Goal: Task Accomplishment & Management: Manage account settings

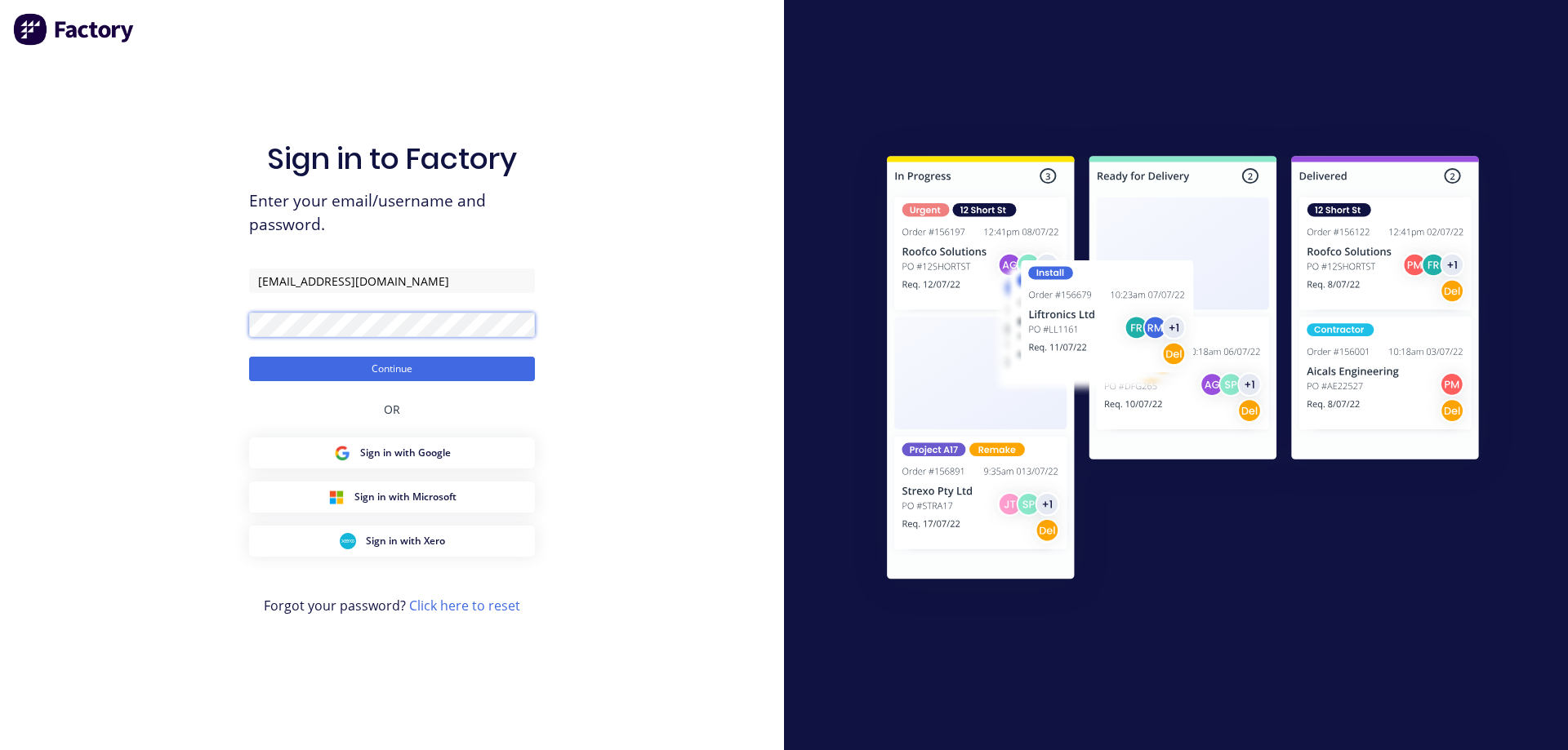
click at [228, 347] on div "Sign in to Factory Enter your email/username and password. [EMAIL_ADDRESS][DOMA…" at bounding box center [392, 375] width 784 height 750
click at [249, 356] on button "Continue" at bounding box center [392, 368] width 286 height 24
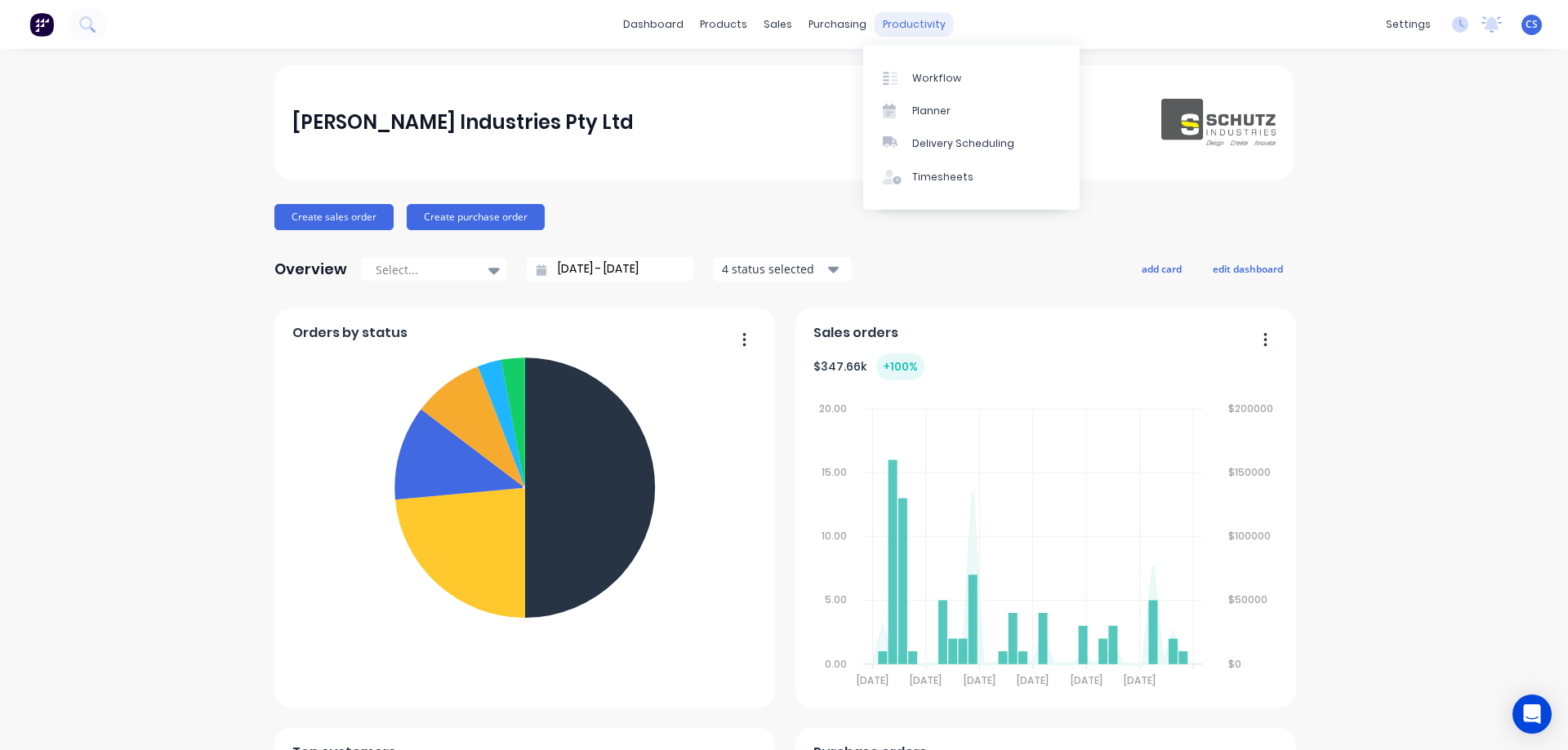
click at [914, 30] on div "productivity" at bounding box center [914, 24] width 79 height 24
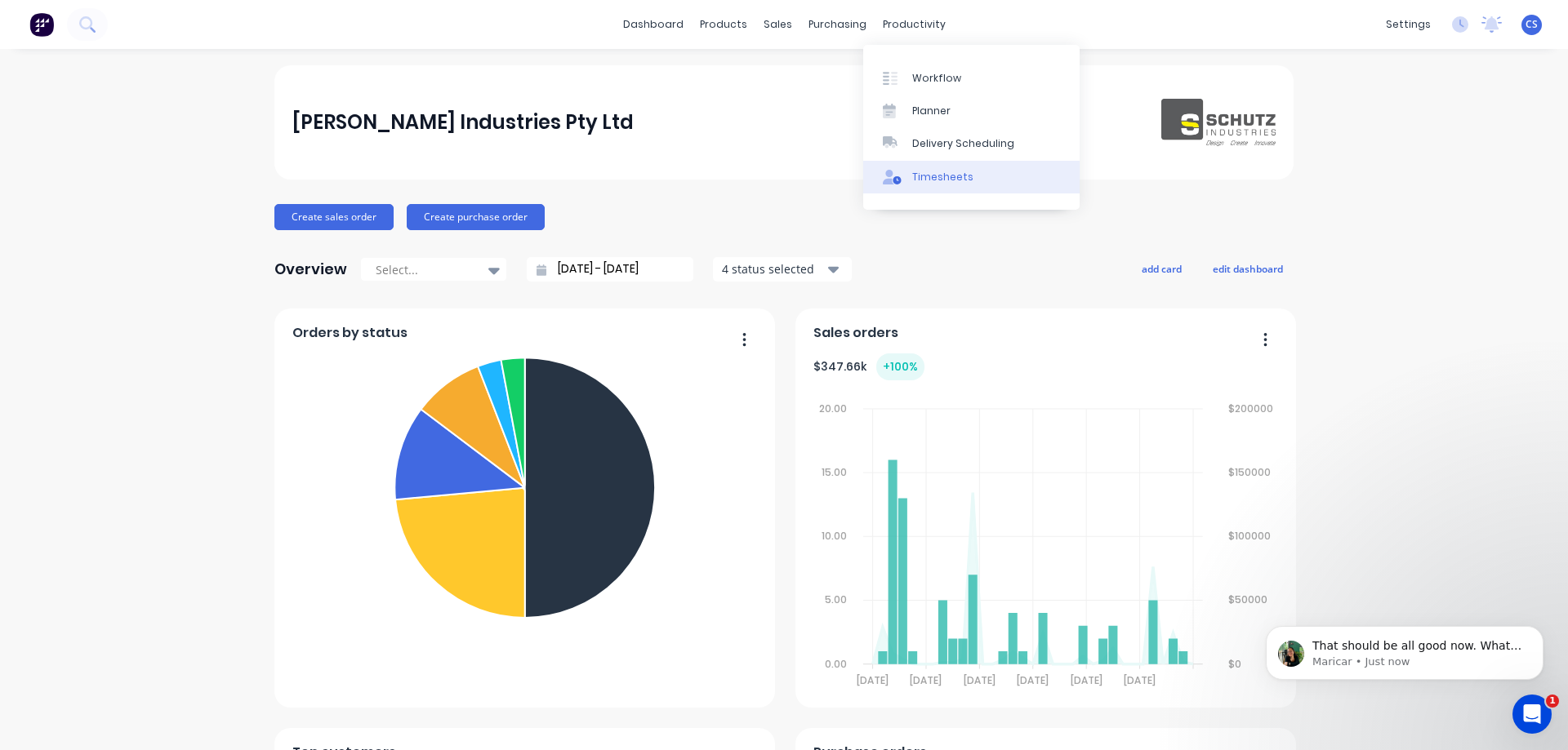
click at [963, 177] on div "Timesheets" at bounding box center [943, 177] width 61 height 15
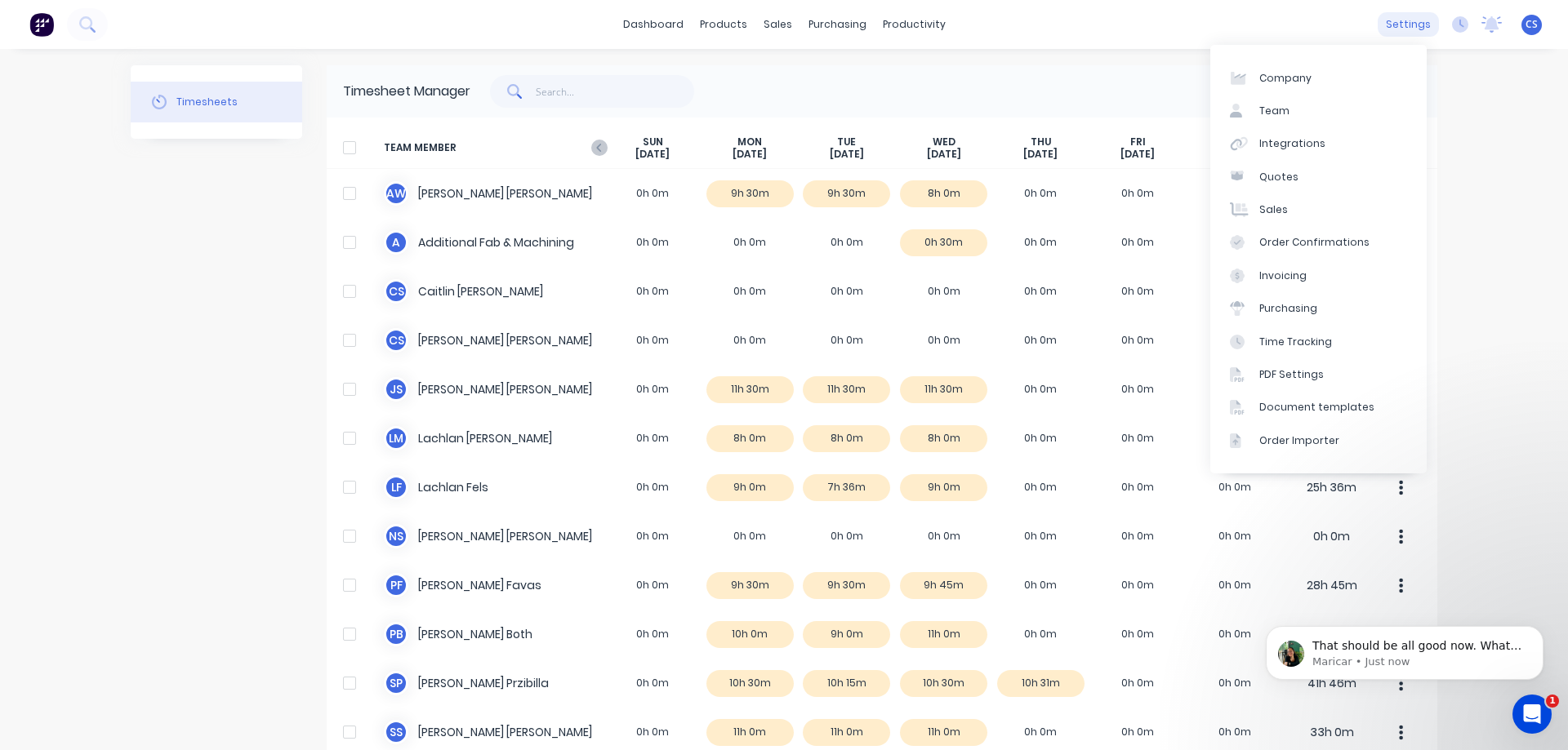
click at [1401, 23] on div "settings" at bounding box center [1408, 24] width 61 height 24
click at [1358, 110] on link "Team" at bounding box center [1318, 111] width 217 height 33
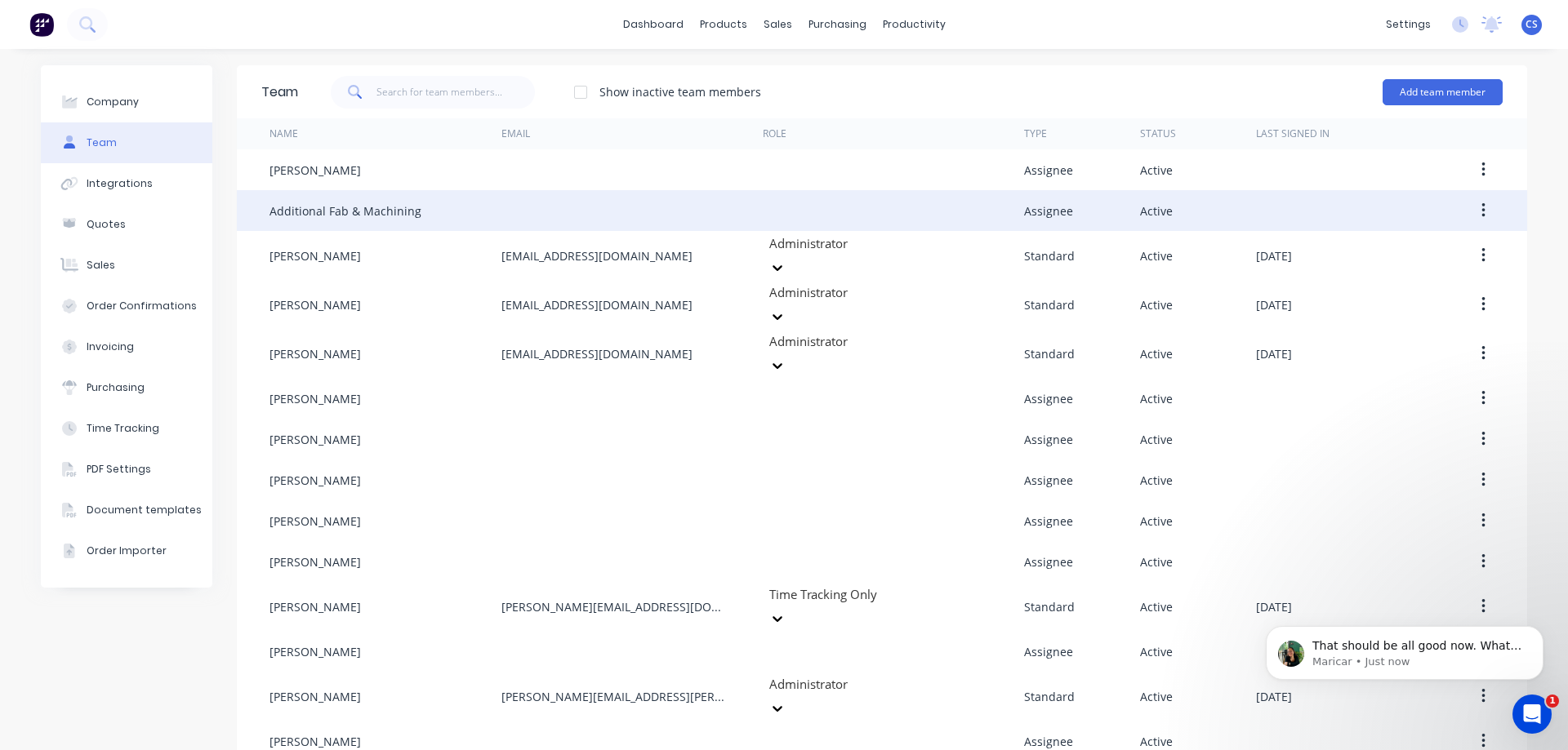
click at [386, 209] on div "Additional Fab & Machining" at bounding box center [345, 211] width 152 height 17
click at [1473, 207] on button "button" at bounding box center [1482, 211] width 38 height 30
click at [1404, 255] on div "Edit" at bounding box center [1424, 253] width 126 height 23
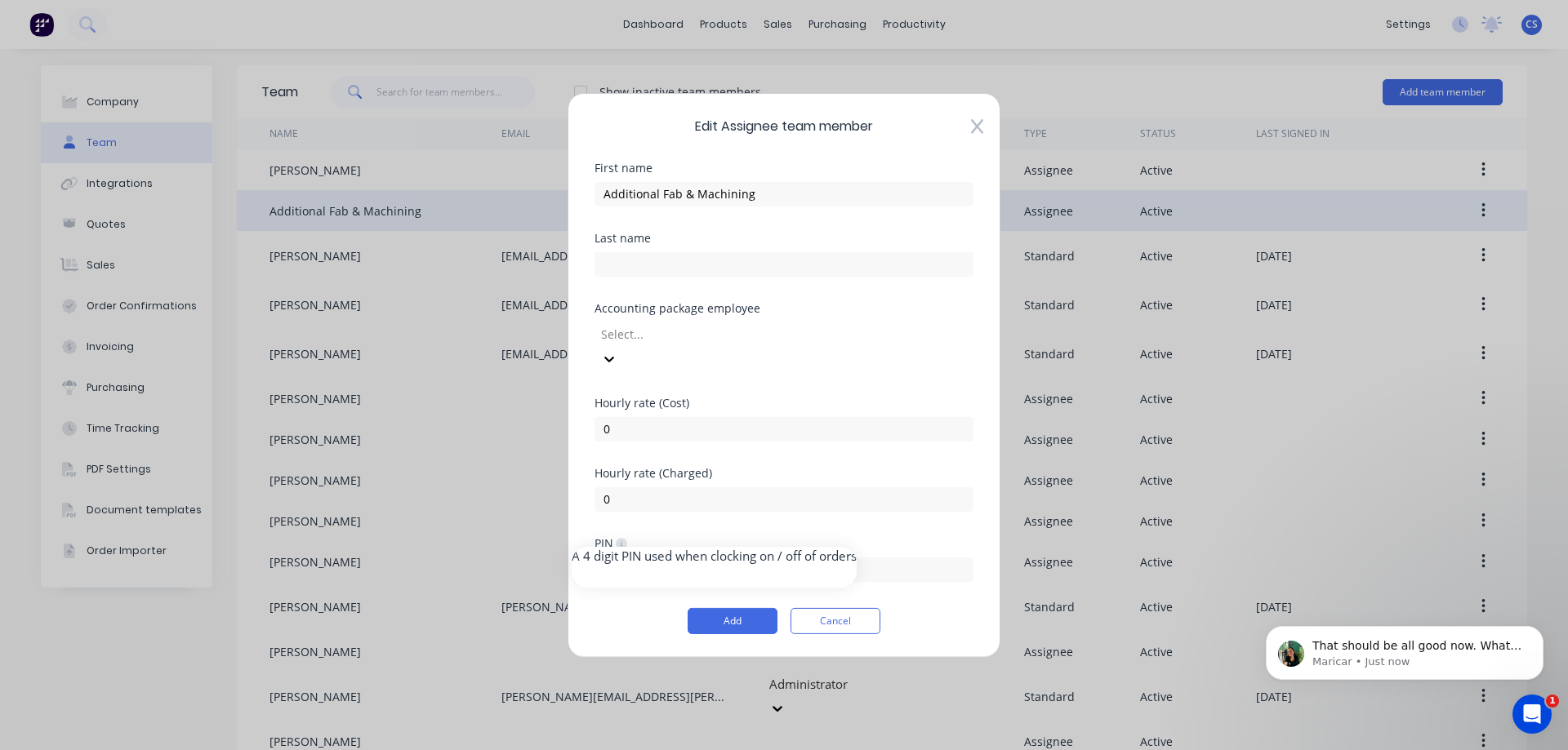
click at [626, 537] on icon at bounding box center [622, 542] width 11 height 11
click at [641, 557] on input "text" at bounding box center [784, 569] width 379 height 24
click at [640, 557] on input "text" at bounding box center [784, 569] width 379 height 24
type input "2345"
click at [853, 609] on button "Cancel" at bounding box center [835, 622] width 90 height 26
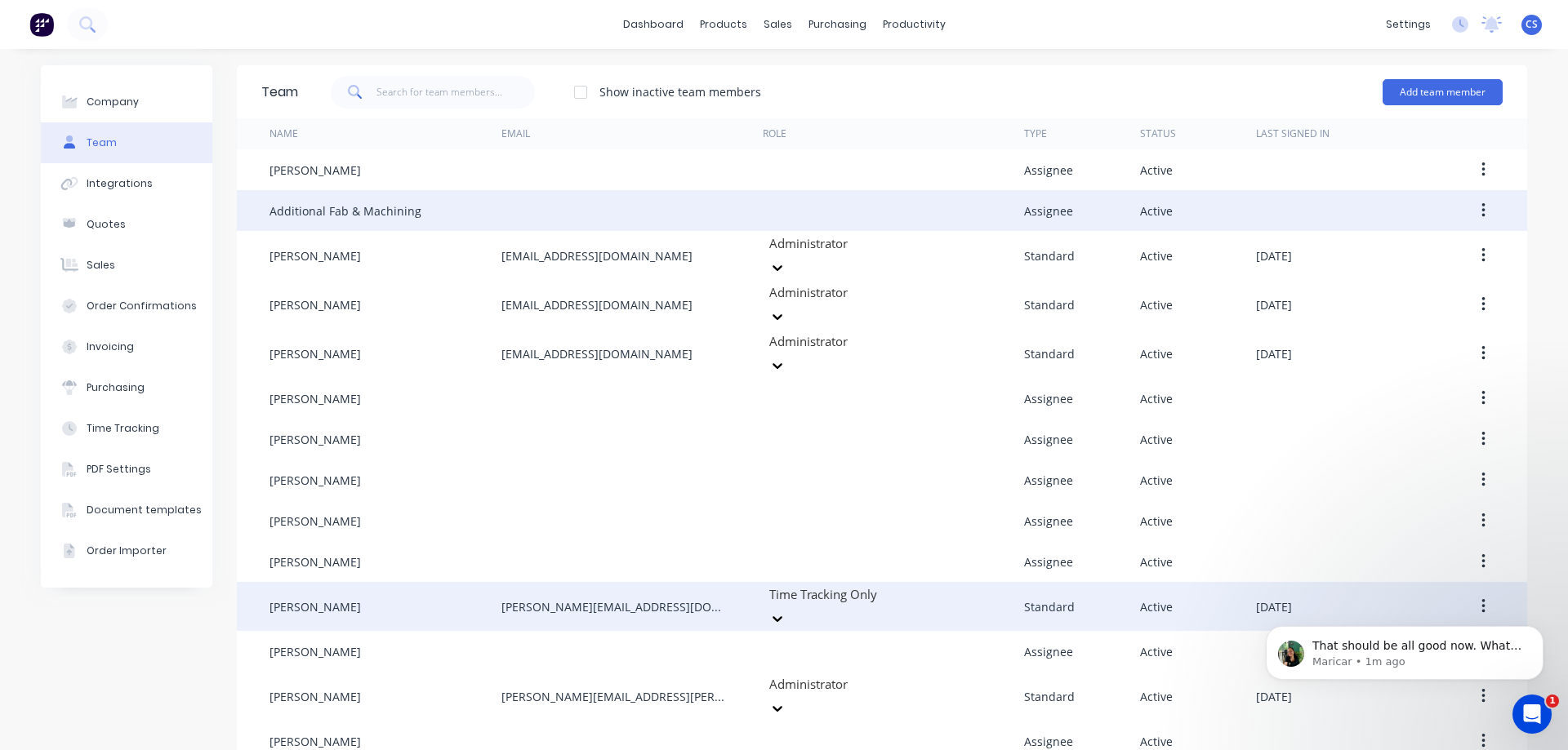
click at [390, 583] on div "[PERSON_NAME]" at bounding box center [385, 607] width 232 height 49
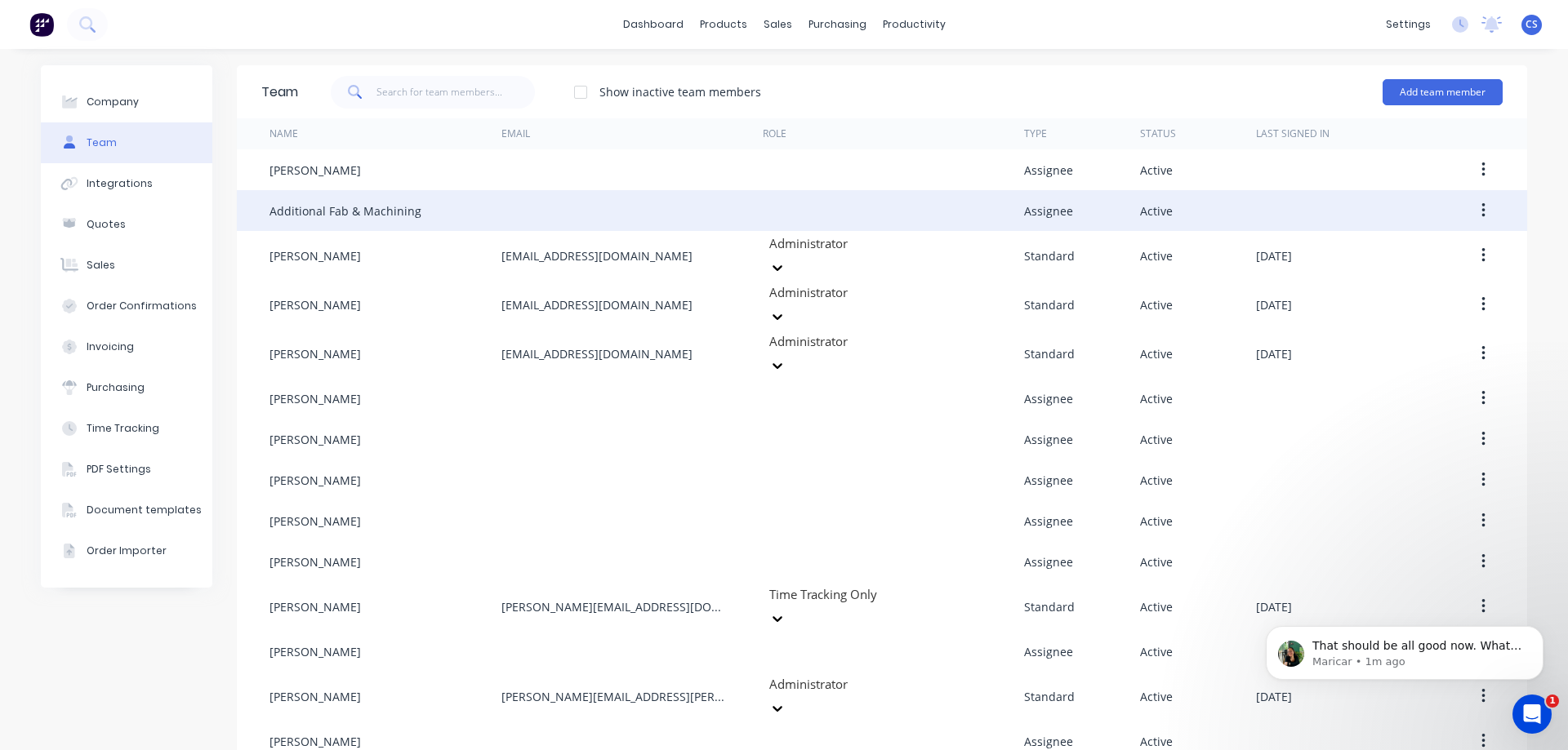
click at [1468, 573] on div "That should be all good now. What I did was go to Options &gt; Invoice &gt; Pri…" at bounding box center [1404, 578] width 301 height 204
click at [1466, 576] on div "That should be all good now. What I did was go to Options &gt; Invoice &gt; Pri…" at bounding box center [1404, 578] width 301 height 204
click at [1526, 542] on div "That should be all good now. What I did was go to Options &gt; Invoice &gt; Pri…" at bounding box center [1404, 578] width 301 height 204
click at [1465, 583] on div "That should be all good now. What I did was go to Options &gt; Invoice &gt; Pri…" at bounding box center [1404, 578] width 301 height 204
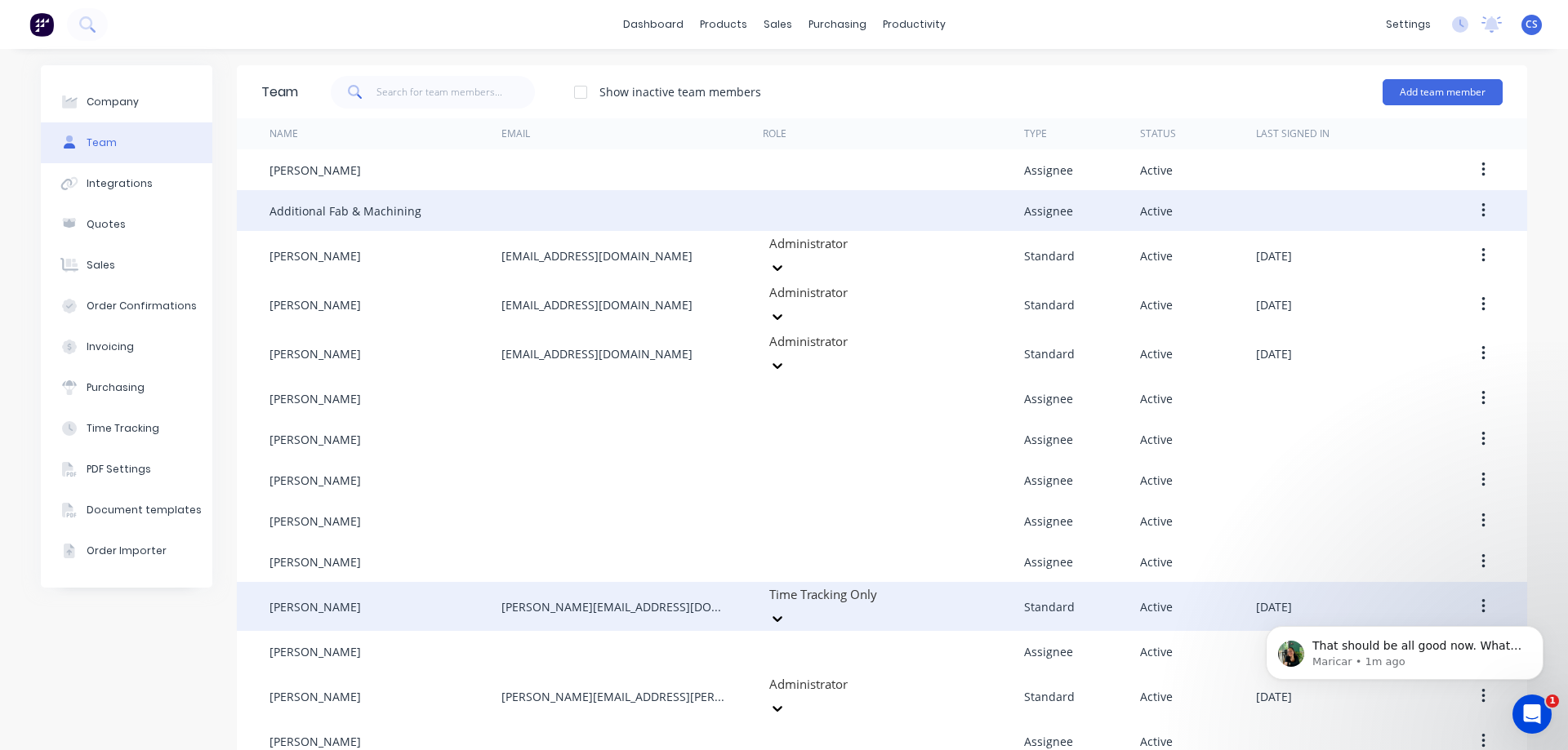
click at [1481, 597] on icon "button" at bounding box center [1483, 606] width 4 height 18
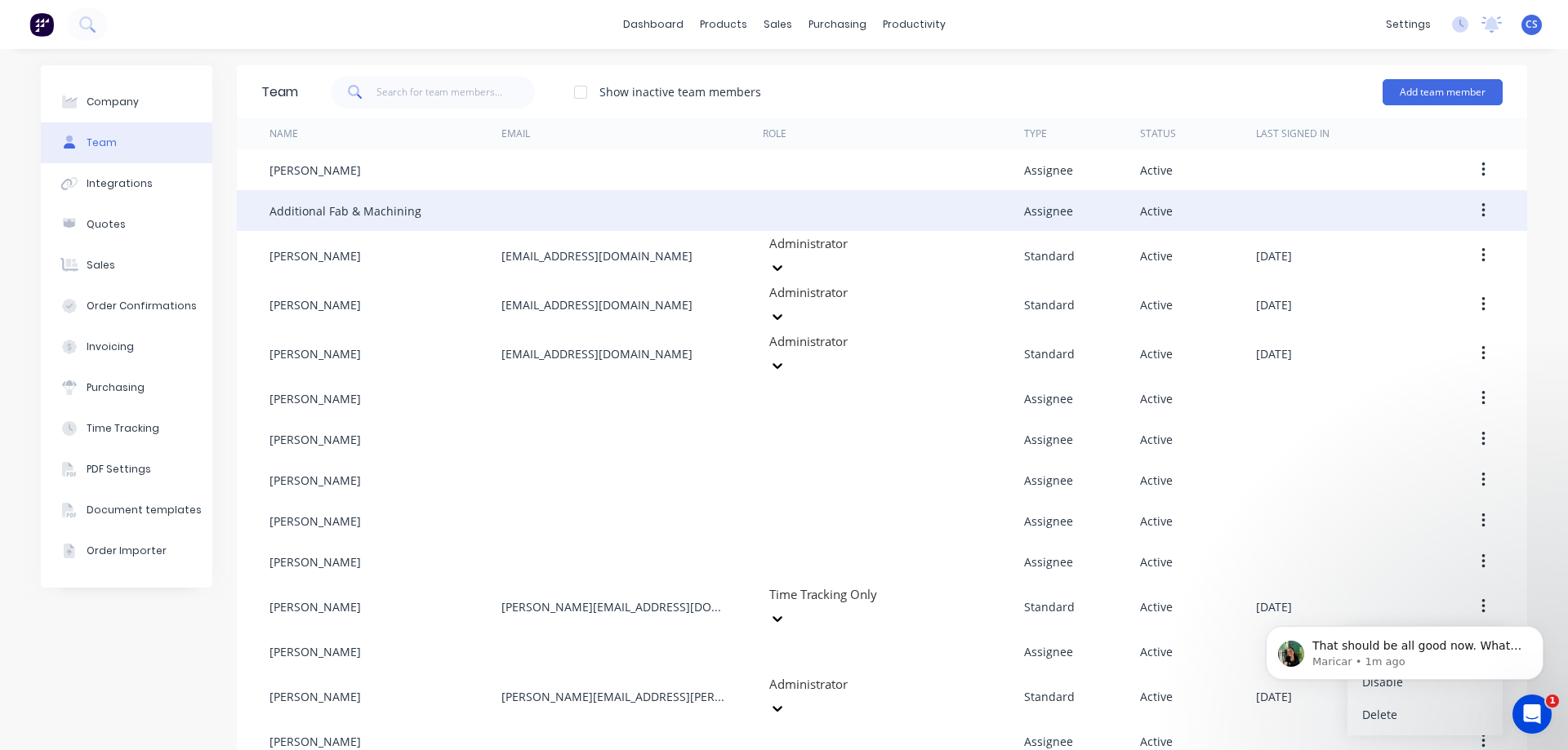
click at [1355, 616] on div "That should be all good now. What I did was go to Options &gt; Invoice &gt; Pri…" at bounding box center [1404, 578] width 301 height 204
click at [1527, 716] on icon "Open Intercom Messenger" at bounding box center [1529, 712] width 27 height 27
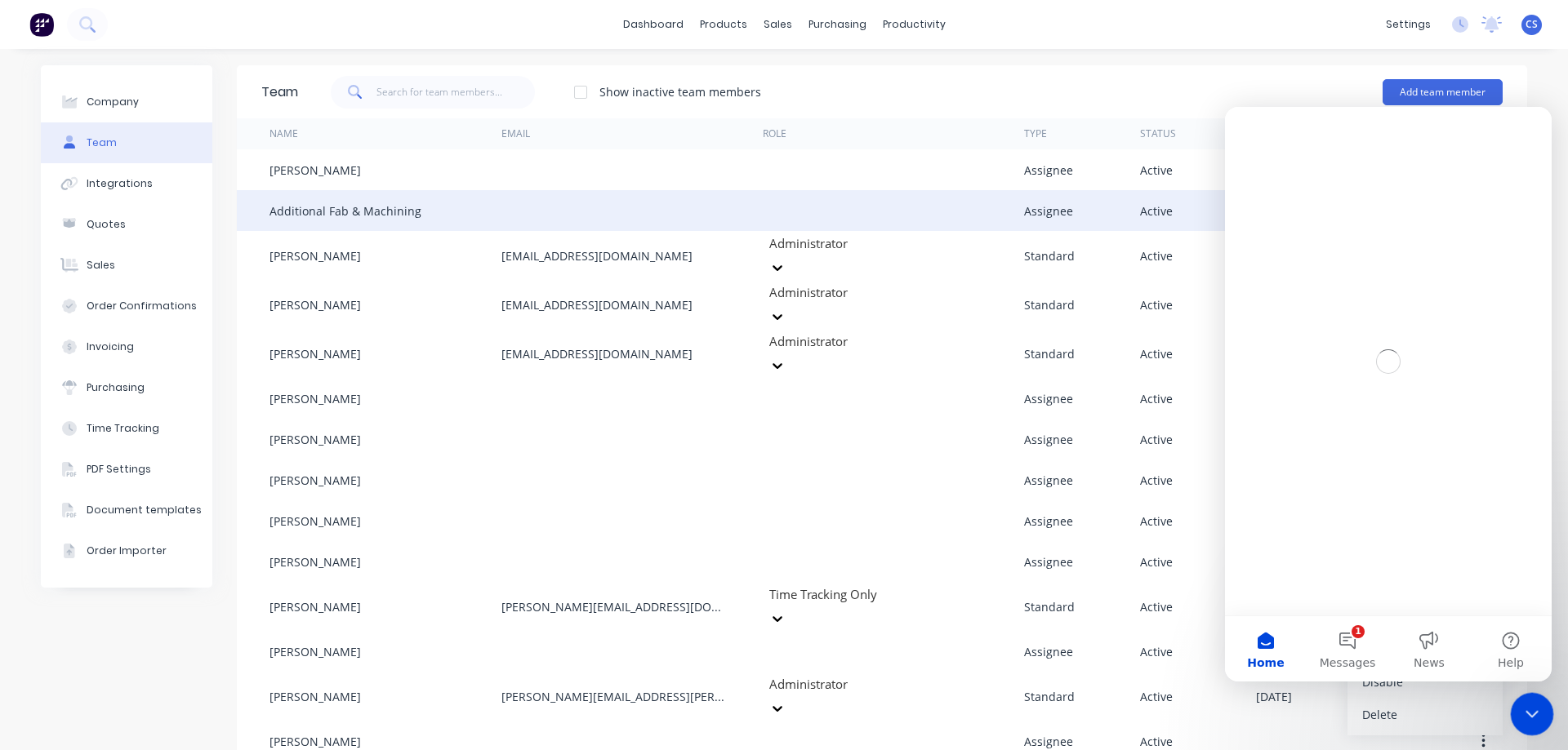
click at [1527, 716] on icon "Close Intercom Messenger" at bounding box center [1529, 712] width 20 height 20
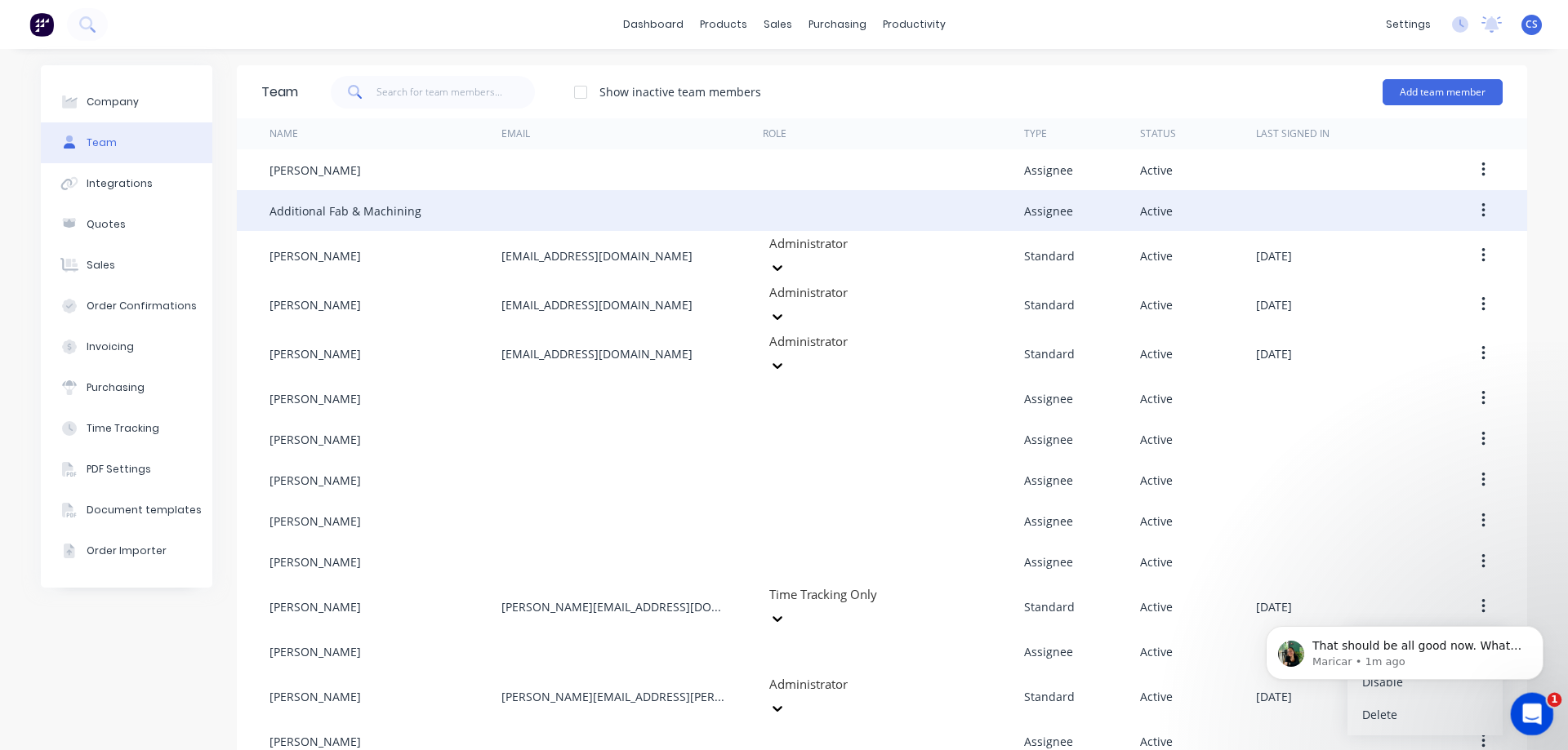
click at [1533, 724] on icon "Open Intercom Messenger" at bounding box center [1529, 712] width 27 height 27
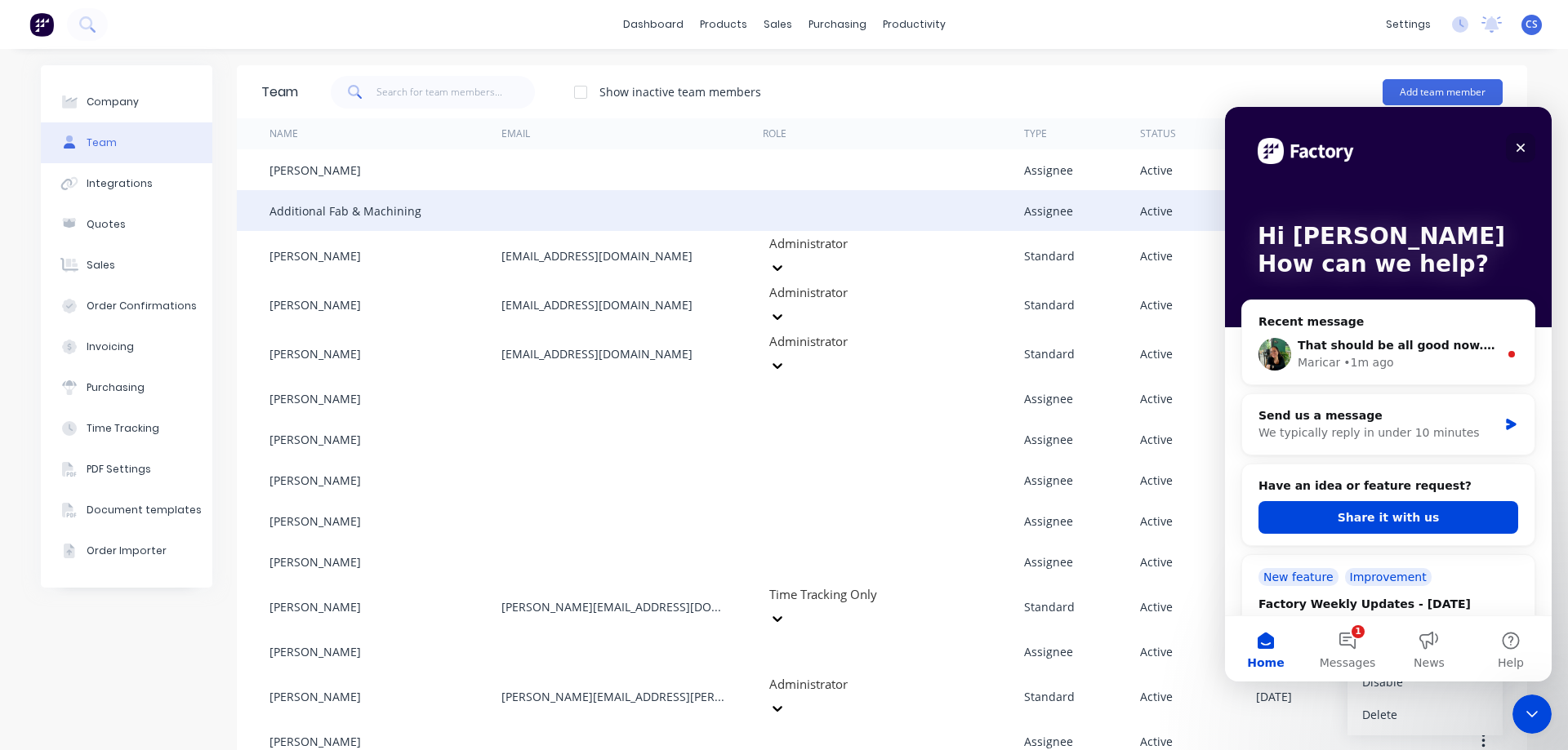
click at [1524, 139] on div "Close" at bounding box center [1521, 148] width 30 height 30
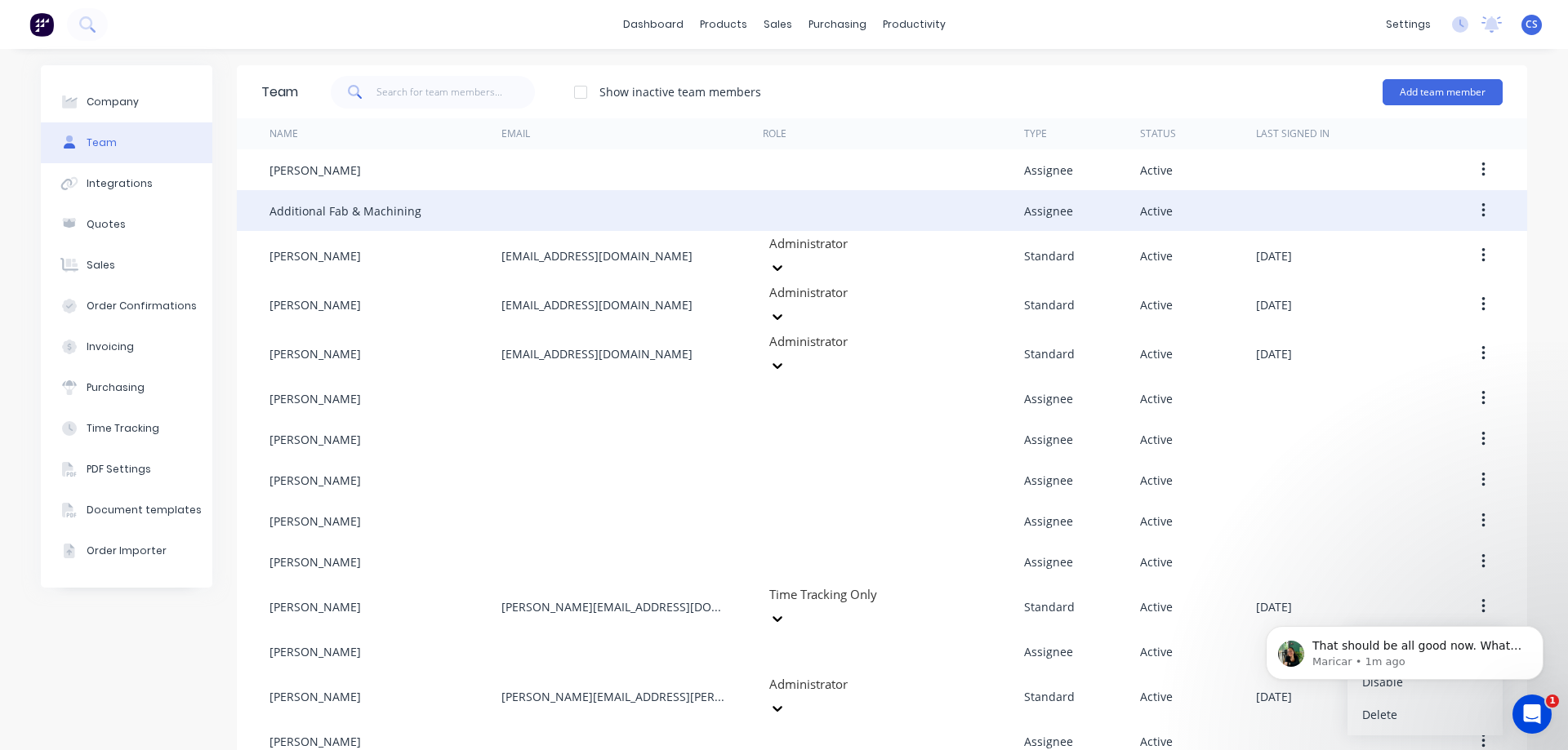
click at [1376, 616] on body "That should be all good now. What I did was go to Options &gt; Invoice &gt; Pri…" at bounding box center [1404, 649] width 314 height 101
click at [1516, 696] on div "Open Intercom Messenger" at bounding box center [1529, 712] width 54 height 54
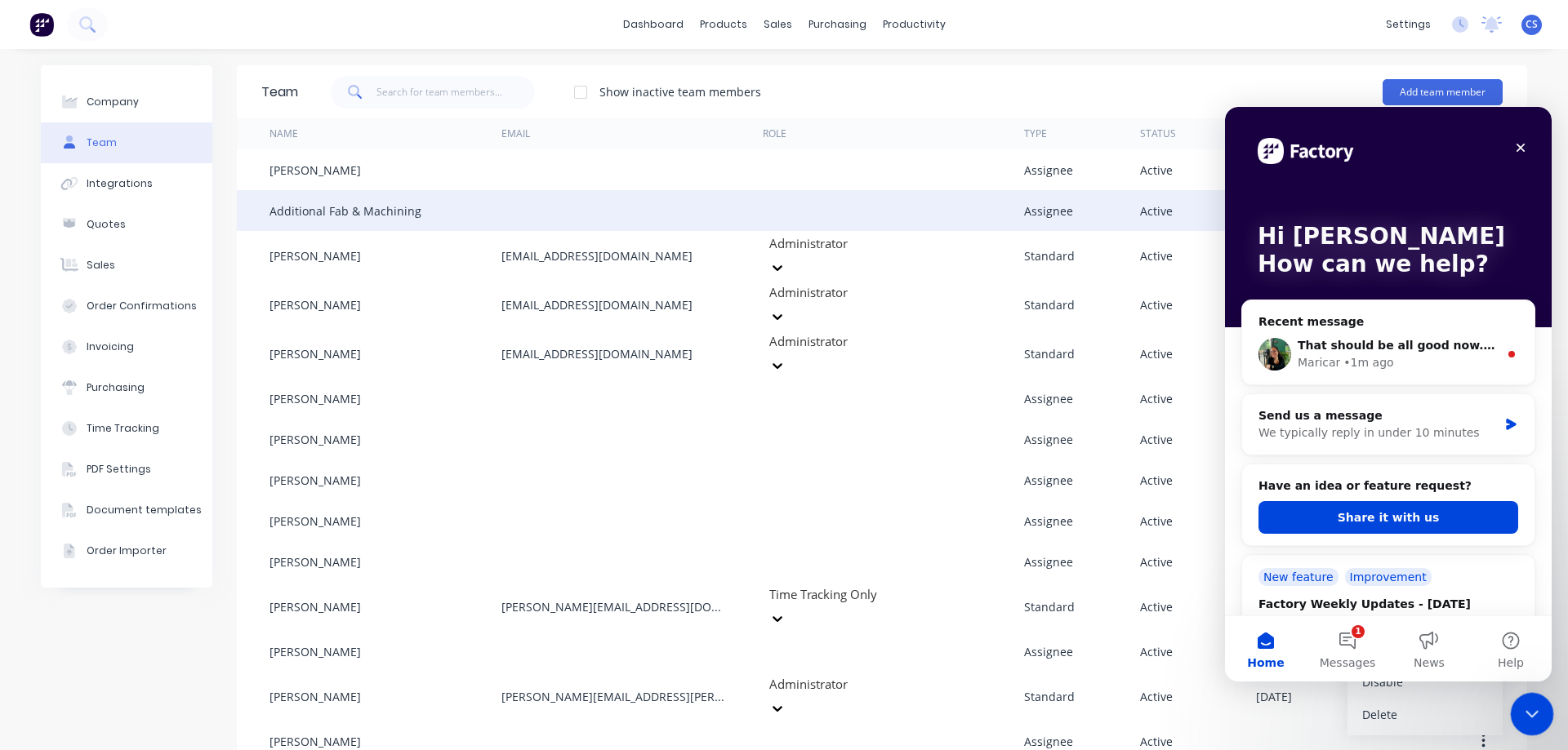
drag, startPoint x: 1537, startPoint y: 703, endPoint x: 3051, endPoint y: 1380, distance: 1658.5
click at [1538, 703] on icon "Close Intercom Messenger" at bounding box center [1529, 712] width 20 height 20
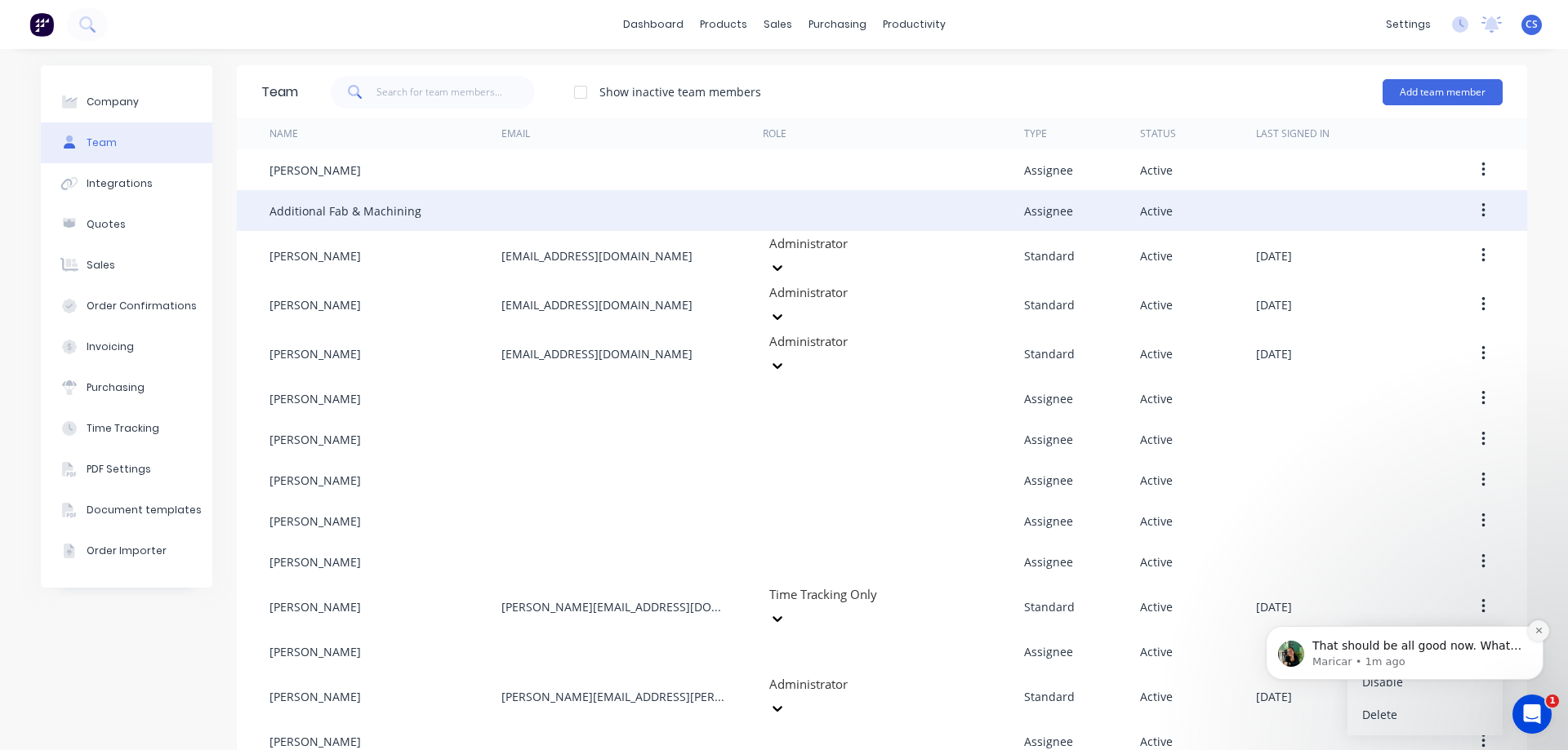
click at [1537, 629] on icon "Dismiss notification" at bounding box center [1539, 631] width 9 height 9
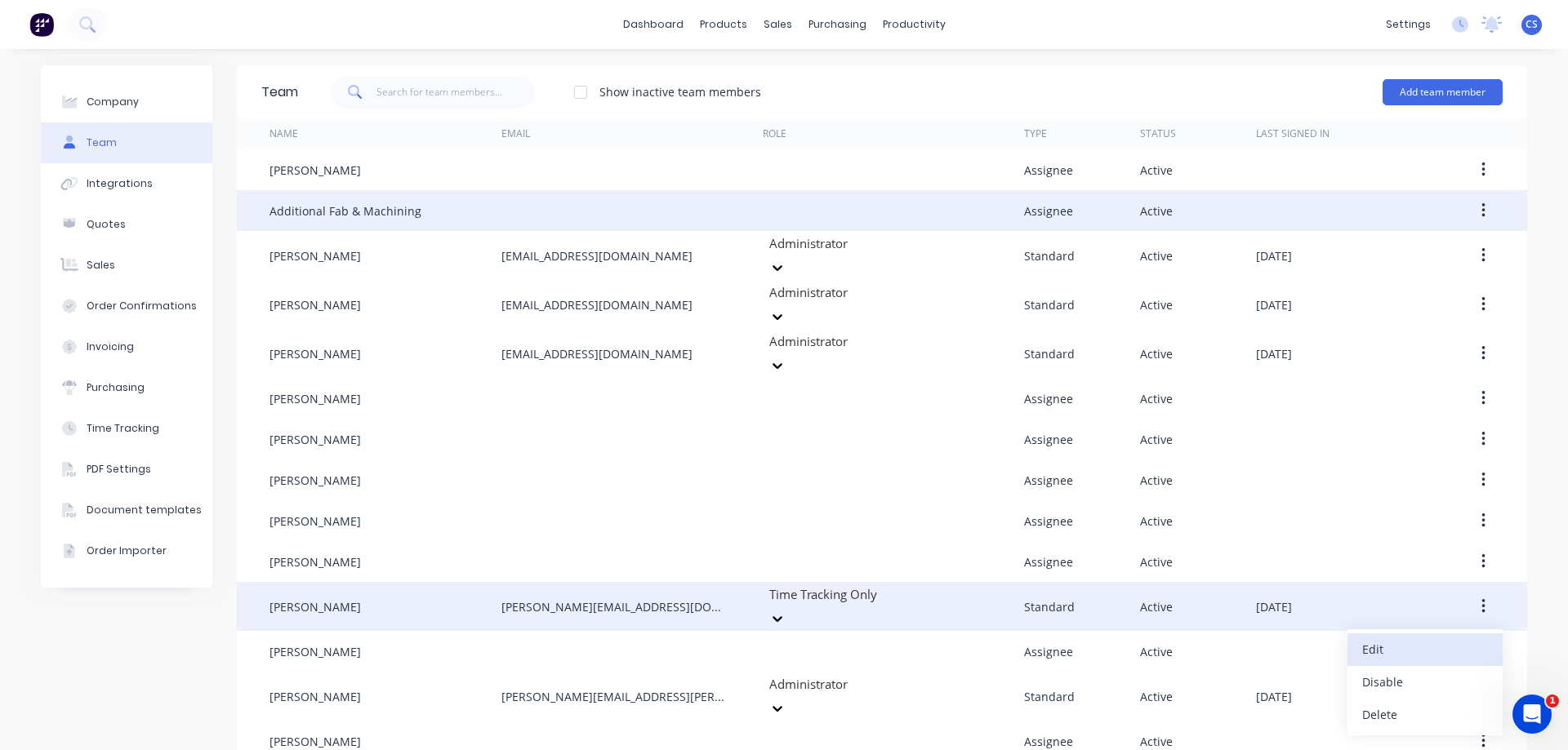
click at [1421, 637] on div "Edit" at bounding box center [1424, 649] width 126 height 23
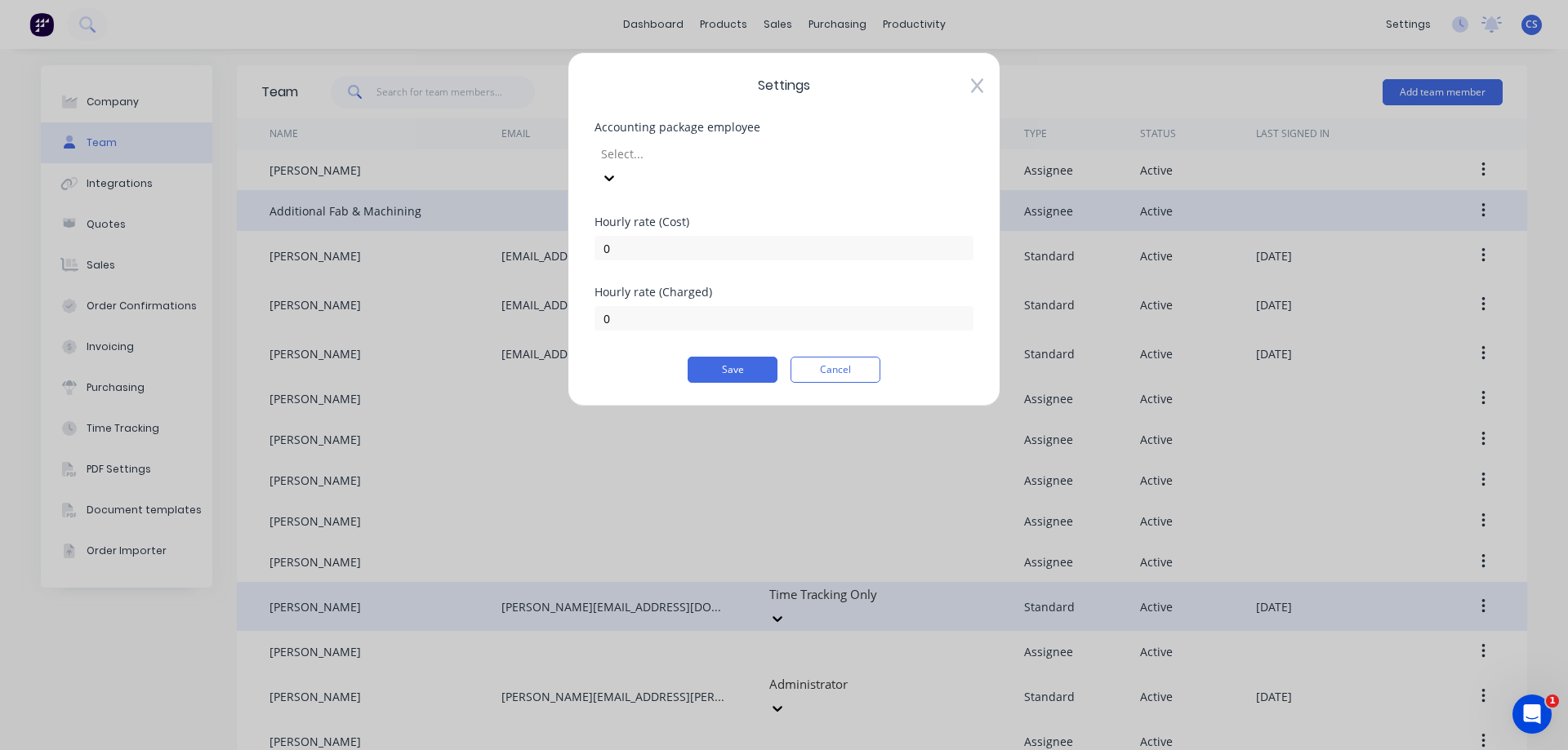
click at [652, 155] on div at bounding box center [717, 154] width 235 height 20
click at [862, 356] on button "Cancel" at bounding box center [835, 369] width 90 height 26
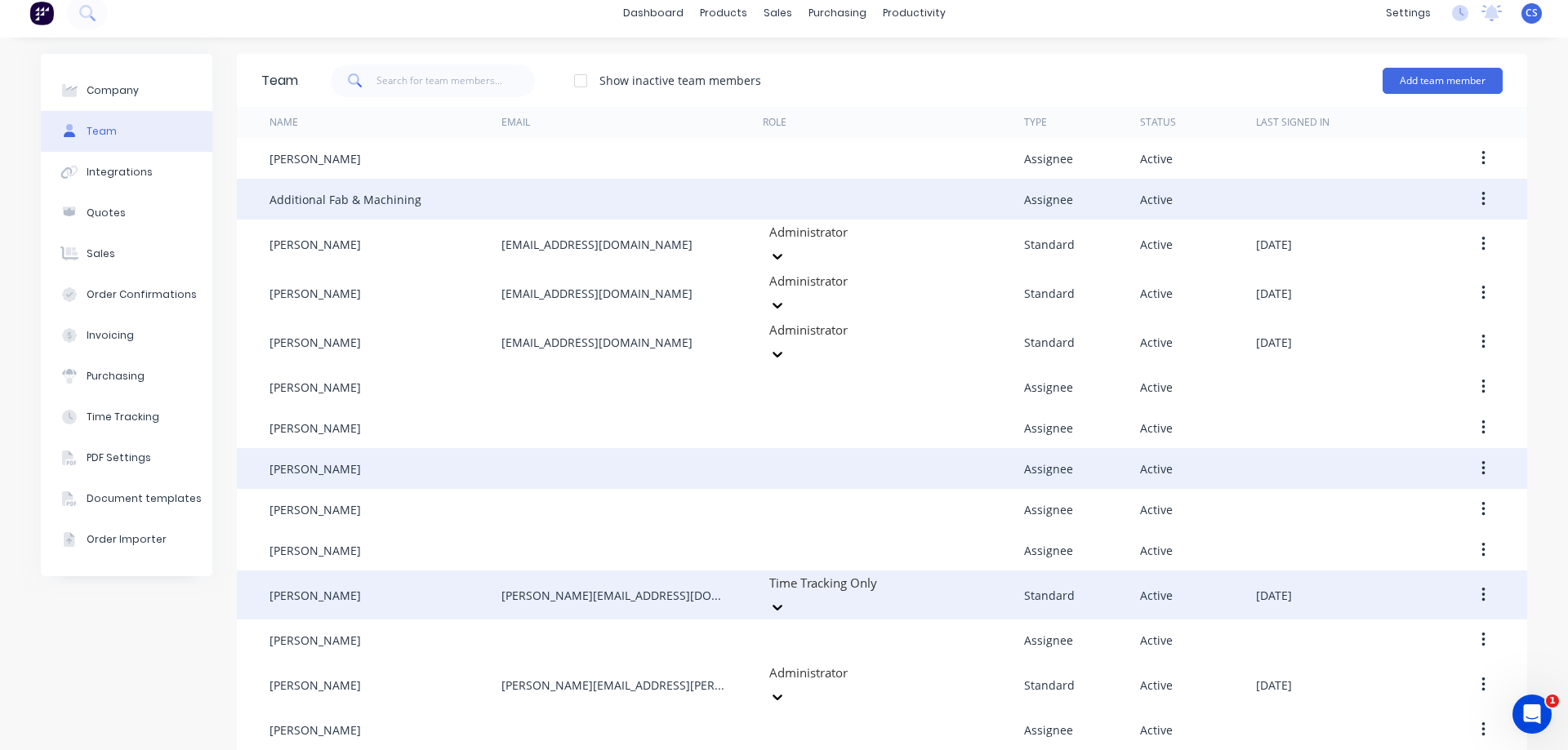
scroll to position [28, 0]
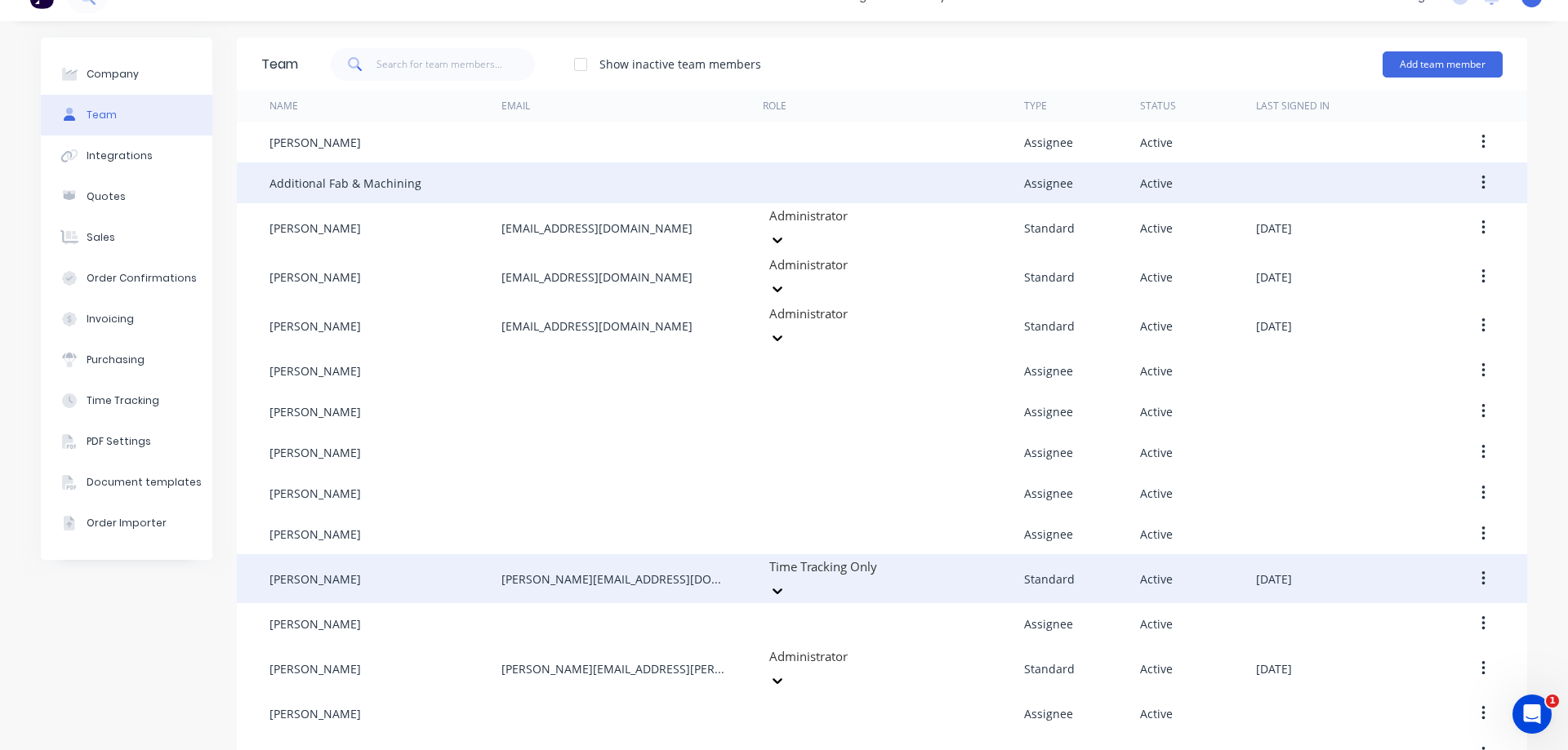
click at [1481, 569] on icon "button" at bounding box center [1483, 578] width 4 height 18
click at [1419, 609] on div "Edit" at bounding box center [1424, 621] width 126 height 23
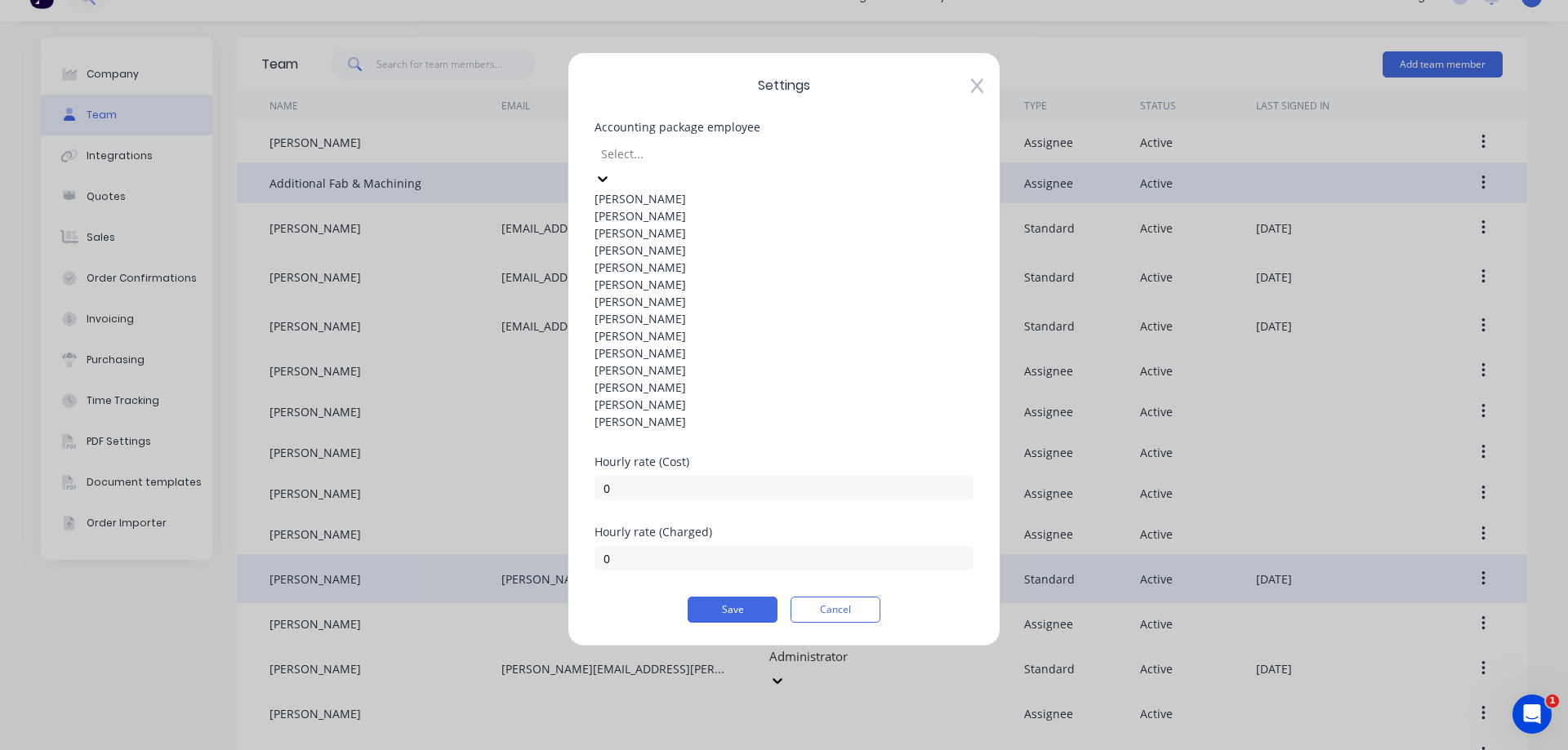
click at [668, 149] on div at bounding box center [717, 154] width 235 height 20
drag, startPoint x: 668, startPoint y: 149, endPoint x: 669, endPoint y: 157, distance: 8.1
click at [669, 156] on div at bounding box center [717, 154] width 235 height 20
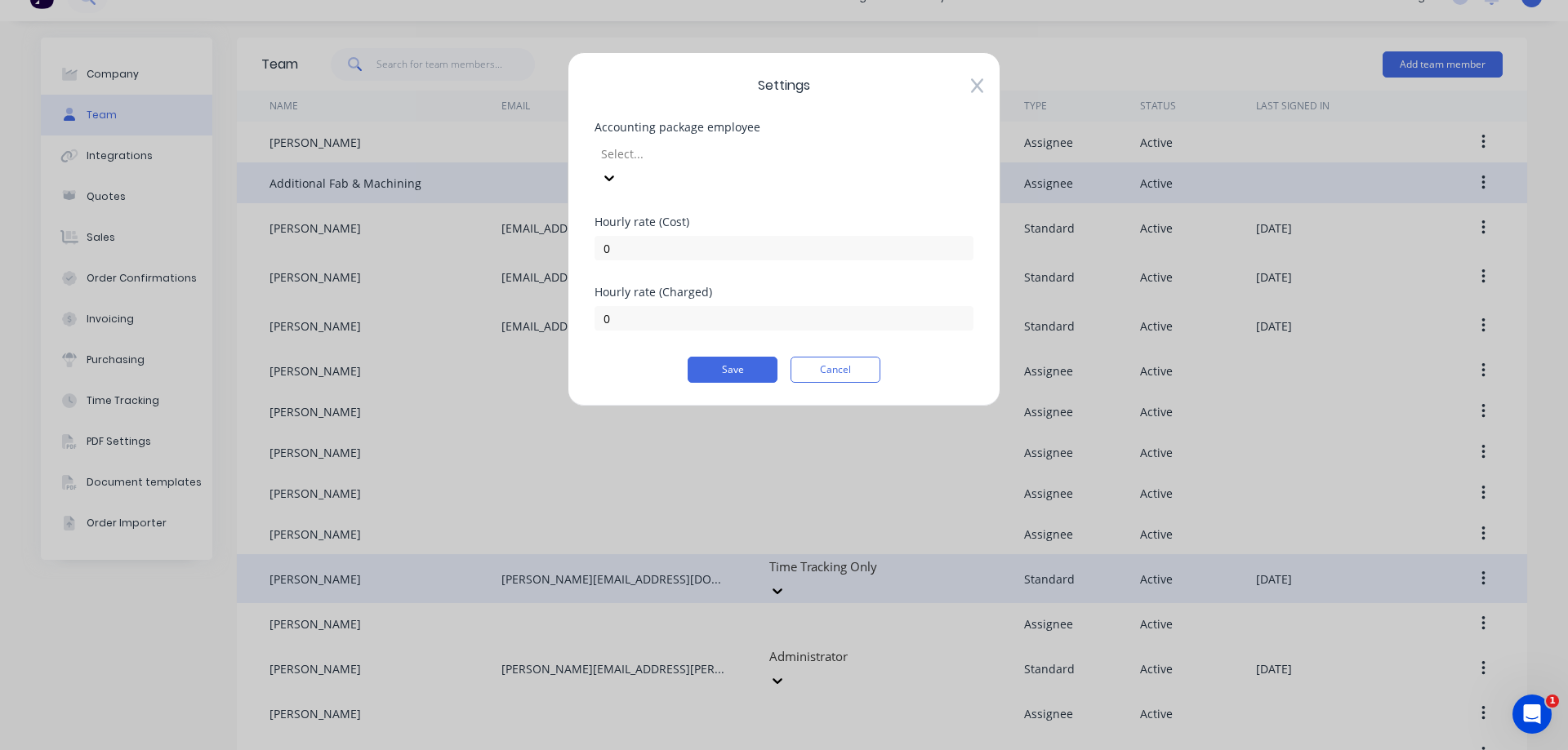
click at [912, 90] on span "Settings" at bounding box center [784, 86] width 379 height 20
click at [971, 76] on span "Settings" at bounding box center [784, 86] width 379 height 20
click at [980, 87] on icon at bounding box center [976, 86] width 12 height 17
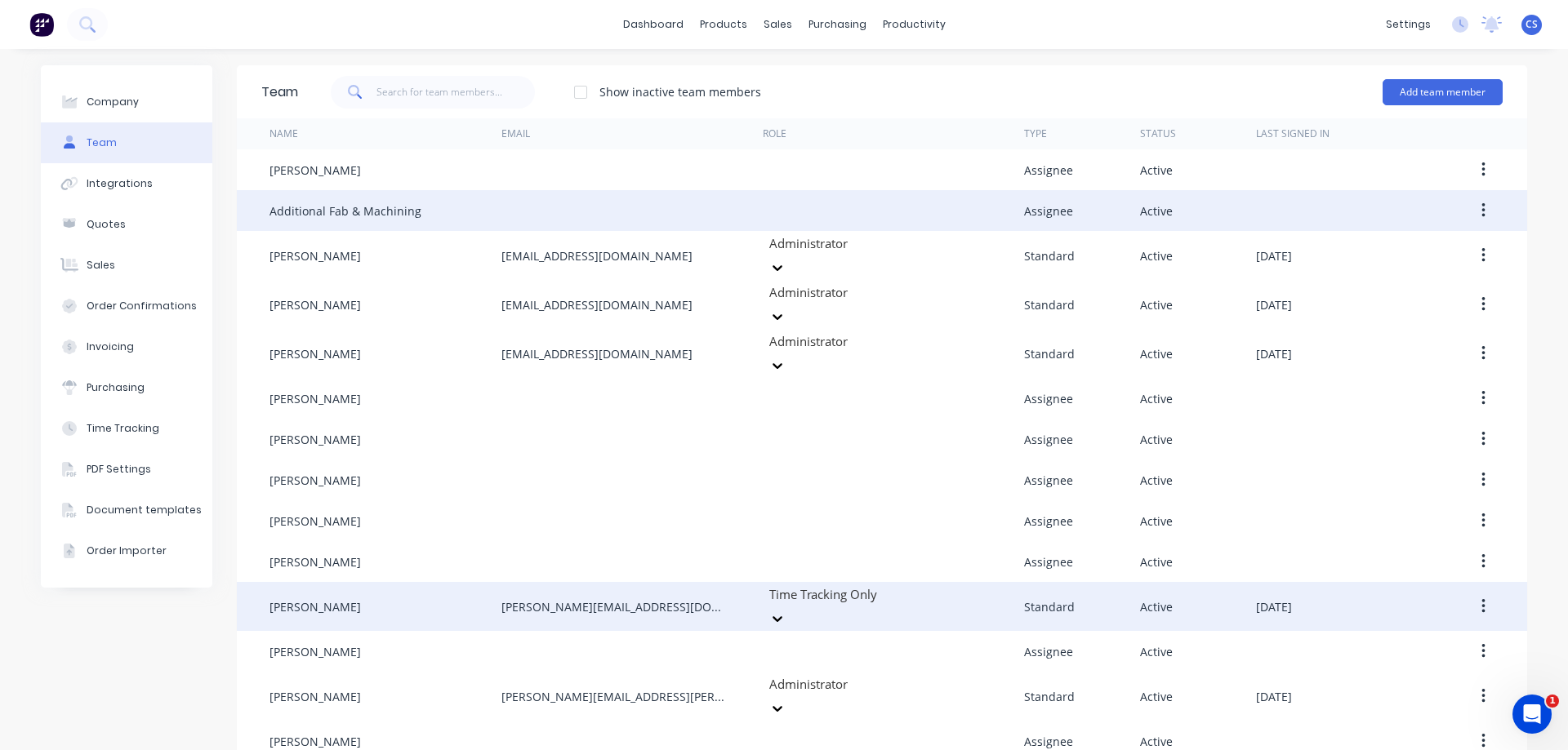
click at [1474, 210] on button "button" at bounding box center [1482, 211] width 38 height 30
click at [1392, 267] on button "Edit" at bounding box center [1425, 253] width 155 height 33
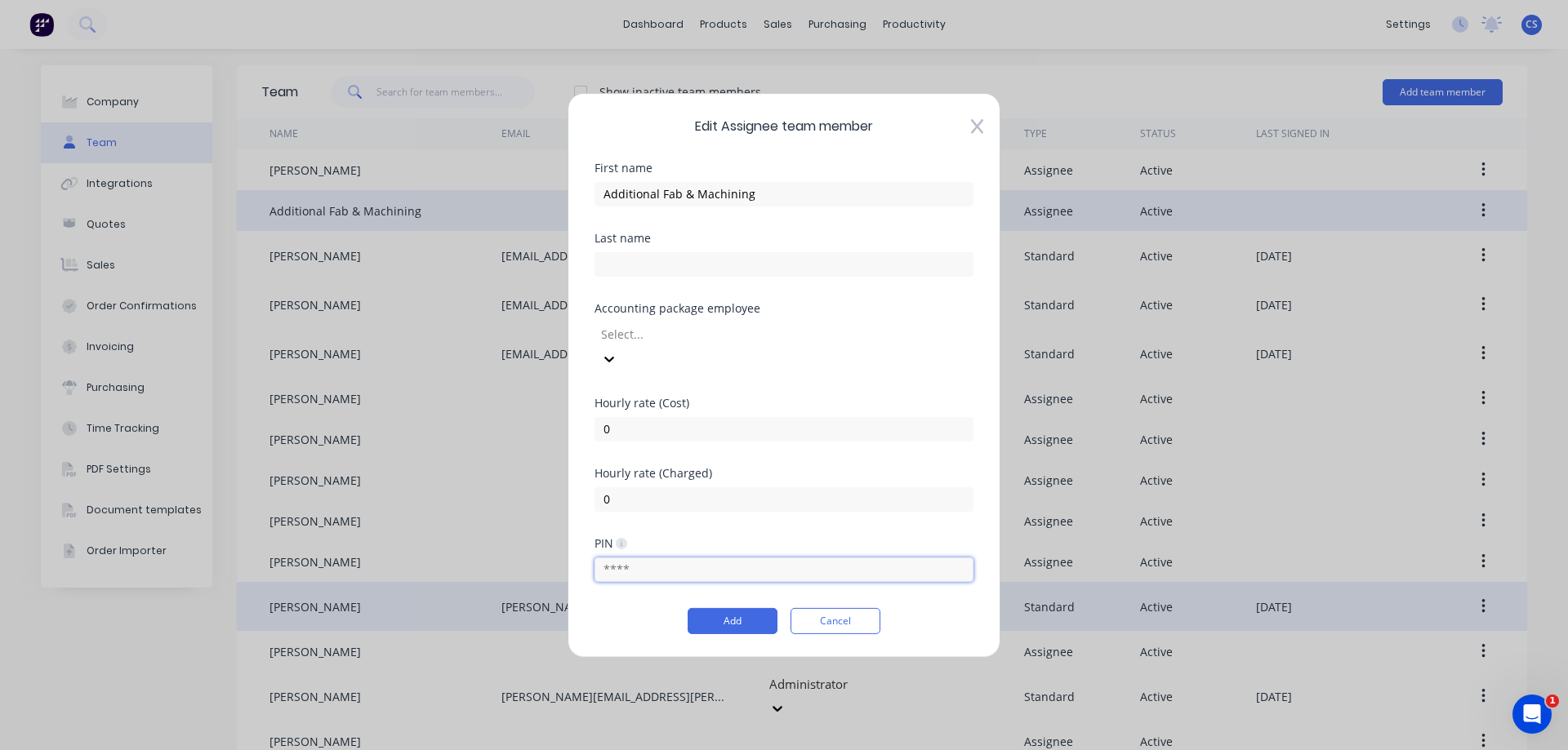
click at [627, 557] on input "text" at bounding box center [784, 569] width 379 height 24
type input "2345"
click at [696, 522] on div "Hourly rate (Charged) 0" at bounding box center [784, 502] width 379 height 70
click at [835, 340] on div at bounding box center [717, 334] width 235 height 20
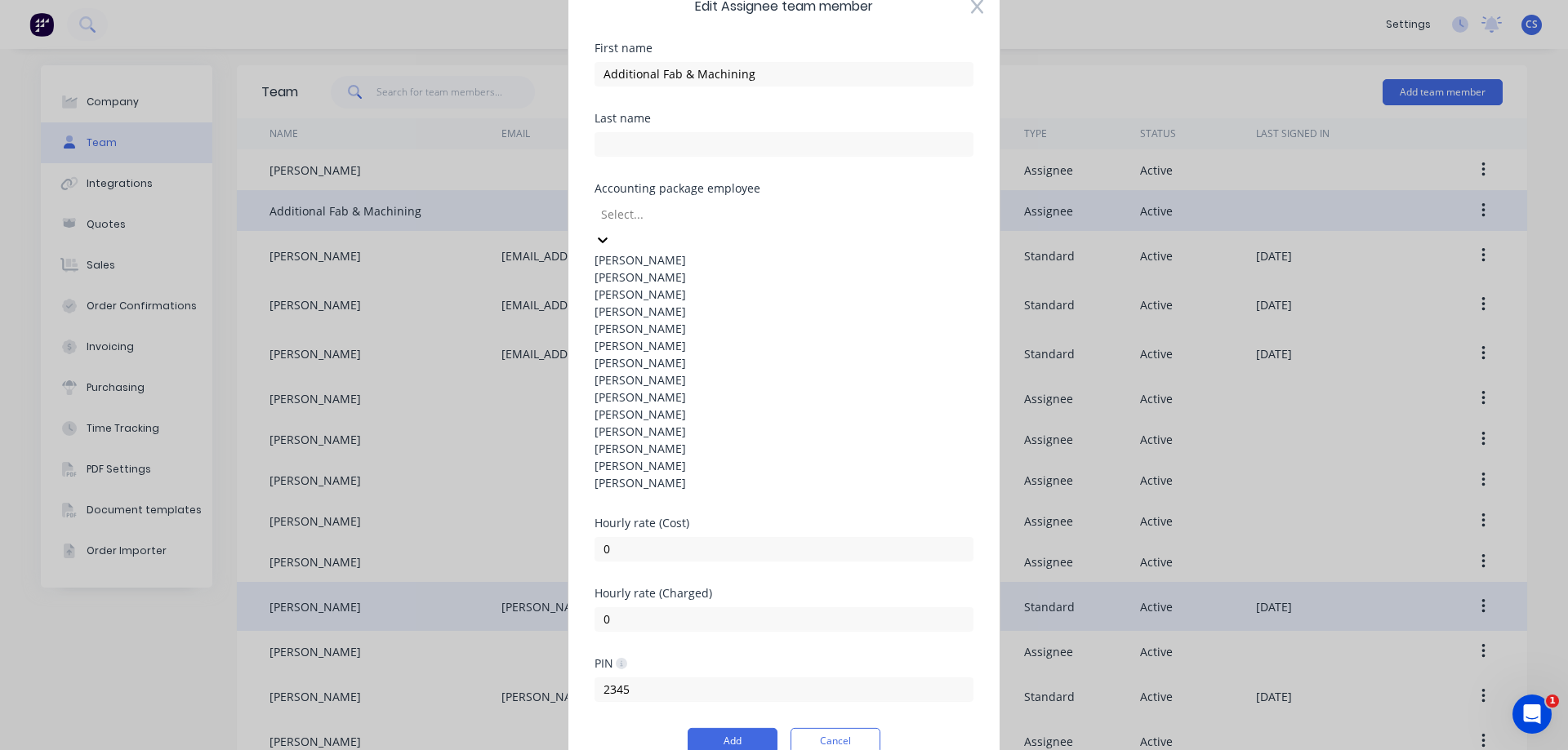
click at [835, 224] on div at bounding box center [717, 214] width 235 height 20
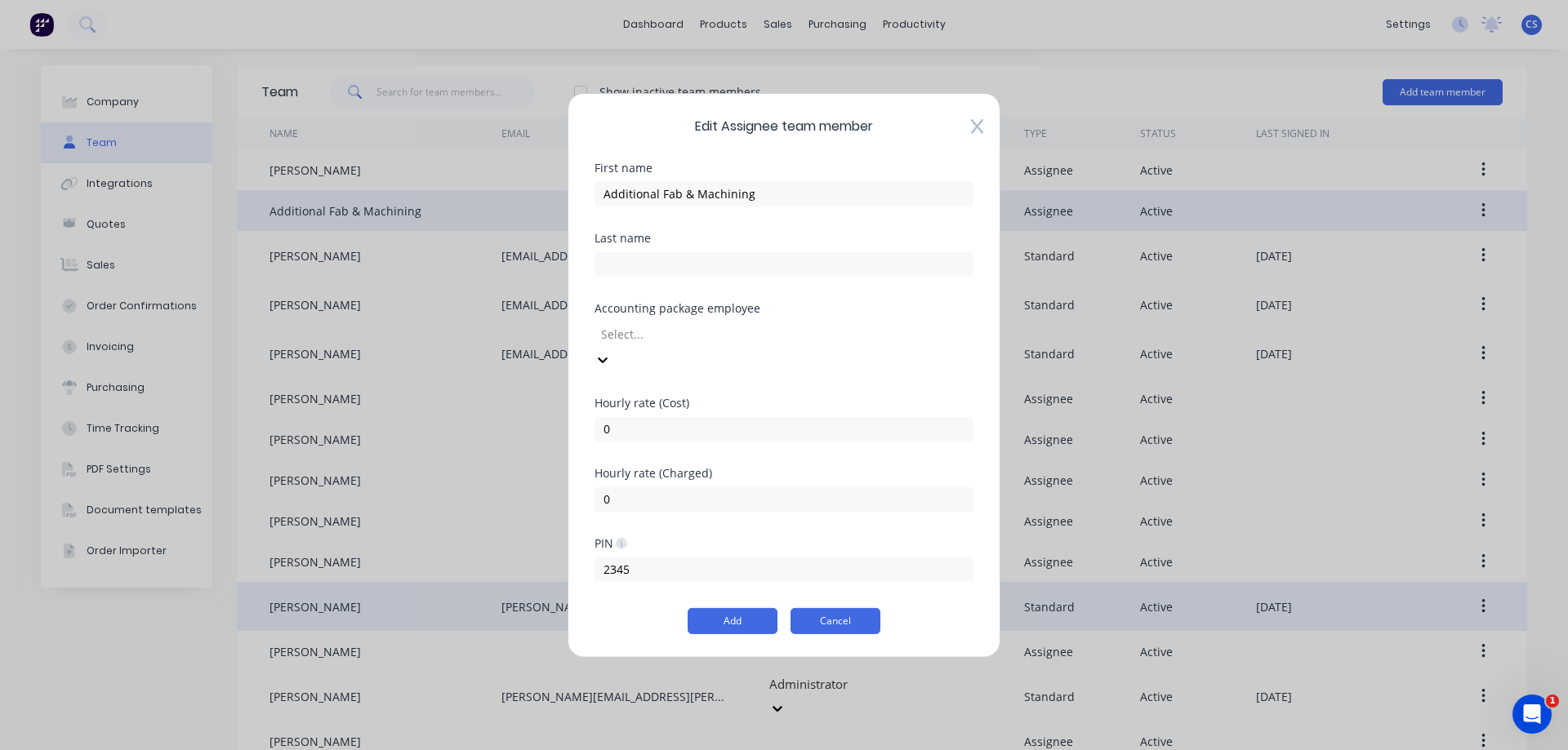
click at [844, 609] on button "Cancel" at bounding box center [835, 622] width 90 height 26
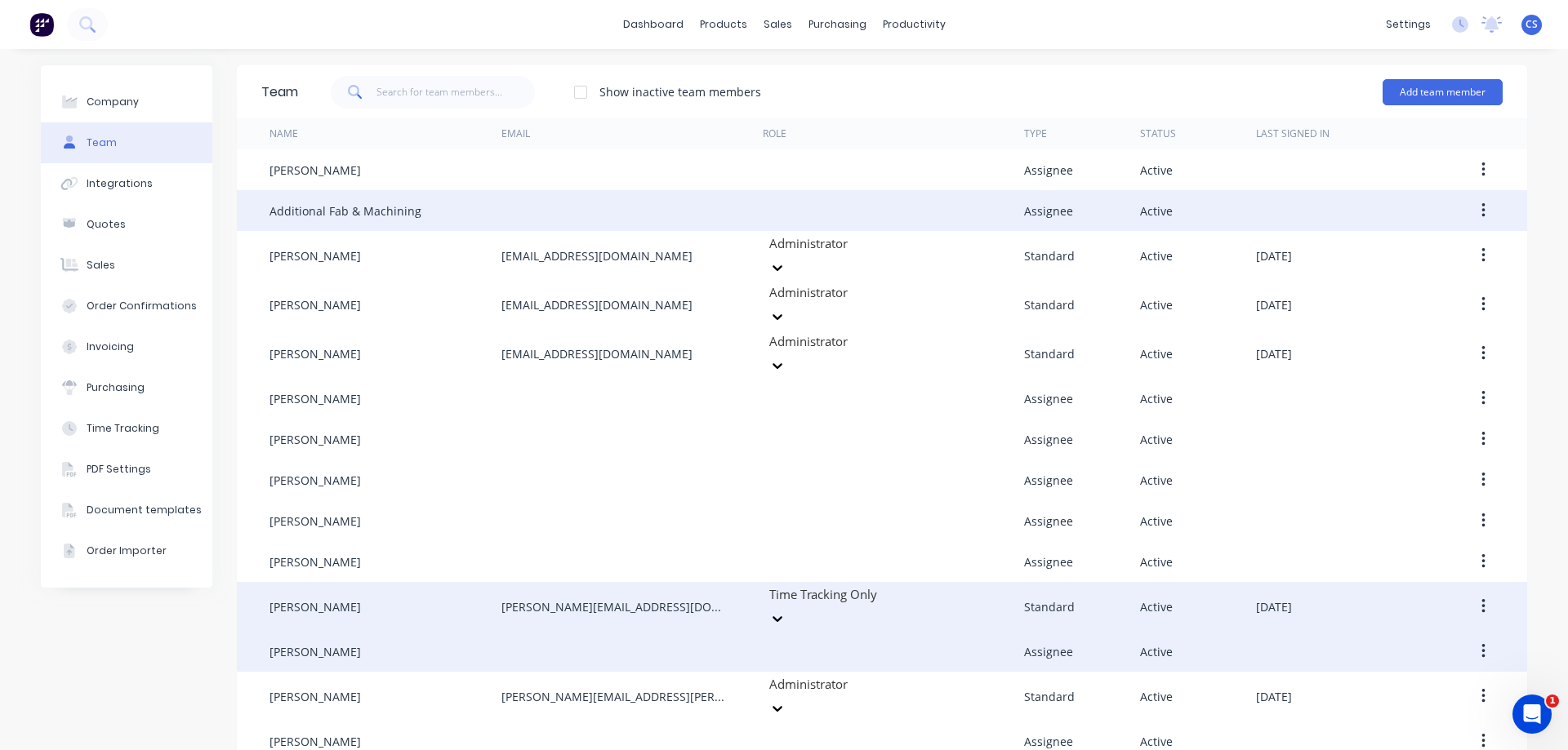
scroll to position [28, 0]
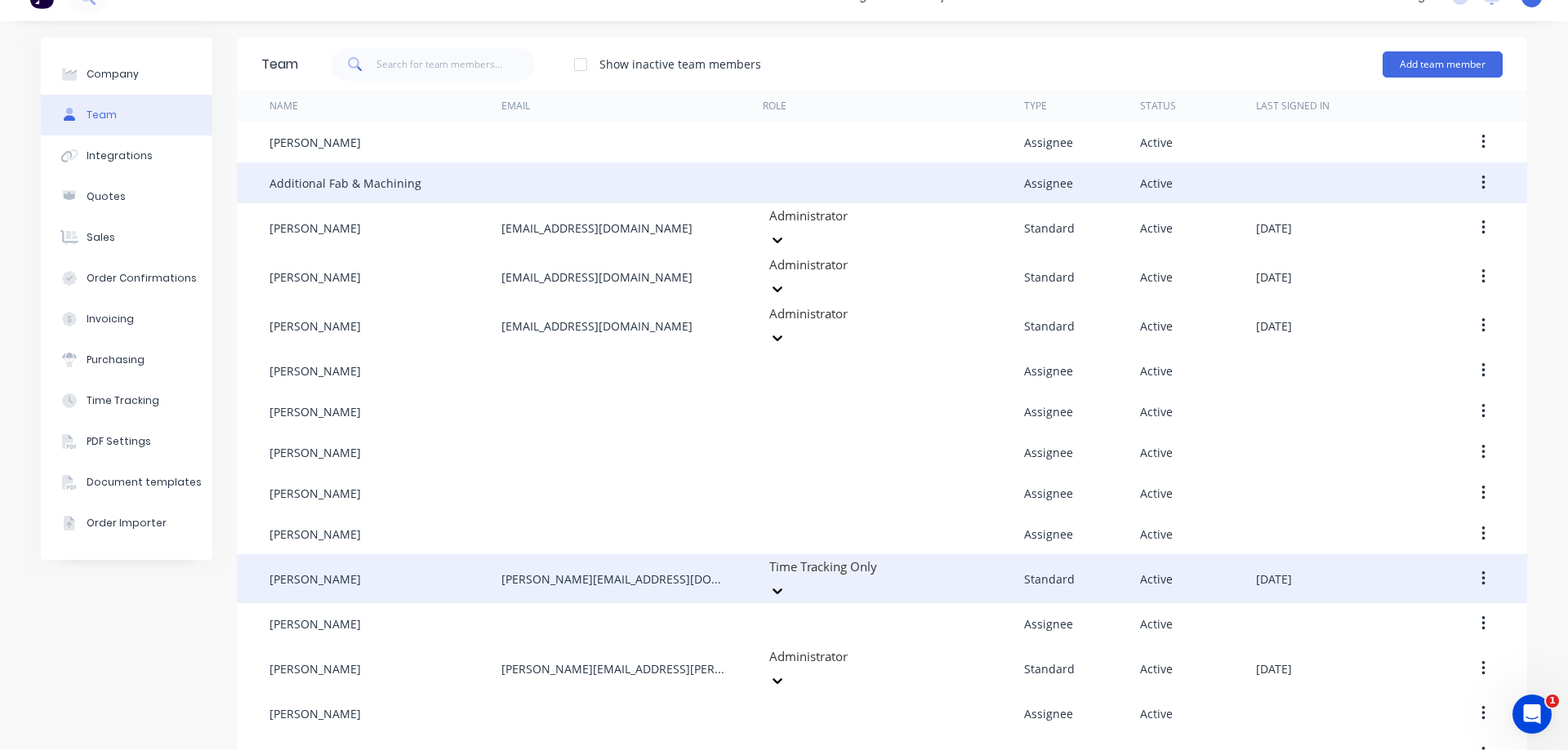
click at [901, 556] on div at bounding box center [885, 567] width 235 height 20
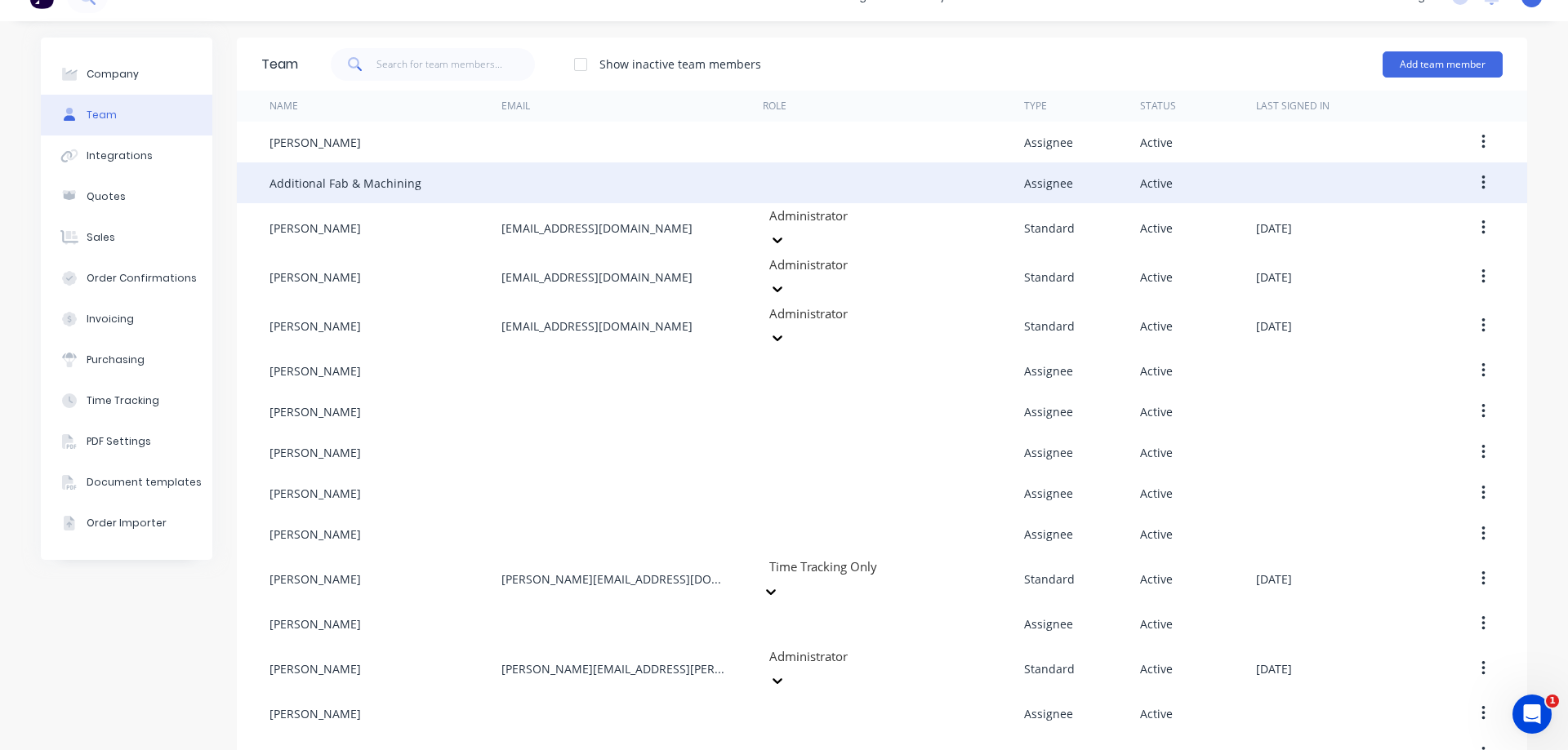
click at [1540, 502] on div "Company Team Integrations Quotes Sales Order Confirmations Invoicing Purchasing…" at bounding box center [784, 406] width 1568 height 770
click at [1526, 696] on div "Open Intercom Messenger" at bounding box center [1529, 712] width 54 height 54
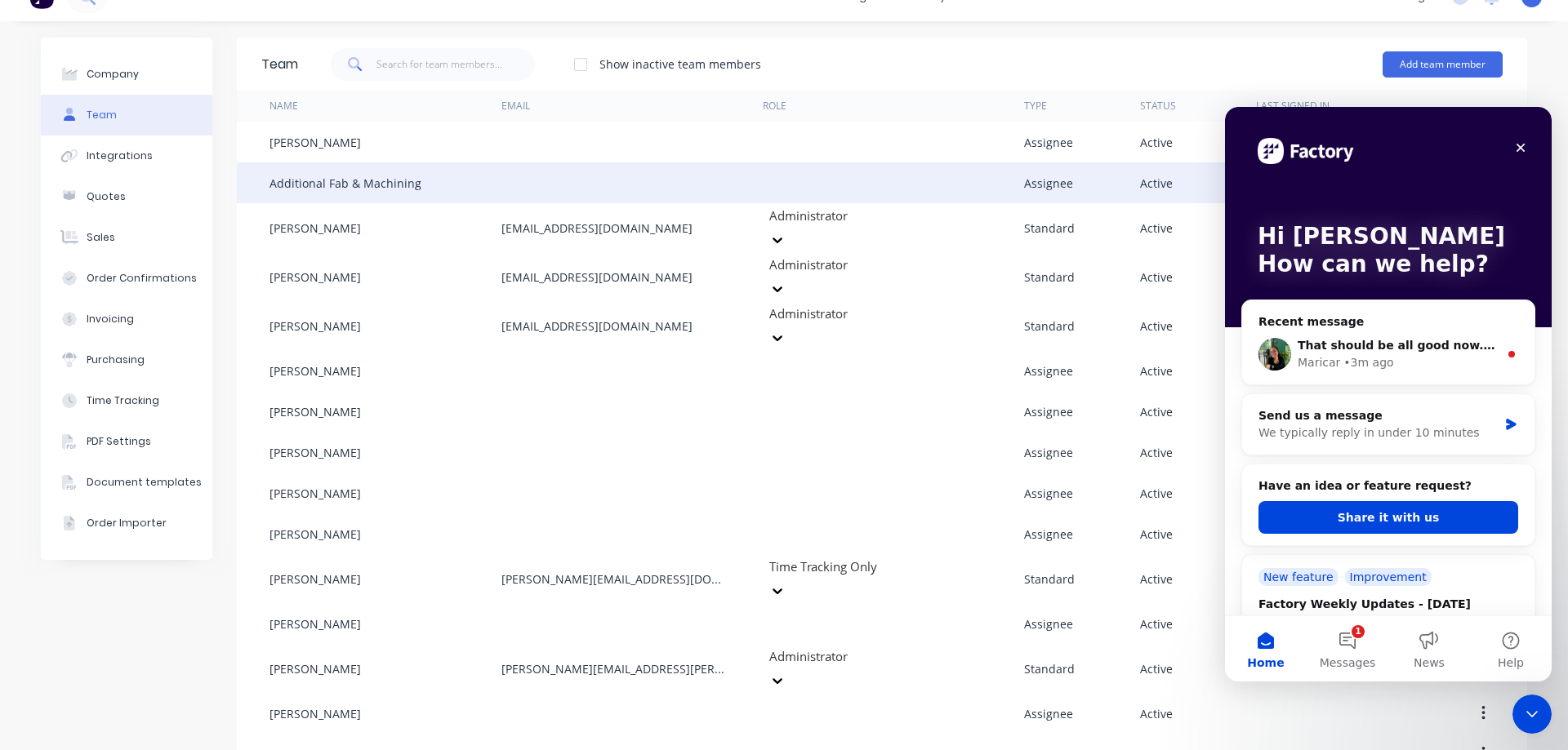
click at [131, 595] on div "Company Team Integrations Quotes Sales Order Confirmations Invoicing Purchasing…" at bounding box center [127, 406] width 171 height 737
click at [1531, 716] on icon "Close Intercom Messenger" at bounding box center [1529, 712] width 20 height 20
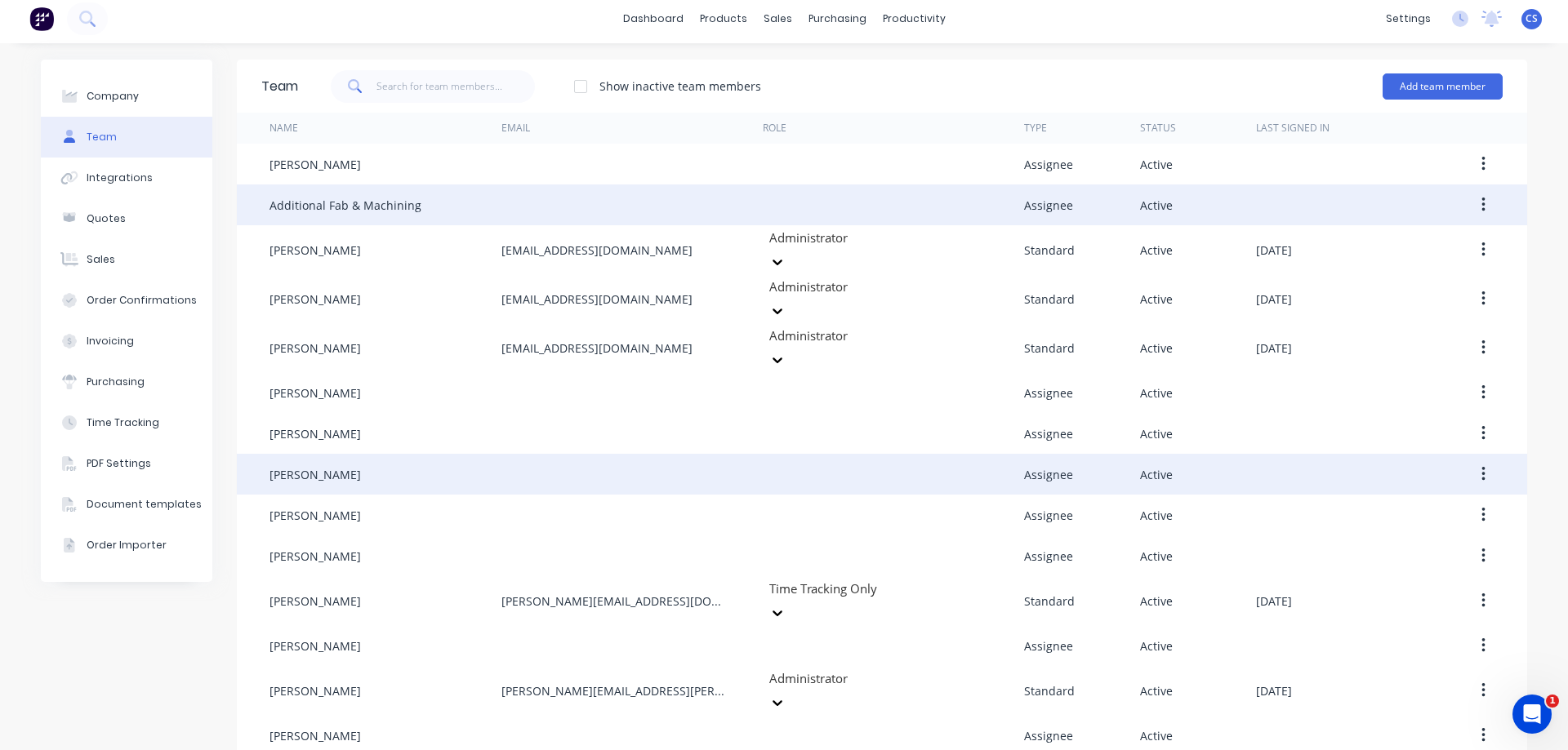
scroll to position [0, 0]
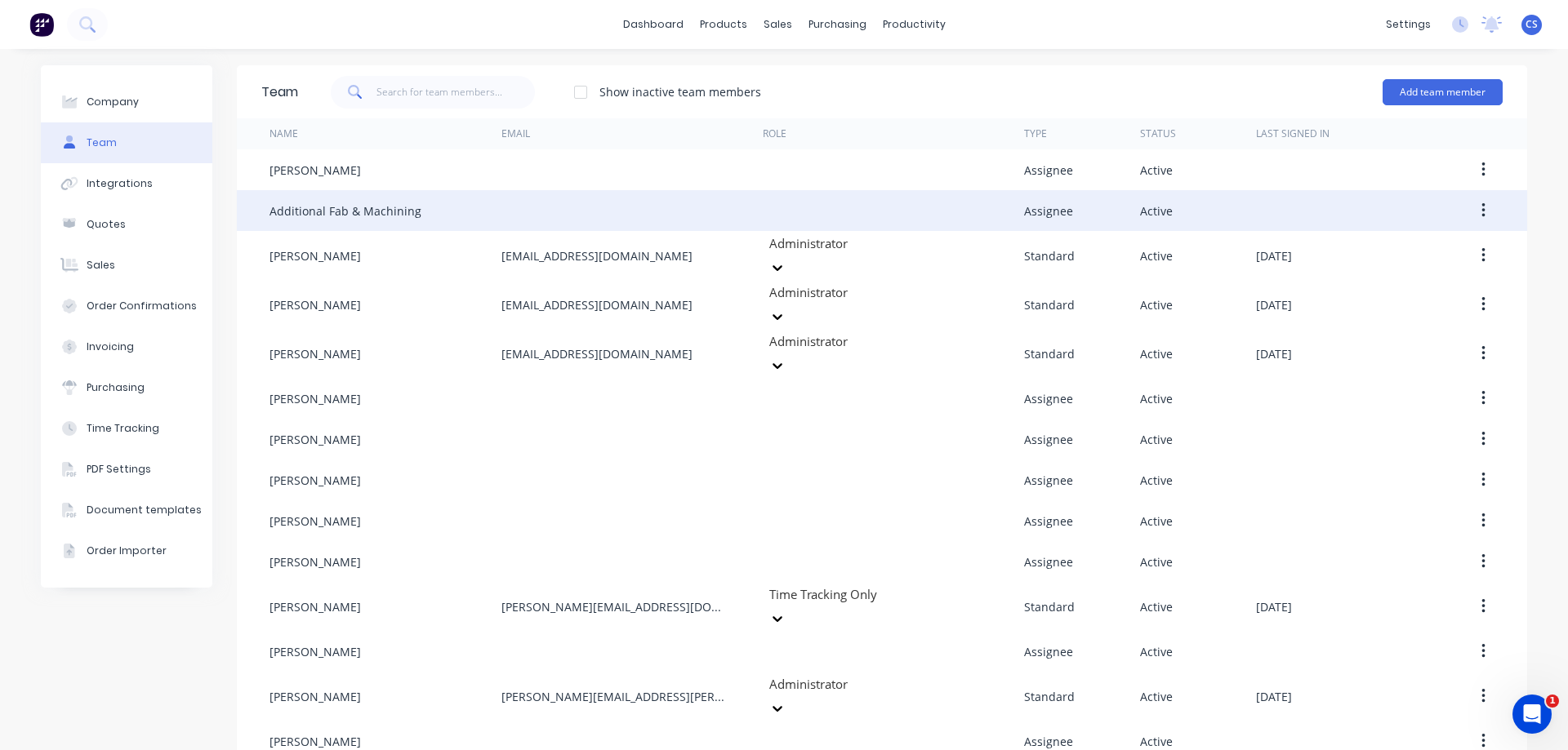
click at [1481, 597] on icon "button" at bounding box center [1483, 606] width 4 height 18
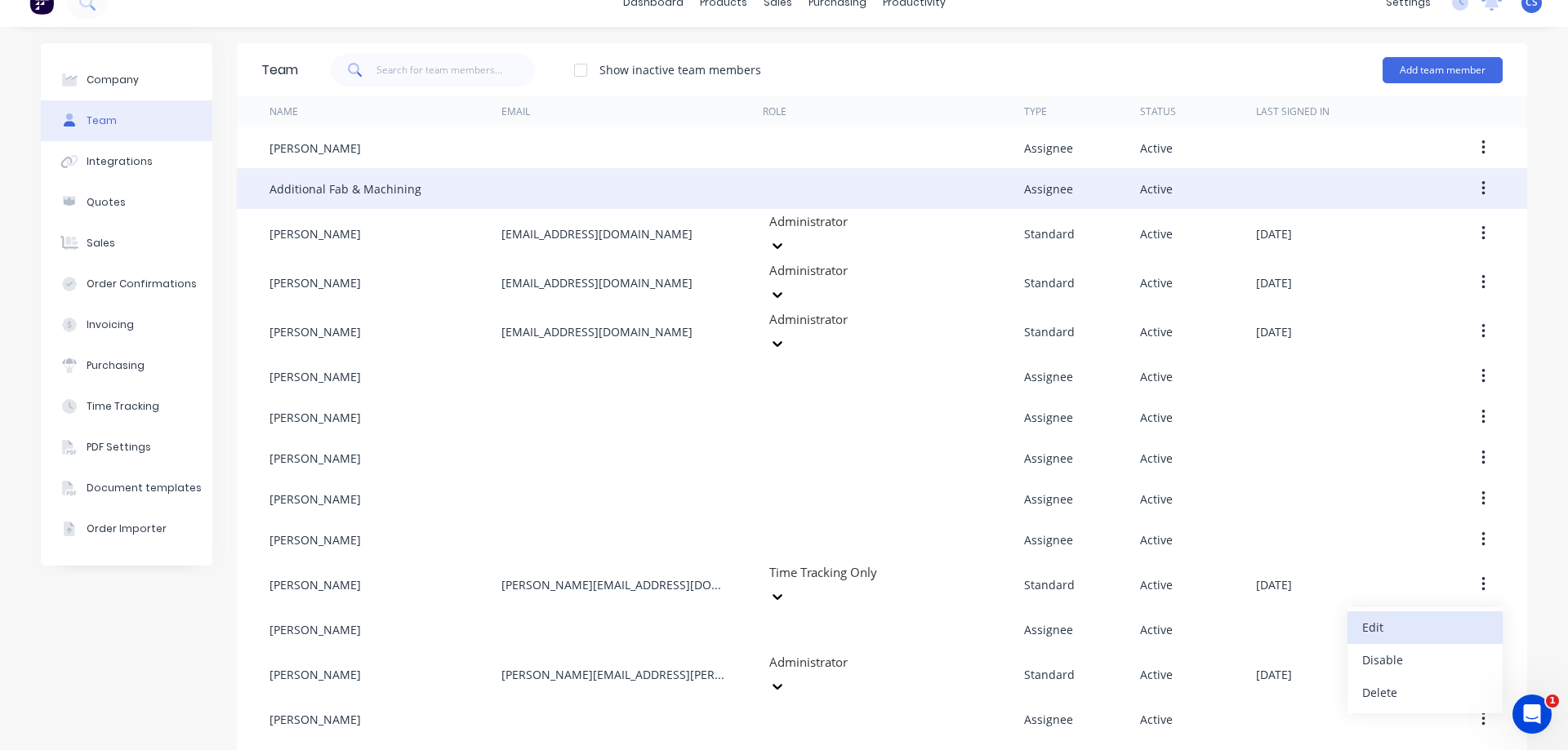
scroll to position [28, 0]
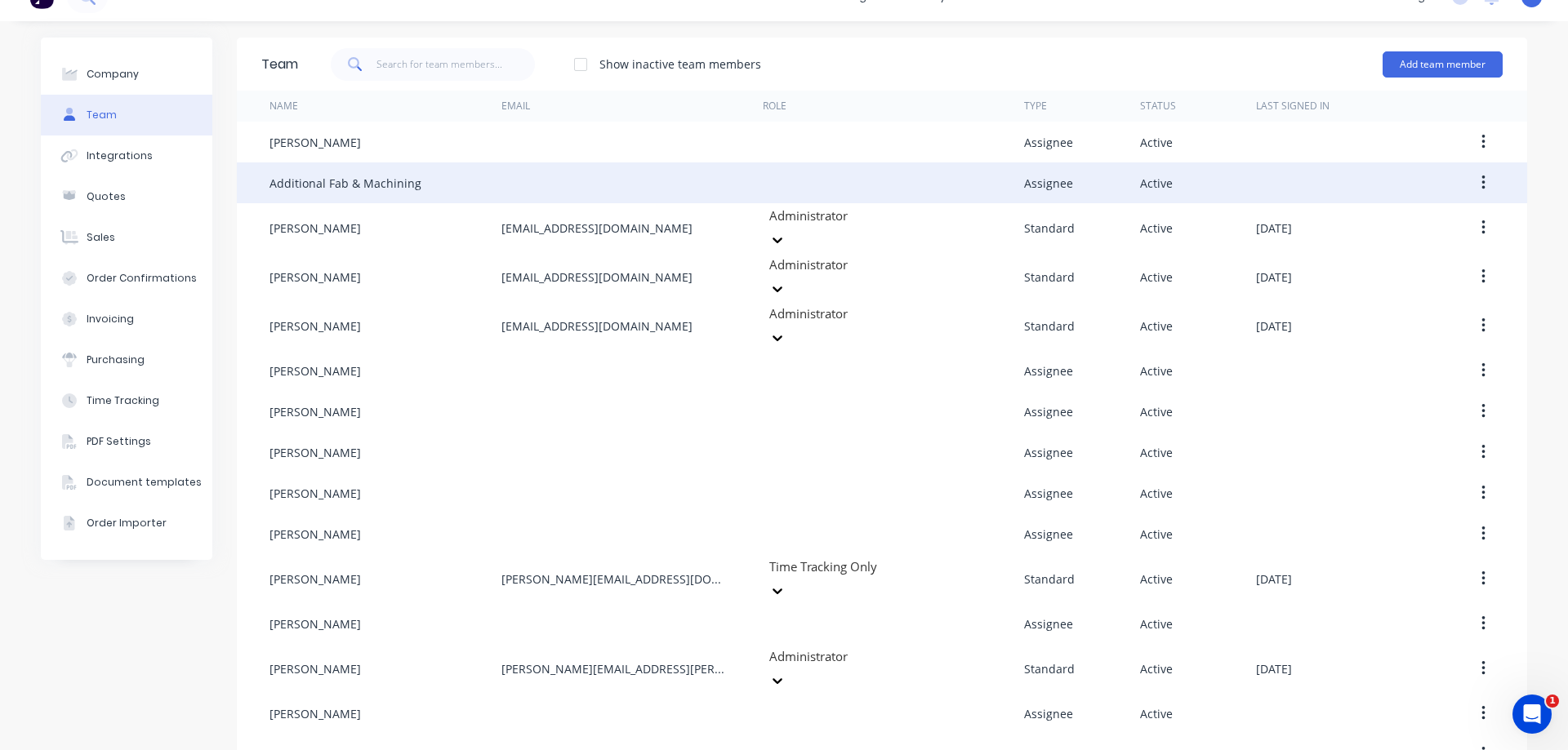
click at [1541, 576] on div "Company Team Integrations Quotes Sales Order Confirmations Invoicing Purchasing…" at bounding box center [784, 406] width 1568 height 770
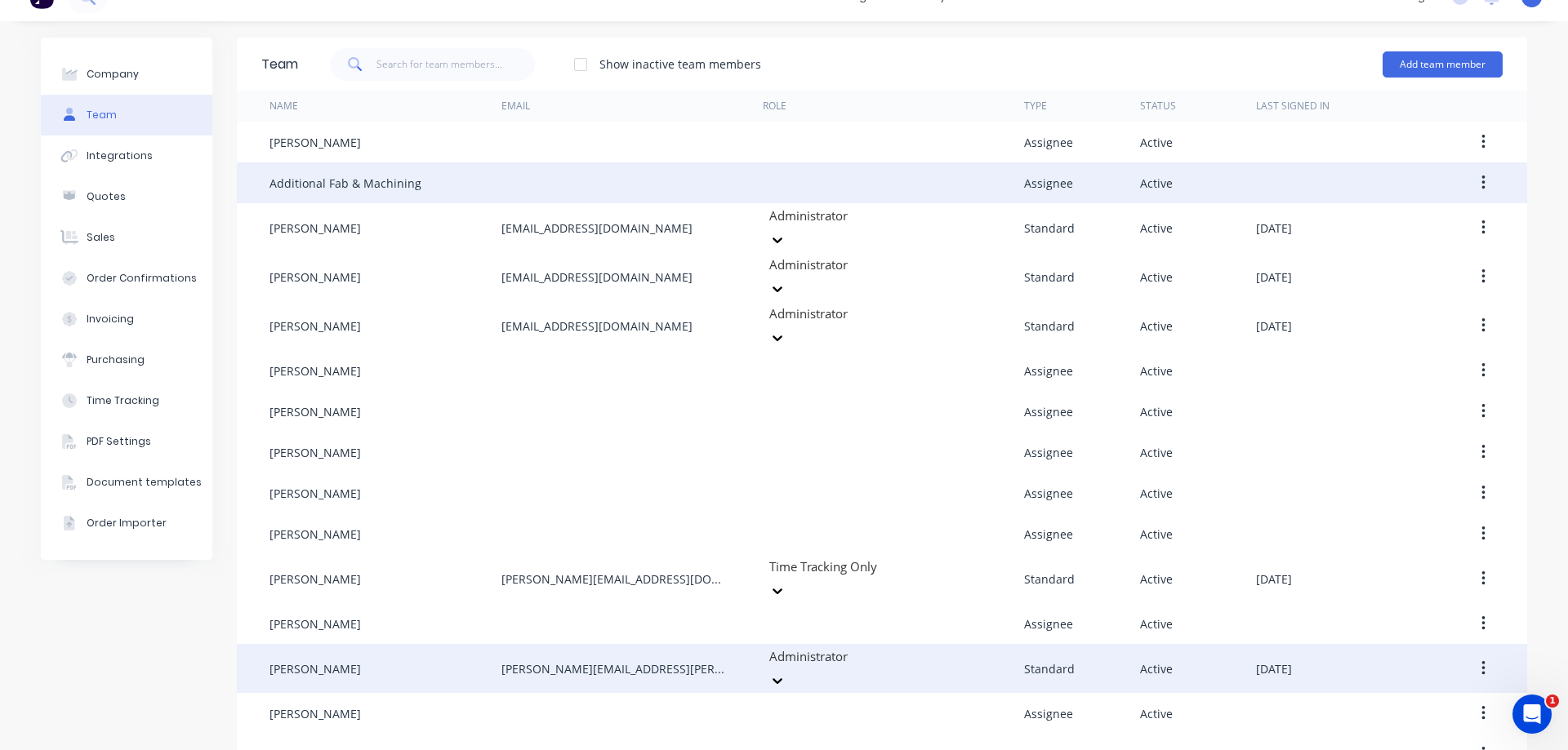
click at [1481, 662] on icon "button" at bounding box center [1483, 669] width 4 height 15
click at [1411, 700] on div "Edit" at bounding box center [1424, 711] width 126 height 23
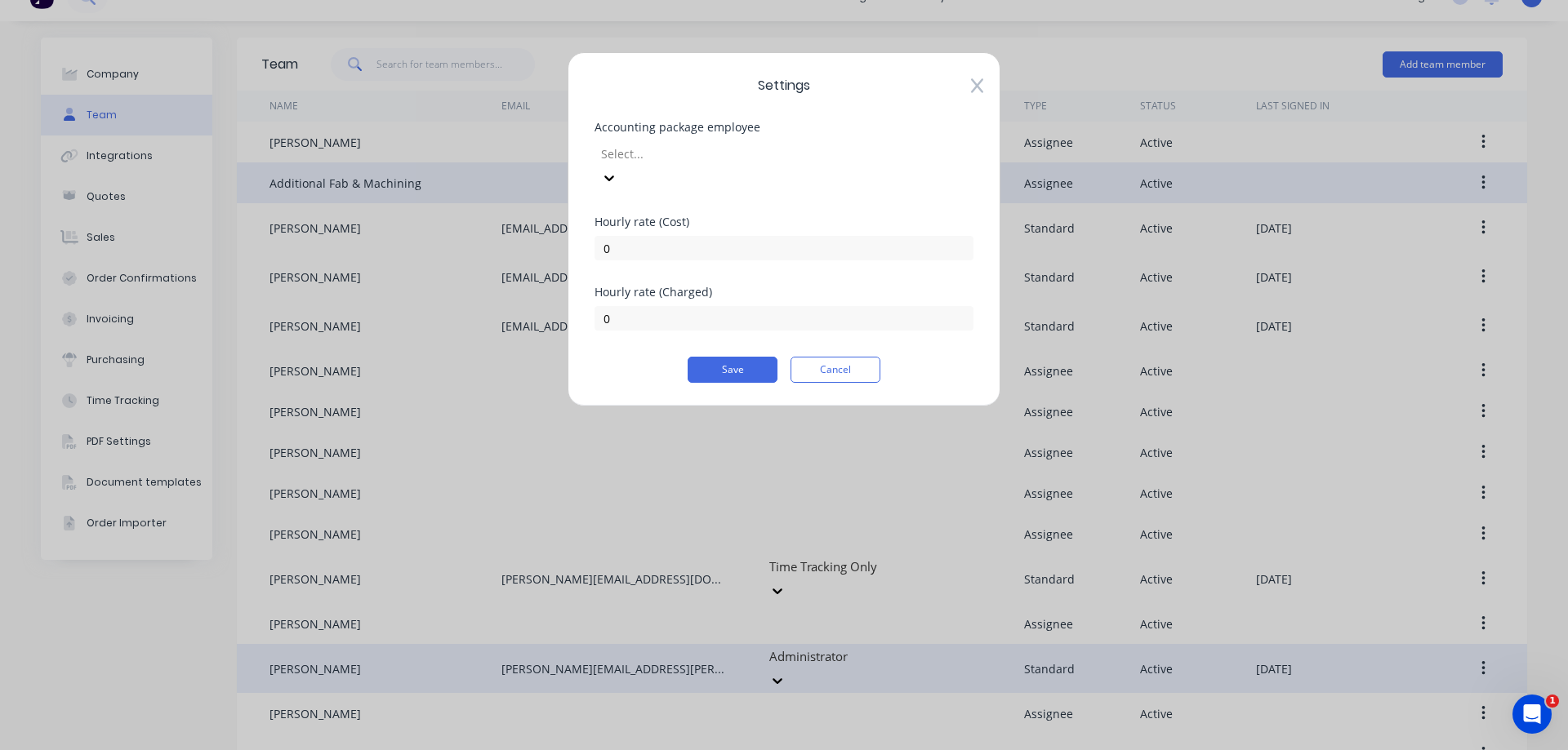
click at [1530, 533] on div "Settings Accounting package employee Select... [DEMOGRAPHIC_DATA] rate (Cost) 0…" at bounding box center [784, 375] width 1568 height 750
click at [878, 356] on button "Cancel" at bounding box center [835, 369] width 90 height 26
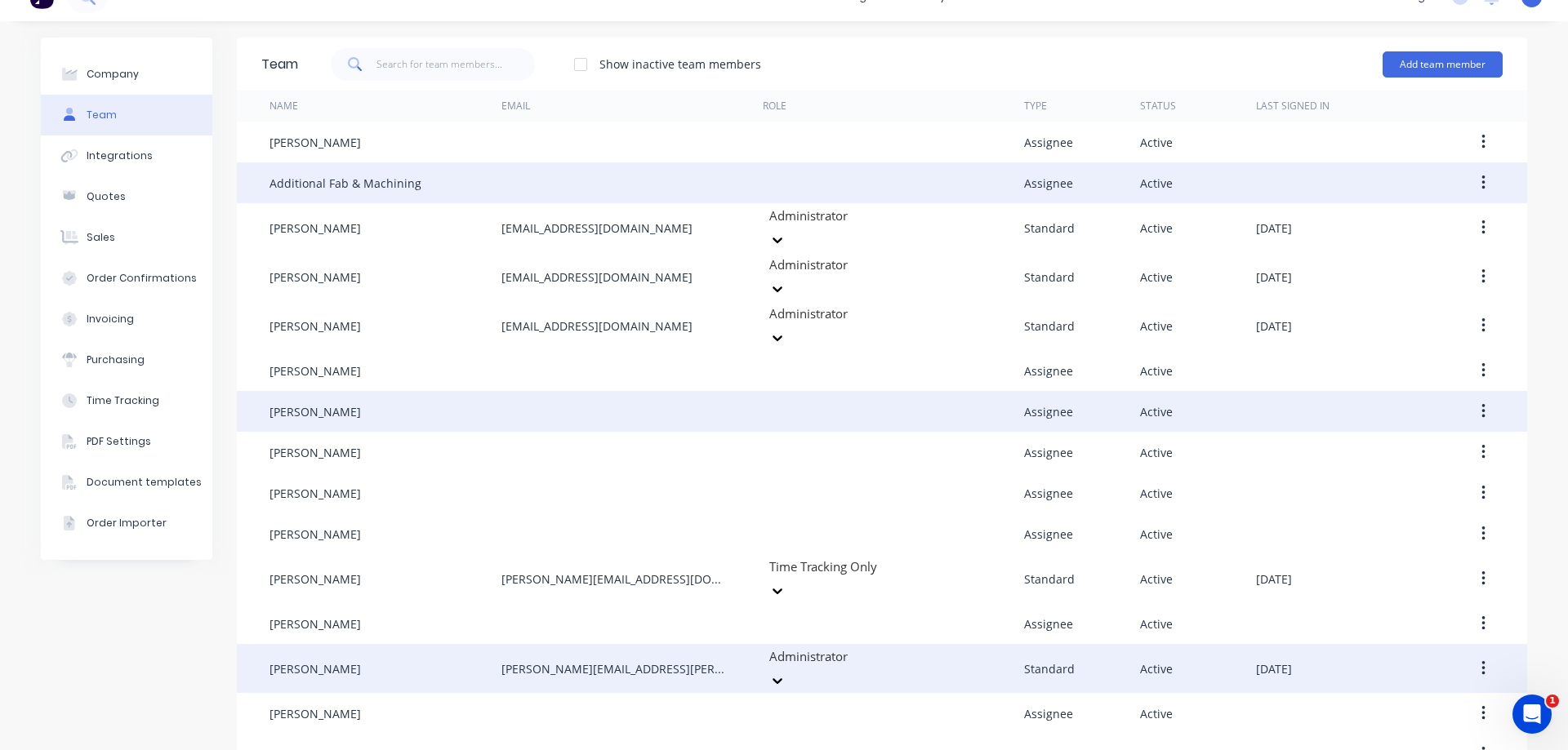
scroll to position [0, 0]
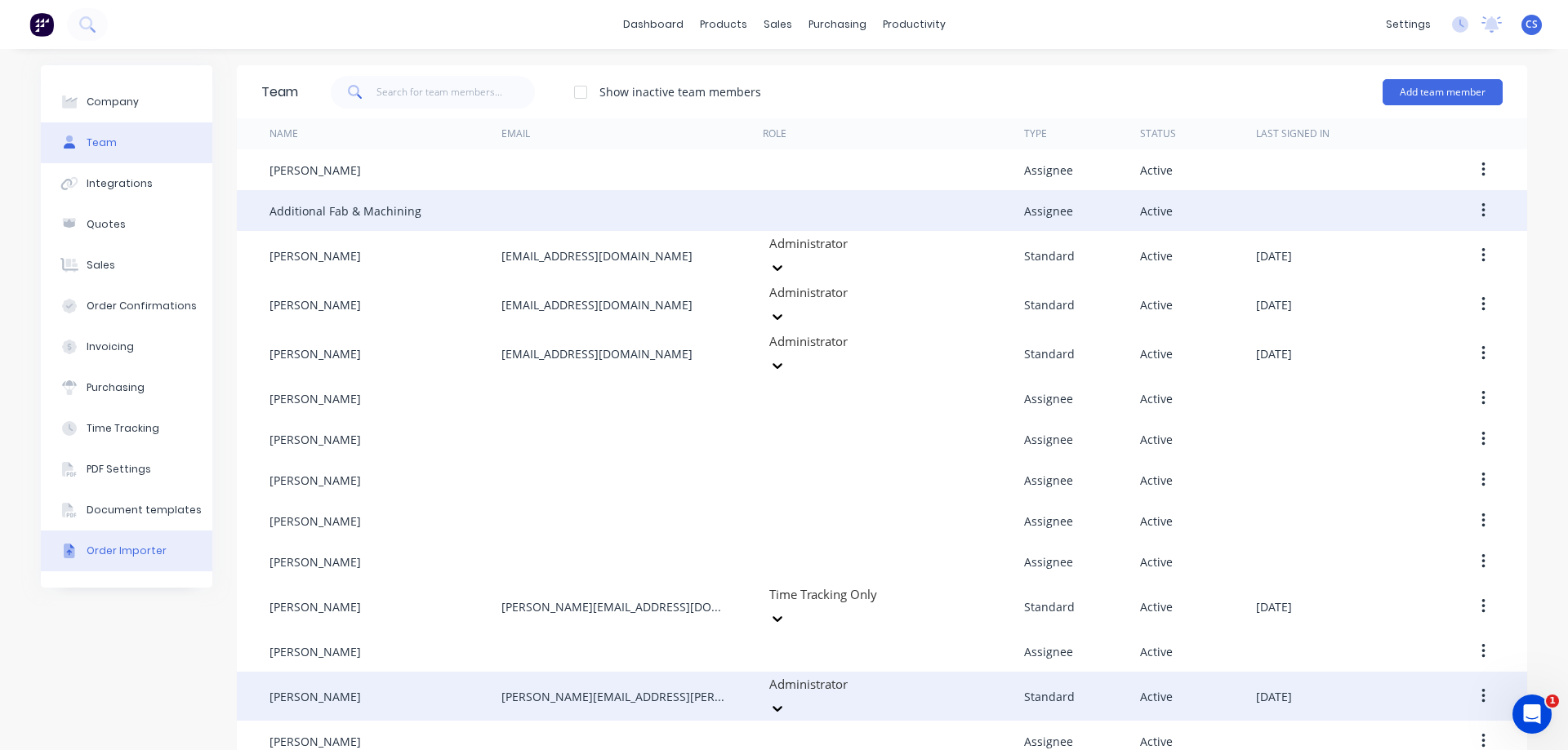
click at [137, 549] on div "Order Importer" at bounding box center [127, 551] width 80 height 15
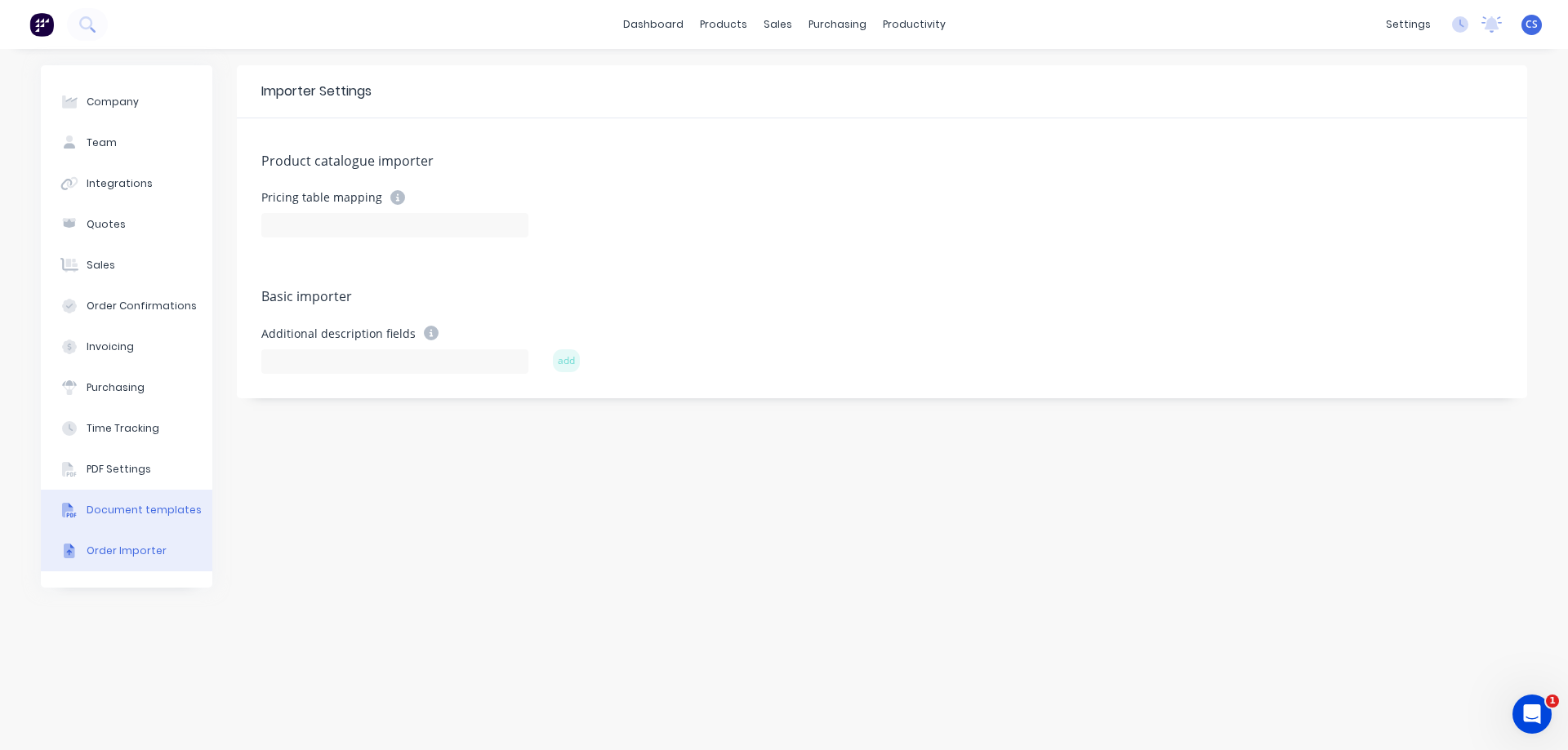
click at [147, 516] on div "Document templates" at bounding box center [144, 510] width 115 height 15
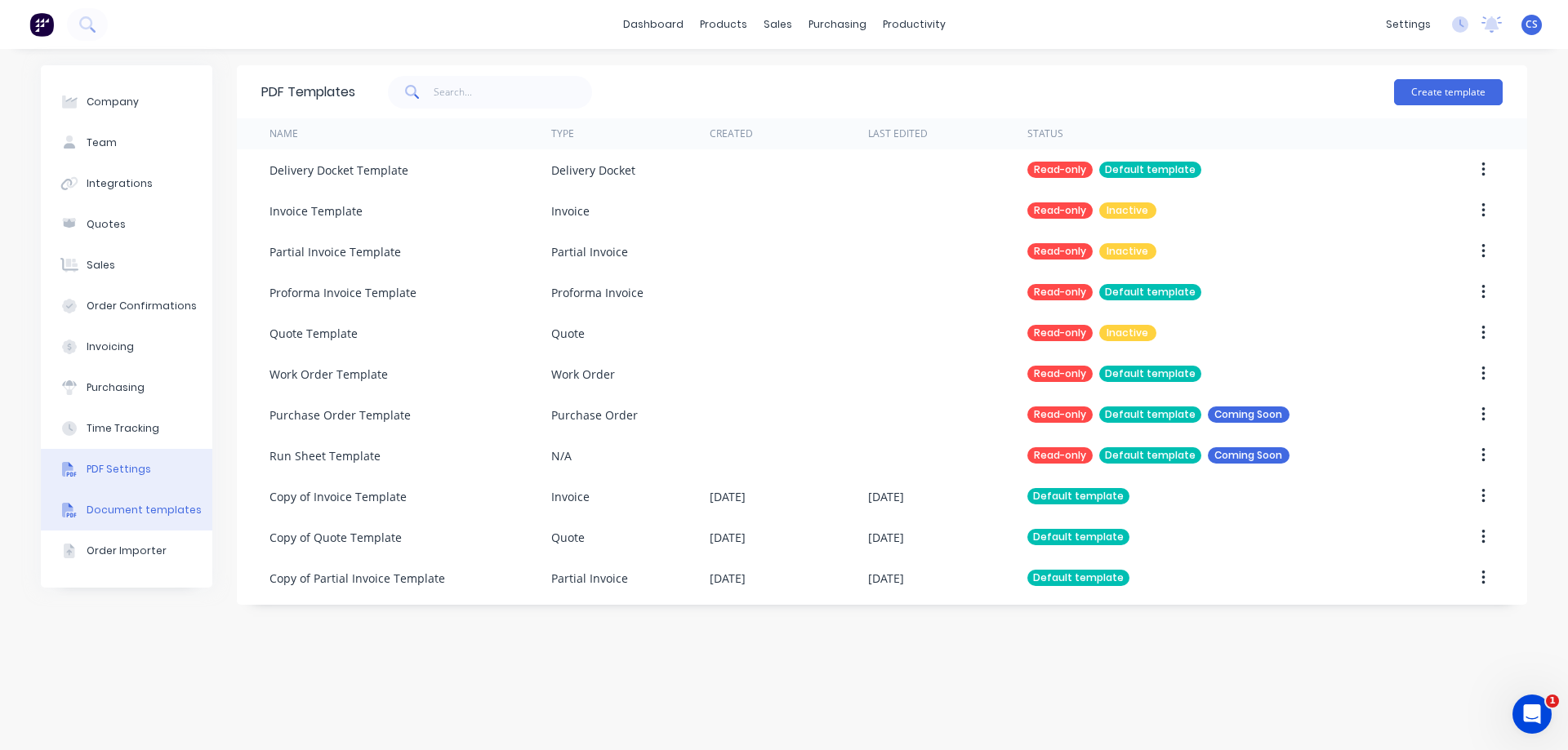
click at [156, 473] on button "PDF Settings" at bounding box center [127, 470] width 171 height 41
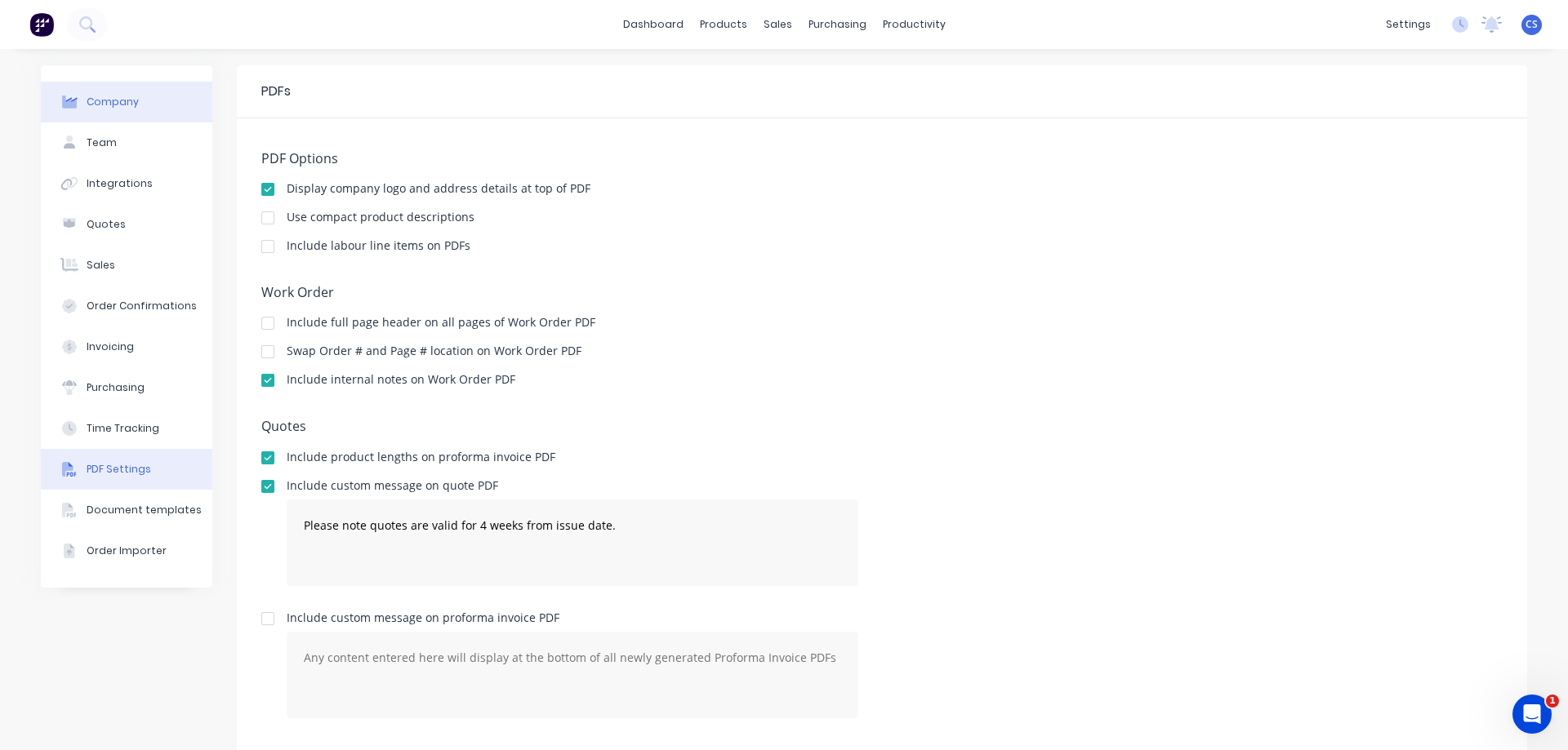
click at [141, 94] on button "Company" at bounding box center [127, 102] width 171 height 41
select select "AU"
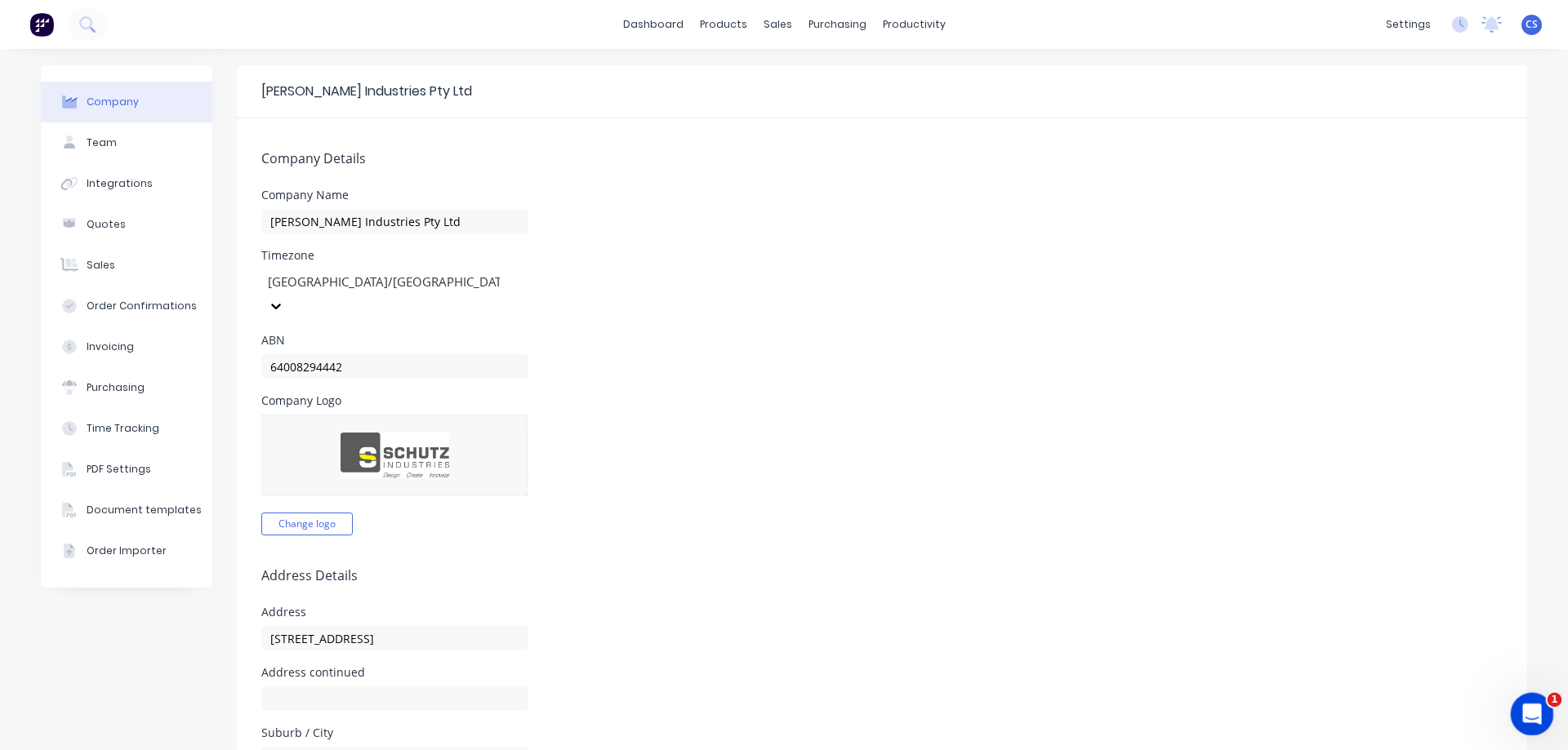
click at [1539, 709] on icon "Open Intercom Messenger" at bounding box center [1529, 712] width 27 height 27
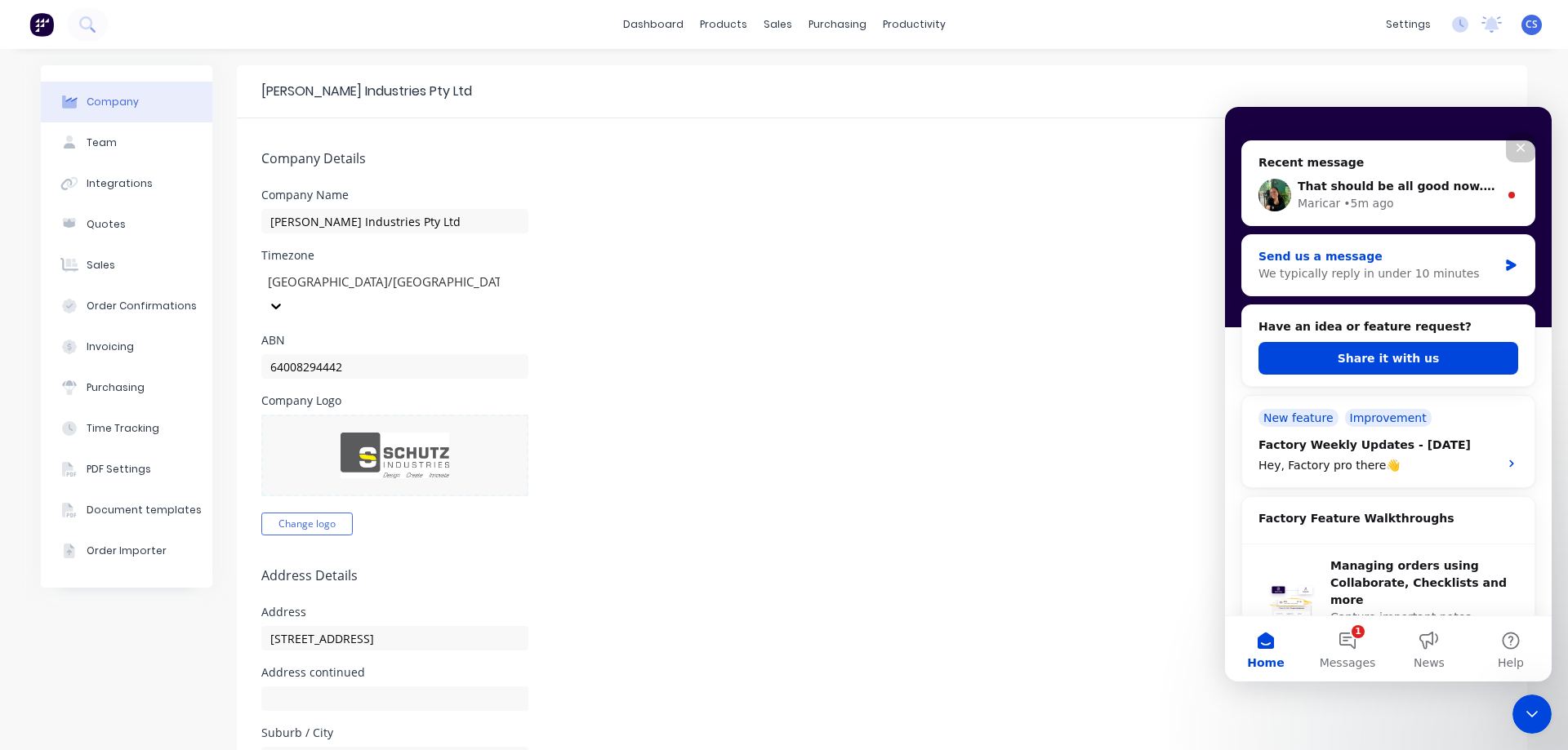
scroll to position [163, 0]
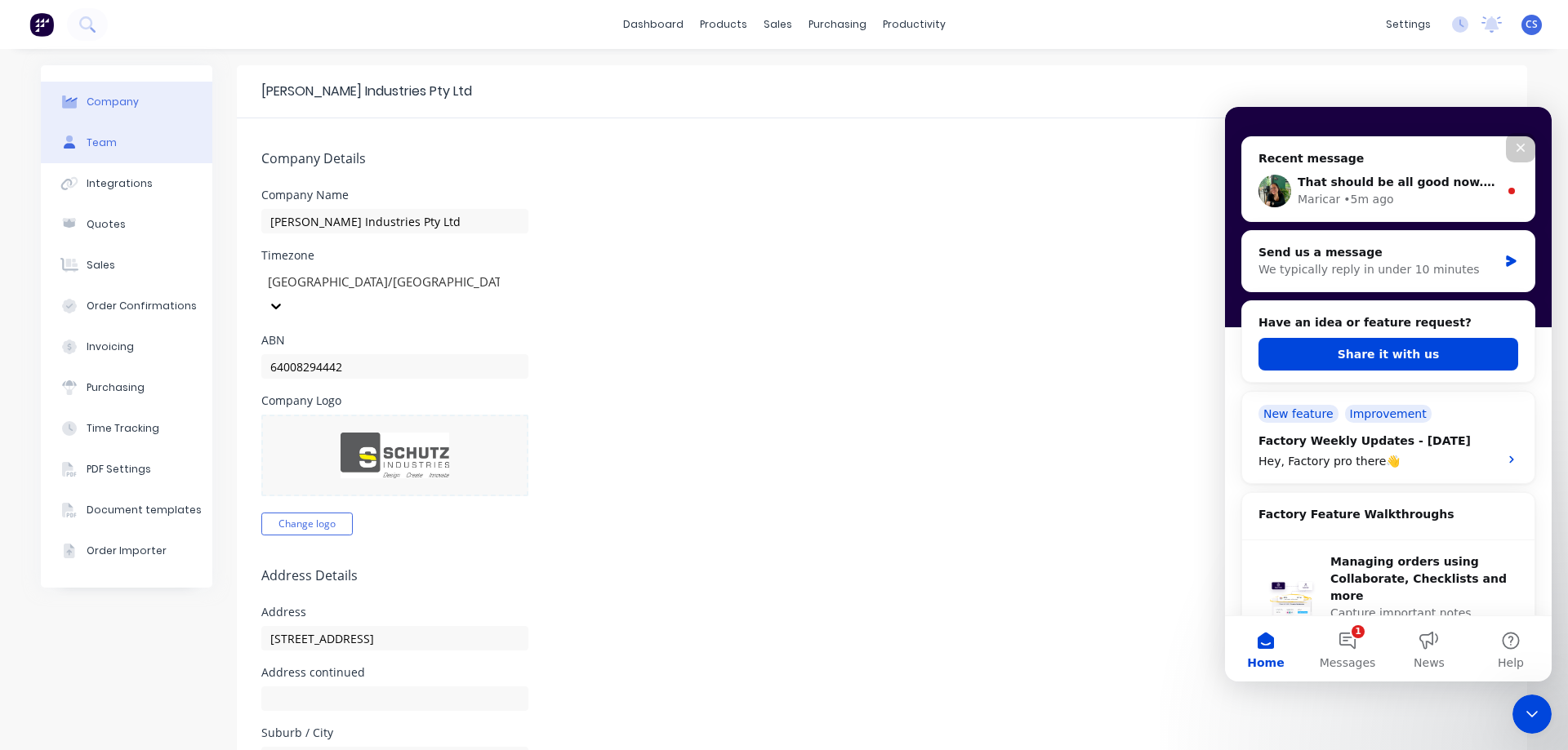
click at [149, 144] on button "Team" at bounding box center [127, 143] width 171 height 41
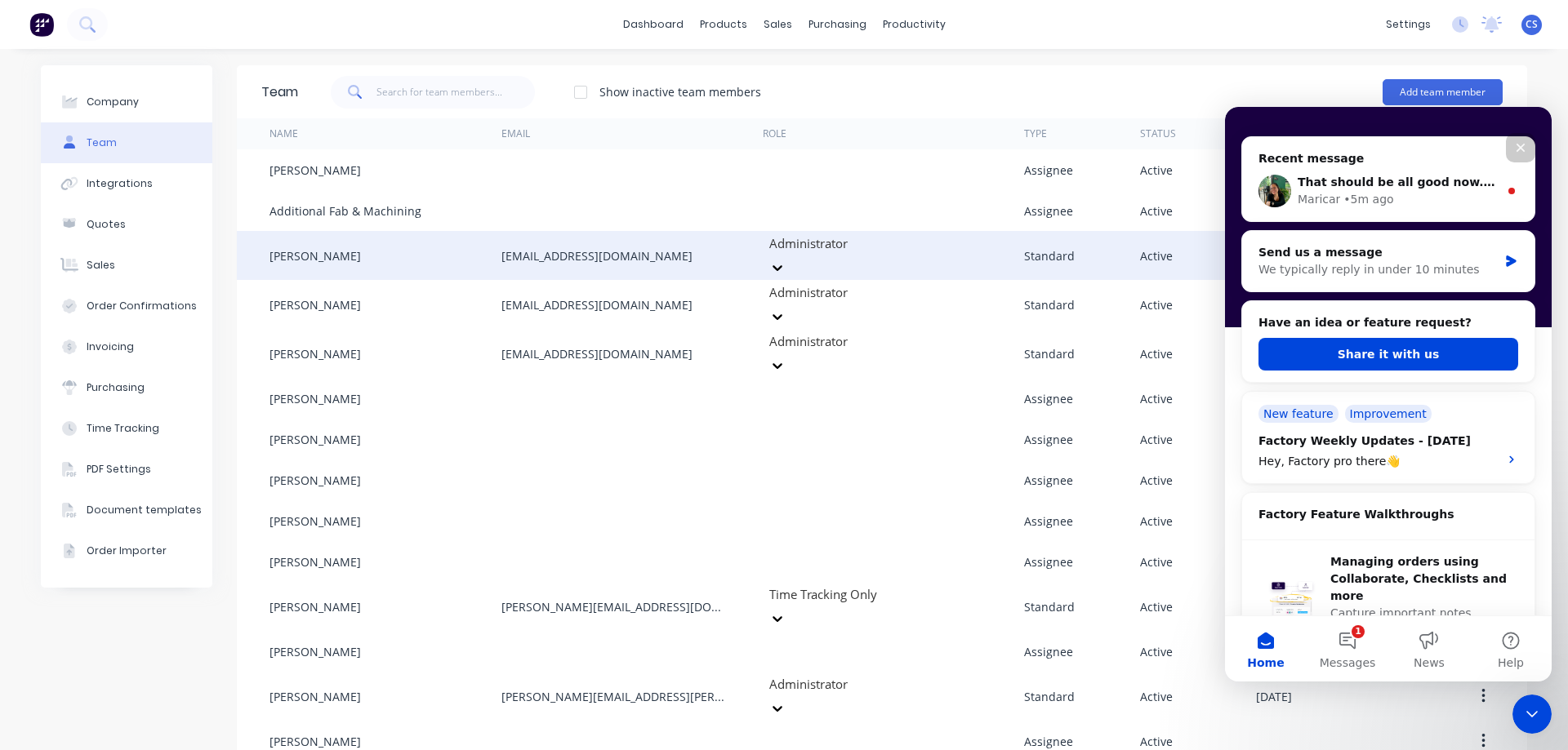
click at [849, 249] on div at bounding box center [885, 244] width 235 height 20
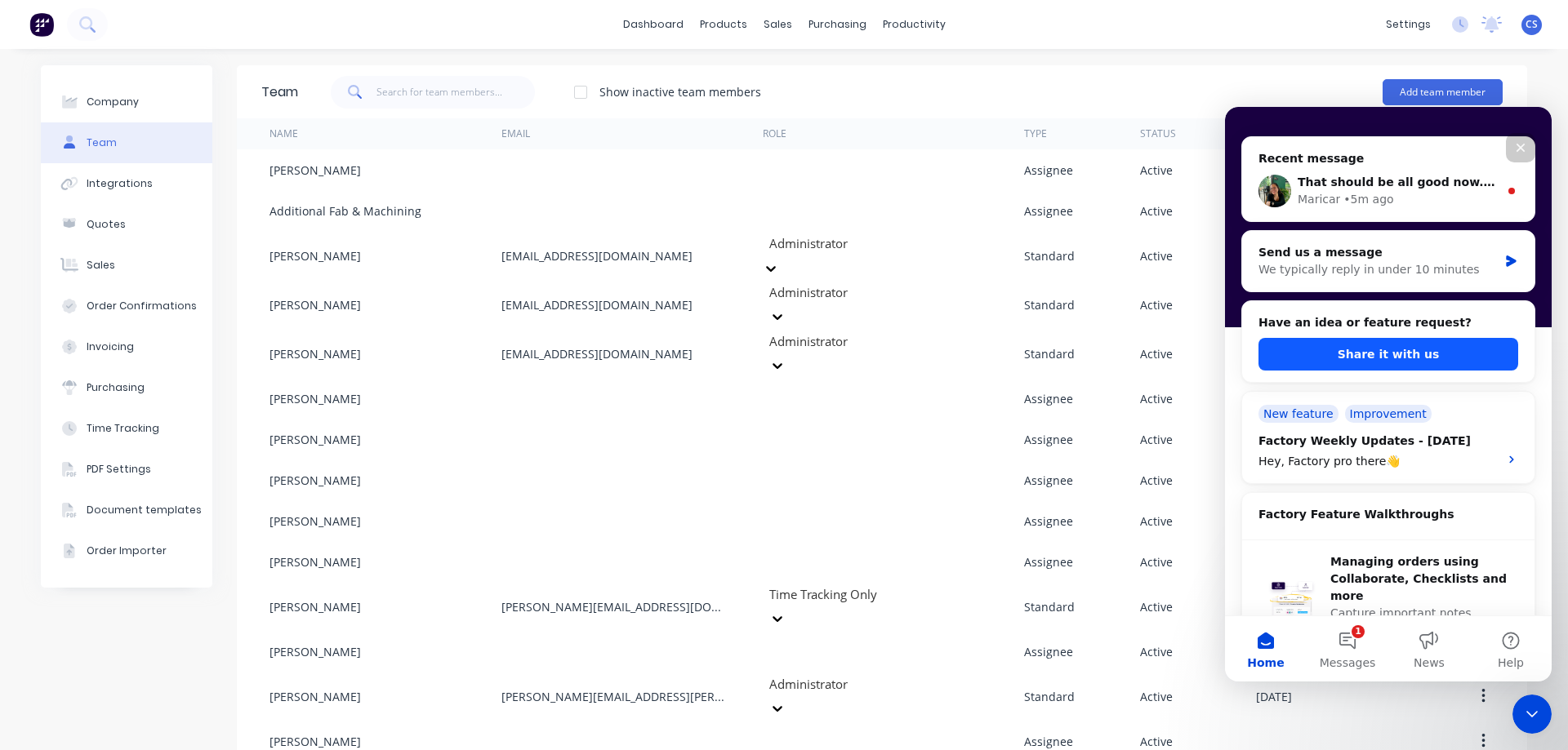
click at [1414, 356] on button "Share it with us" at bounding box center [1387, 354] width 260 height 33
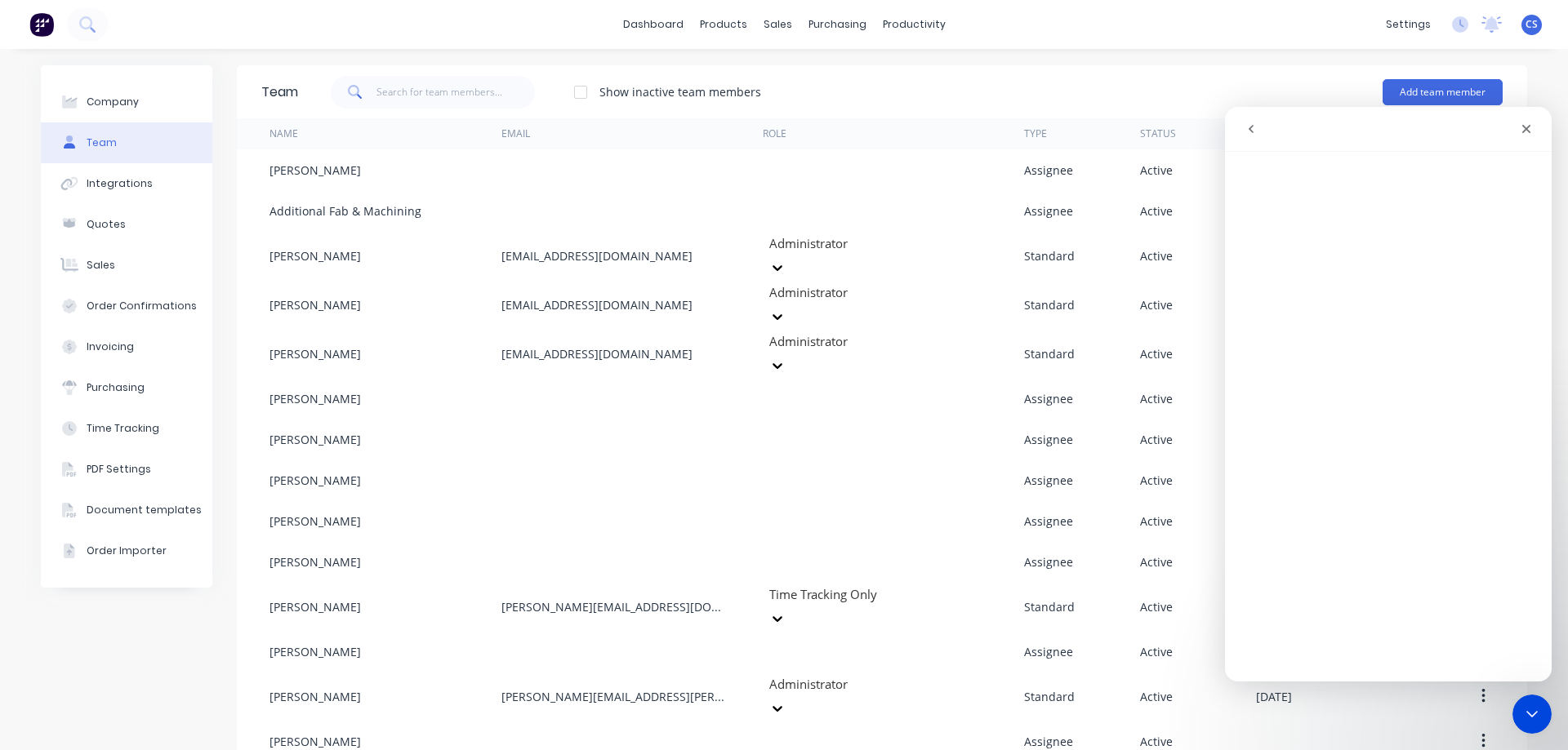
click at [905, 64] on div "Company Team Integrations Quotes Sales Order Confirmations Invoicing Purchasing…" at bounding box center [784, 434] width 1568 height 770
click at [1523, 722] on div "Close Intercom Messenger" at bounding box center [1529, 712] width 39 height 39
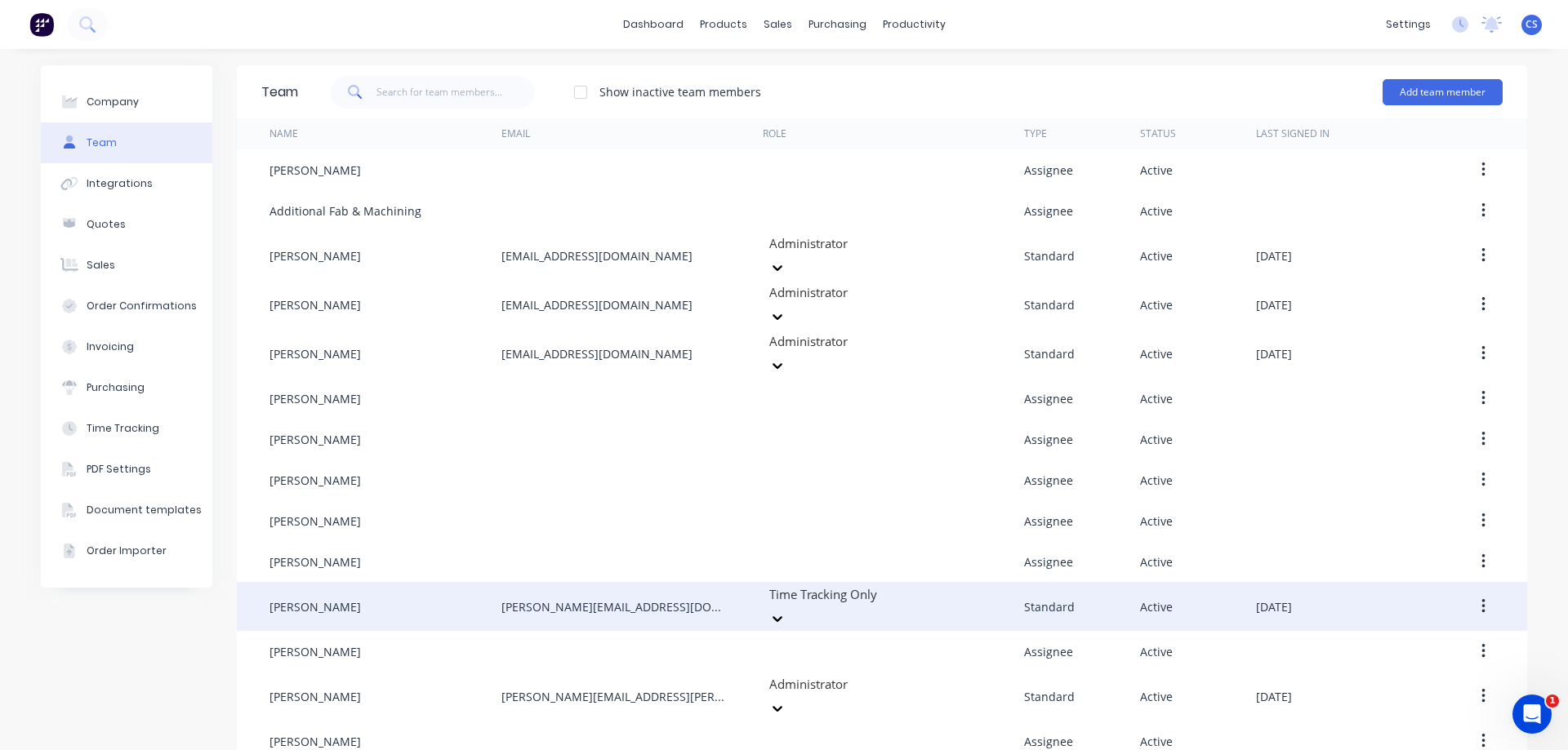
scroll to position [28, 0]
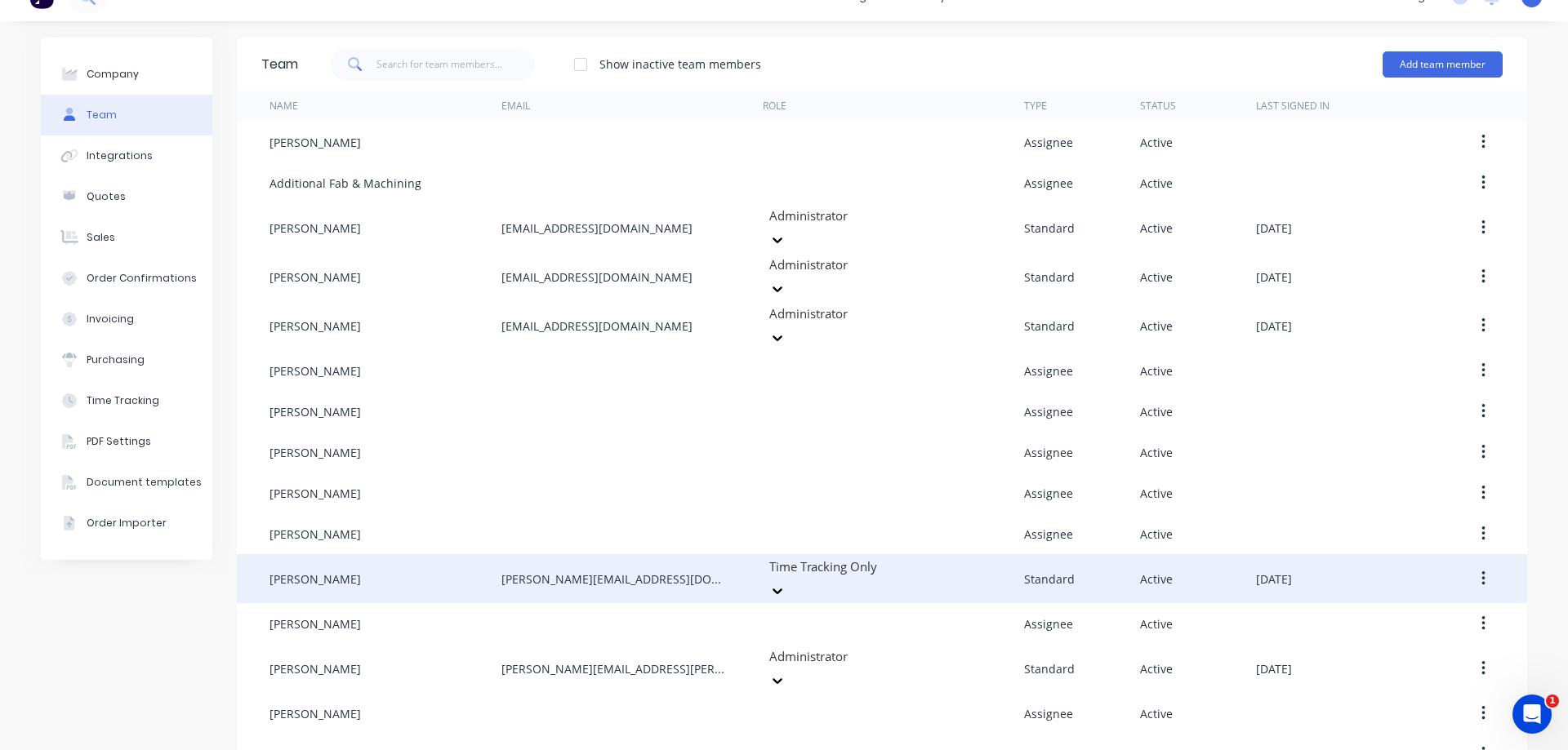
click at [1480, 564] on button "button" at bounding box center [1482, 579] width 38 height 30
click at [1428, 609] on div "Edit" at bounding box center [1424, 621] width 126 height 23
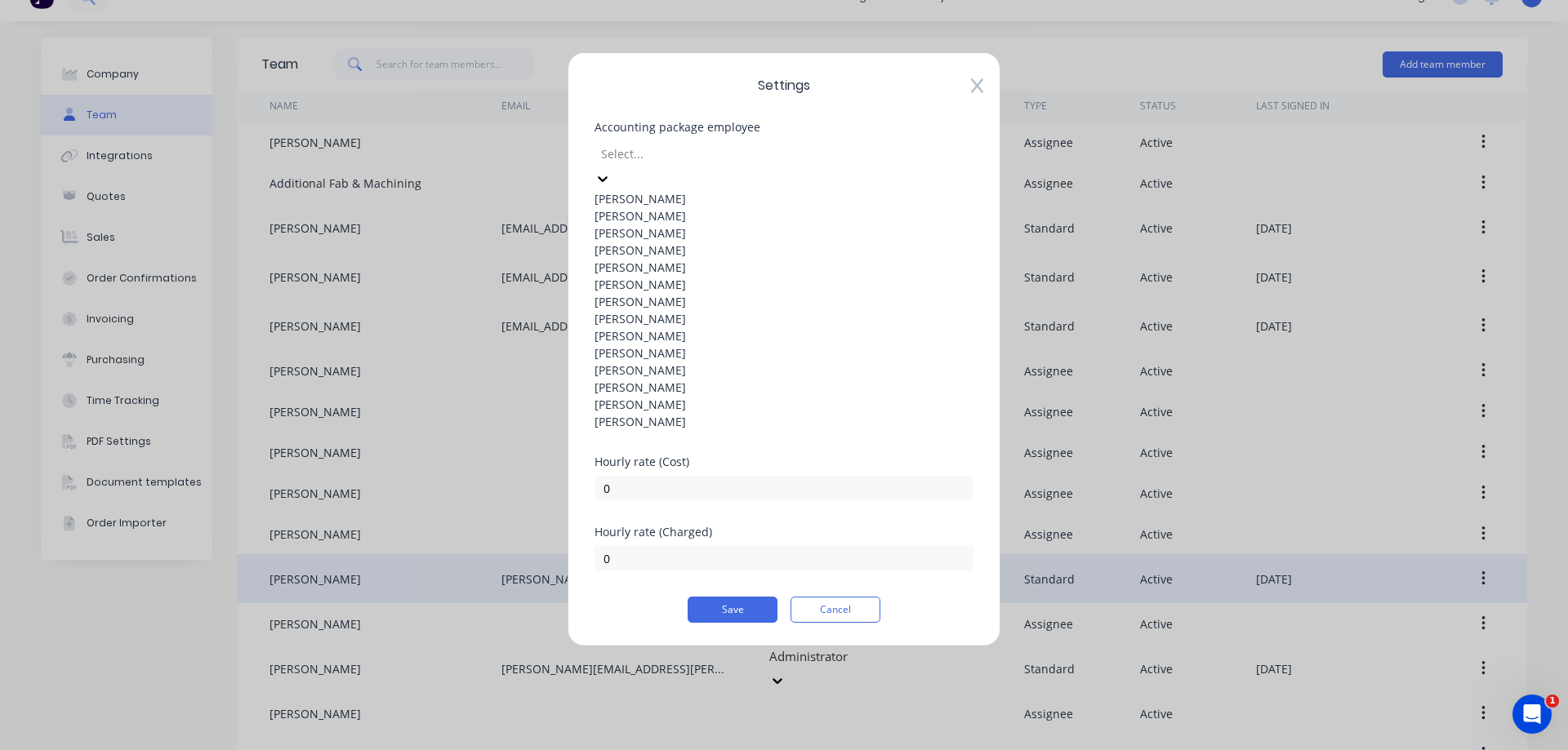
click at [703, 160] on div at bounding box center [717, 154] width 235 height 20
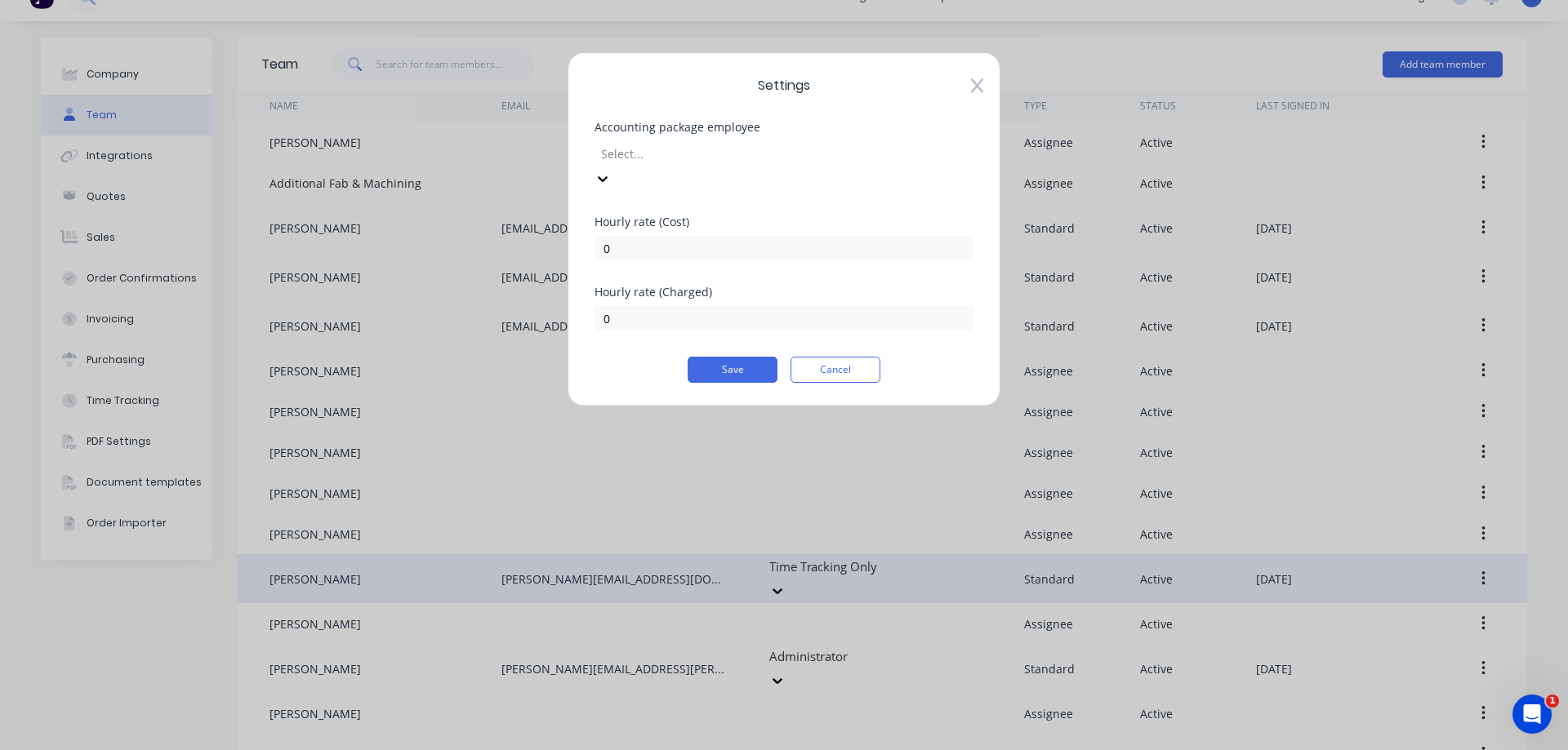
click at [703, 160] on div at bounding box center [717, 154] width 235 height 20
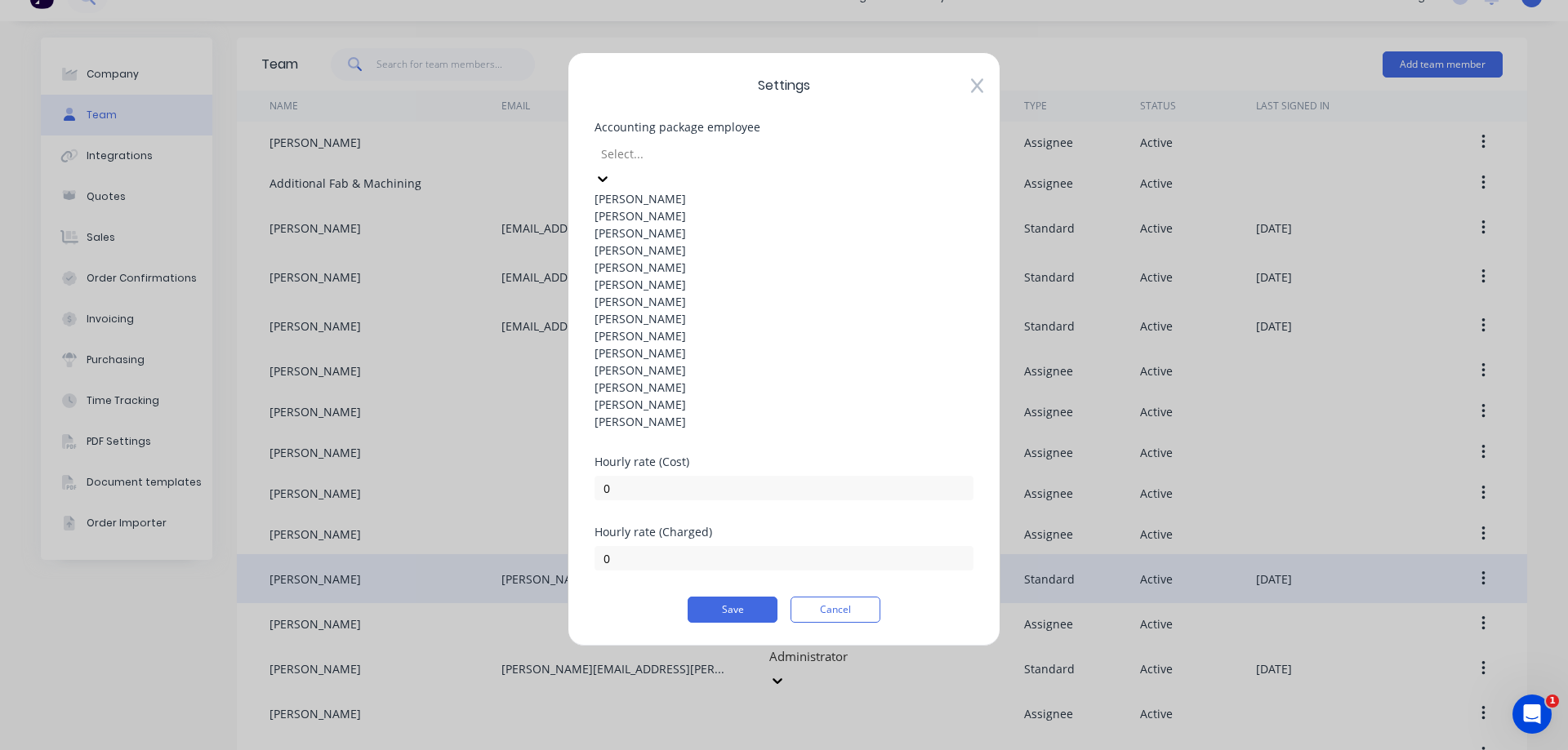
scroll to position [0, 0]
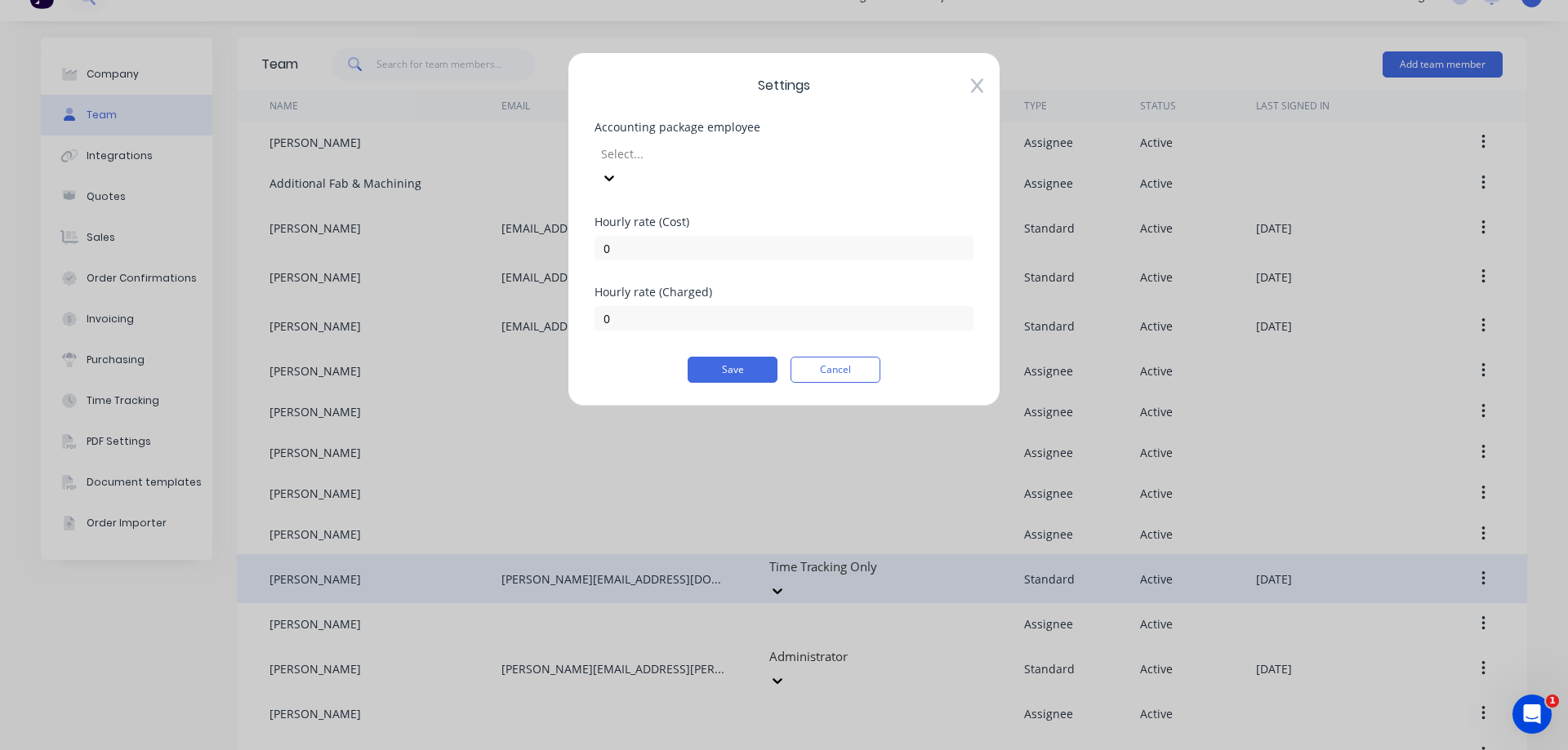
click at [971, 84] on icon at bounding box center [976, 86] width 12 height 17
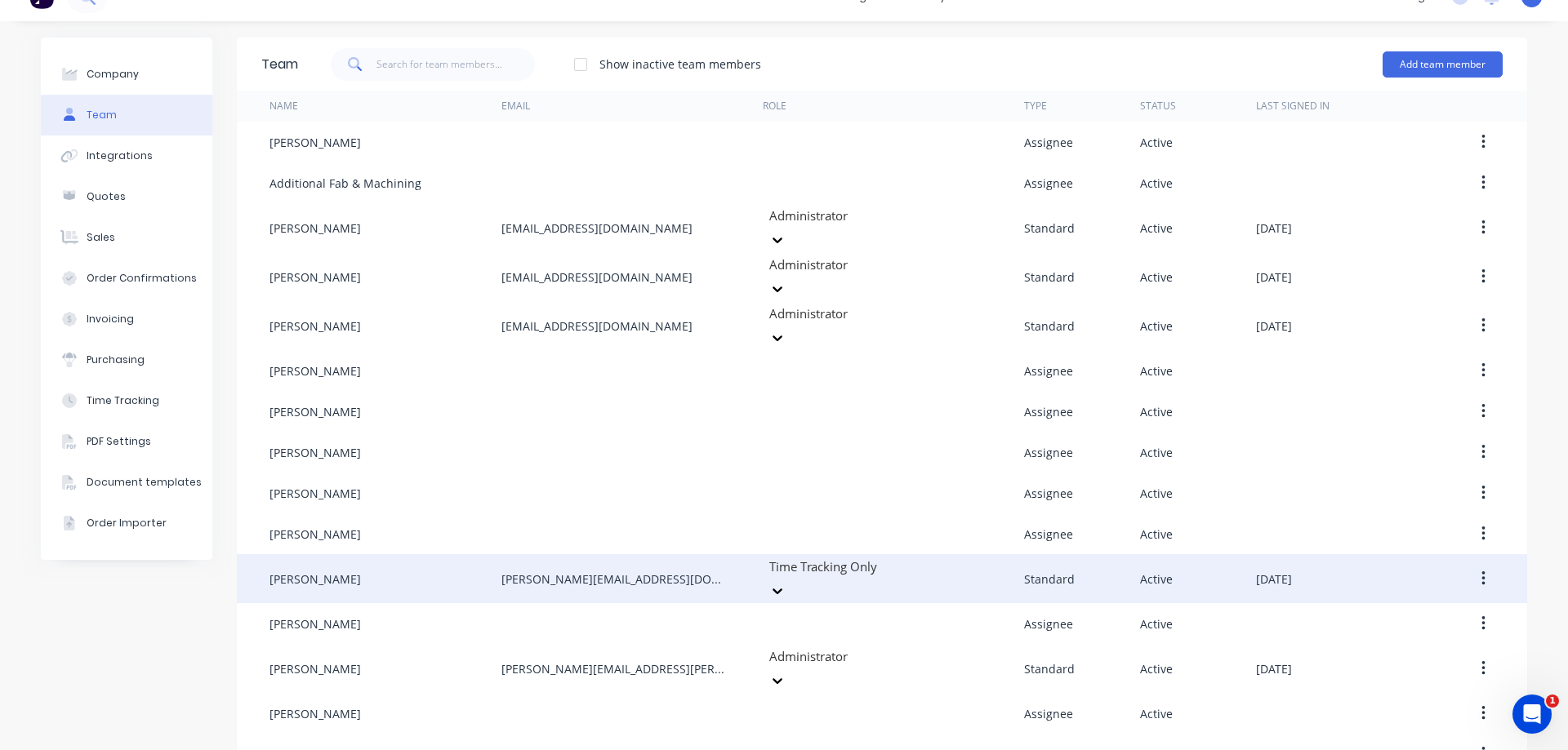
click at [911, 555] on div "Time Tracking Only" at bounding box center [884, 567] width 245 height 24
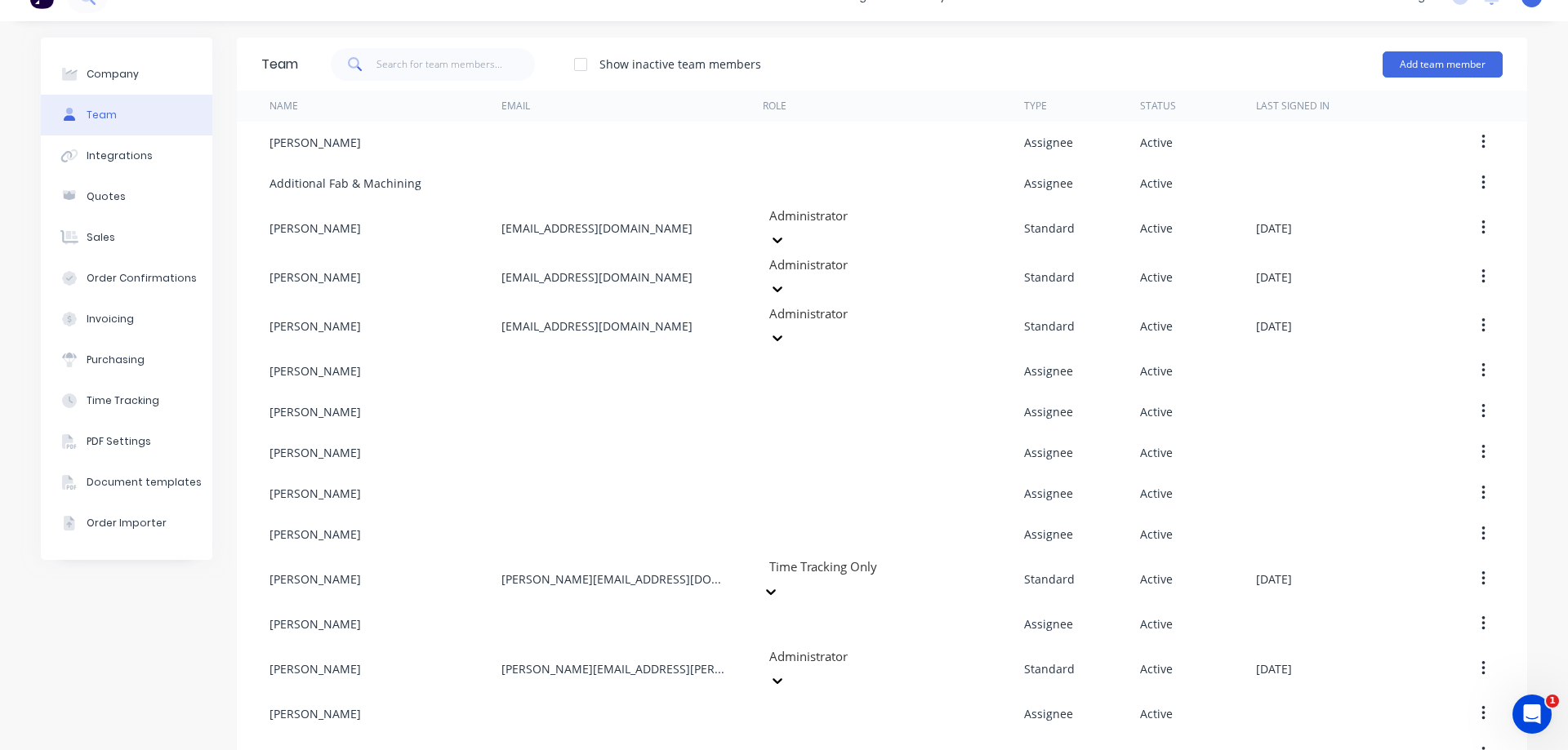
scroll to position [318, 0]
click at [1481, 569] on icon "button" at bounding box center [1483, 578] width 4 height 18
click at [1427, 609] on div "Edit" at bounding box center [1424, 621] width 126 height 23
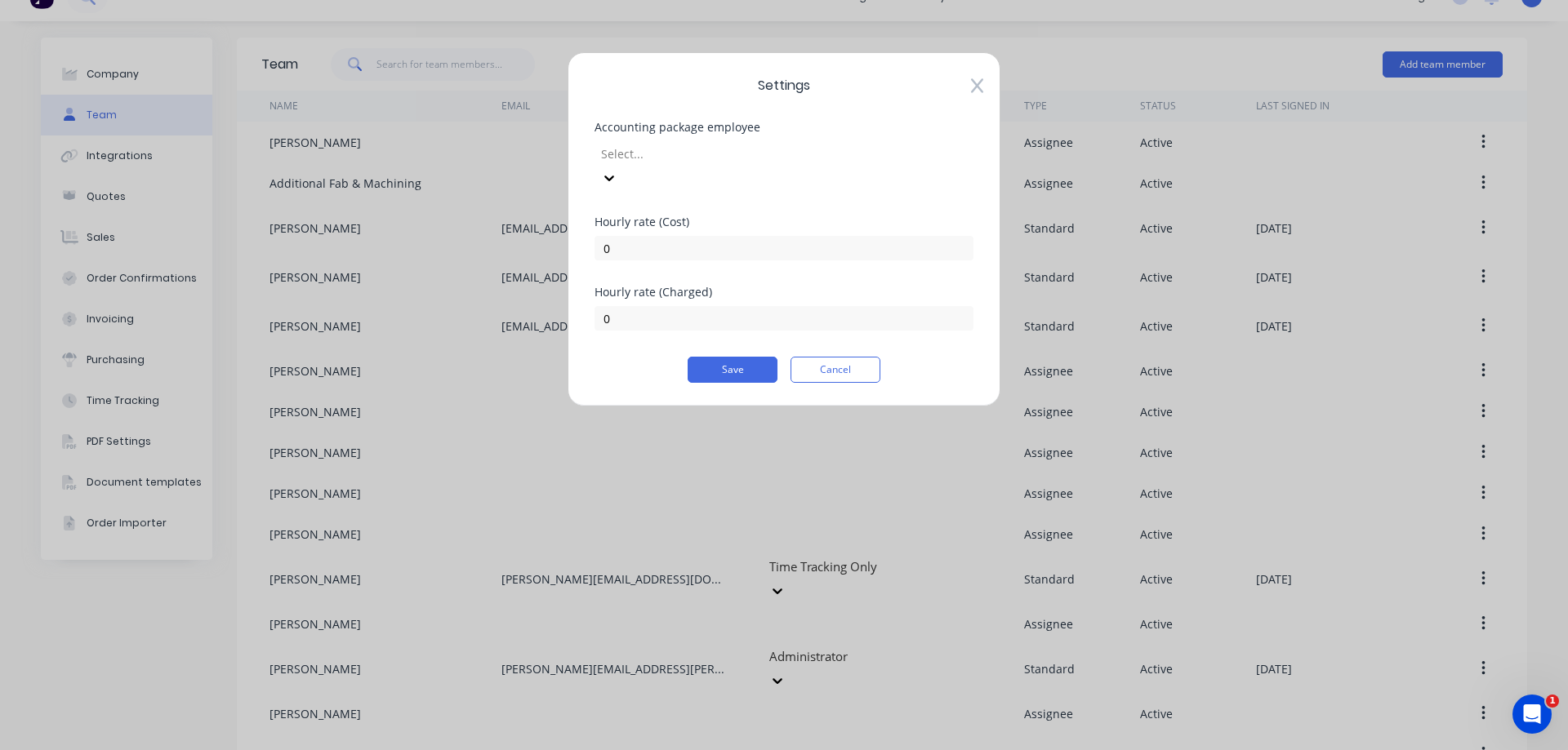
click at [974, 83] on icon at bounding box center [976, 87] width 12 height 15
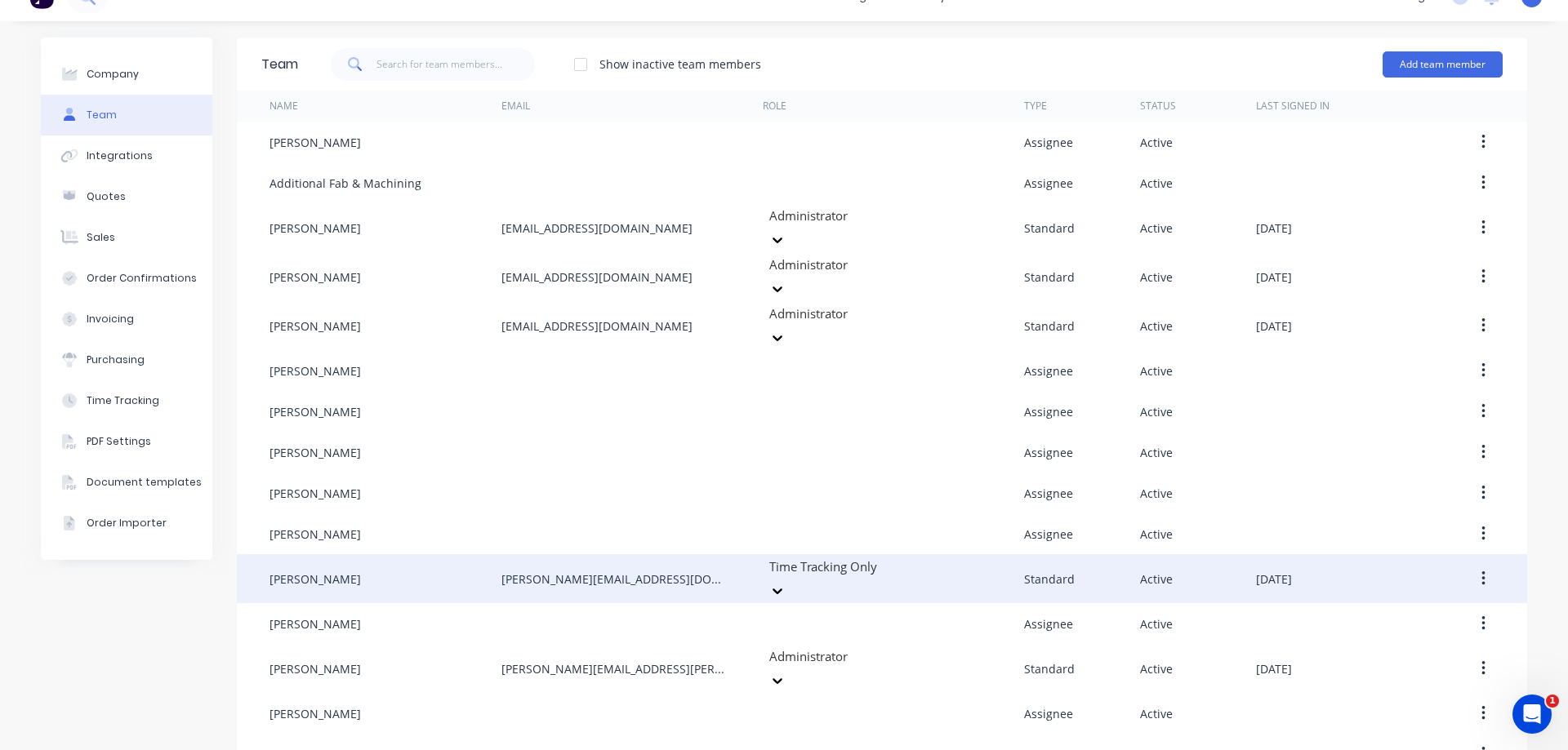
click at [583, 570] on div "[PERSON_NAME][EMAIL_ADDRESS][DOMAIN_NAME]" at bounding box center [616, 579] width 229 height 17
click at [450, 555] on div "[PERSON_NAME]" at bounding box center [385, 579] width 232 height 49
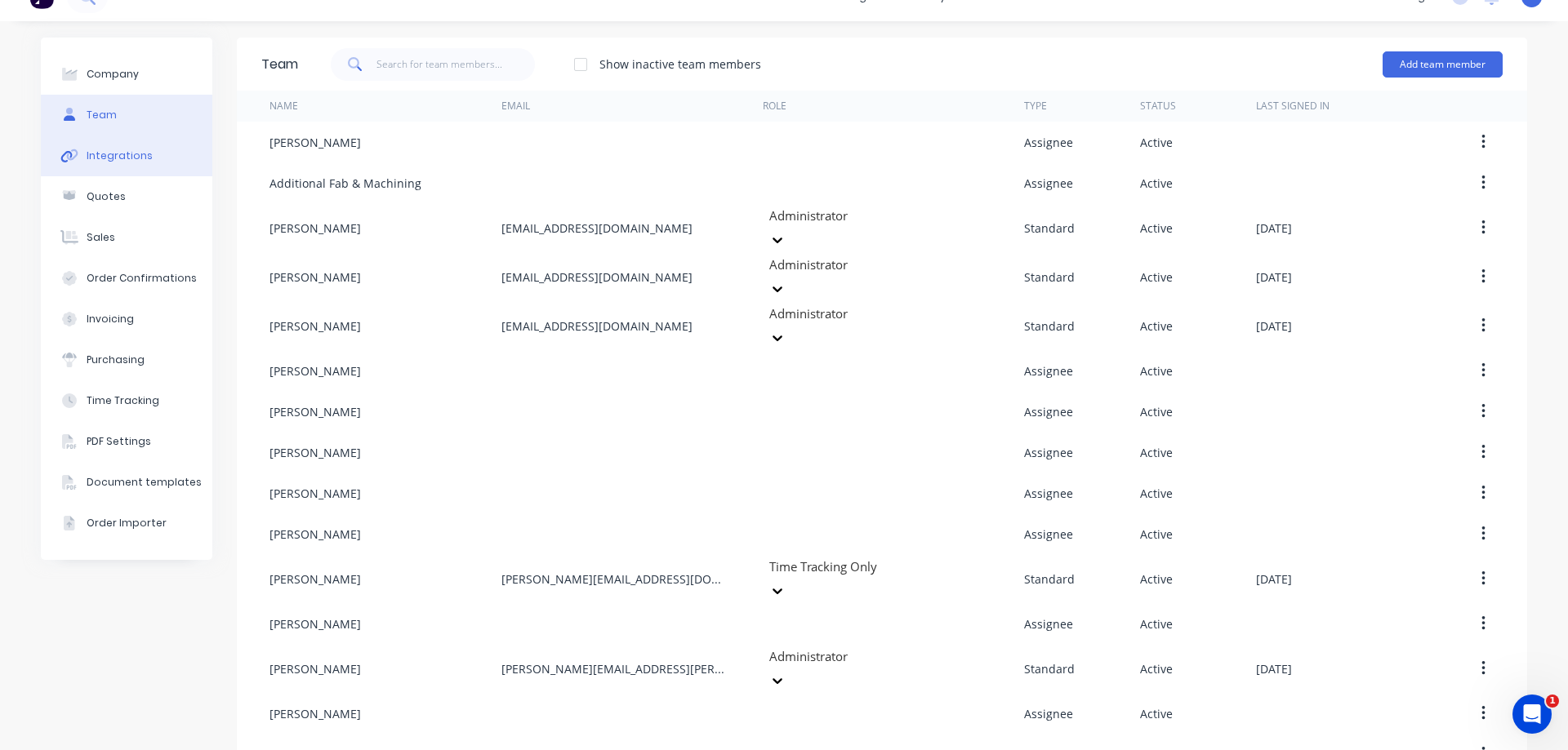
click at [164, 146] on button "Integrations" at bounding box center [127, 156] width 171 height 41
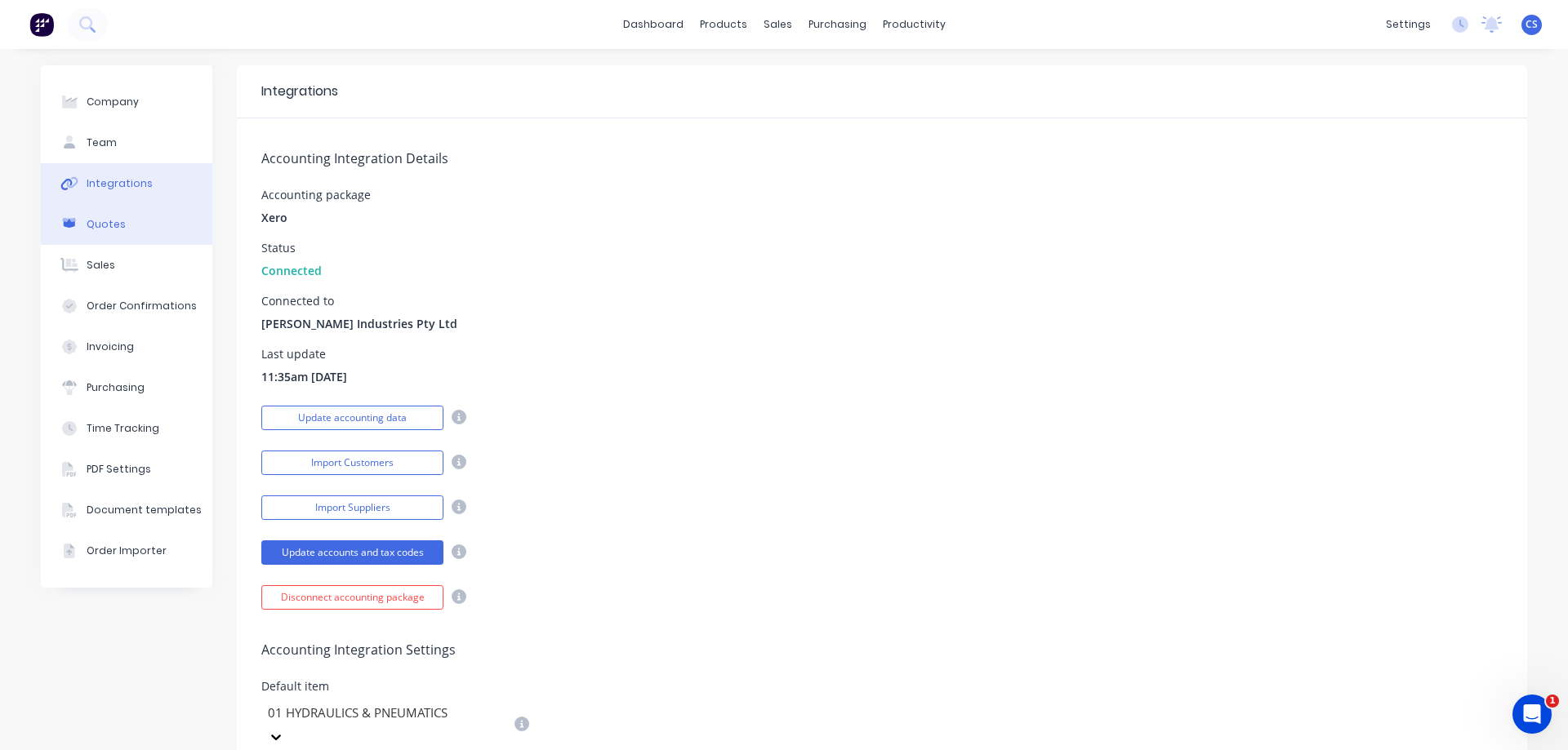
click at [105, 208] on button "Quotes" at bounding box center [127, 224] width 171 height 41
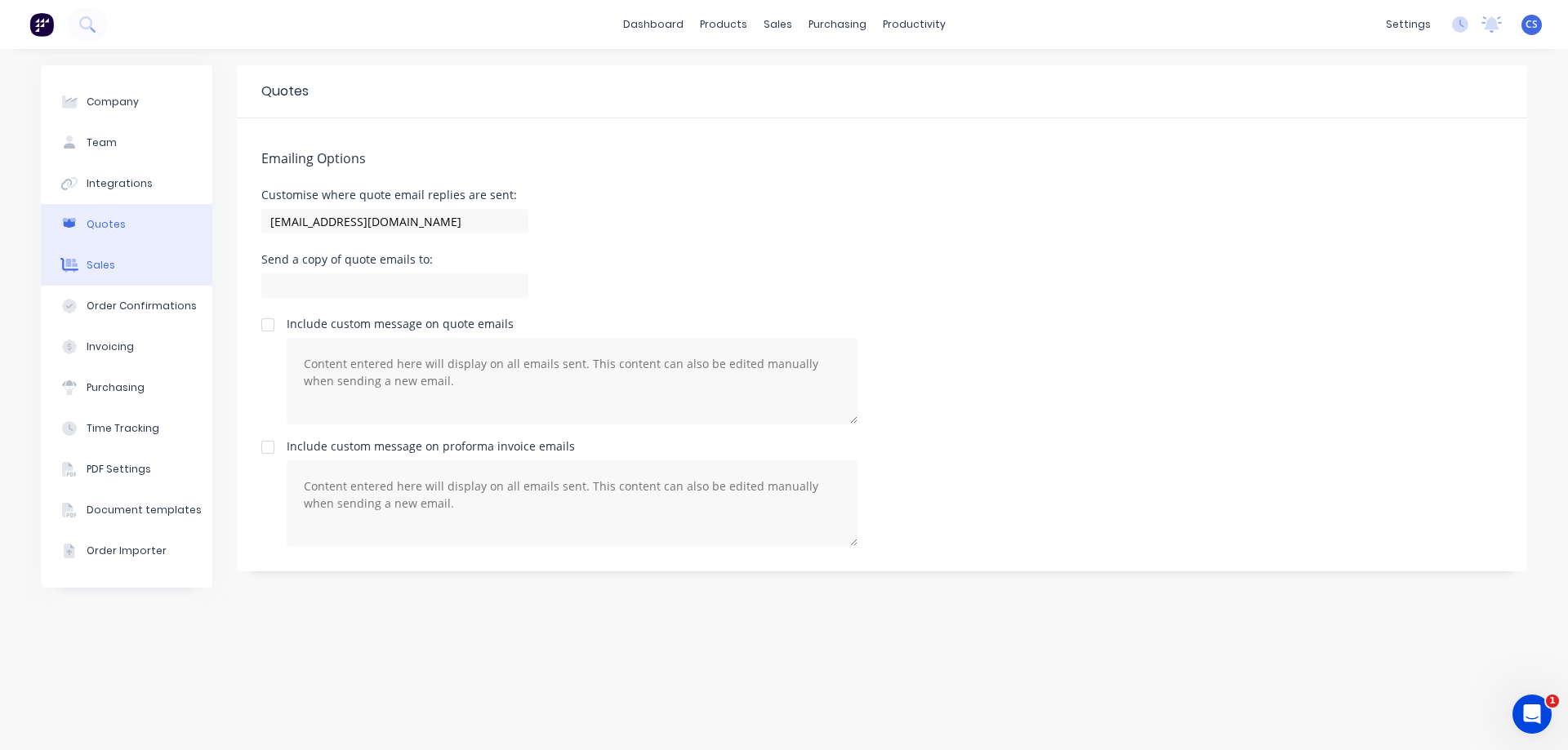
click at [128, 271] on button "Sales" at bounding box center [127, 265] width 171 height 41
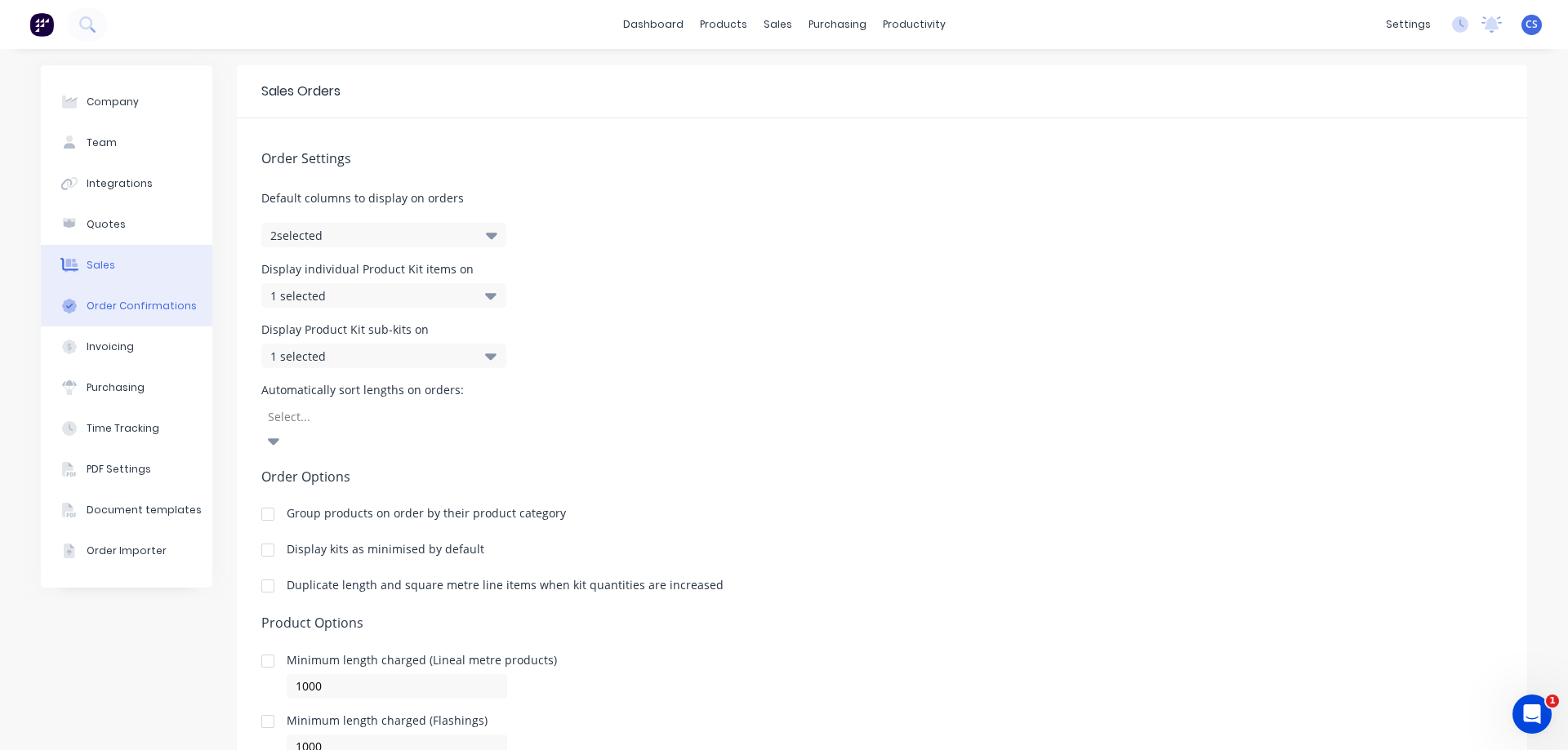
click at [143, 308] on div "Order Confirmations" at bounding box center [141, 306] width 110 height 15
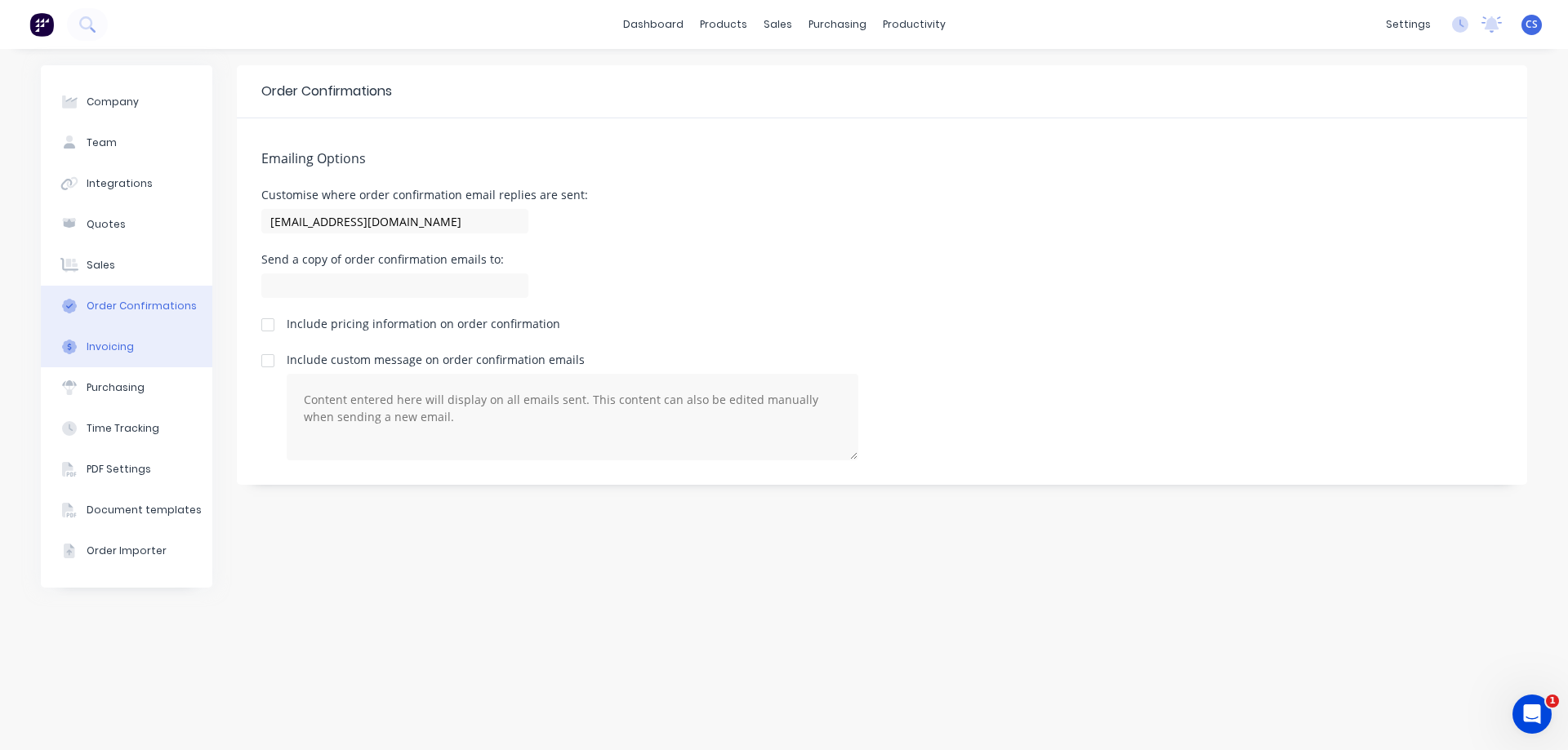
click at [150, 348] on button "Invoicing" at bounding box center [127, 347] width 171 height 41
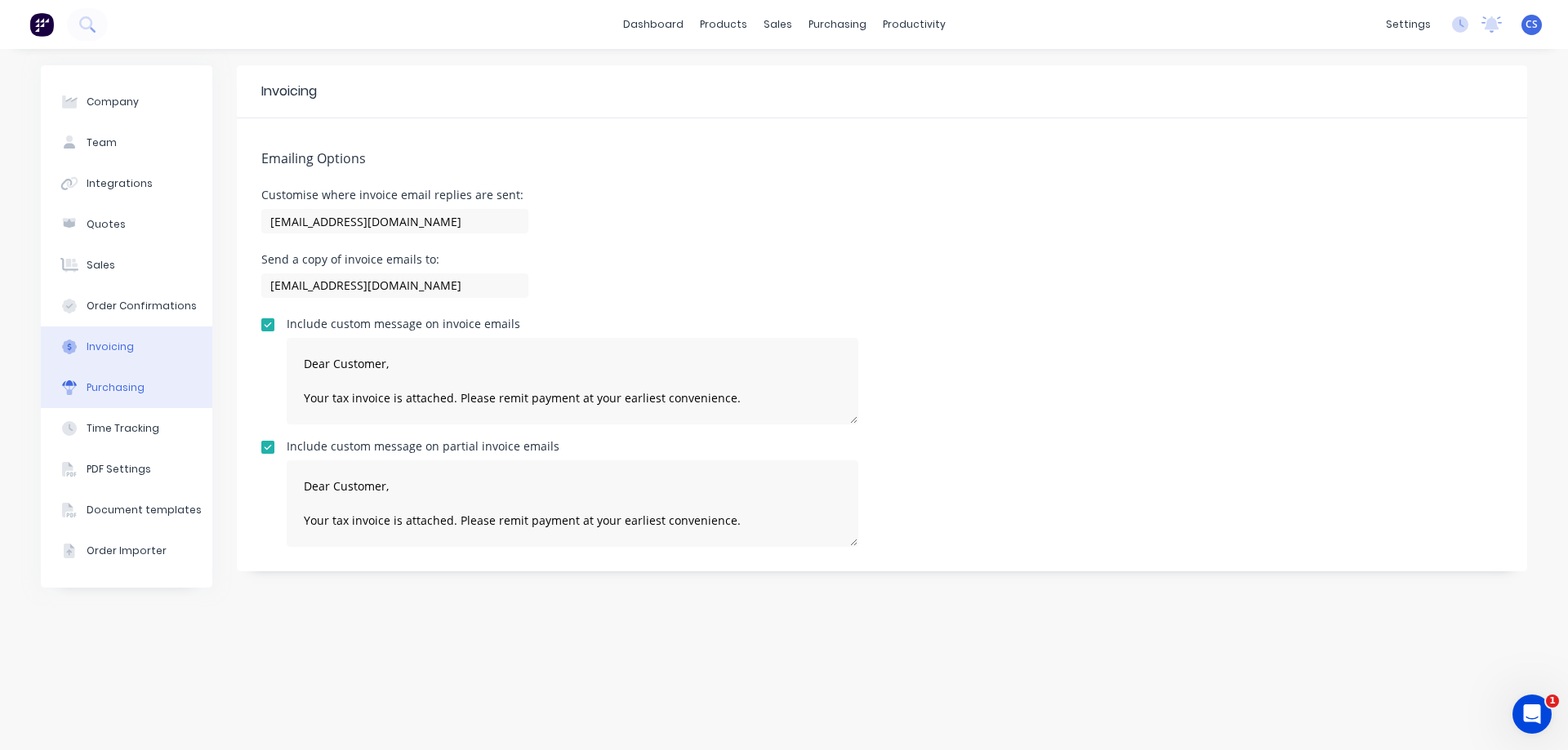
click at [159, 400] on button "Purchasing" at bounding box center [127, 388] width 171 height 41
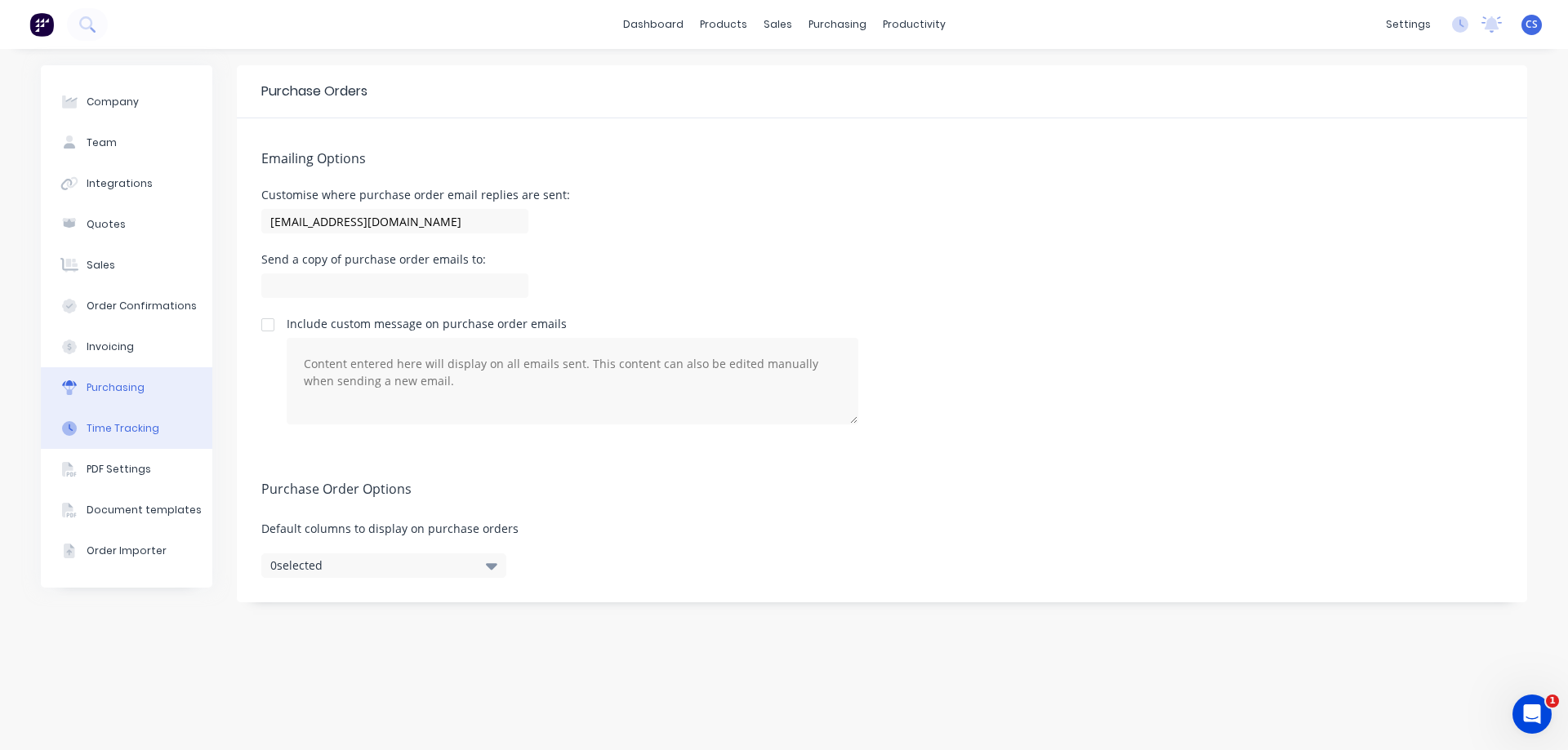
click at [168, 434] on button "Time Tracking" at bounding box center [127, 429] width 171 height 41
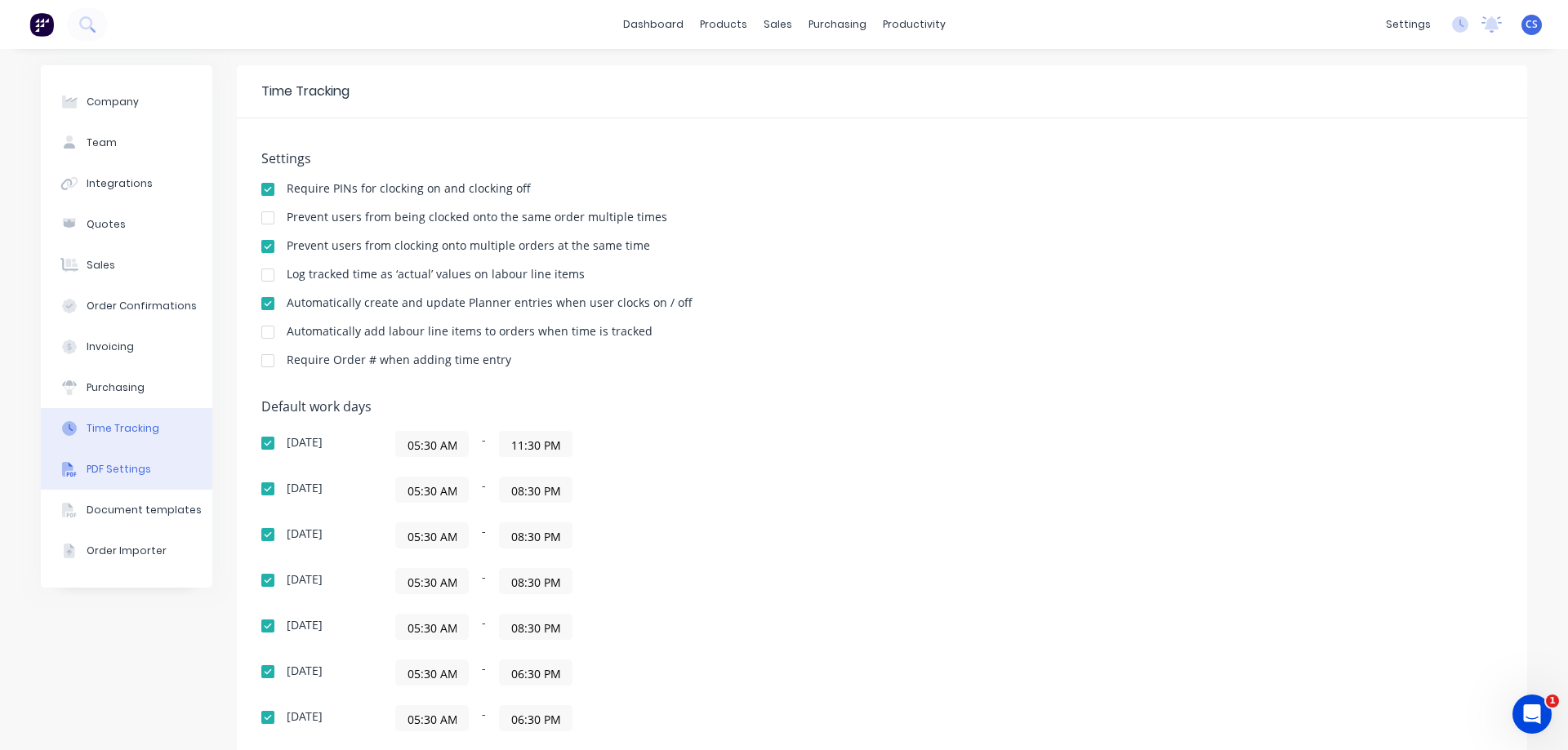
click at [176, 481] on button "PDF Settings" at bounding box center [127, 470] width 171 height 41
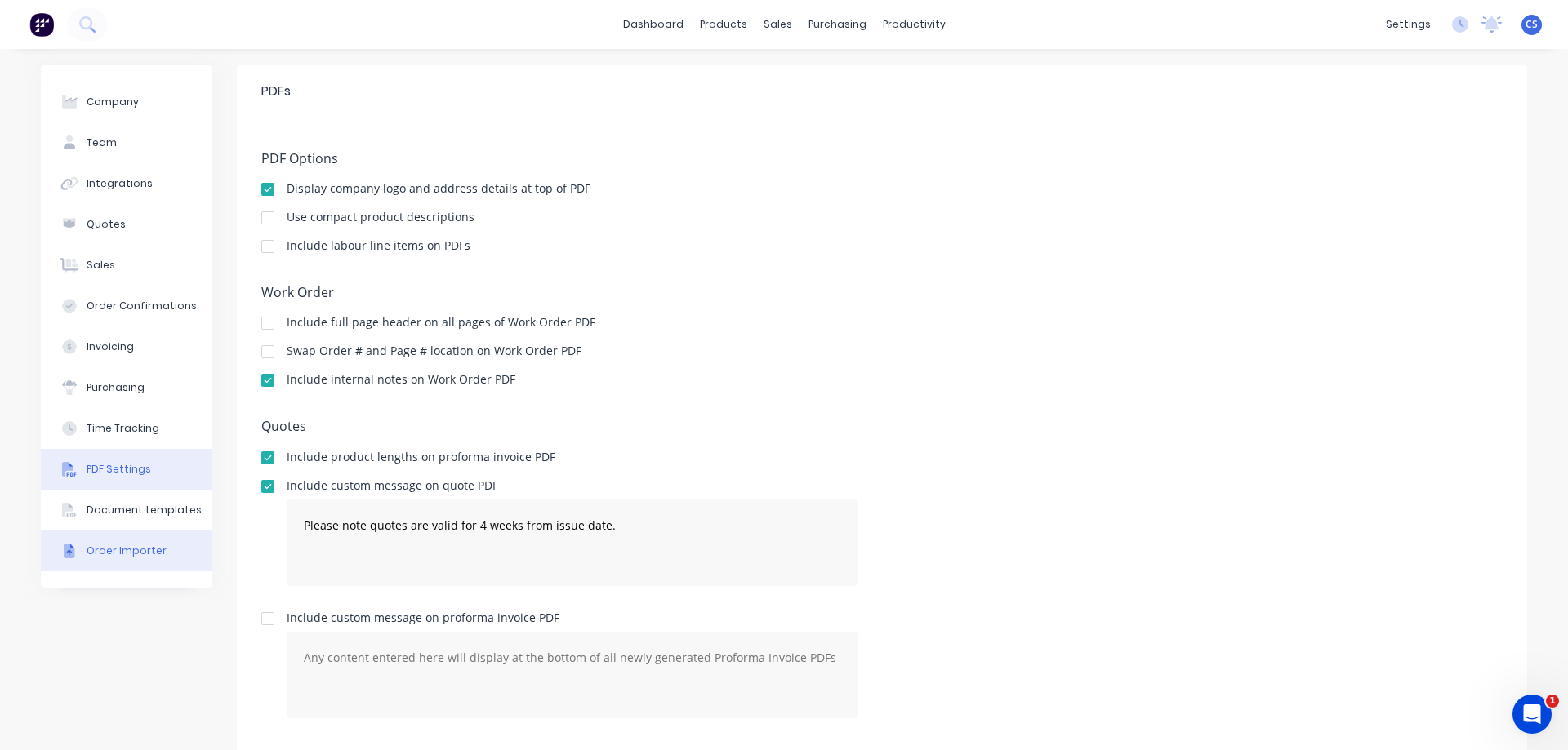
click at [164, 531] on button "Order Importer" at bounding box center [127, 551] width 171 height 41
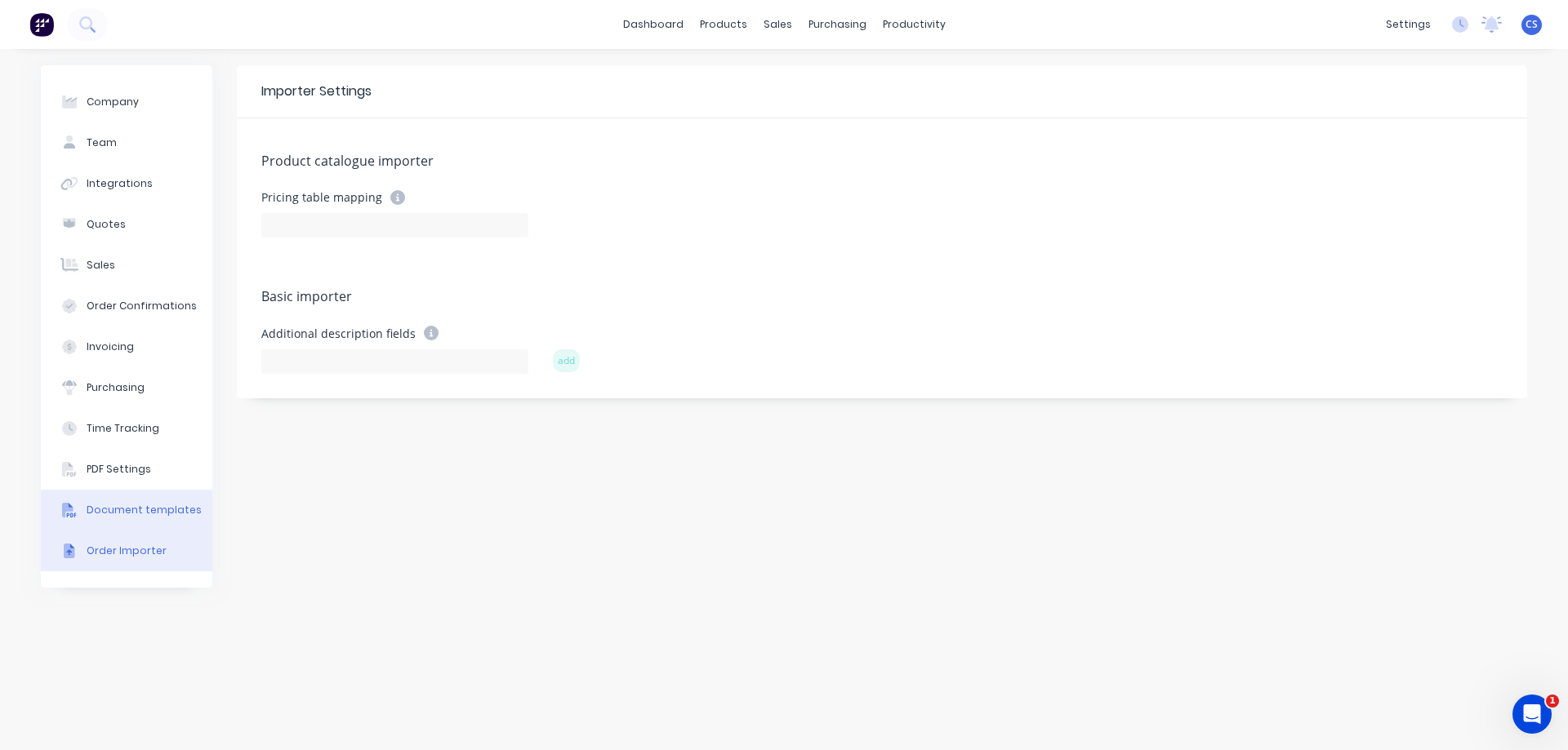
click at [177, 504] on div "Document templates" at bounding box center [144, 510] width 115 height 15
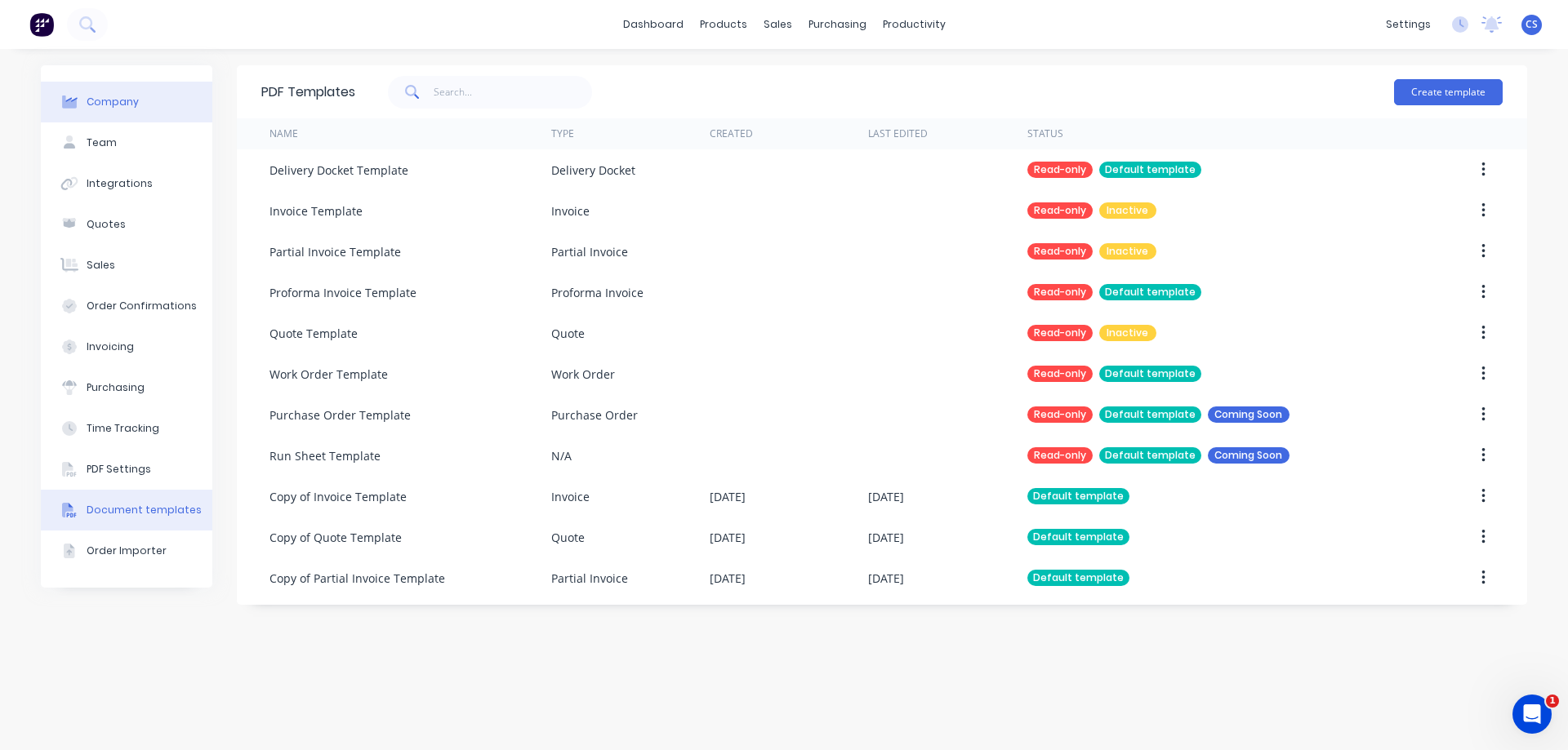
click at [152, 110] on button "Company" at bounding box center [127, 102] width 171 height 41
select select "AU"
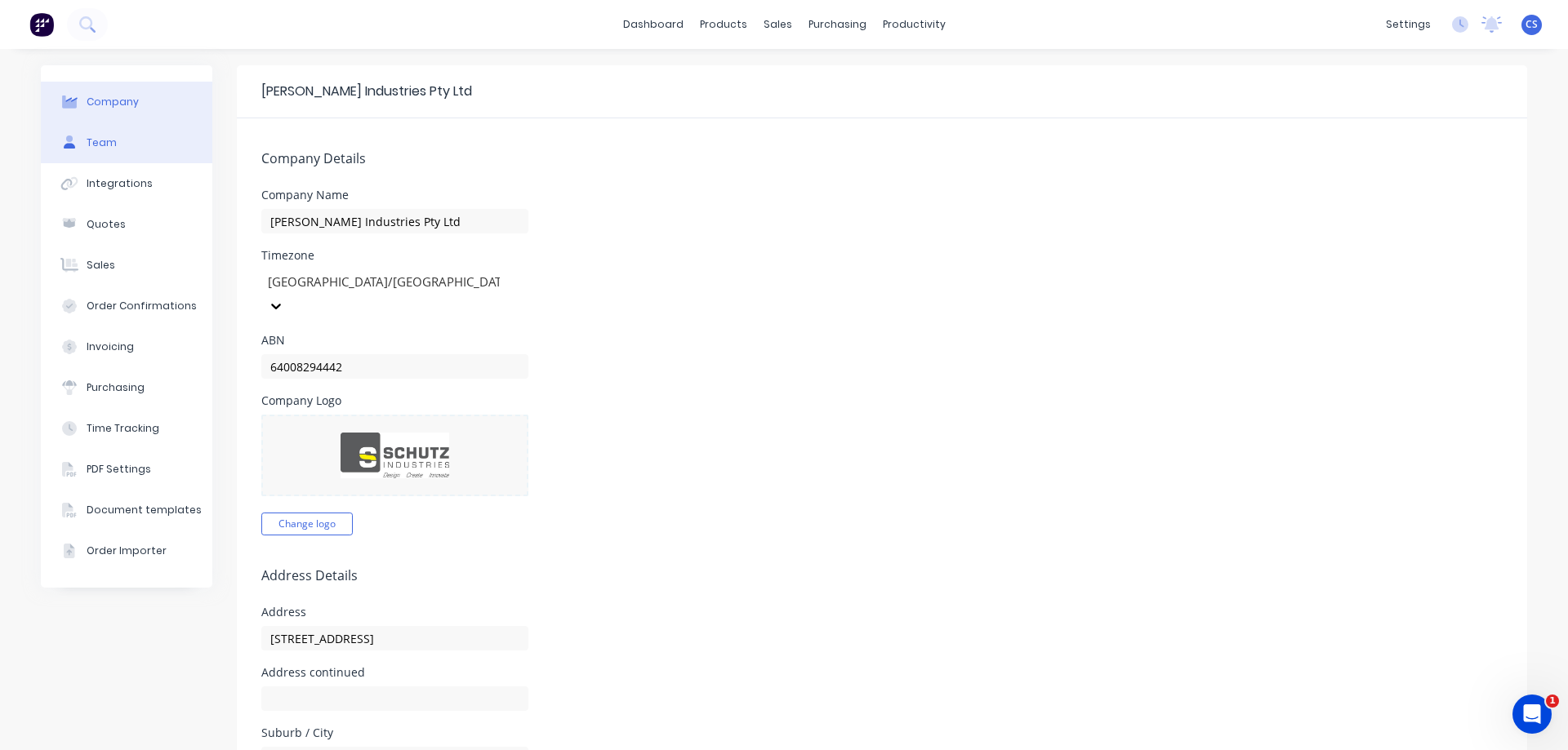
click at [98, 143] on div "Team" at bounding box center [101, 143] width 30 height 15
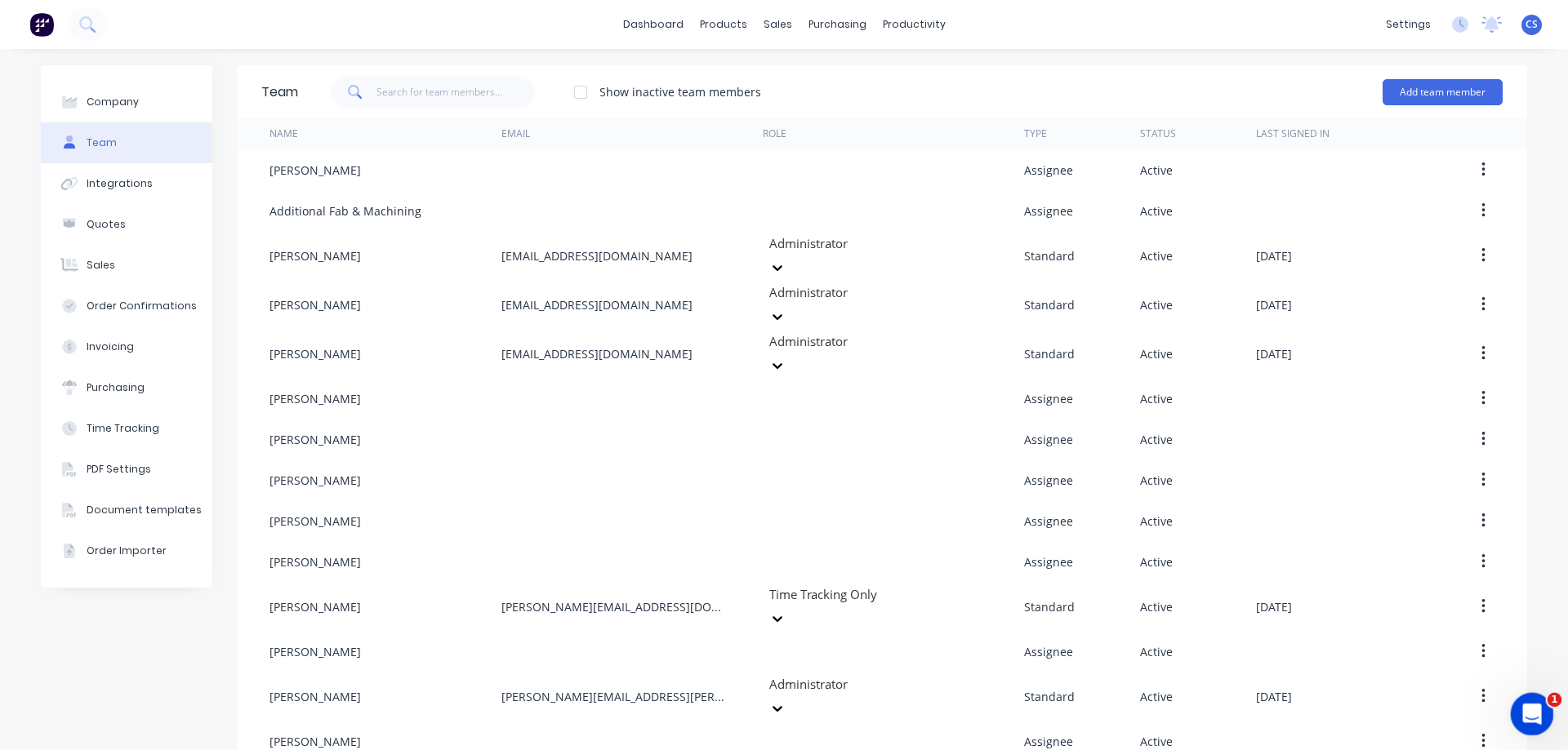
click at [1526, 709] on icon "Open Intercom Messenger" at bounding box center [1529, 712] width 27 height 27
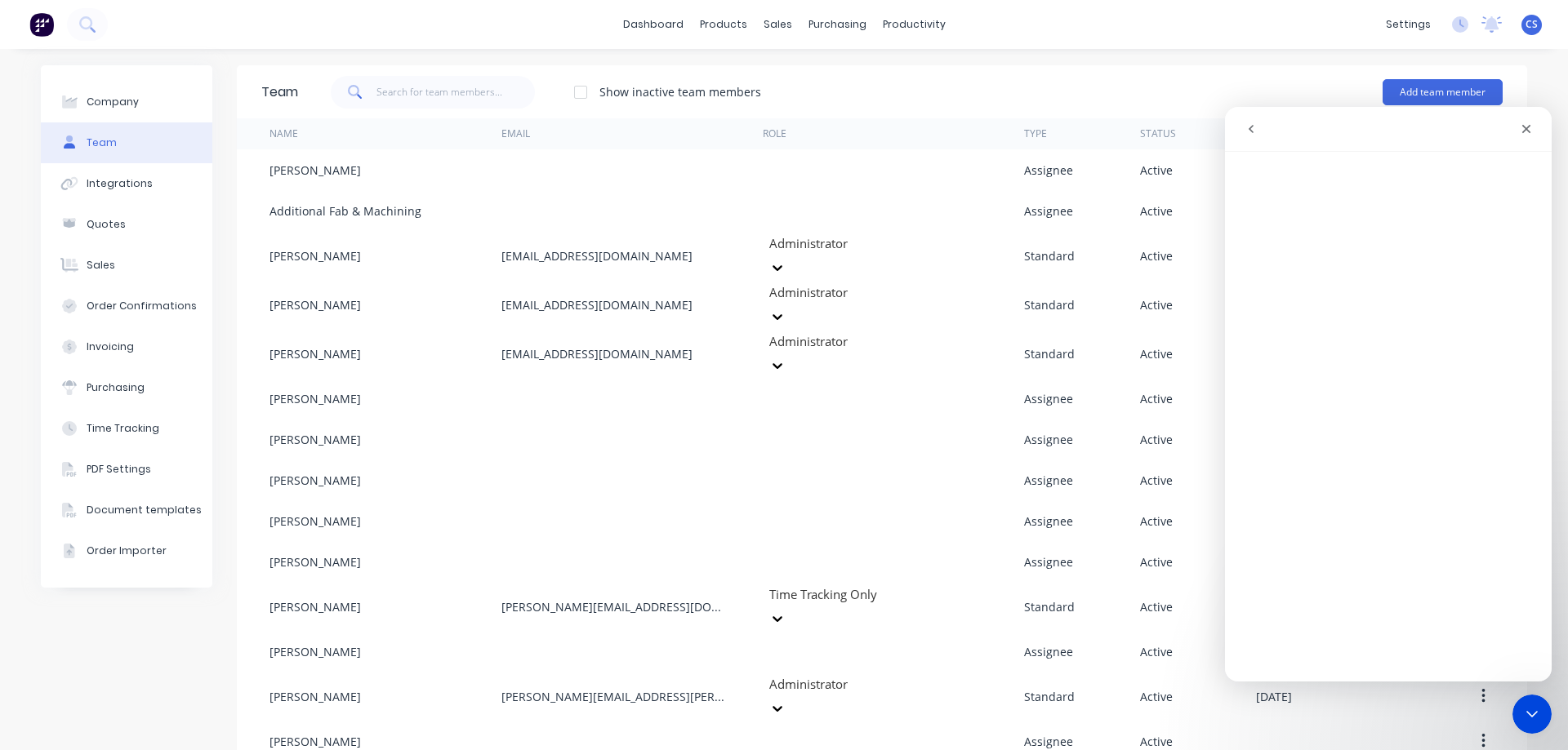
click at [1250, 117] on button "go back" at bounding box center [1250, 128] width 31 height 31
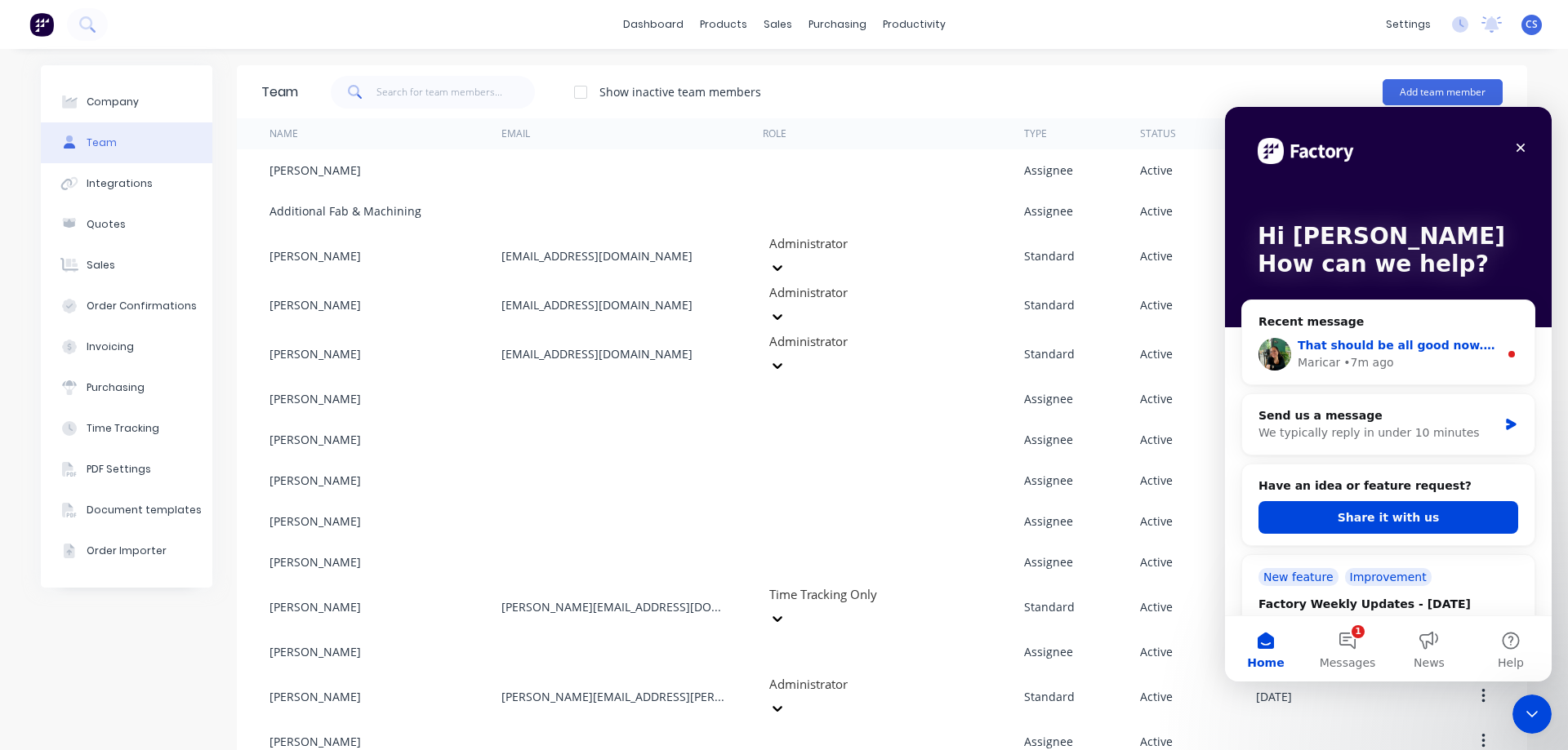
click at [1456, 332] on div "That should be all good now. What I did was go to Options > Invoice > Print, an…" at bounding box center [1388, 354] width 292 height 60
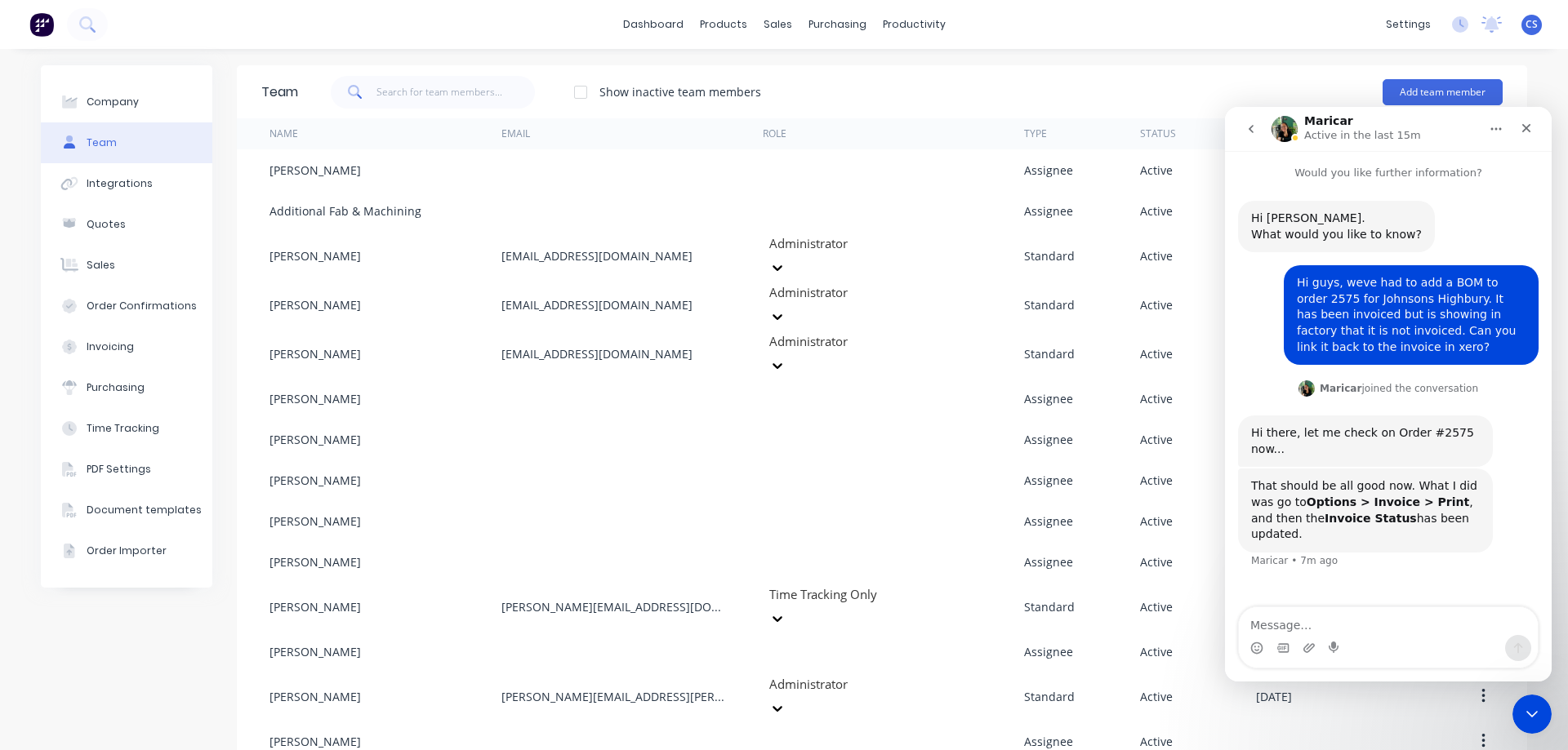
click at [1208, 70] on div "Show inactive team members Add team member" at bounding box center [900, 92] width 1204 height 49
click at [1525, 28] on span "CS" at bounding box center [1531, 24] width 12 height 15
click at [584, 59] on div "Company Team Integrations Quotes Sales Order Confirmations Invoicing Purchasing…" at bounding box center [784, 434] width 1568 height 770
click at [41, 27] on img at bounding box center [42, 24] width 24 height 24
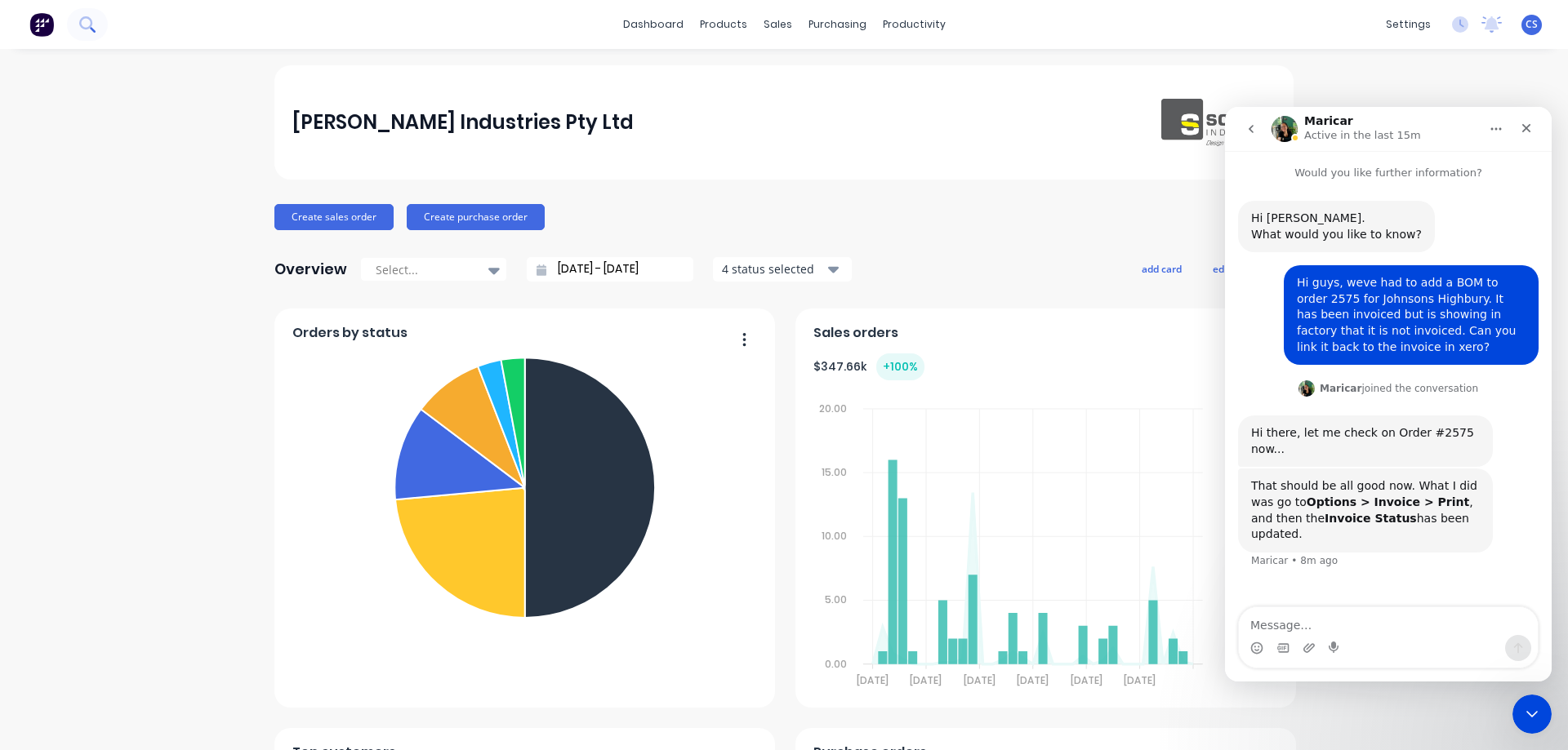
click at [84, 31] on icon at bounding box center [87, 24] width 16 height 16
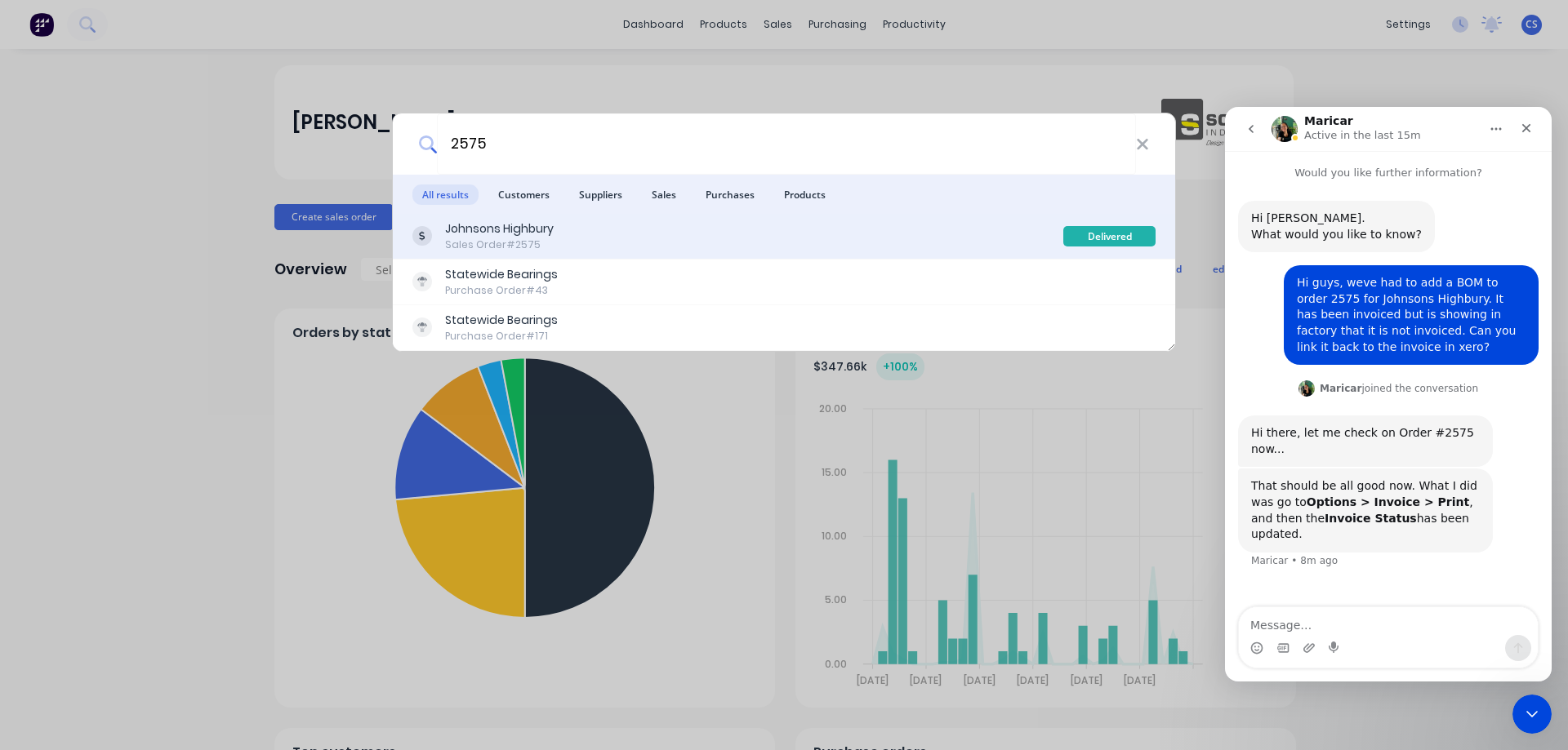
type input "2575"
click at [656, 238] on div "Johnsons Highbury Sales Order #2575" at bounding box center [737, 236] width 650 height 32
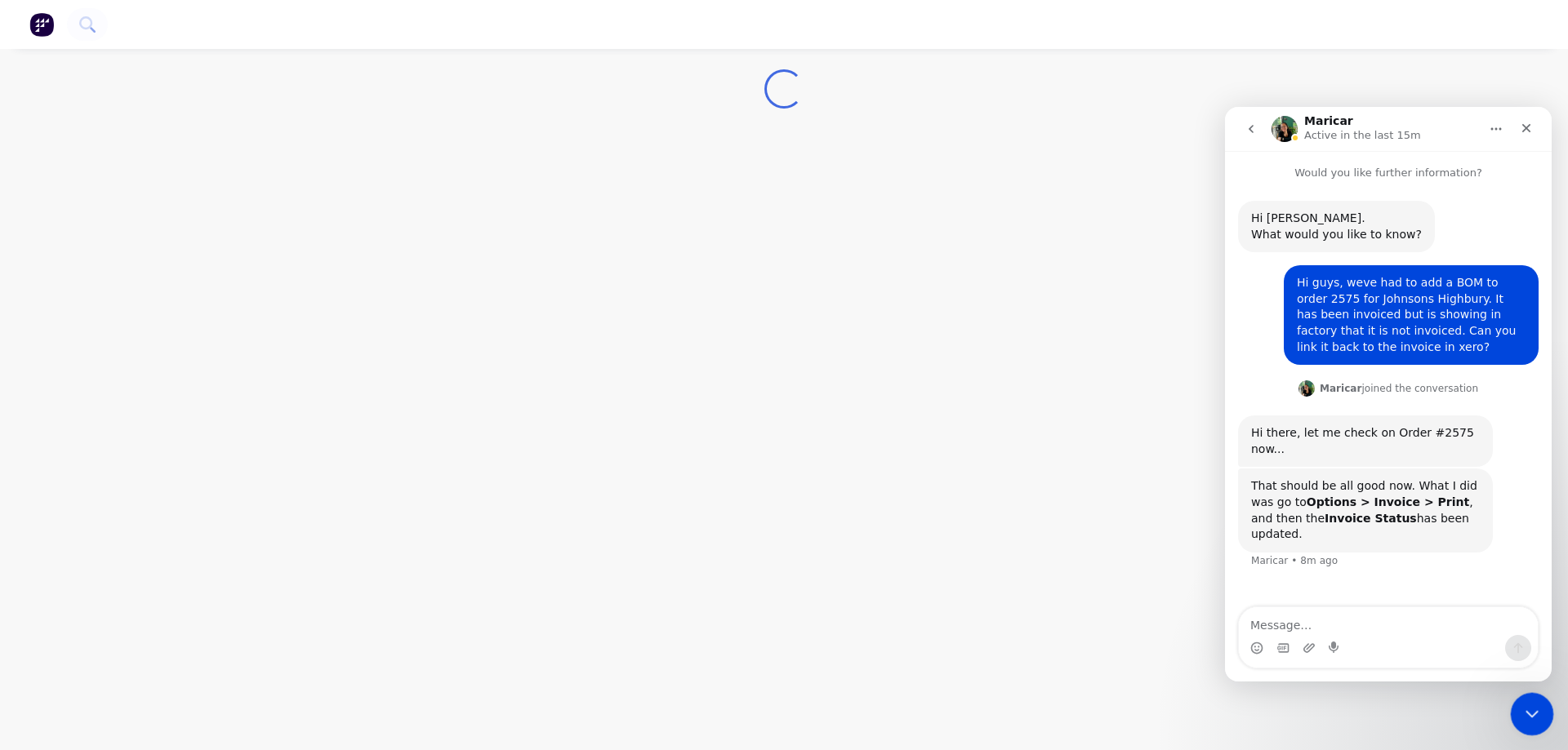
click at [1529, 710] on icon "Close Intercom Messenger" at bounding box center [1529, 712] width 20 height 20
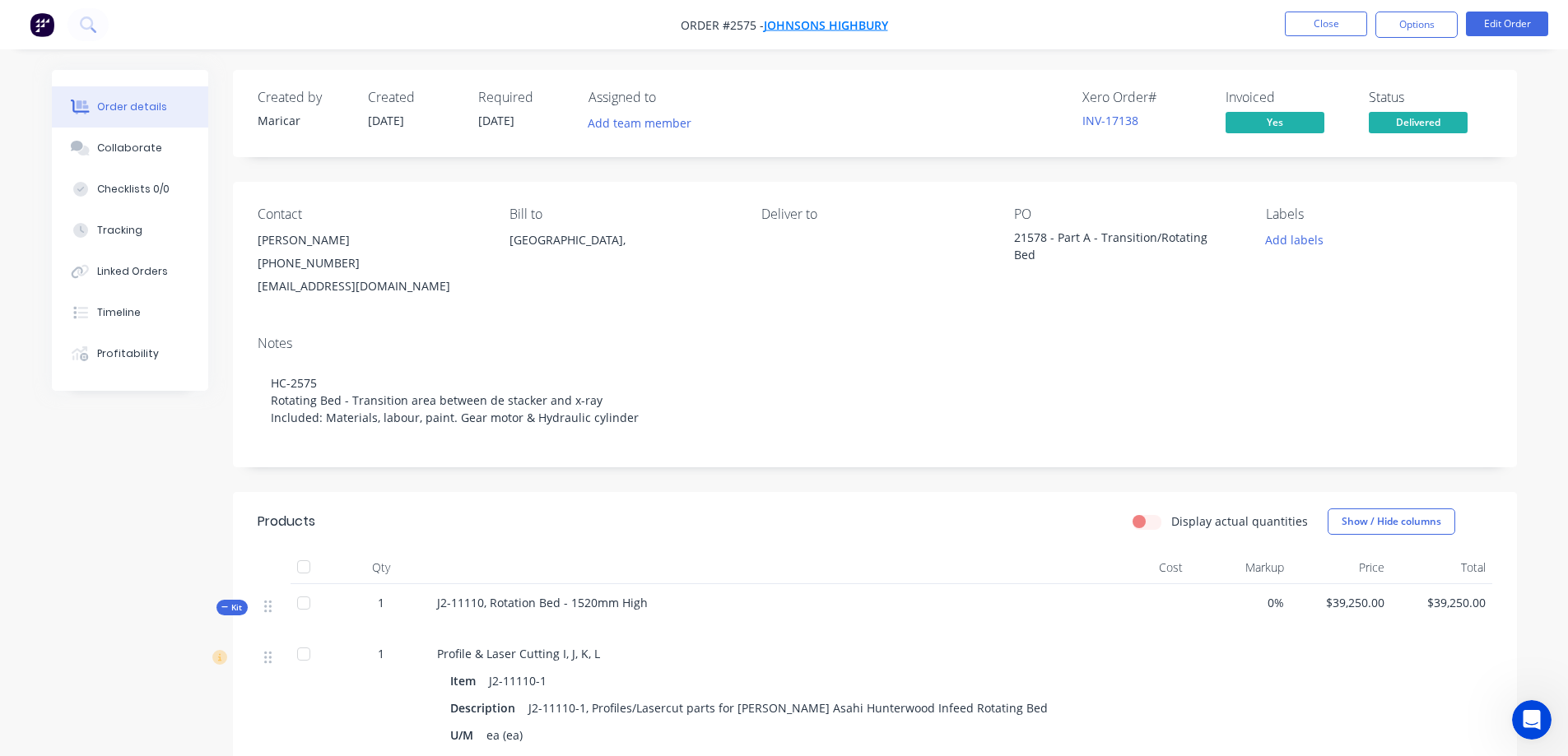
click at [797, 21] on span "Johnsons Highbury" at bounding box center [826, 24] width 124 height 16
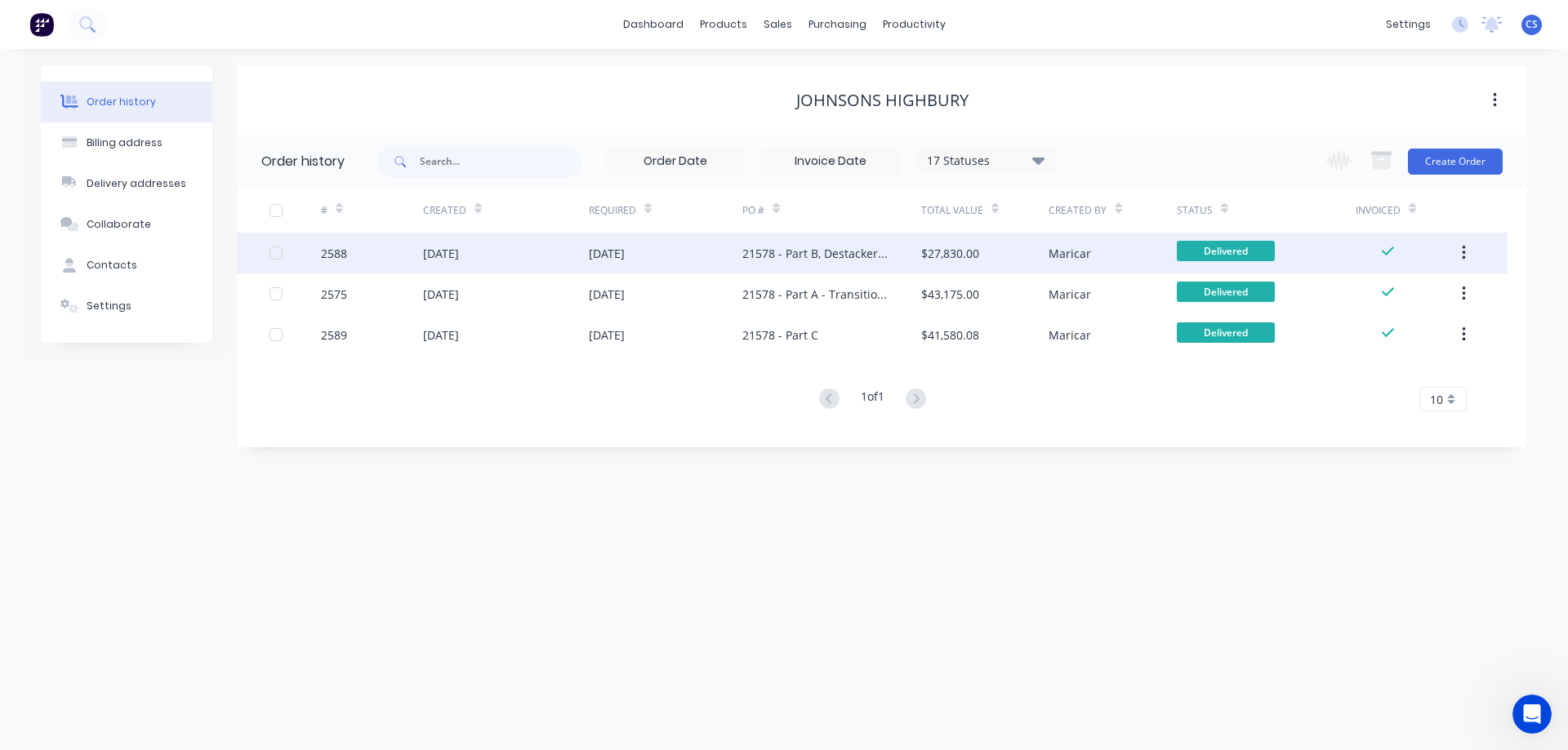
click at [821, 258] on div "21578 - Part B, Destacker Bed" at bounding box center [815, 253] width 146 height 17
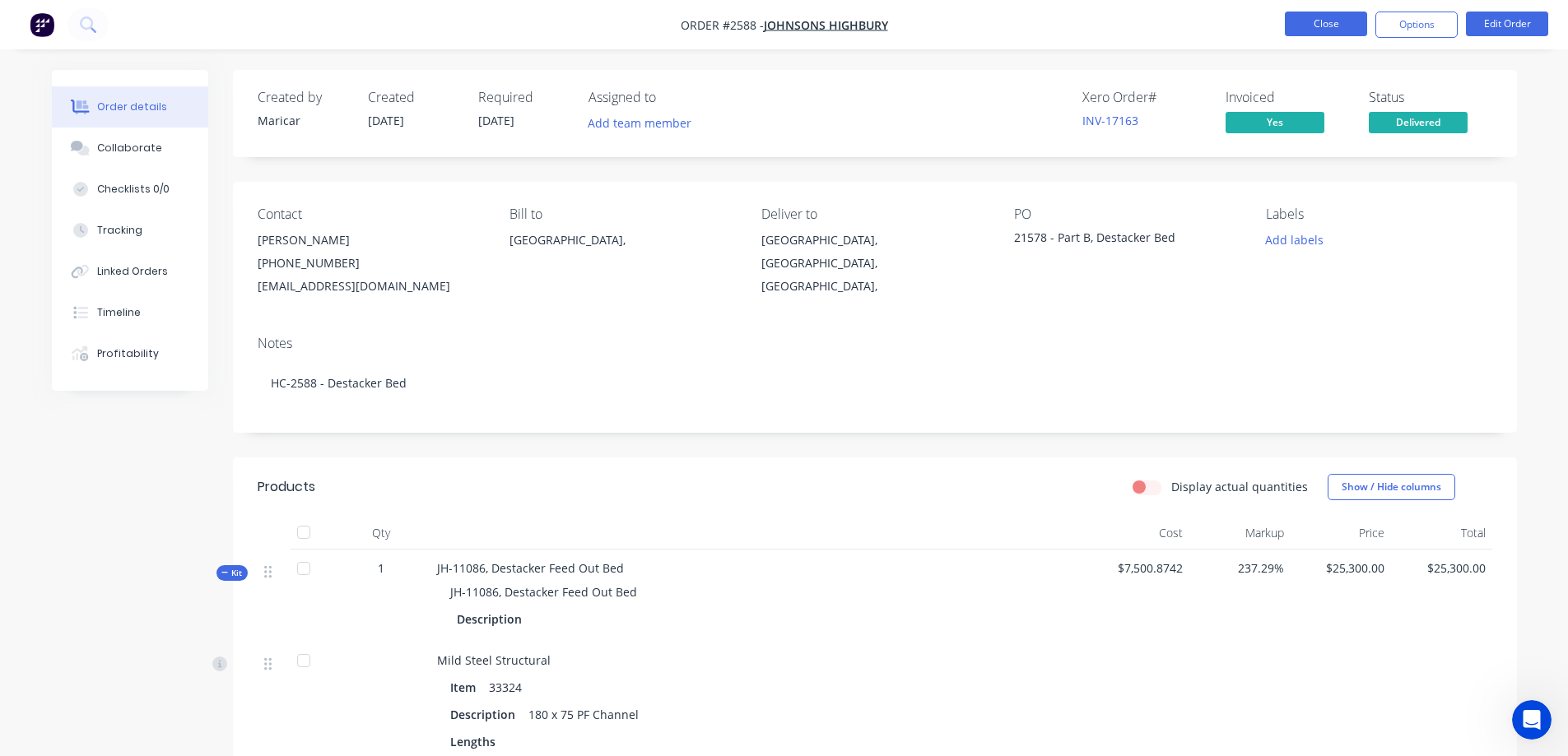
click at [1313, 23] on button "Close" at bounding box center [1327, 23] width 83 height 24
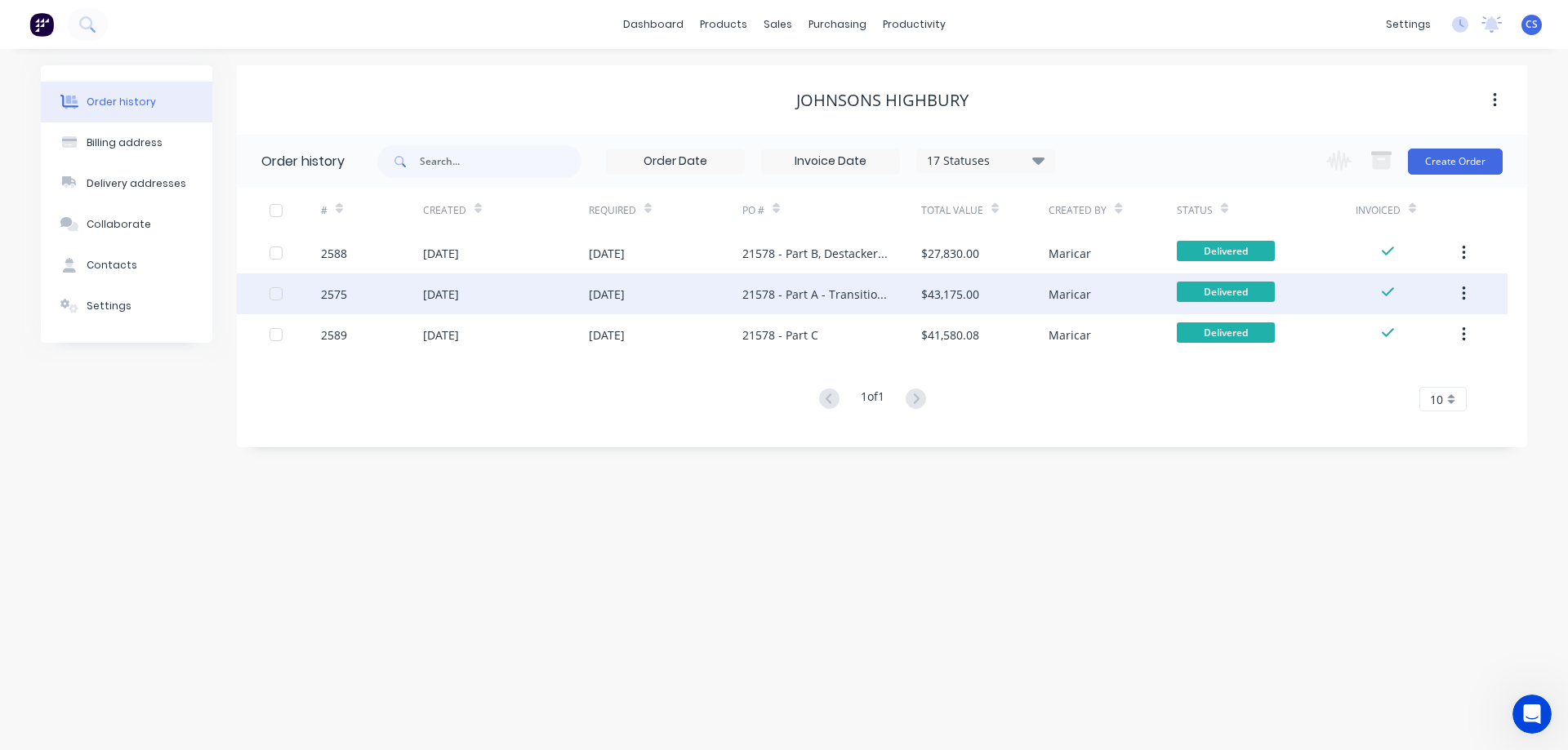
click at [878, 287] on div "21578 - Part A - Transition/Rotating Bed" at bounding box center [815, 294] width 146 height 17
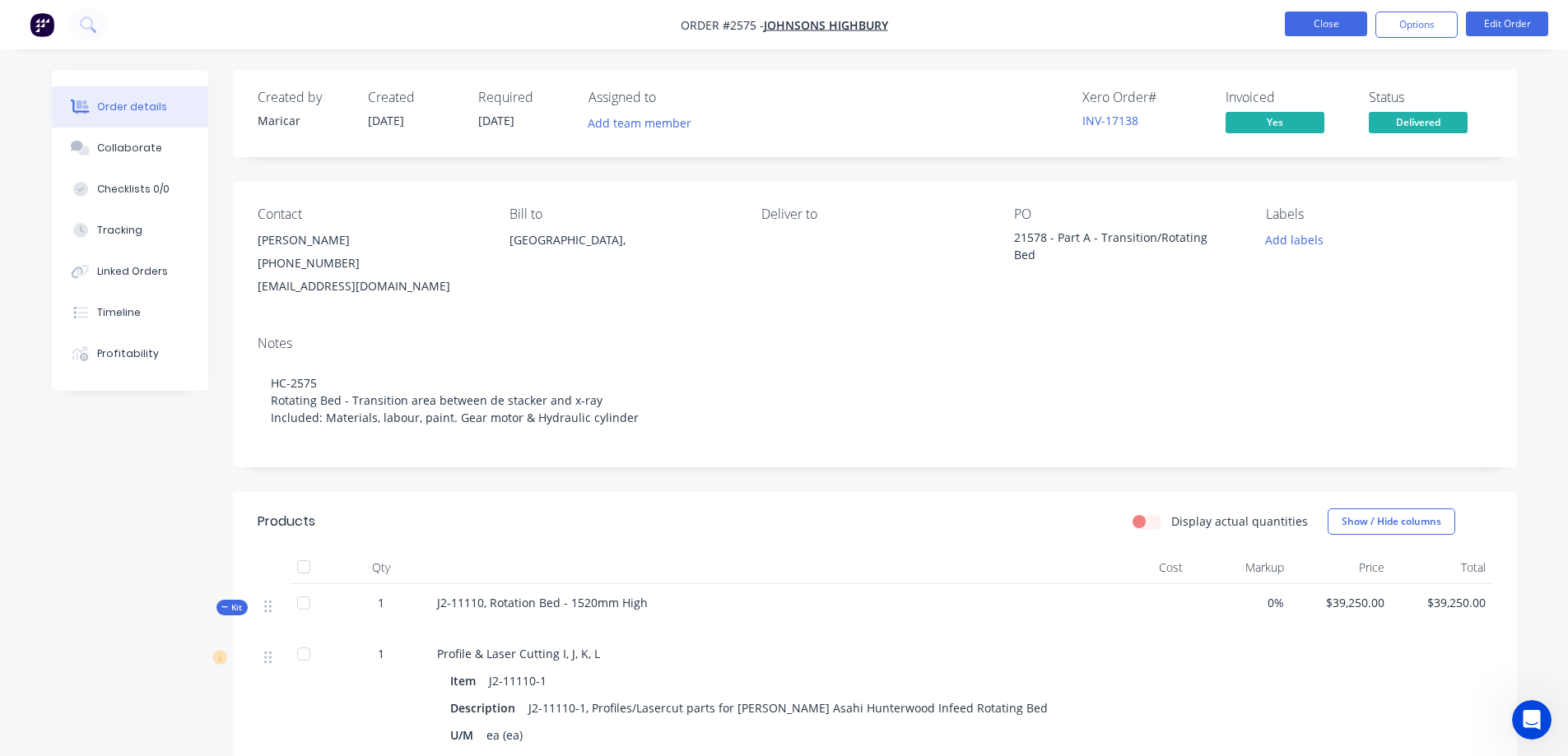
click at [1307, 22] on button "Close" at bounding box center [1327, 23] width 83 height 24
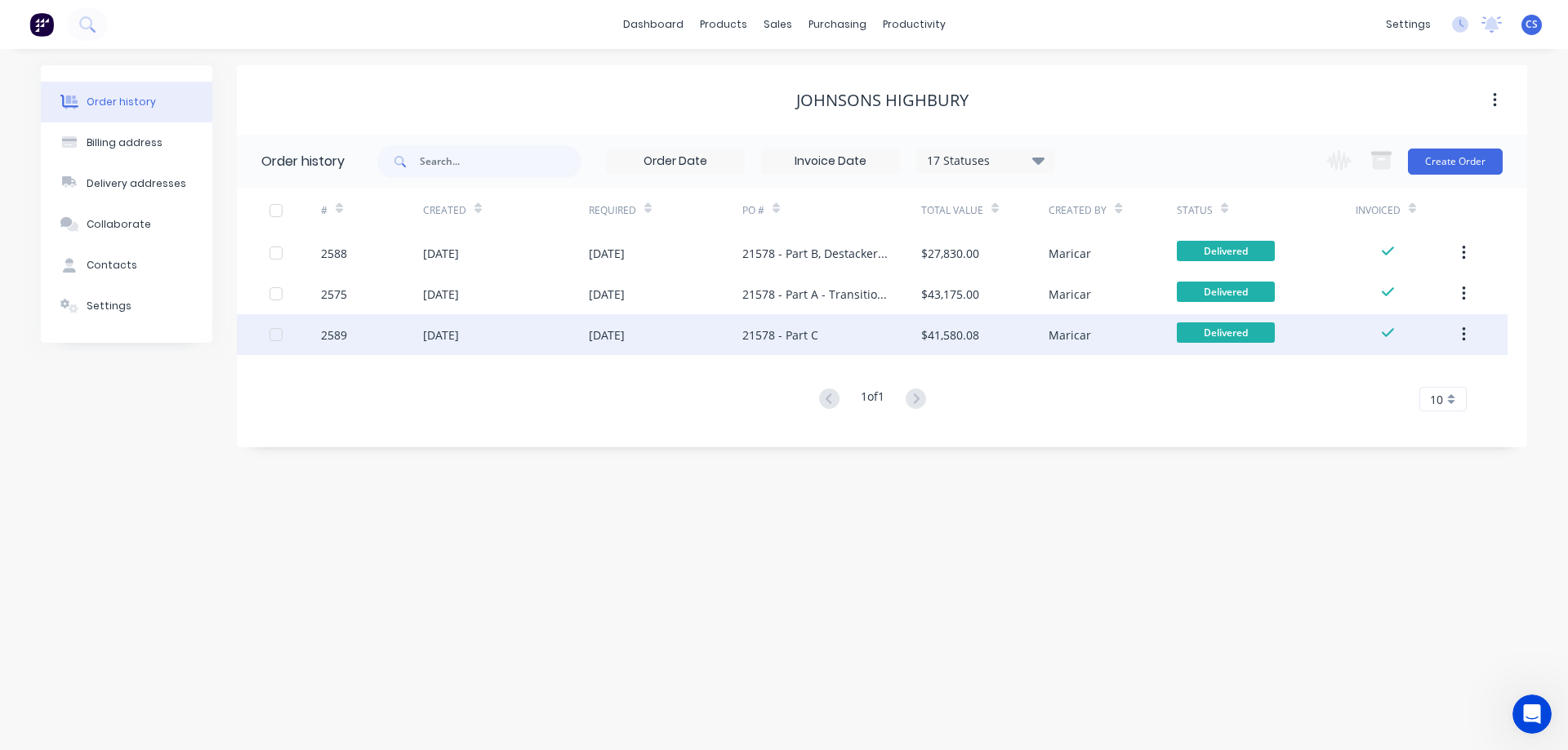
click at [903, 331] on div "21578 - Part C" at bounding box center [832, 335] width 179 height 41
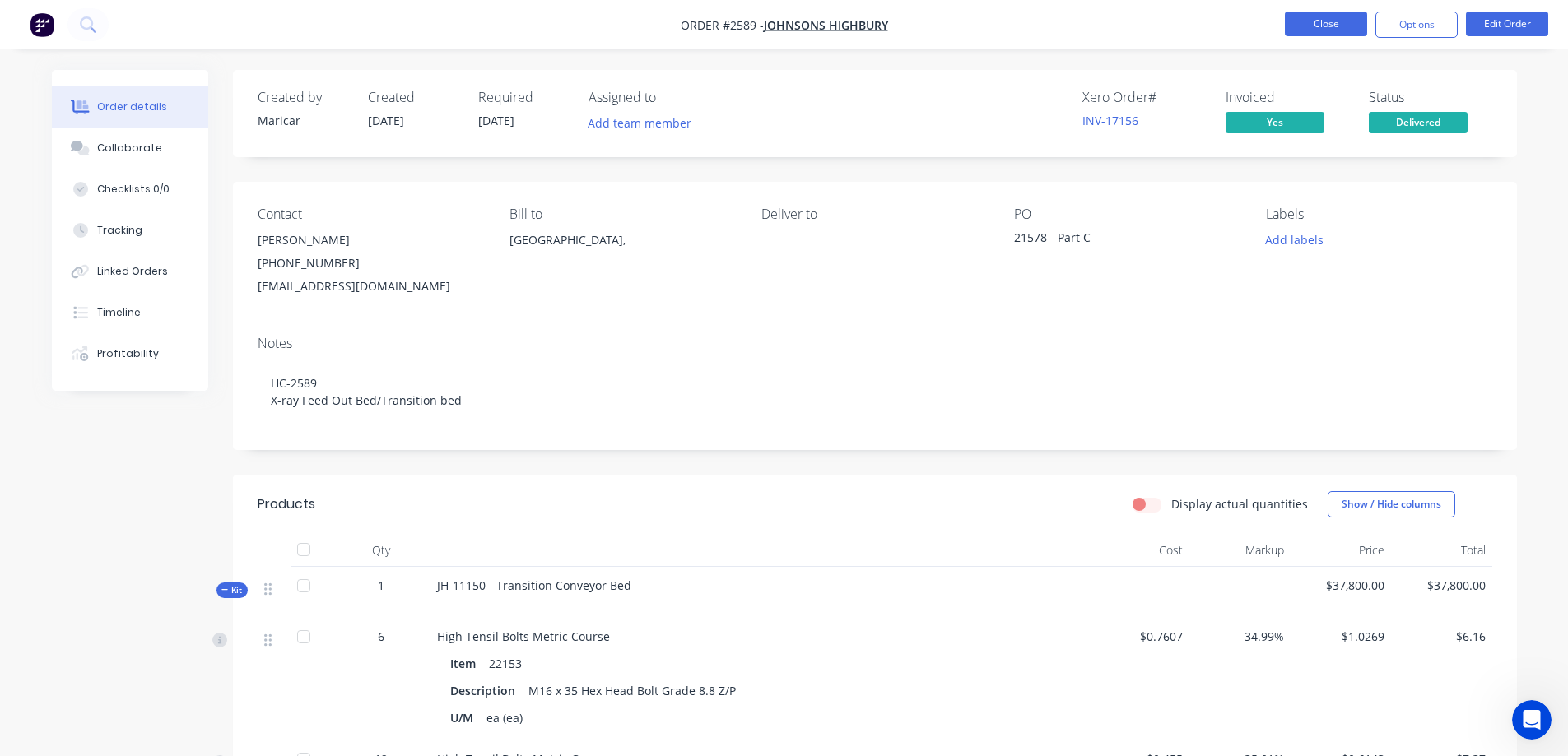
click at [1309, 23] on button "Close" at bounding box center [1327, 23] width 83 height 24
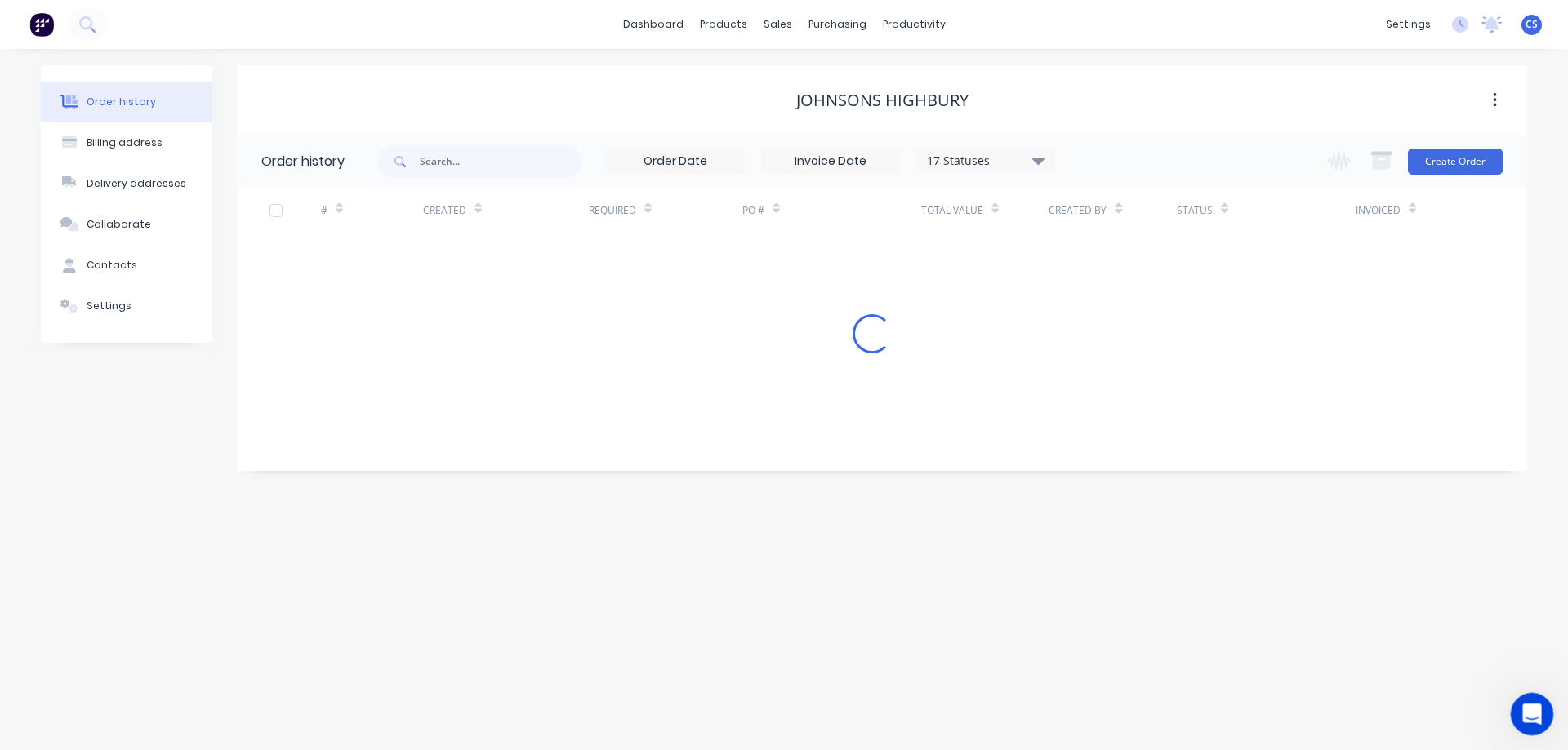
click at [1531, 715] on icon "Open Intercom Messenger" at bounding box center [1529, 712] width 27 height 27
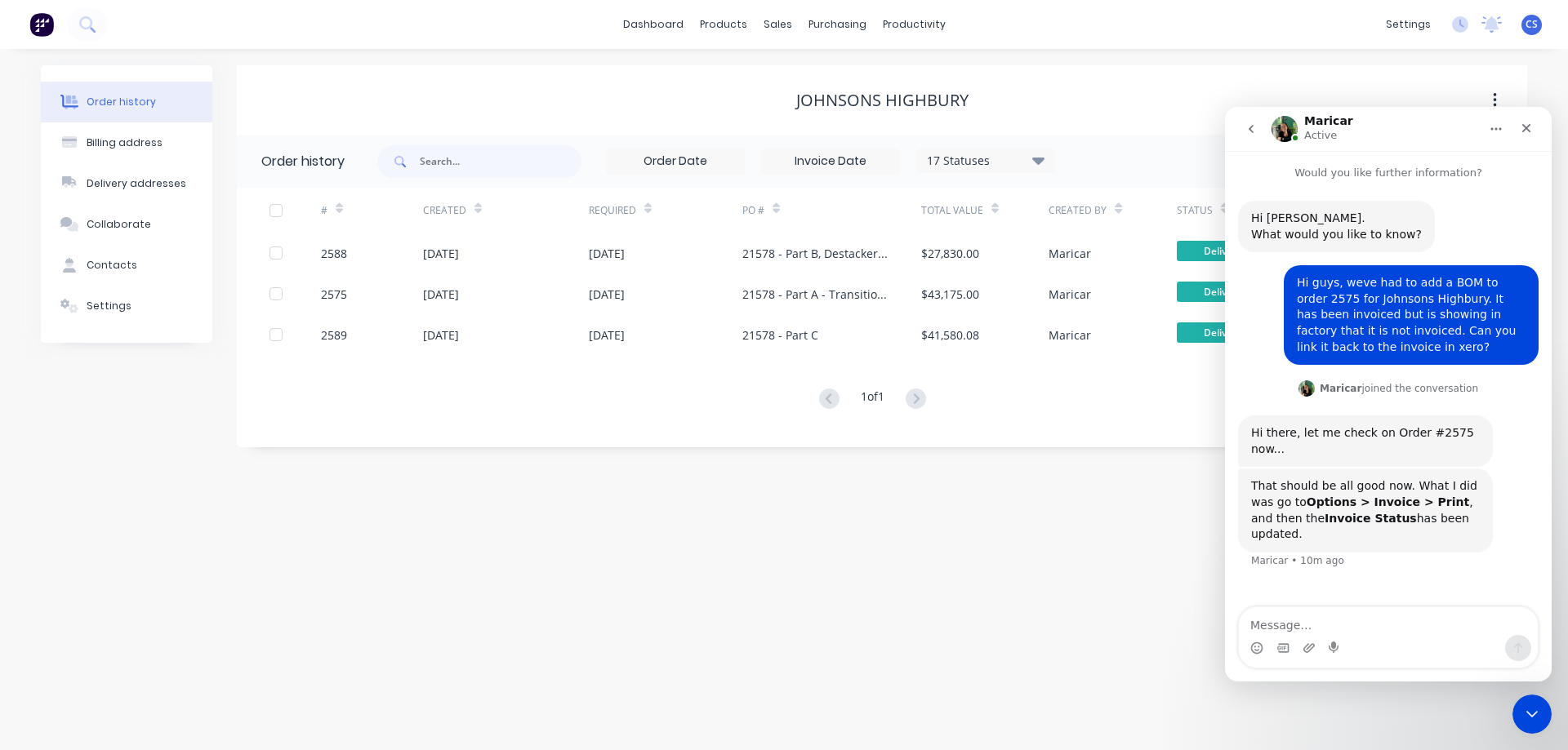
click at [740, 476] on div "Order history Billing address Delivery addresses Collaborate Contacts Settings …" at bounding box center [784, 400] width 1568 height 702
click at [1524, 711] on icon "Close Intercom Messenger" at bounding box center [1529, 712] width 20 height 20
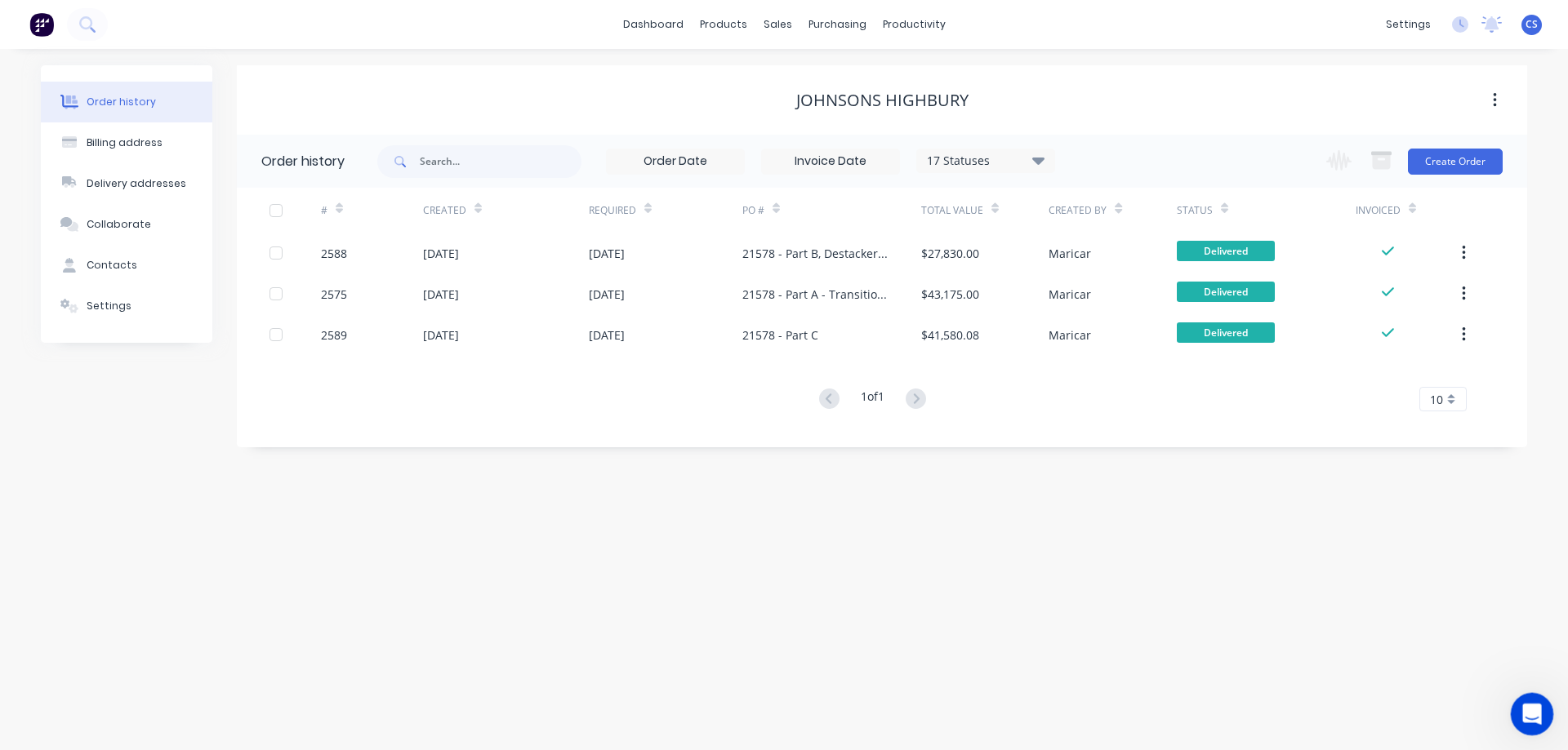
click at [1521, 703] on div "Open Intercom Messenger" at bounding box center [1529, 712] width 54 height 54
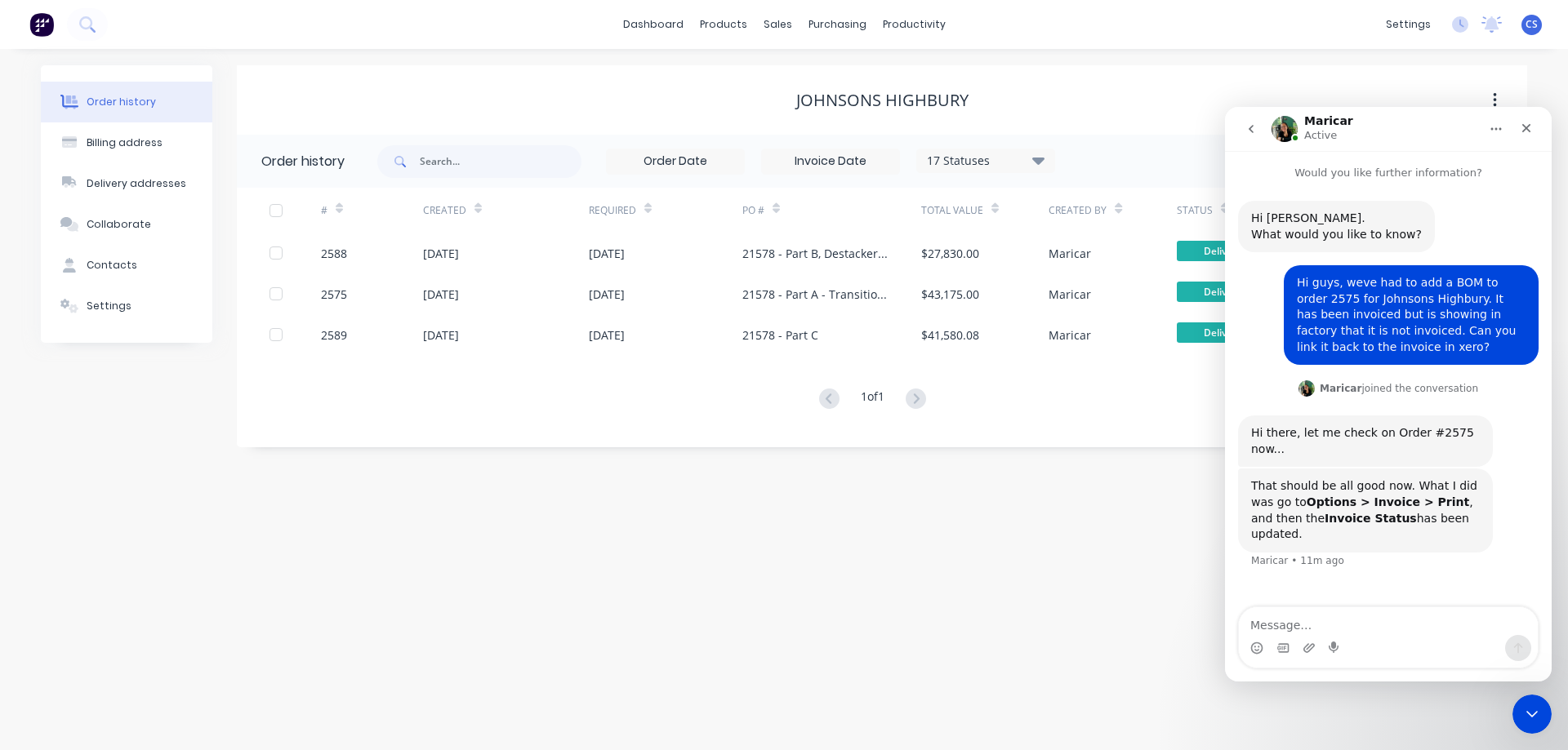
click at [957, 484] on div "Order history Billing address Delivery addresses Collaborate Contacts Settings …" at bounding box center [784, 400] width 1568 height 702
drag, startPoint x: 1521, startPoint y: 703, endPoint x: 3013, endPoint y: 1368, distance: 1633.5
click at [1521, 701] on div "Close Intercom Messenger" at bounding box center [1529, 712] width 39 height 39
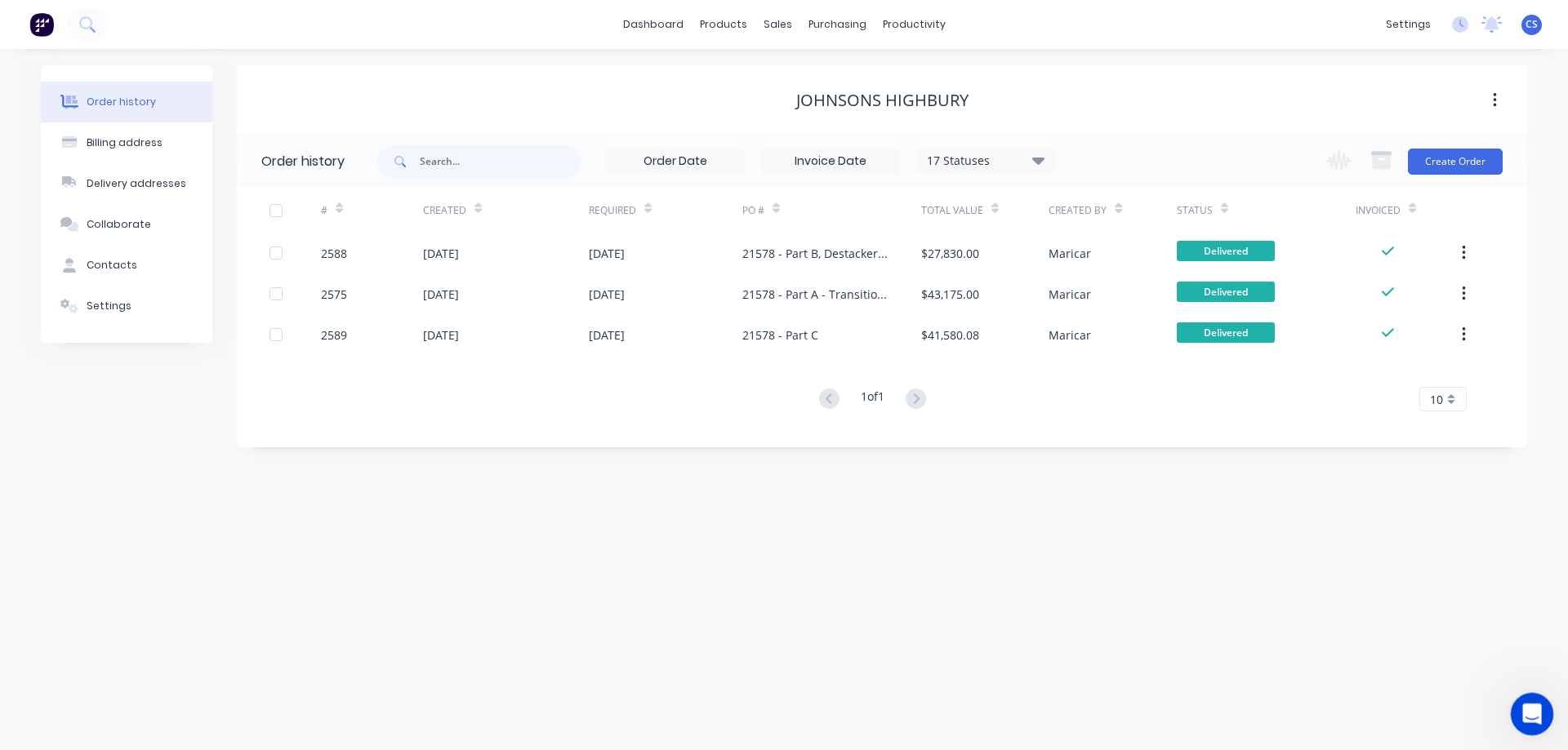
click at [1515, 723] on div "Open Intercom Messenger" at bounding box center [1529, 712] width 54 height 54
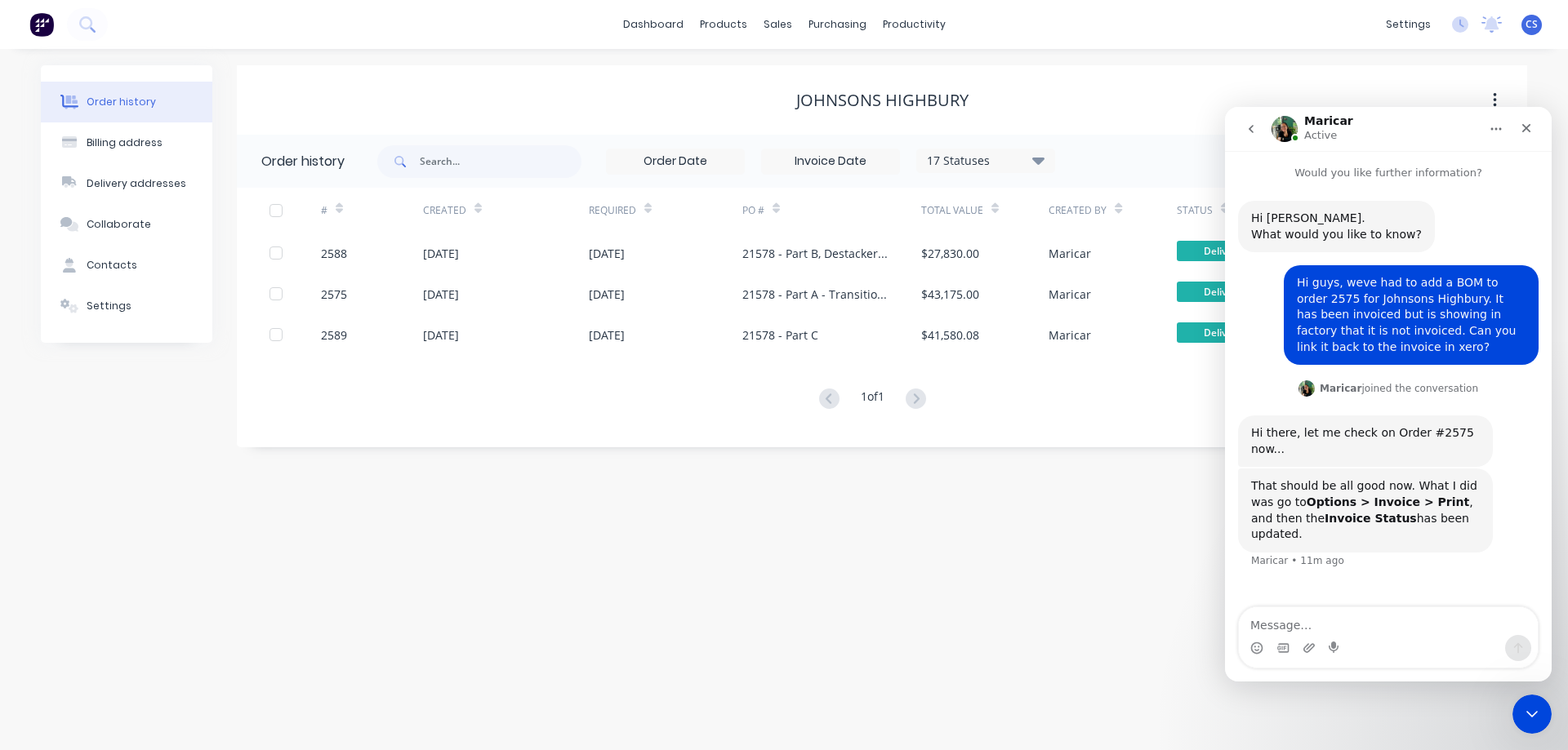
click at [1366, 624] on textarea "Message…" at bounding box center [1387, 622] width 299 height 28
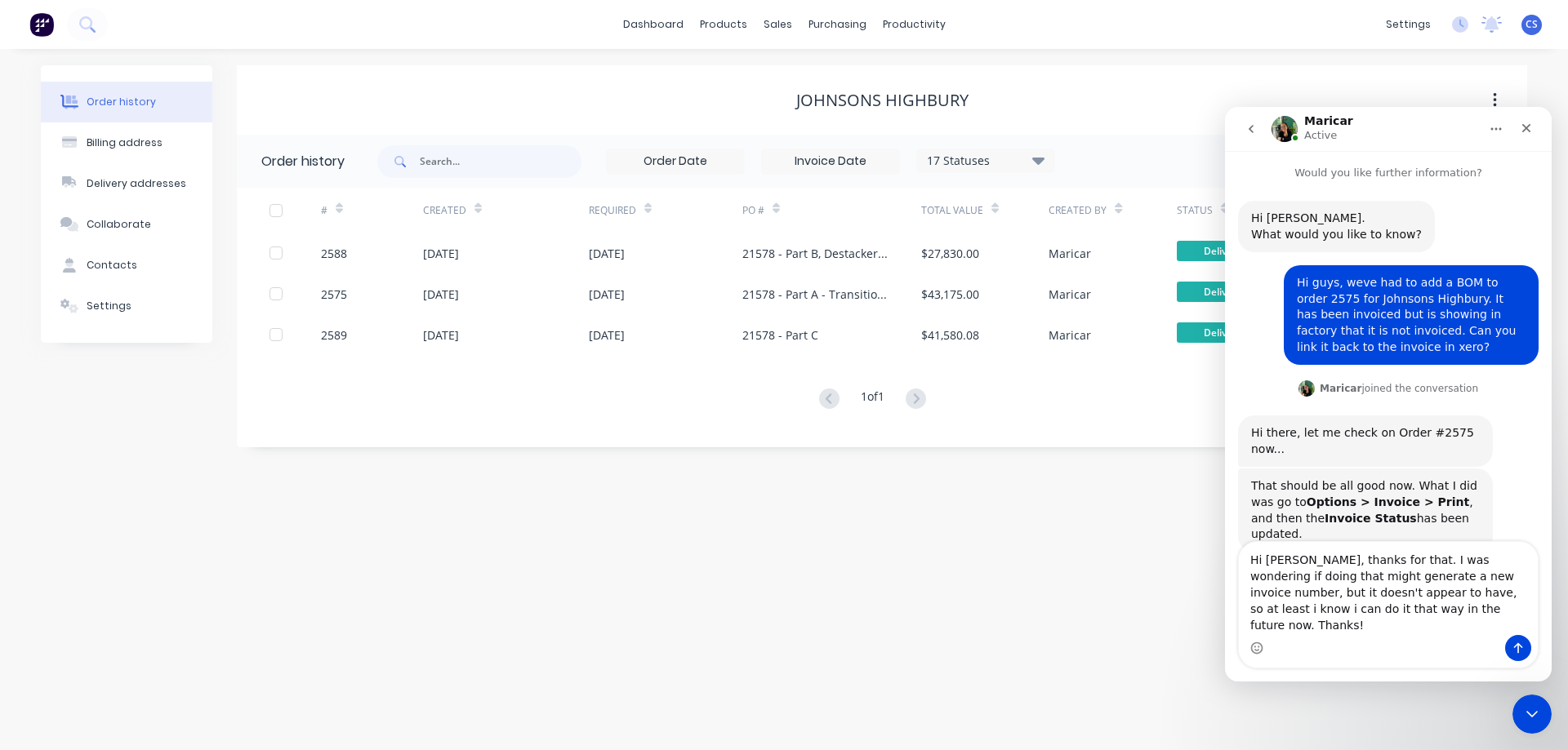
type textarea "Hi [PERSON_NAME], thanks for that. I was wondering if doing that might generate…"
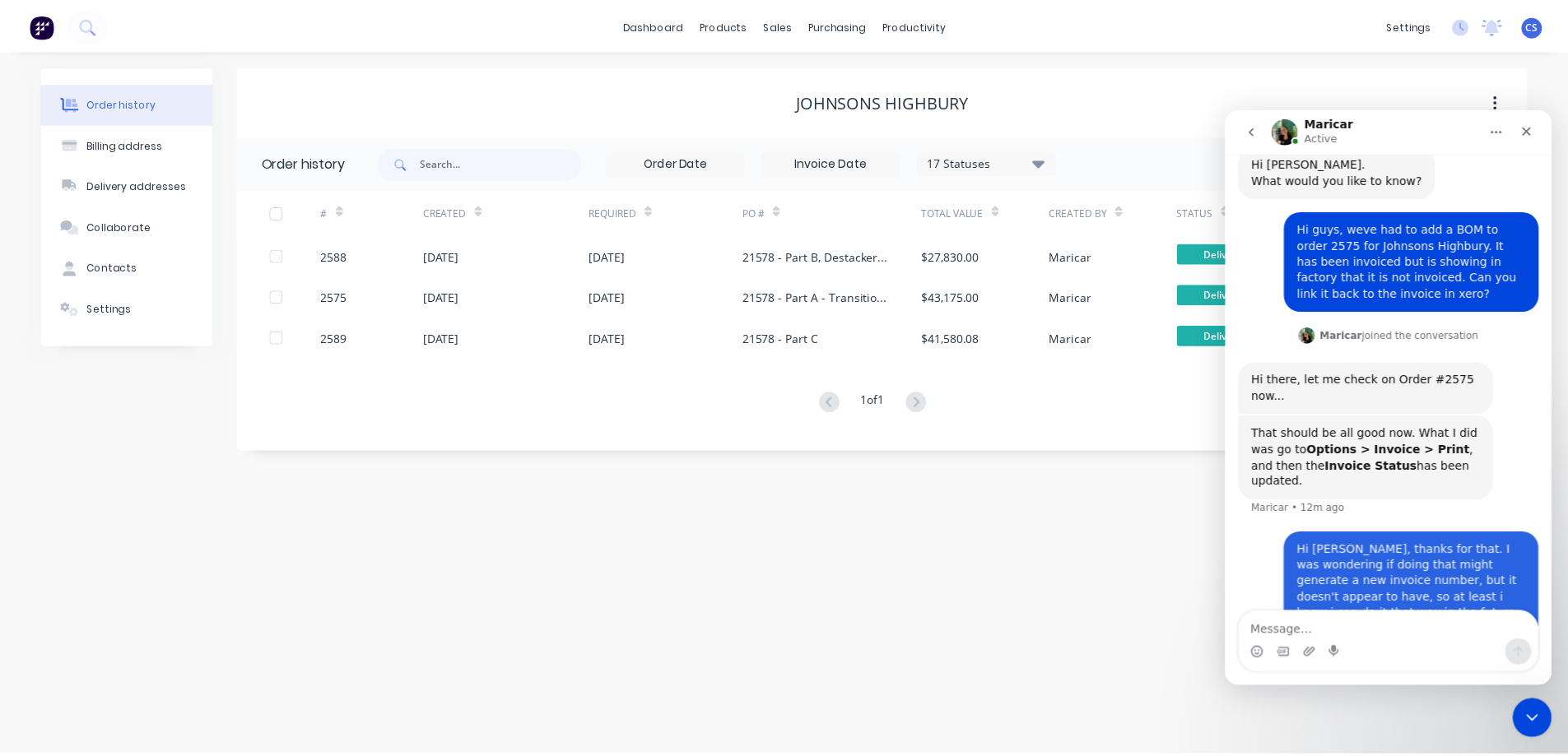
scroll to position [61, 0]
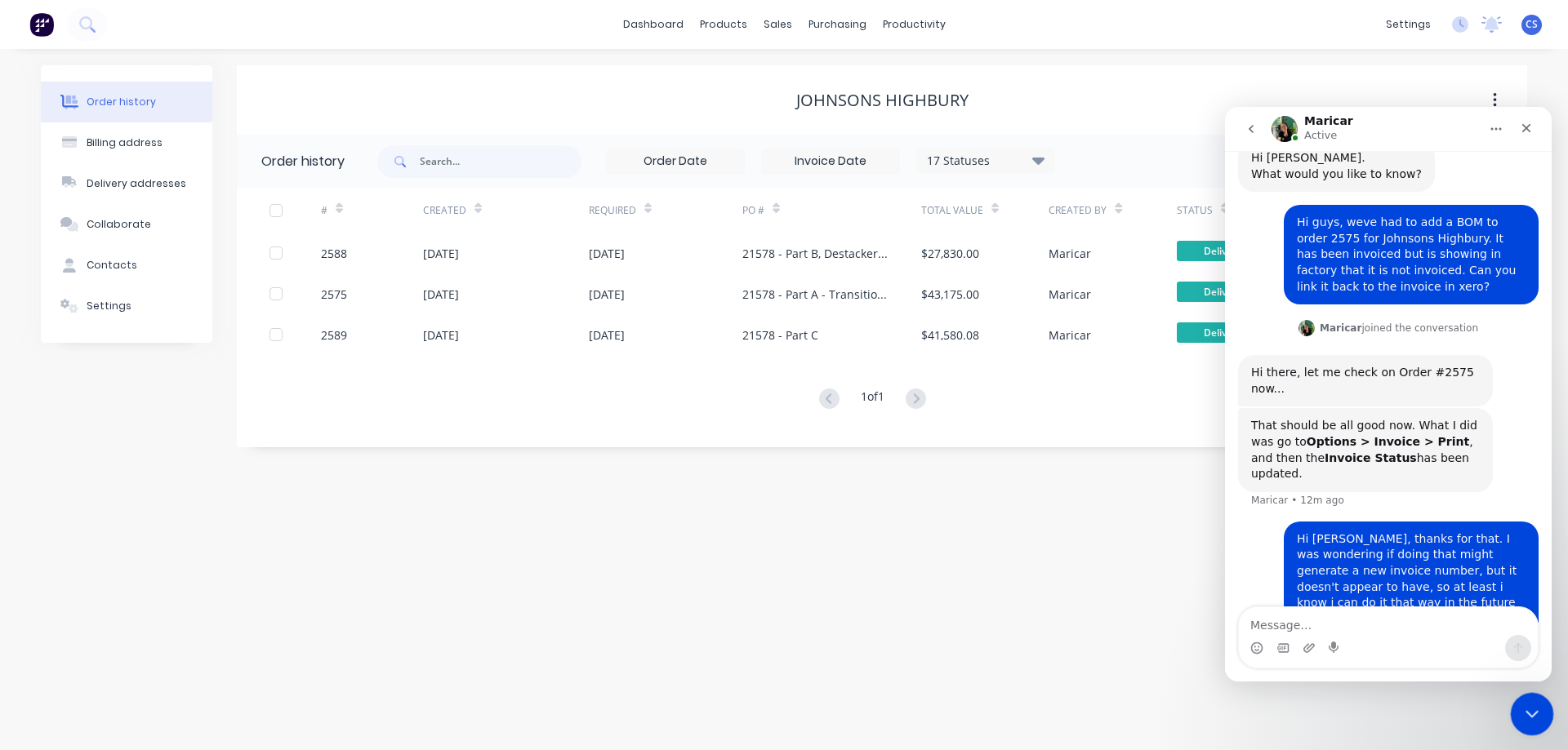
click at [1516, 697] on div "Close Intercom Messenger" at bounding box center [1529, 712] width 39 height 39
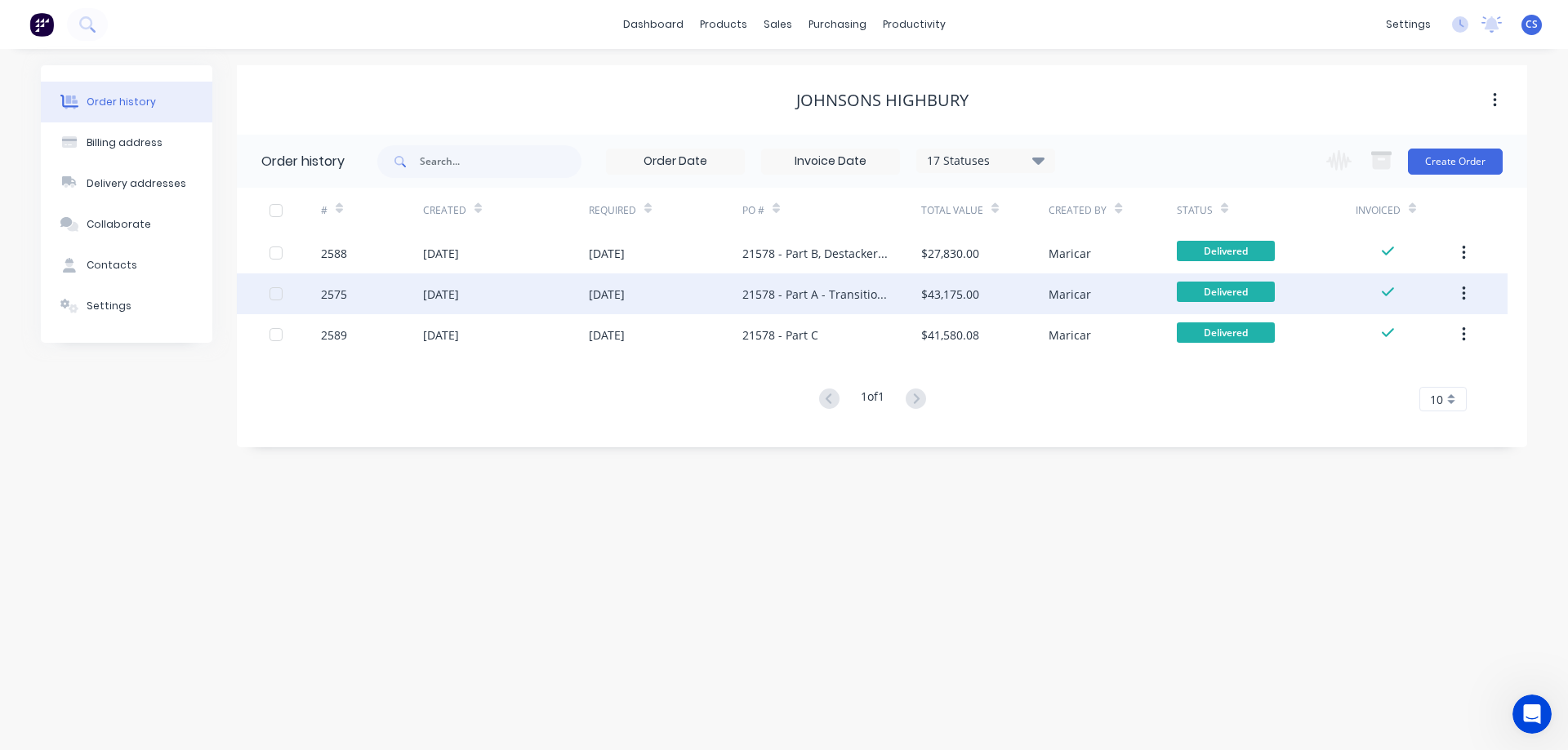
click at [918, 301] on div "21578 - Part A - Transition/Rotating Bed" at bounding box center [832, 294] width 179 height 41
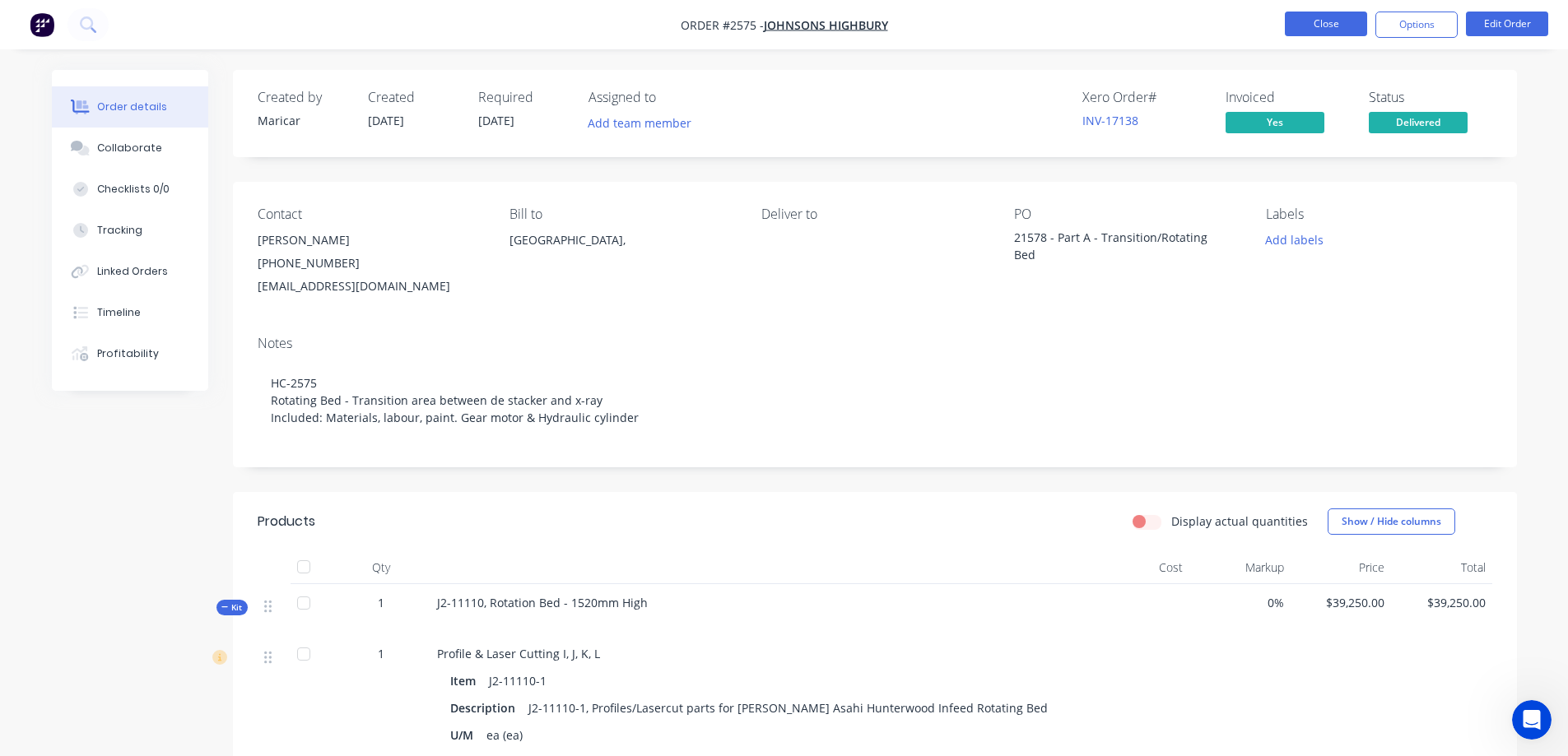
click at [1293, 23] on button "Close" at bounding box center [1327, 23] width 83 height 24
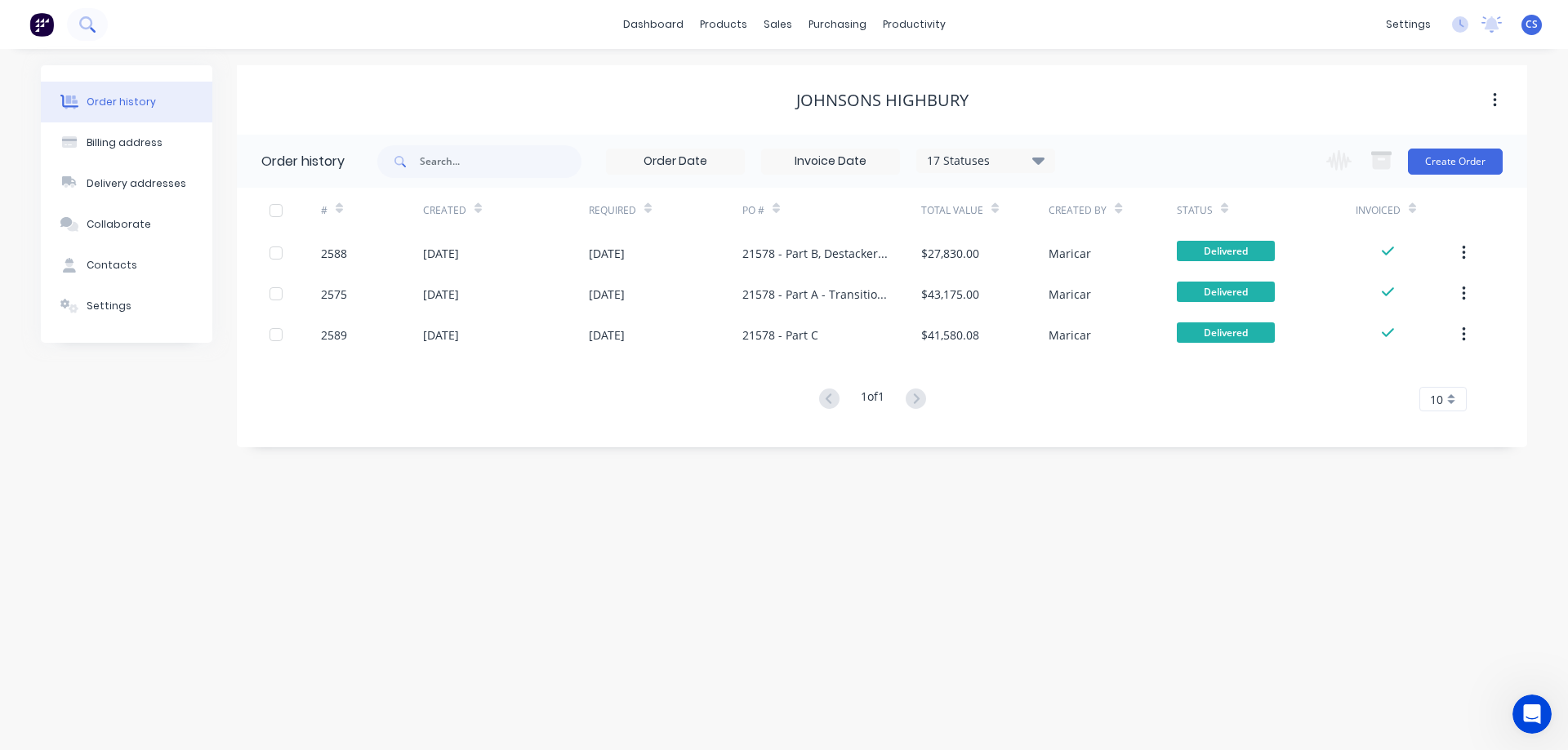
click at [95, 30] on icon at bounding box center [87, 24] width 16 height 16
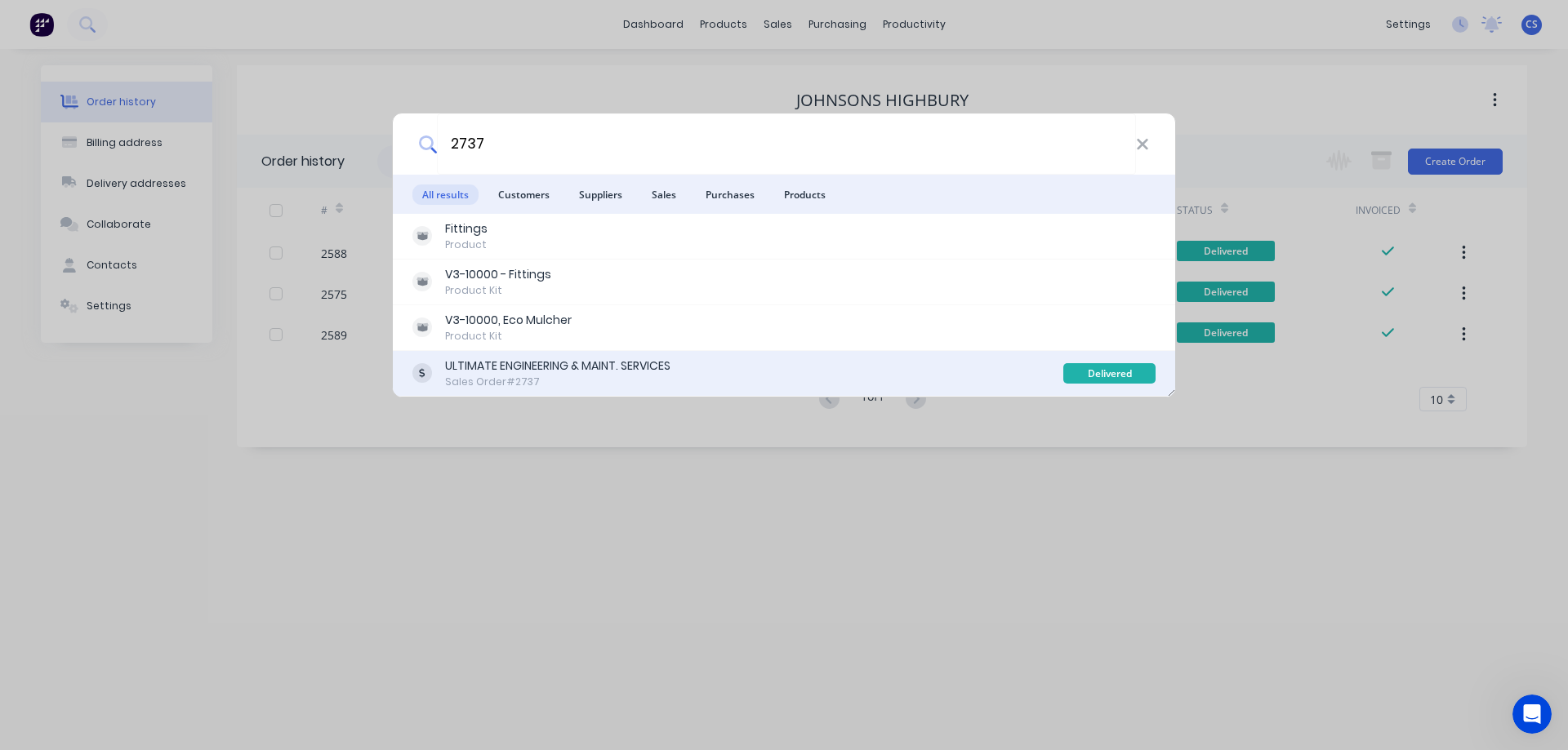
type input "2737"
click at [588, 386] on div "Sales Order #2737" at bounding box center [557, 382] width 225 height 15
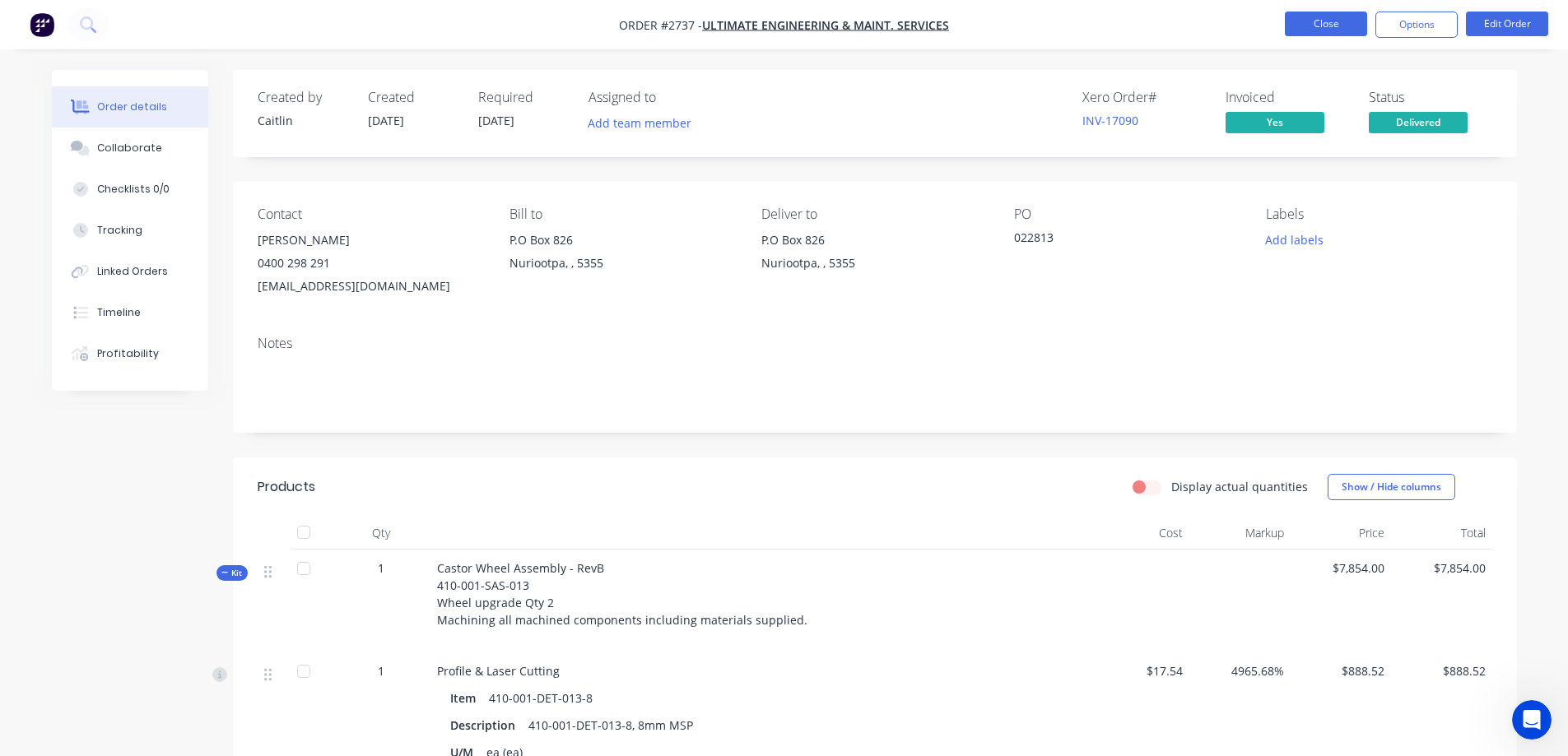
click at [1316, 19] on button "Close" at bounding box center [1327, 23] width 83 height 24
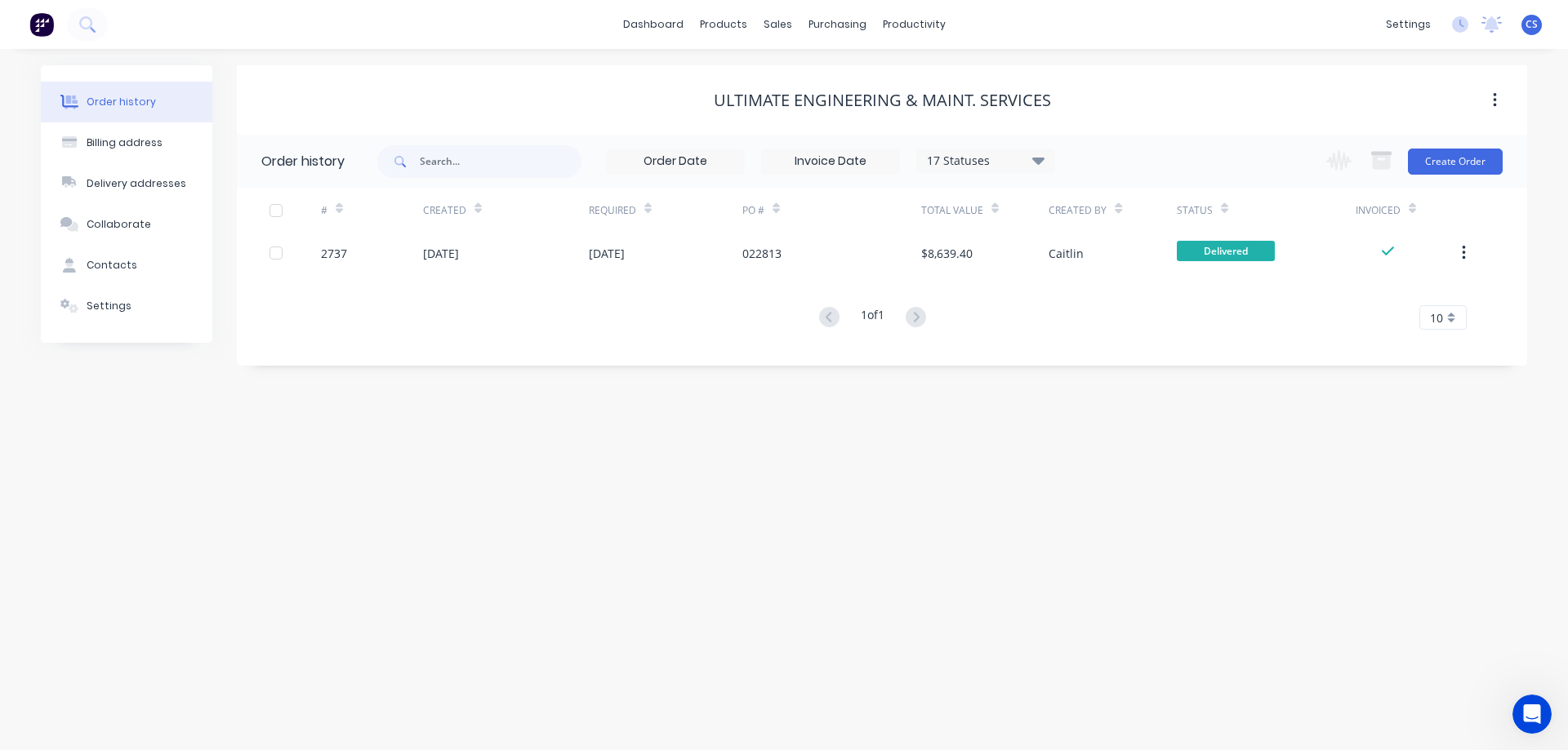
click at [41, 21] on img at bounding box center [42, 24] width 24 height 24
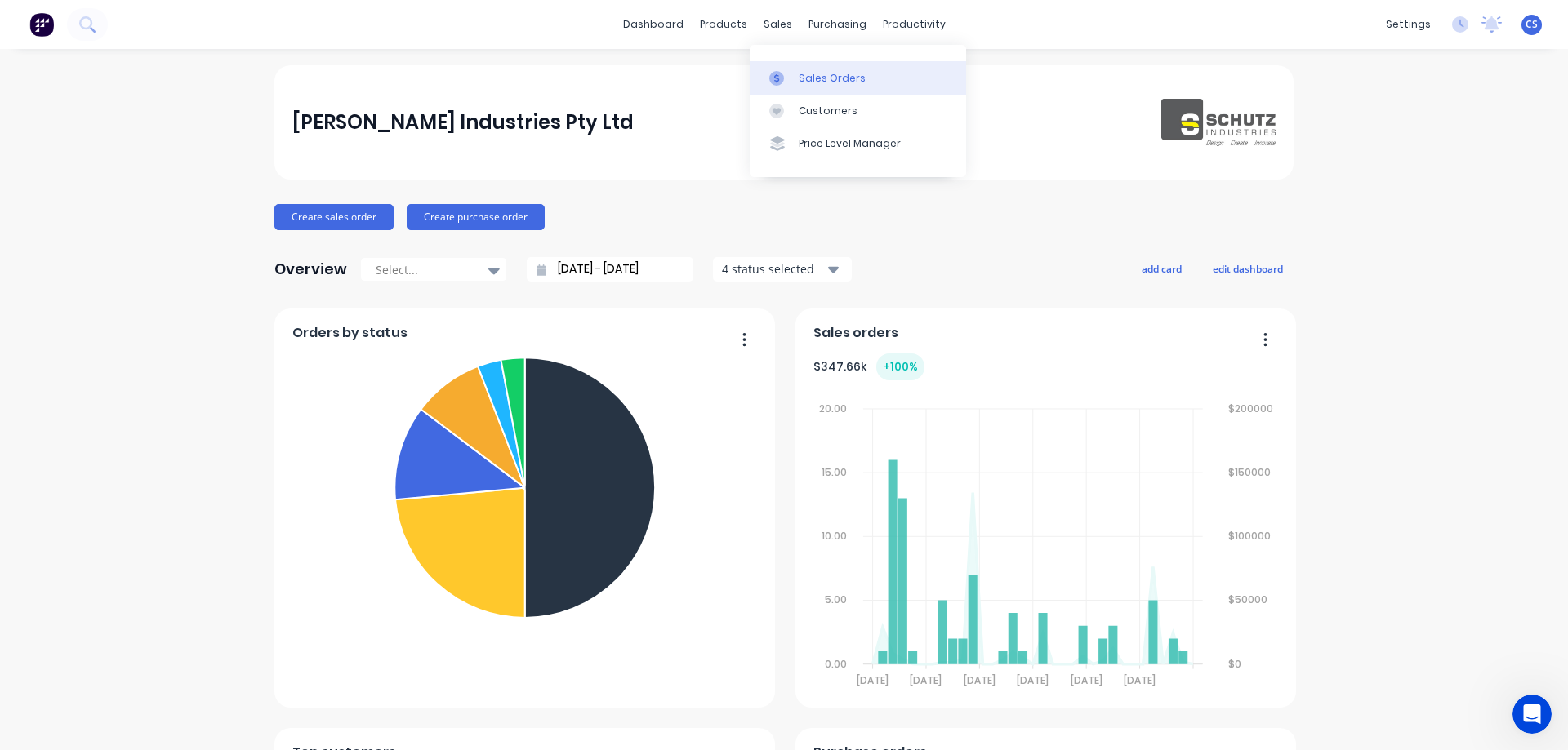
click at [794, 76] on link "Sales Orders" at bounding box center [857, 77] width 217 height 33
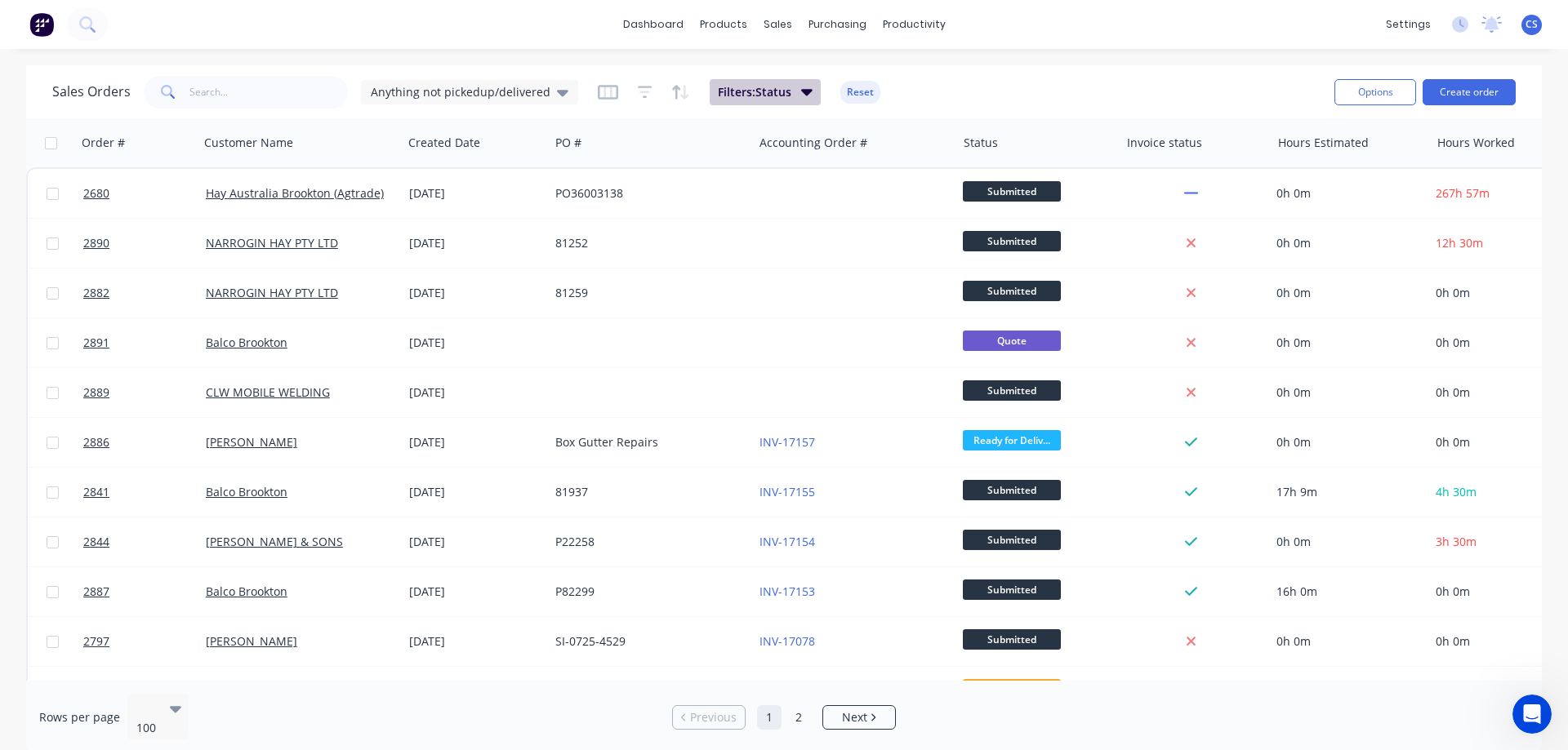
click at [772, 94] on span "Filters: Status" at bounding box center [754, 92] width 74 height 17
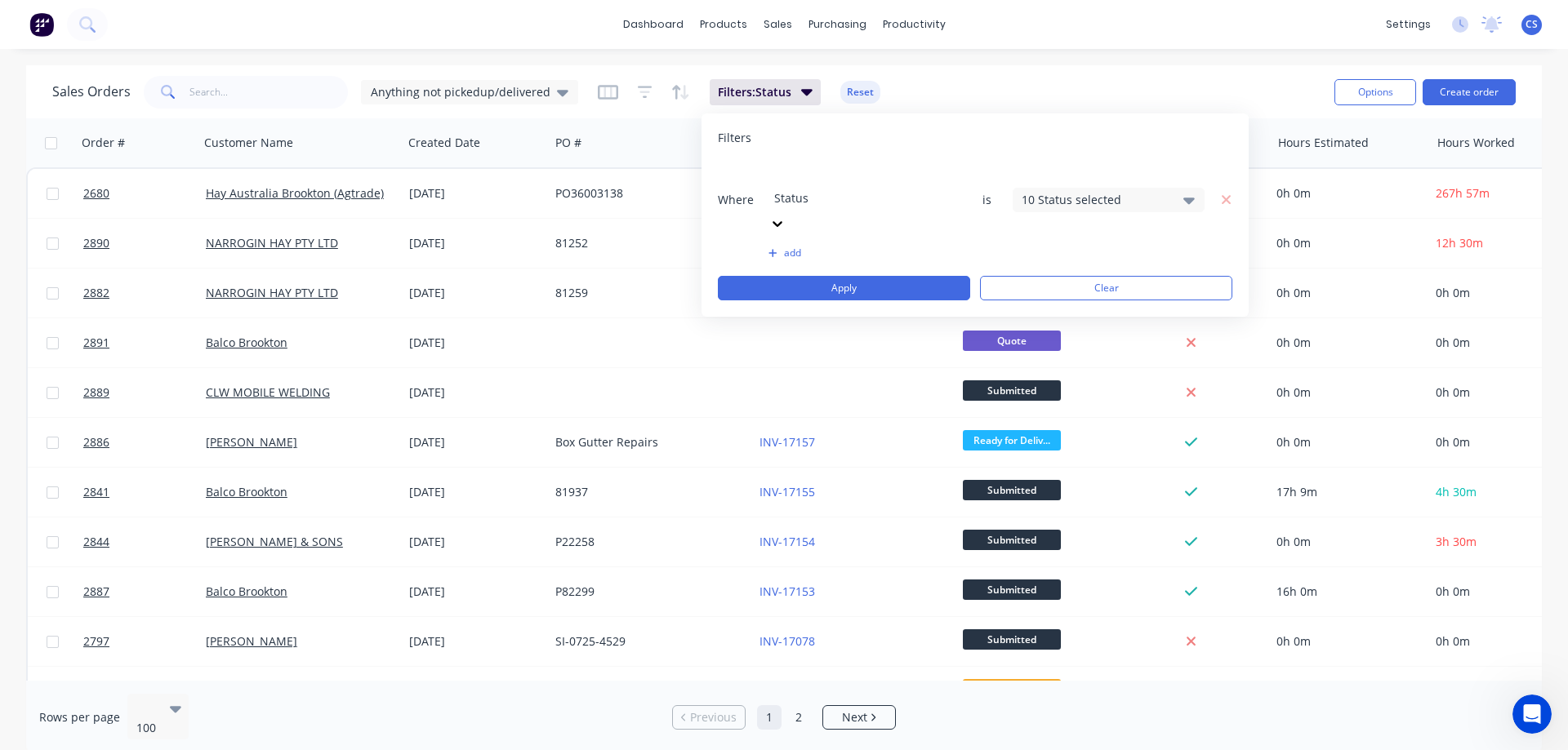
click at [1161, 191] on div "10 Status selected" at bounding box center [1095, 199] width 148 height 17
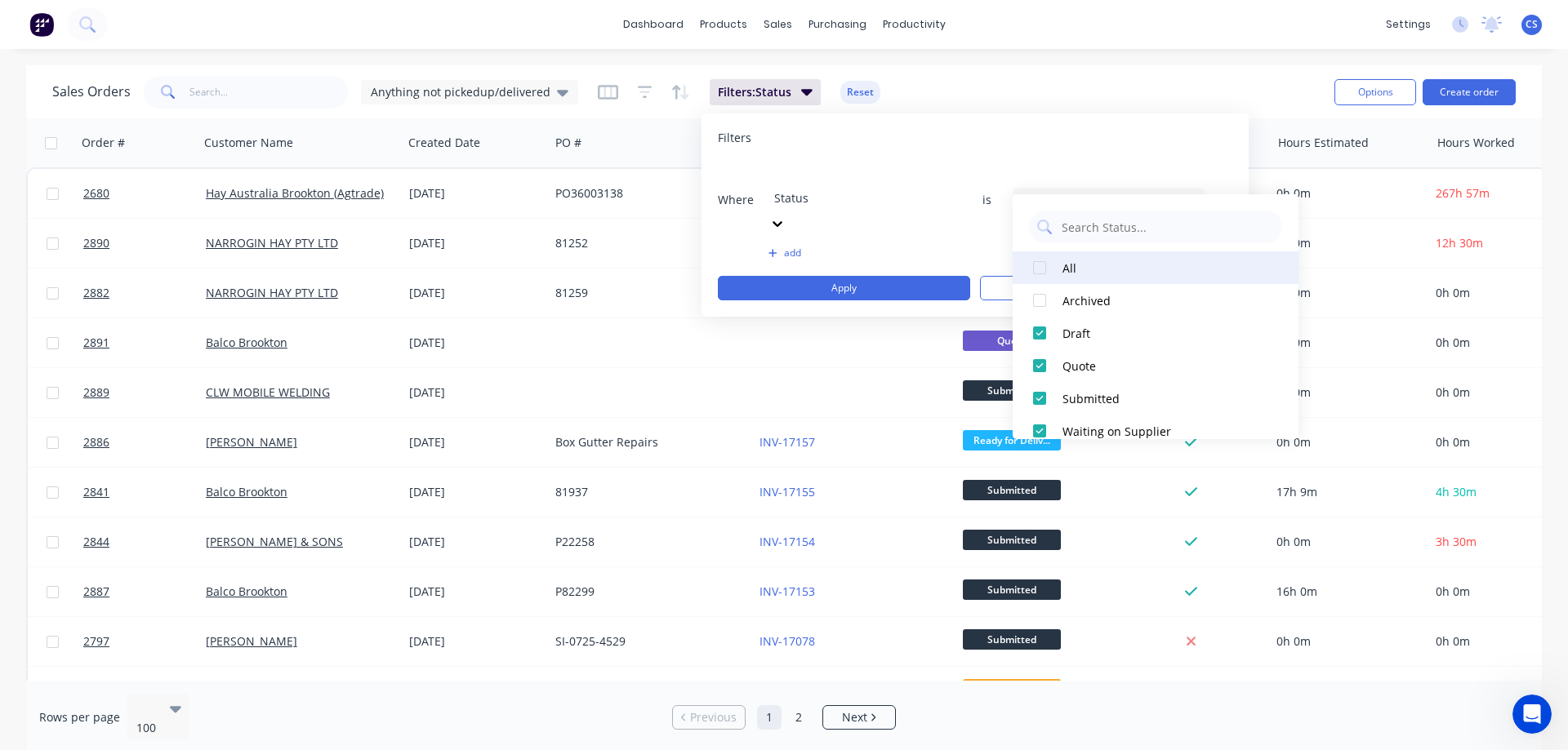
click at [1036, 261] on div at bounding box center [1039, 267] width 33 height 33
click at [1039, 268] on div at bounding box center [1039, 267] width 33 height 33
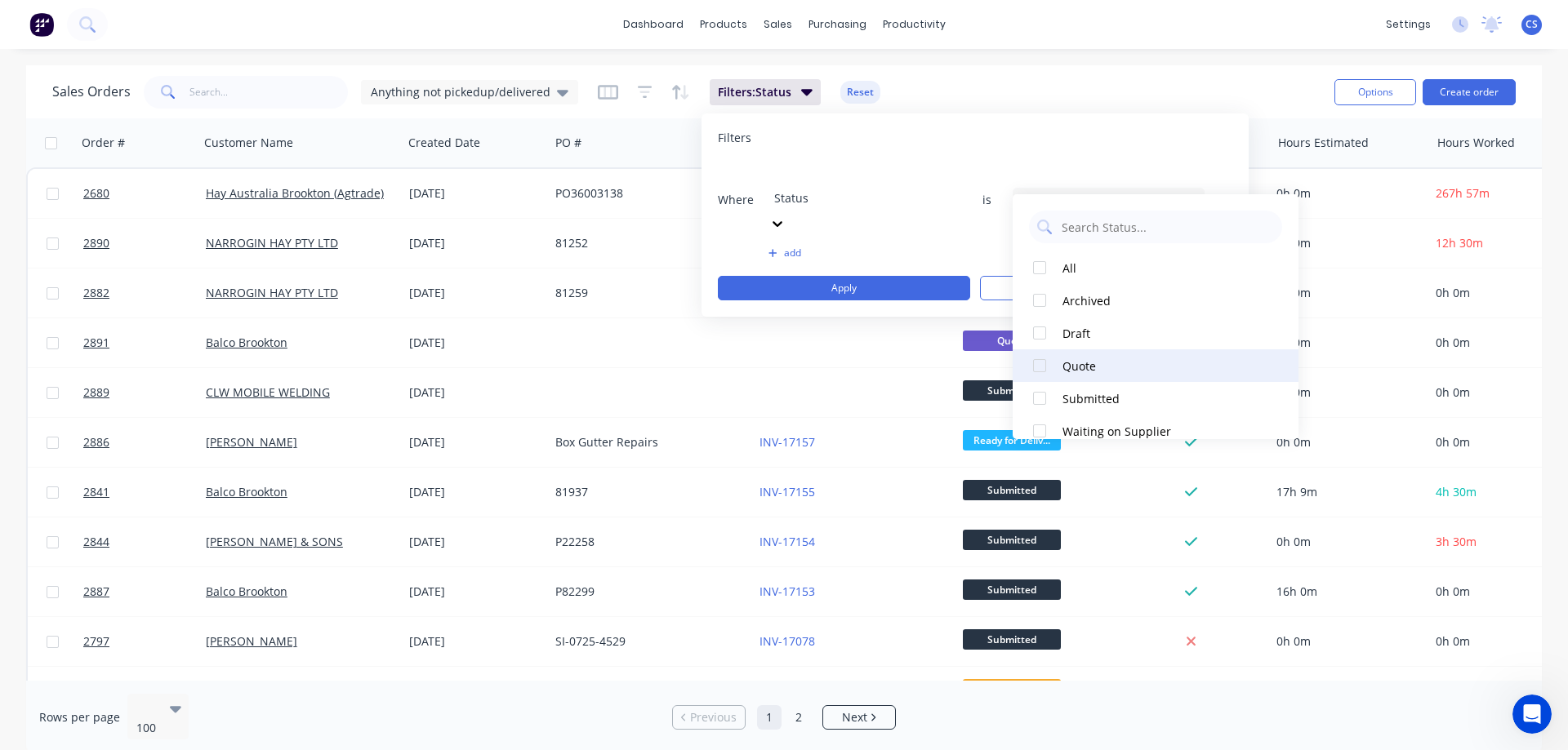
click at [1025, 369] on div at bounding box center [1039, 366] width 33 height 33
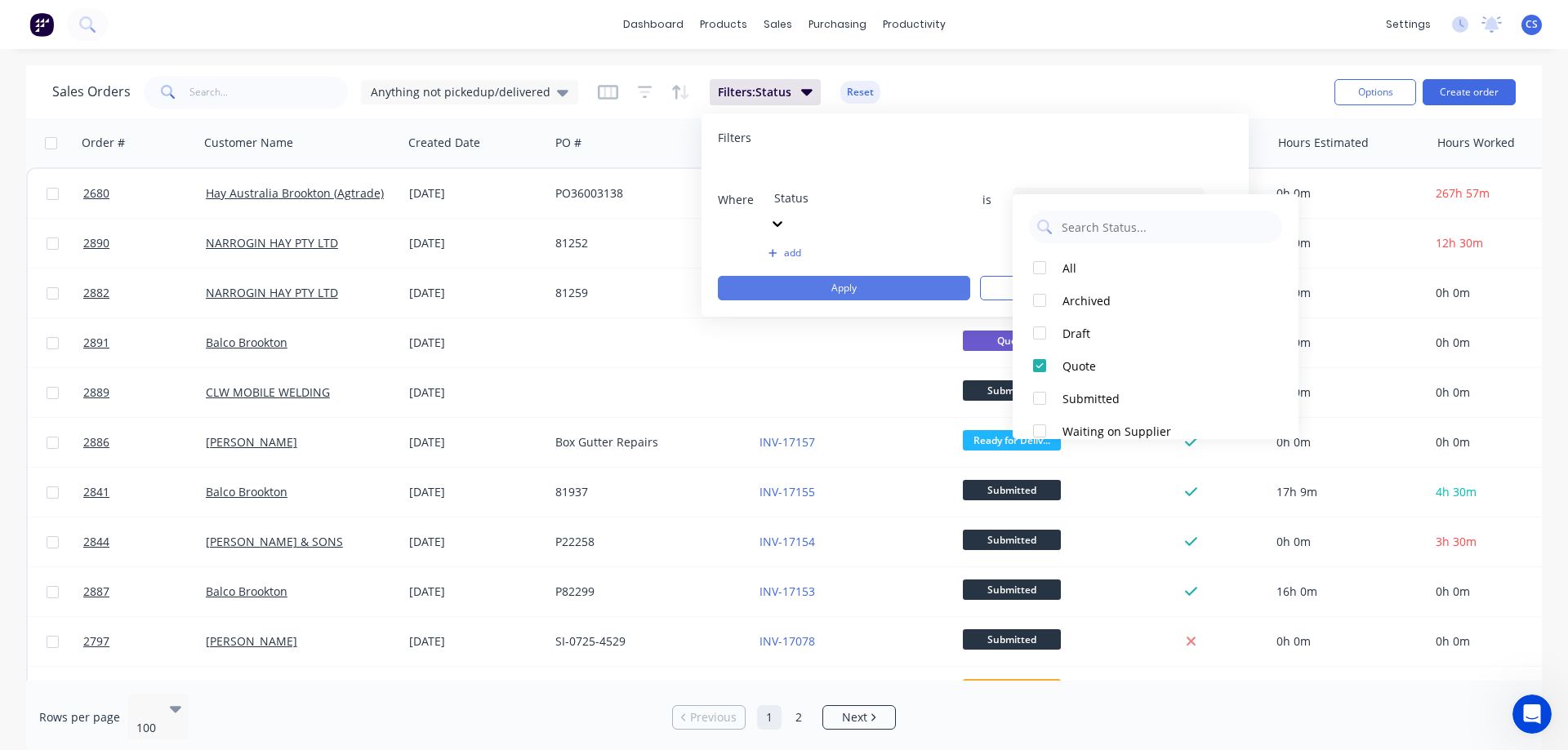
click at [816, 276] on button "Apply" at bounding box center [843, 288] width 252 height 24
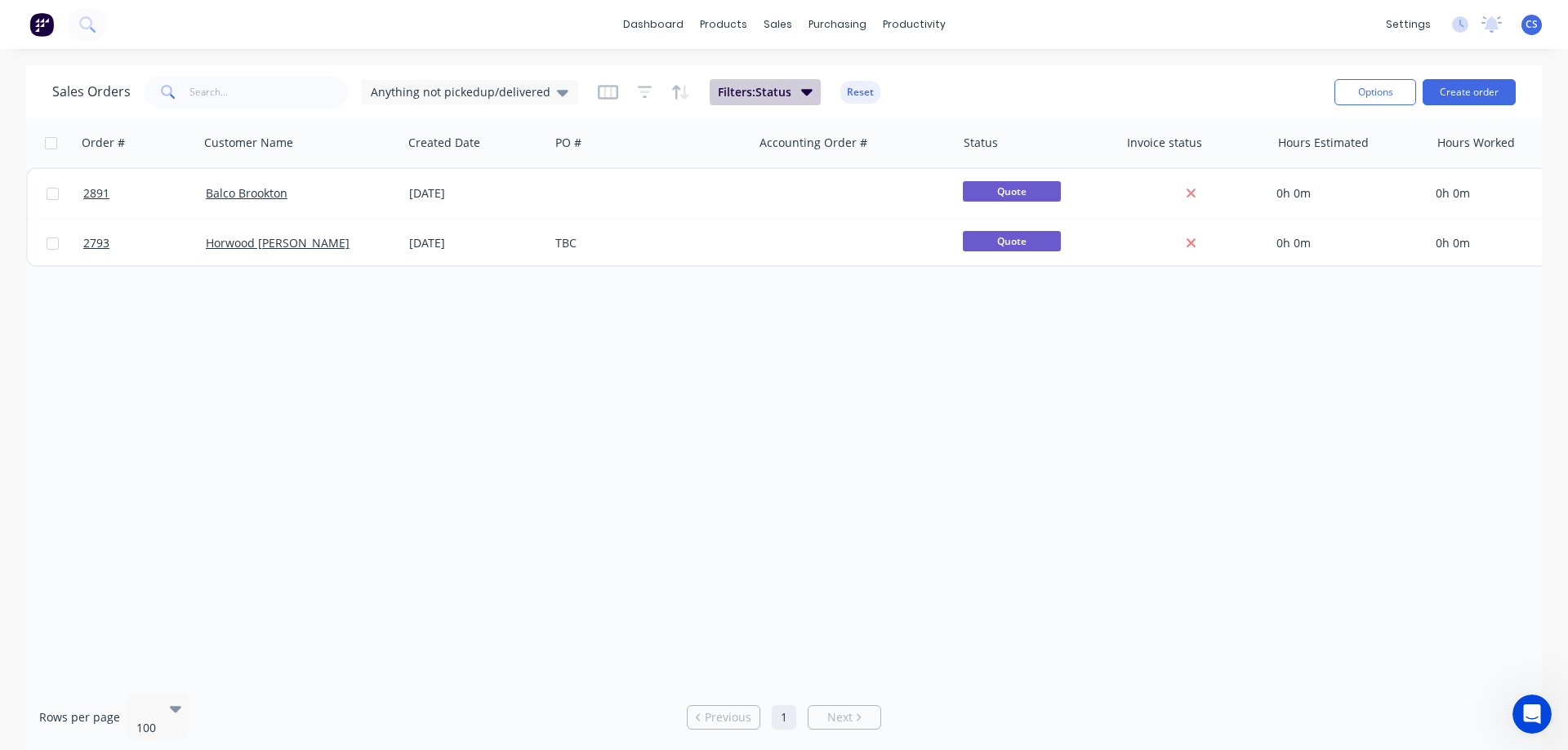
click at [801, 93] on icon "button" at bounding box center [807, 92] width 11 height 7
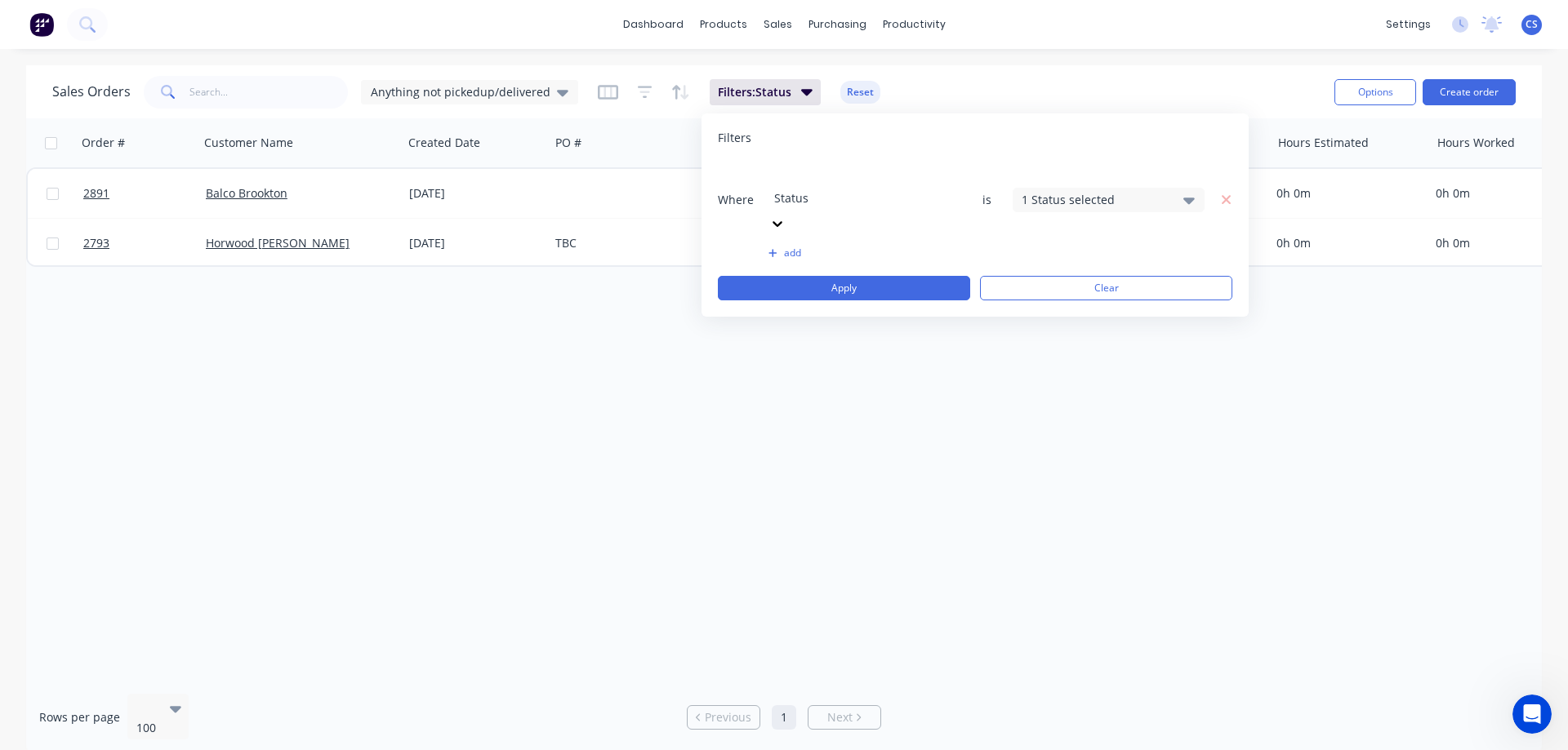
click at [1085, 191] on div "1 Status selected" at bounding box center [1095, 199] width 148 height 17
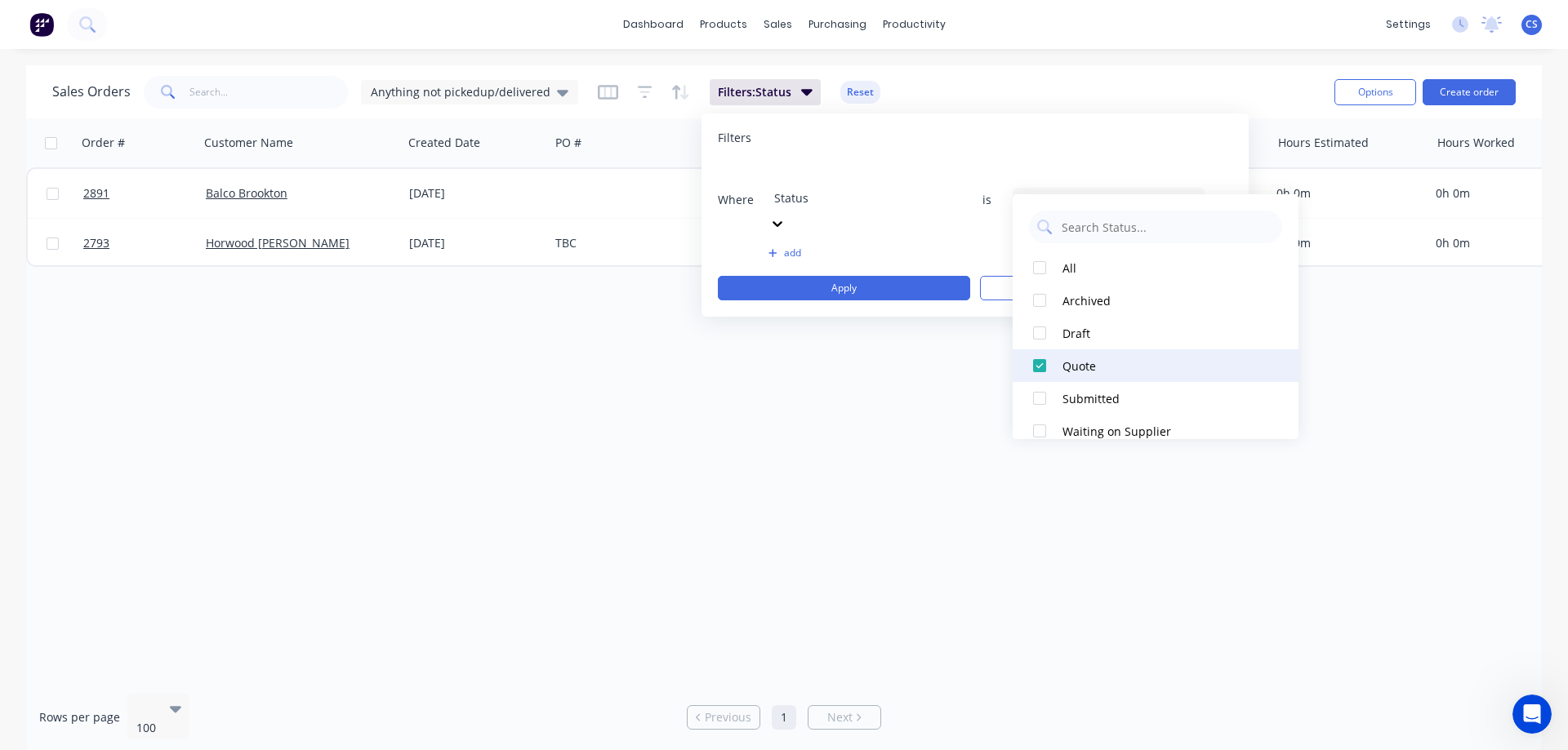
click at [1045, 369] on div at bounding box center [1039, 366] width 33 height 33
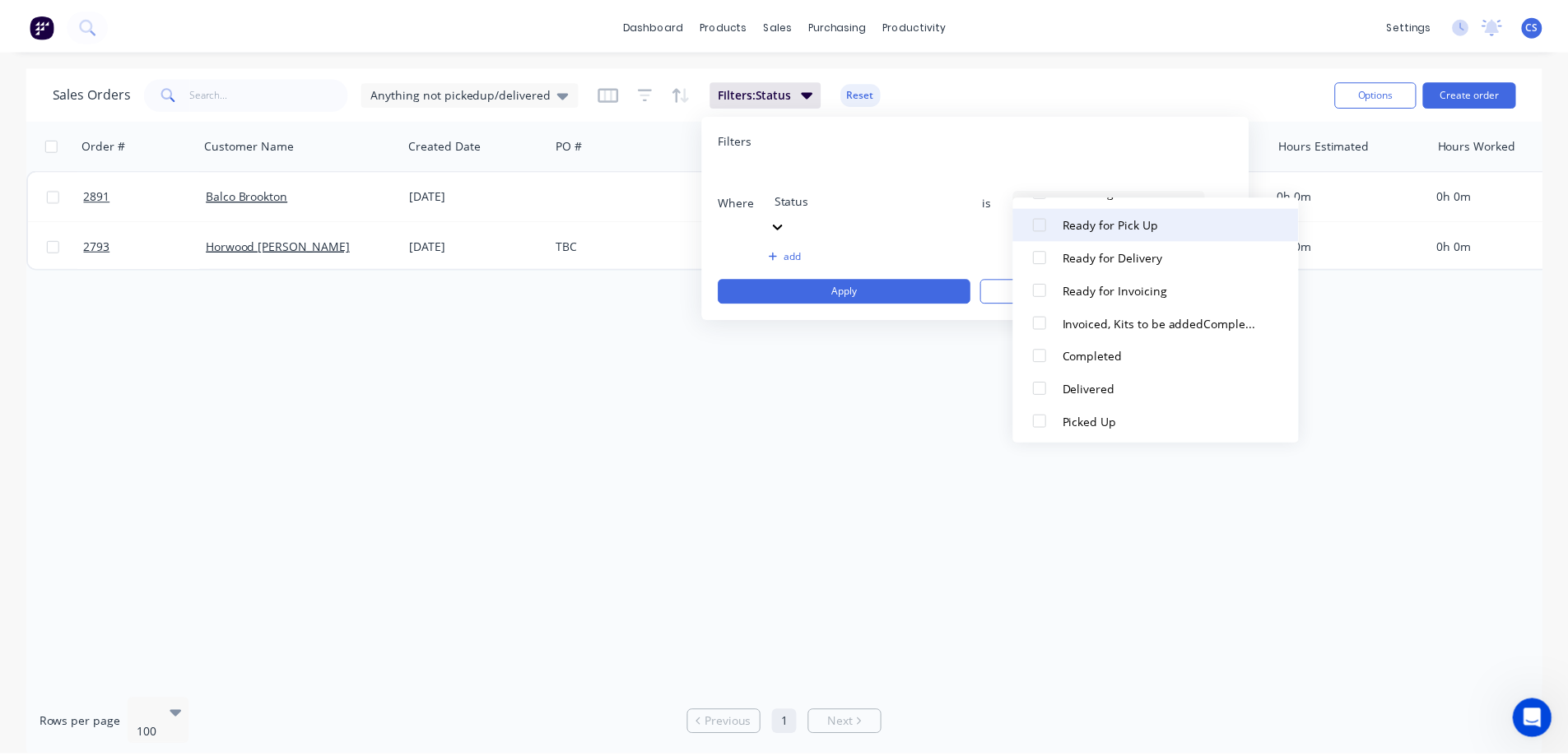
scroll to position [346, 0]
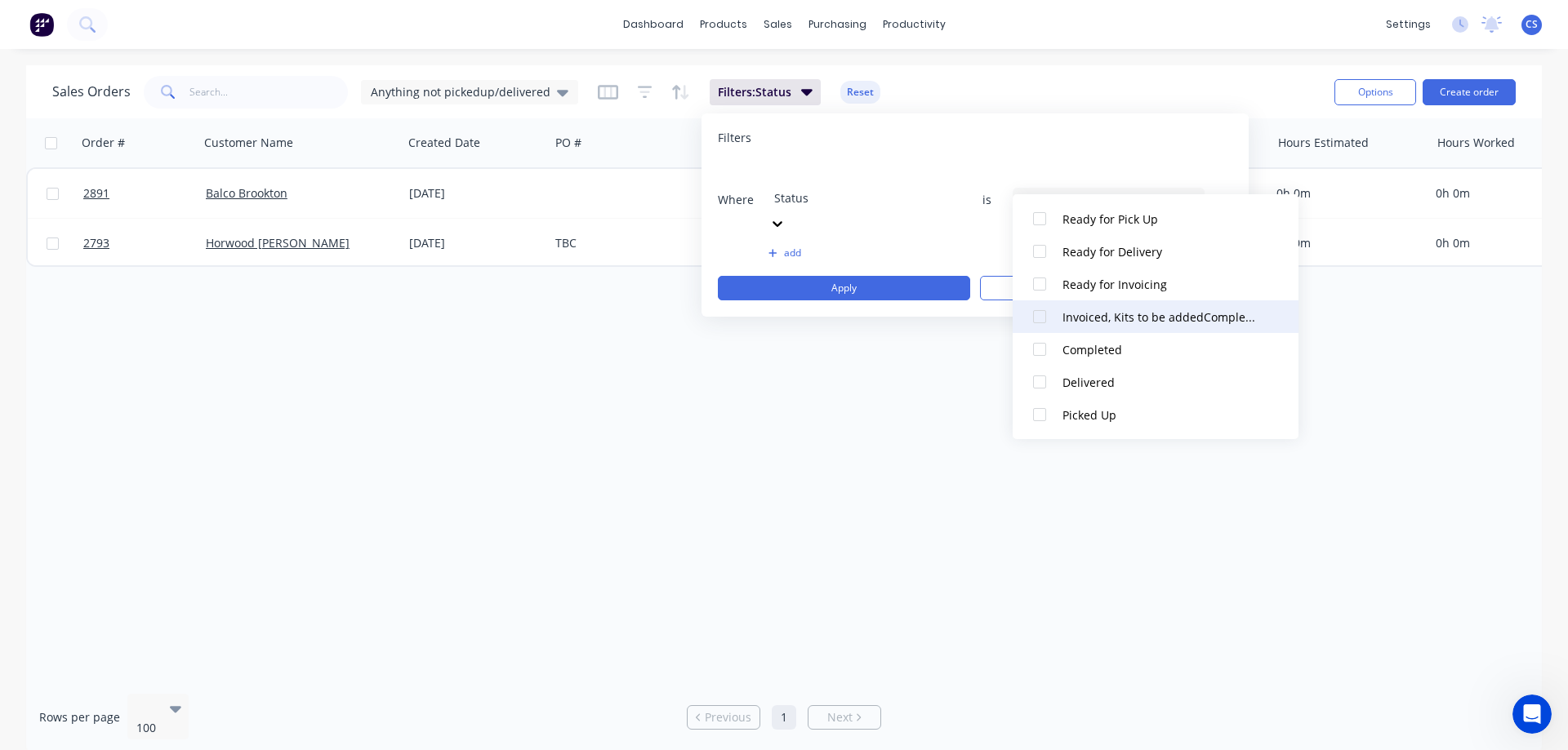
click at [1184, 319] on div "Invoiced, Kits to be addedCompleted" at bounding box center [1159, 317] width 196 height 17
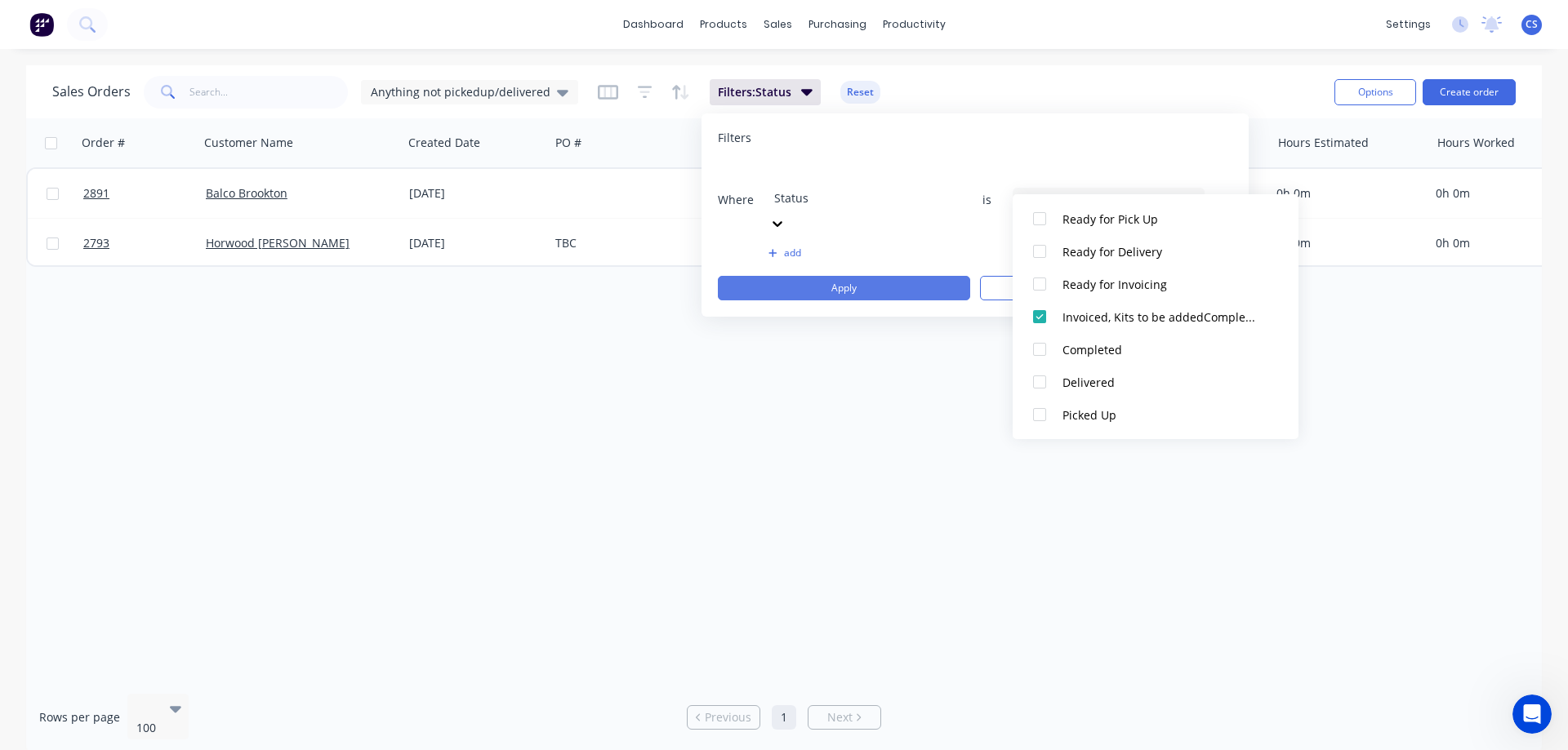
click at [835, 276] on button "Apply" at bounding box center [843, 288] width 252 height 24
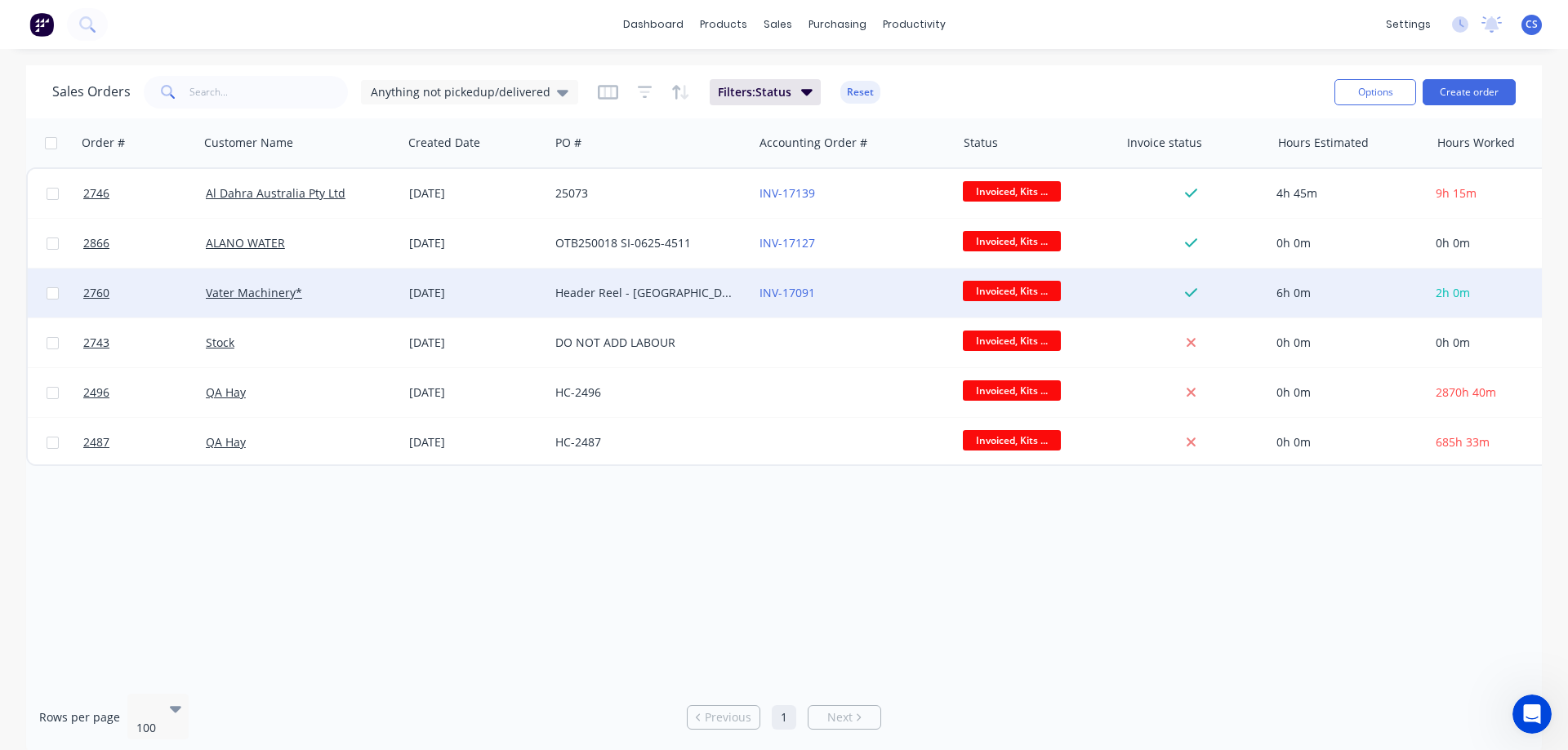
click at [891, 303] on div "INV-17091" at bounding box center [854, 293] width 203 height 49
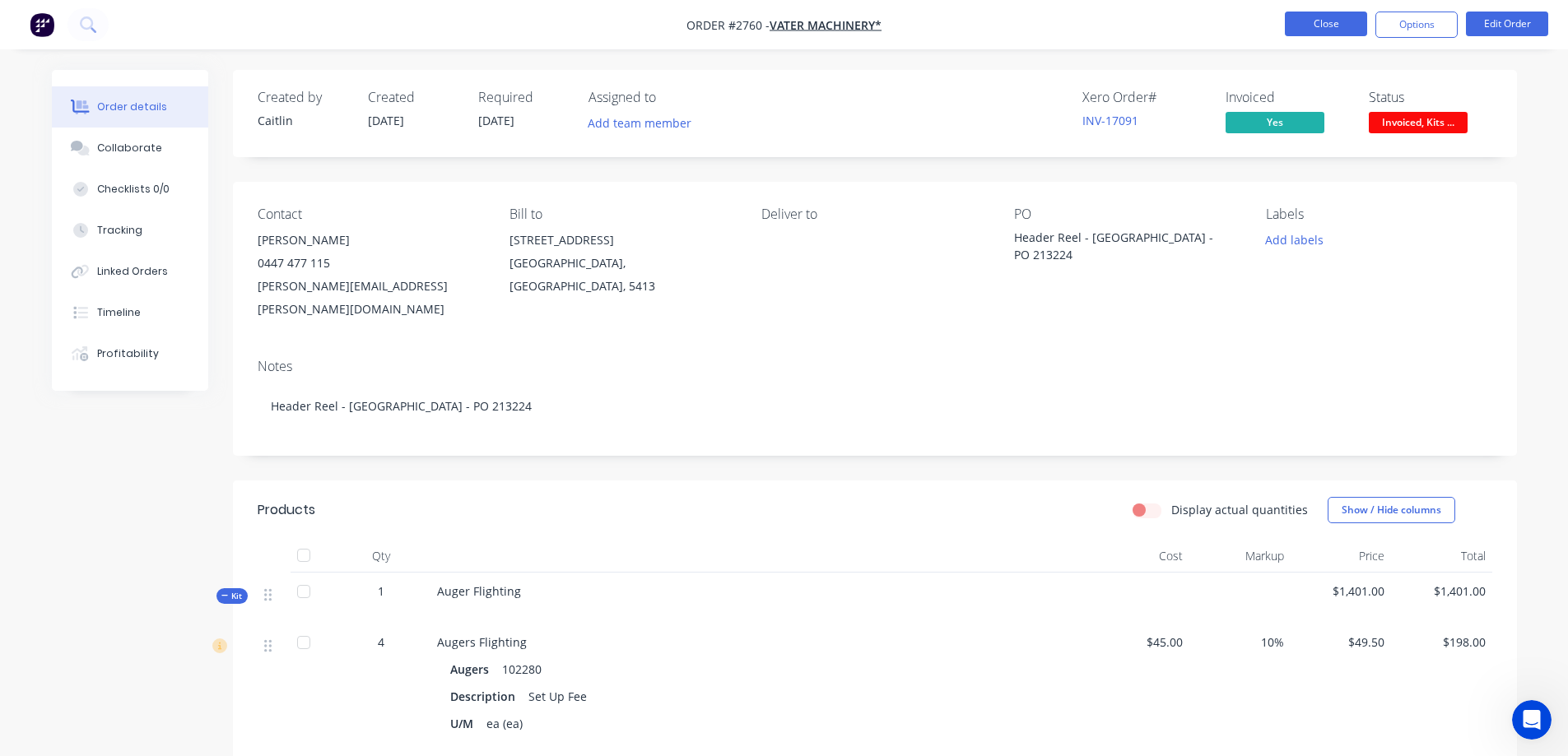
click at [1320, 22] on button "Close" at bounding box center [1327, 23] width 83 height 24
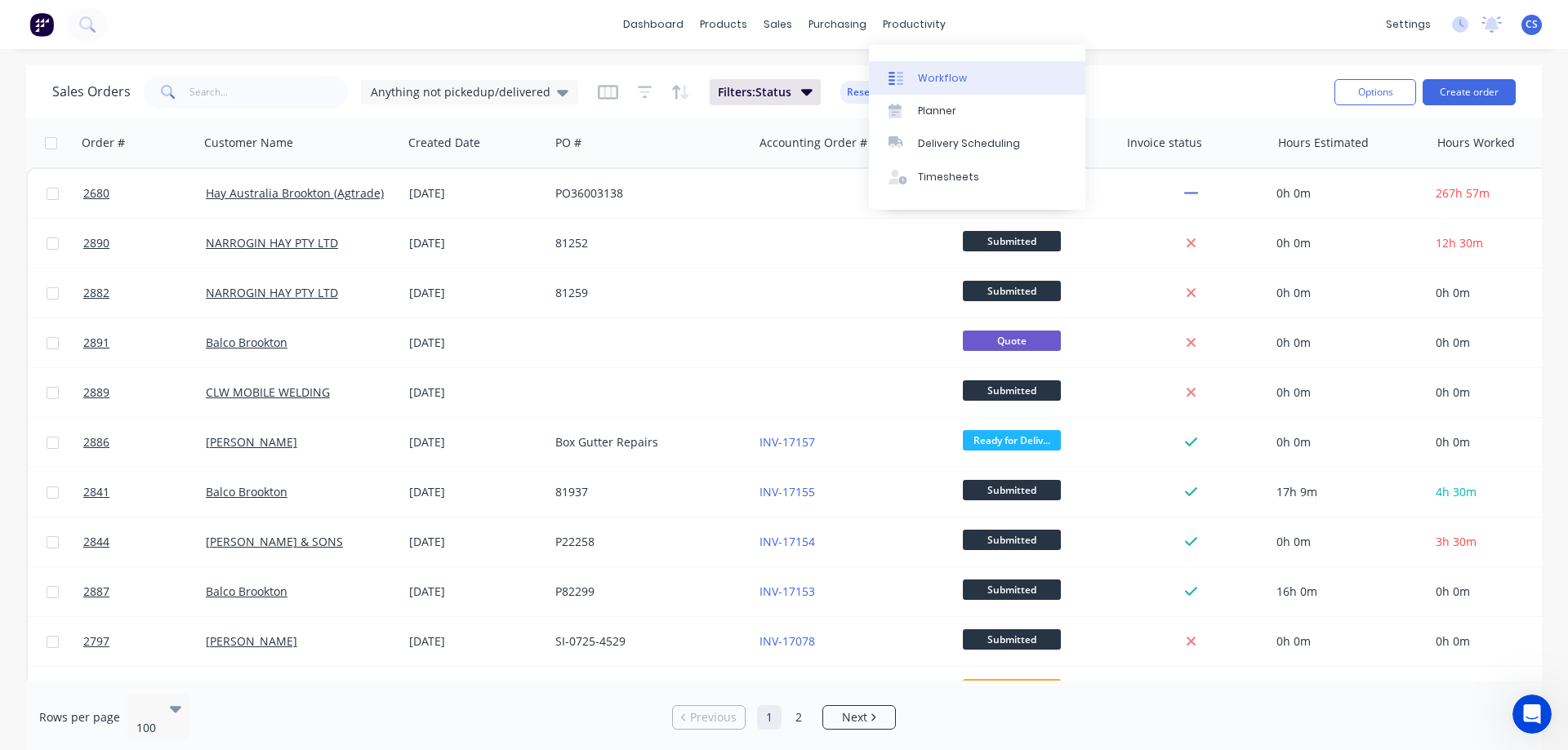
click at [921, 66] on link "Workflow" at bounding box center [977, 77] width 217 height 33
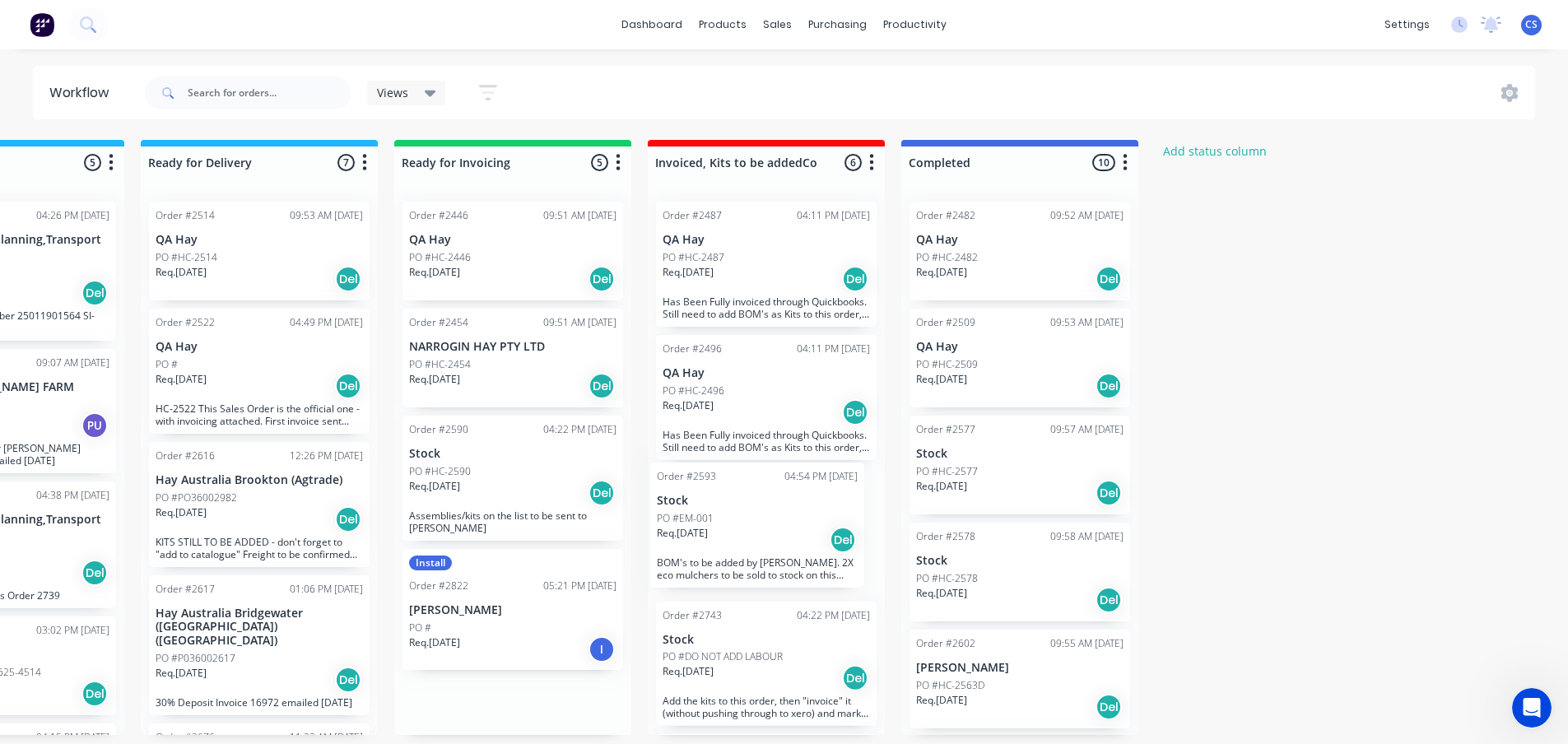
drag, startPoint x: 503, startPoint y: 594, endPoint x: 758, endPoint y: 511, distance: 268.2
click at [758, 511] on div "Submitted 65 Status colour #273444 hex #273444 Save Cancel Summaries Total orde…" at bounding box center [64, 437] width 2985 height 595
click at [527, 469] on div "PO #HC-2590" at bounding box center [512, 472] width 207 height 15
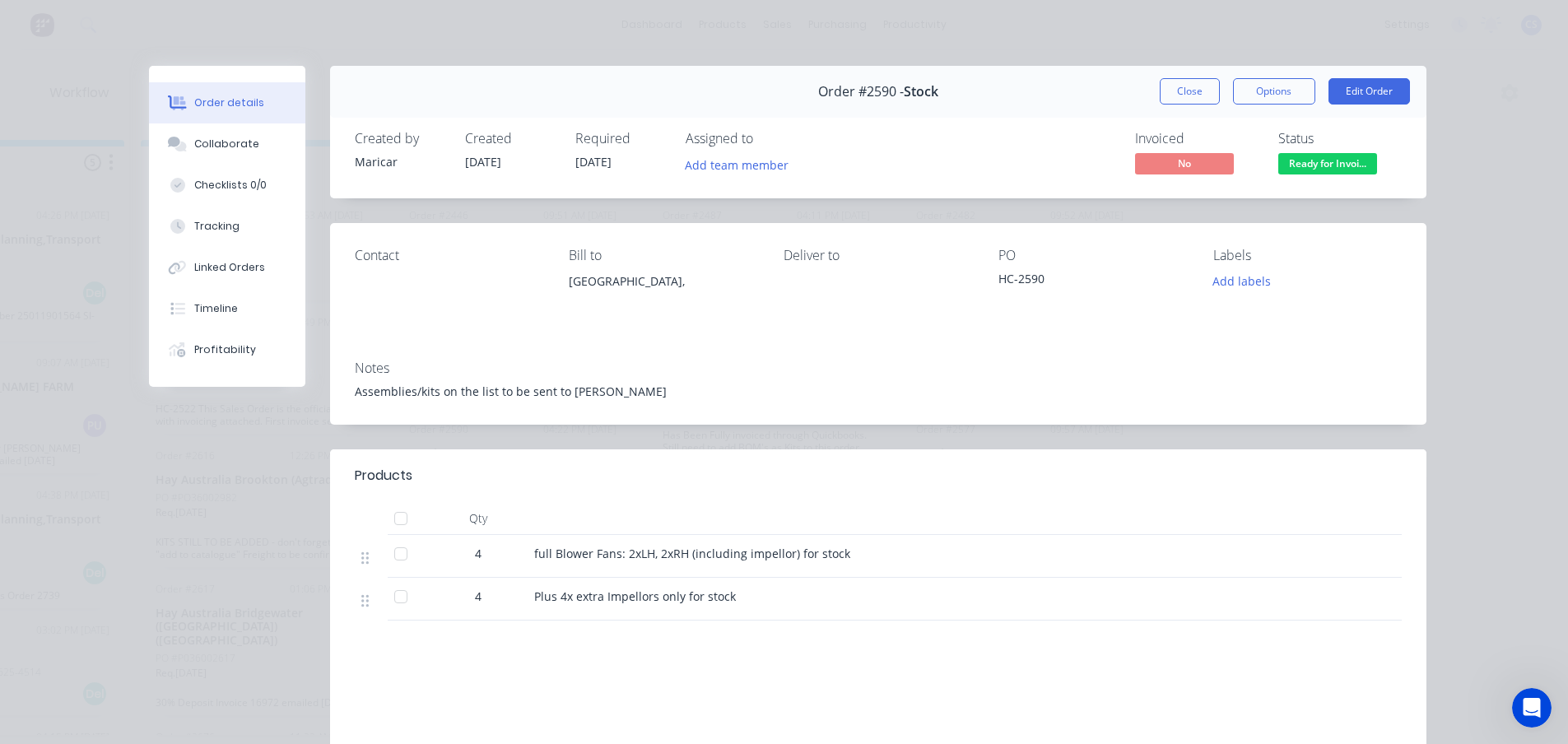
scroll to position [124, 0]
click at [1315, 159] on span "Ready for Invoi..." at bounding box center [1328, 163] width 99 height 21
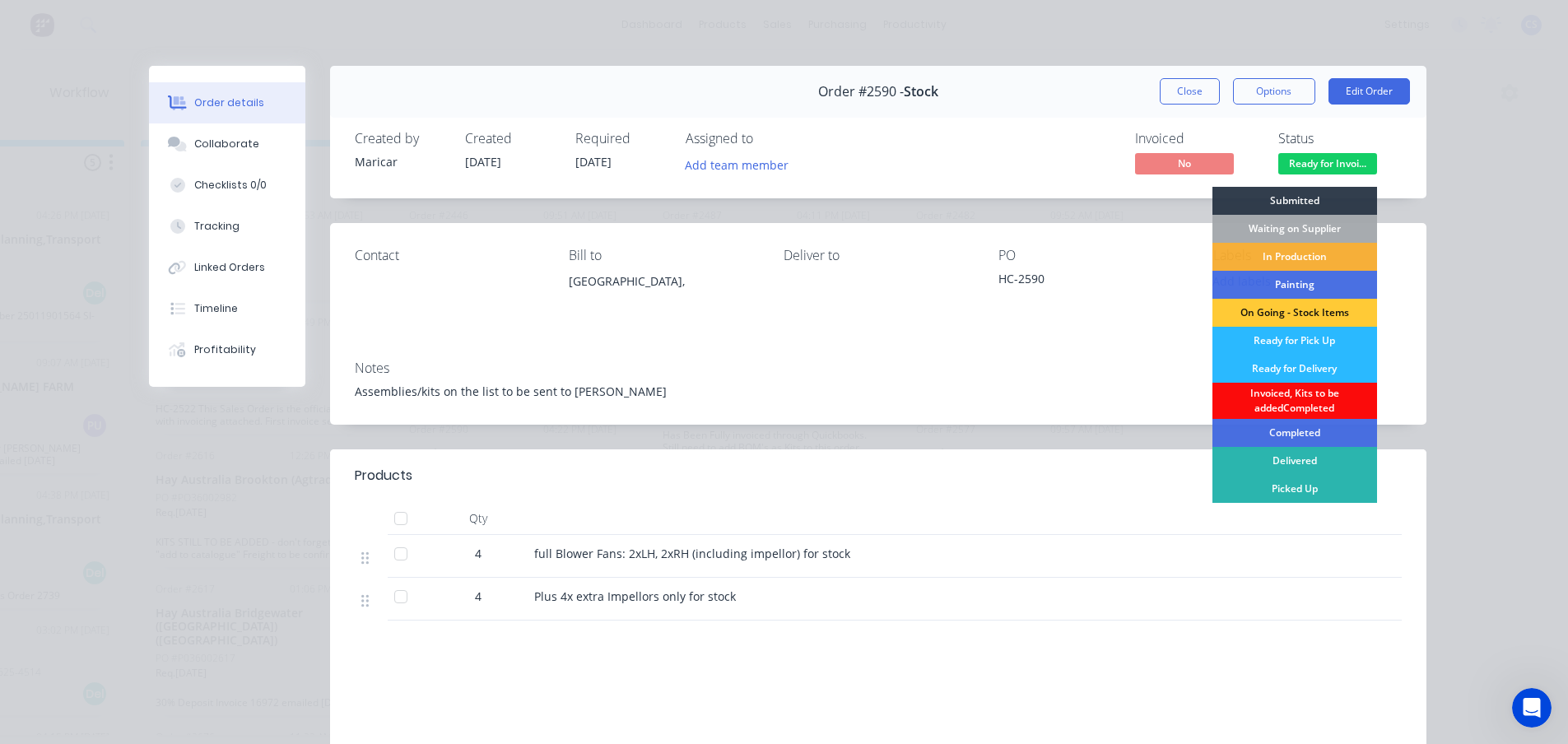
click at [1302, 408] on div "Invoiced, Kits to be addedCompleted" at bounding box center [1294, 401] width 164 height 37
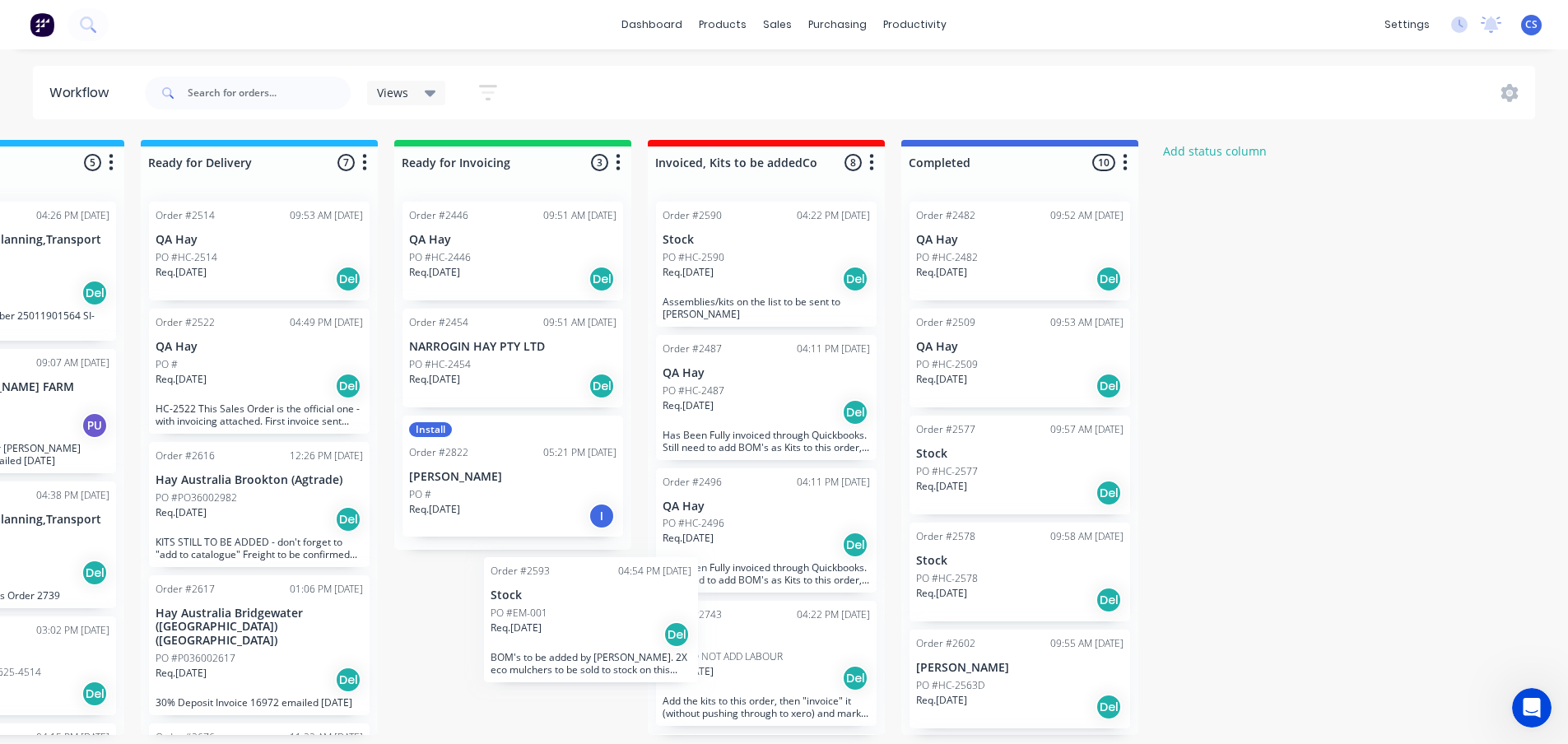
scroll to position [1, 0]
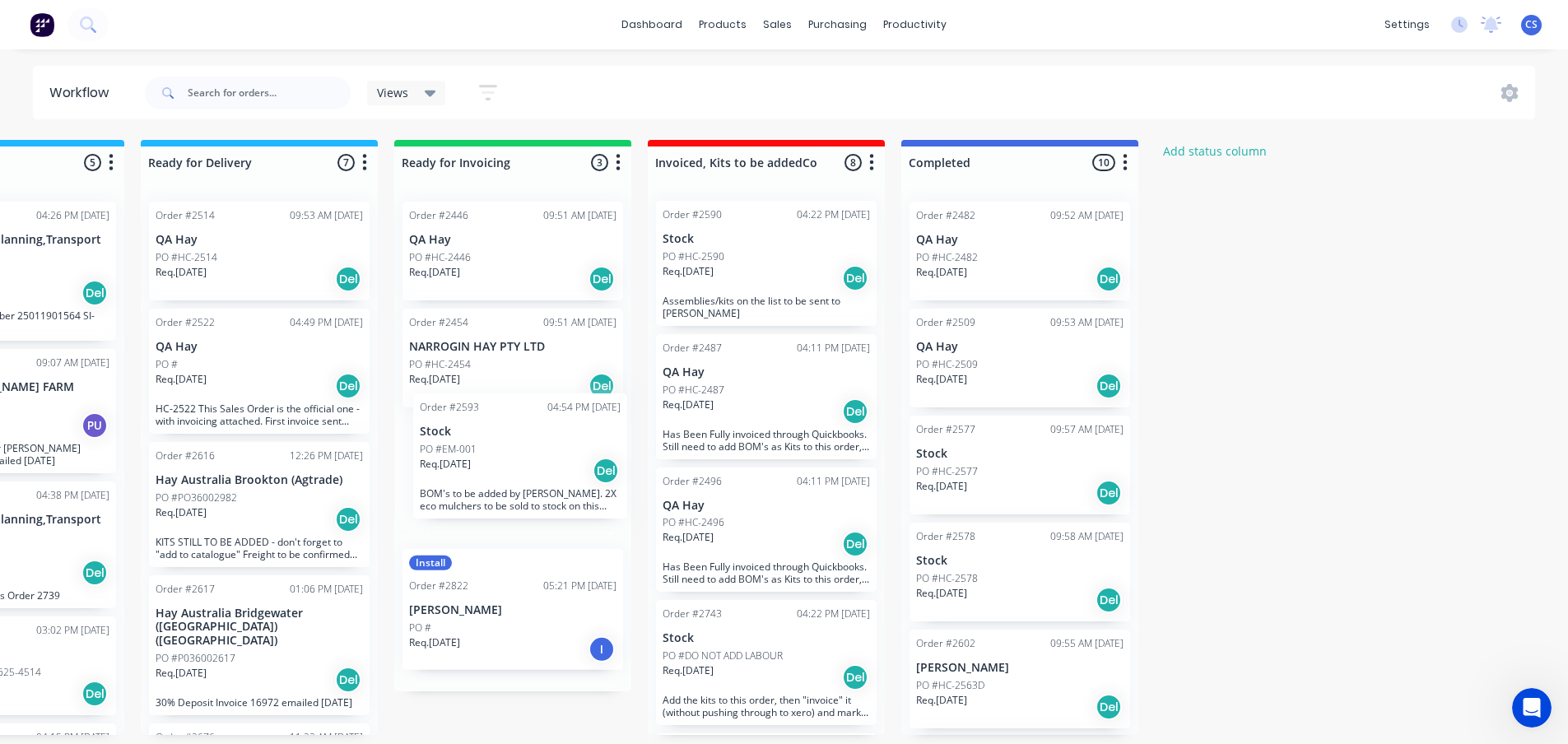
drag, startPoint x: 806, startPoint y: 659, endPoint x: 542, endPoint y: 453, distance: 334.9
click at [542, 453] on div "Submitted 65 Status colour #273444 hex #273444 Save Cancel Summaries Total orde…" at bounding box center [64, 437] width 2985 height 595
click at [779, 256] on div "PO #HC-2590" at bounding box center [766, 257] width 207 height 15
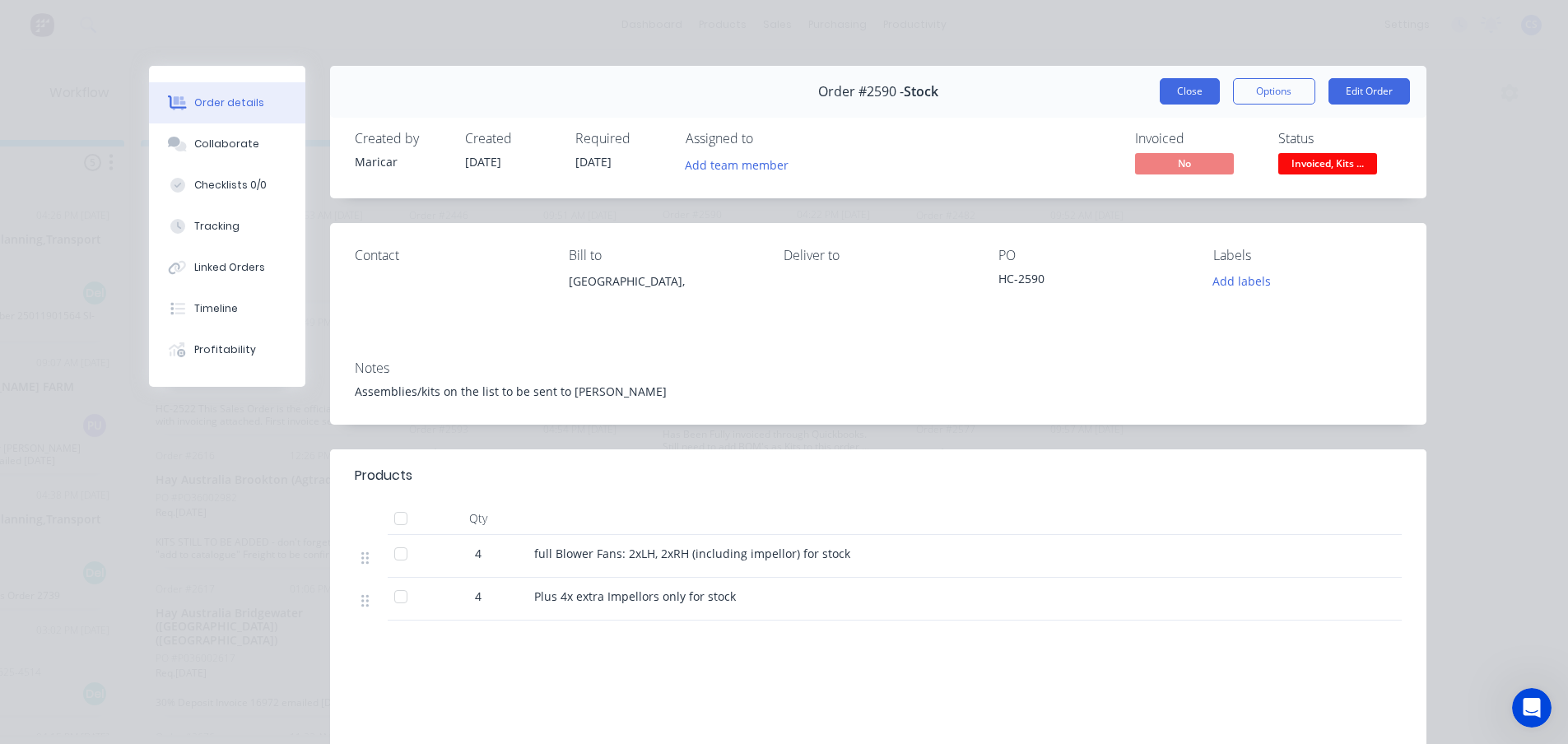
click at [1172, 87] on button "Close" at bounding box center [1190, 91] width 60 height 26
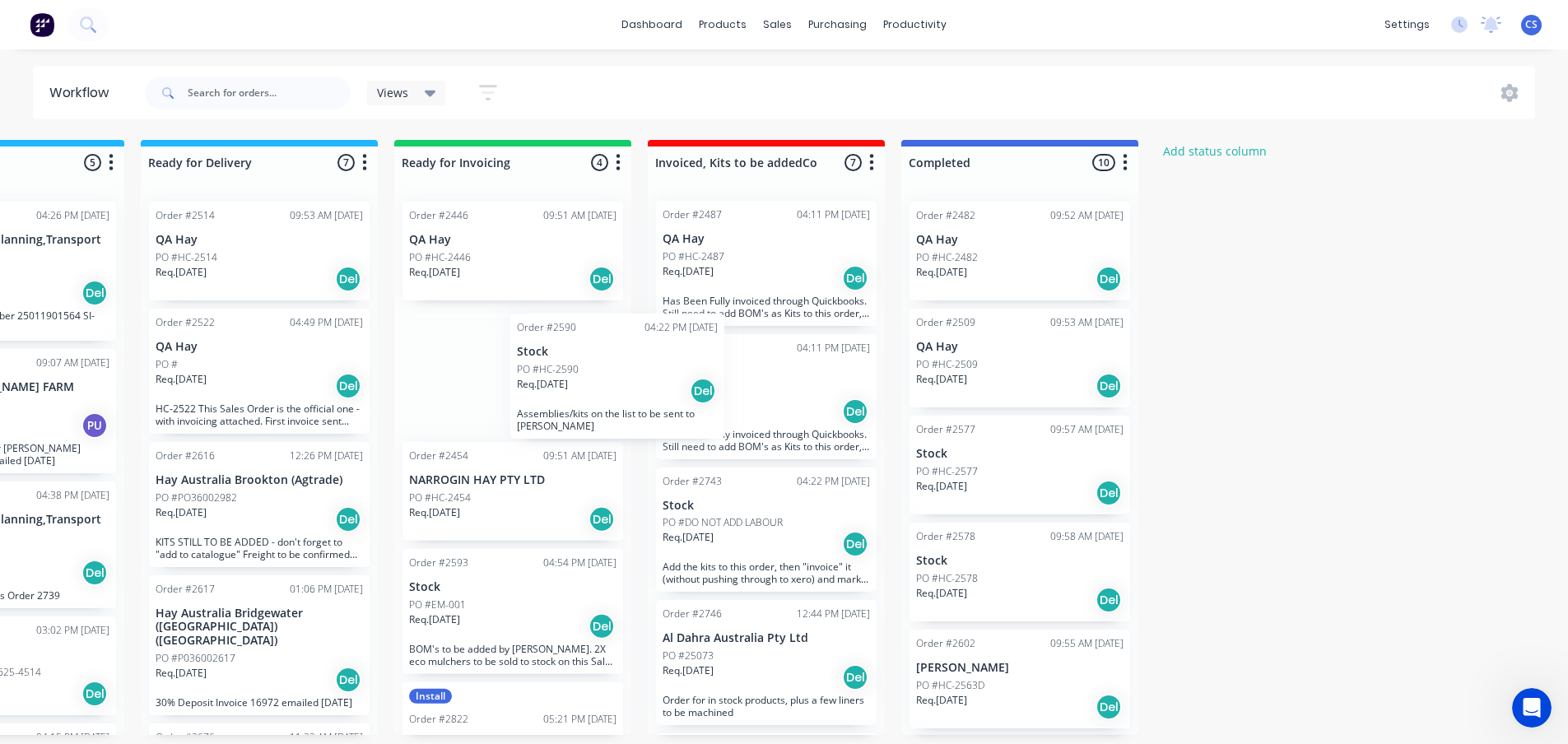
scroll to position [0, 0]
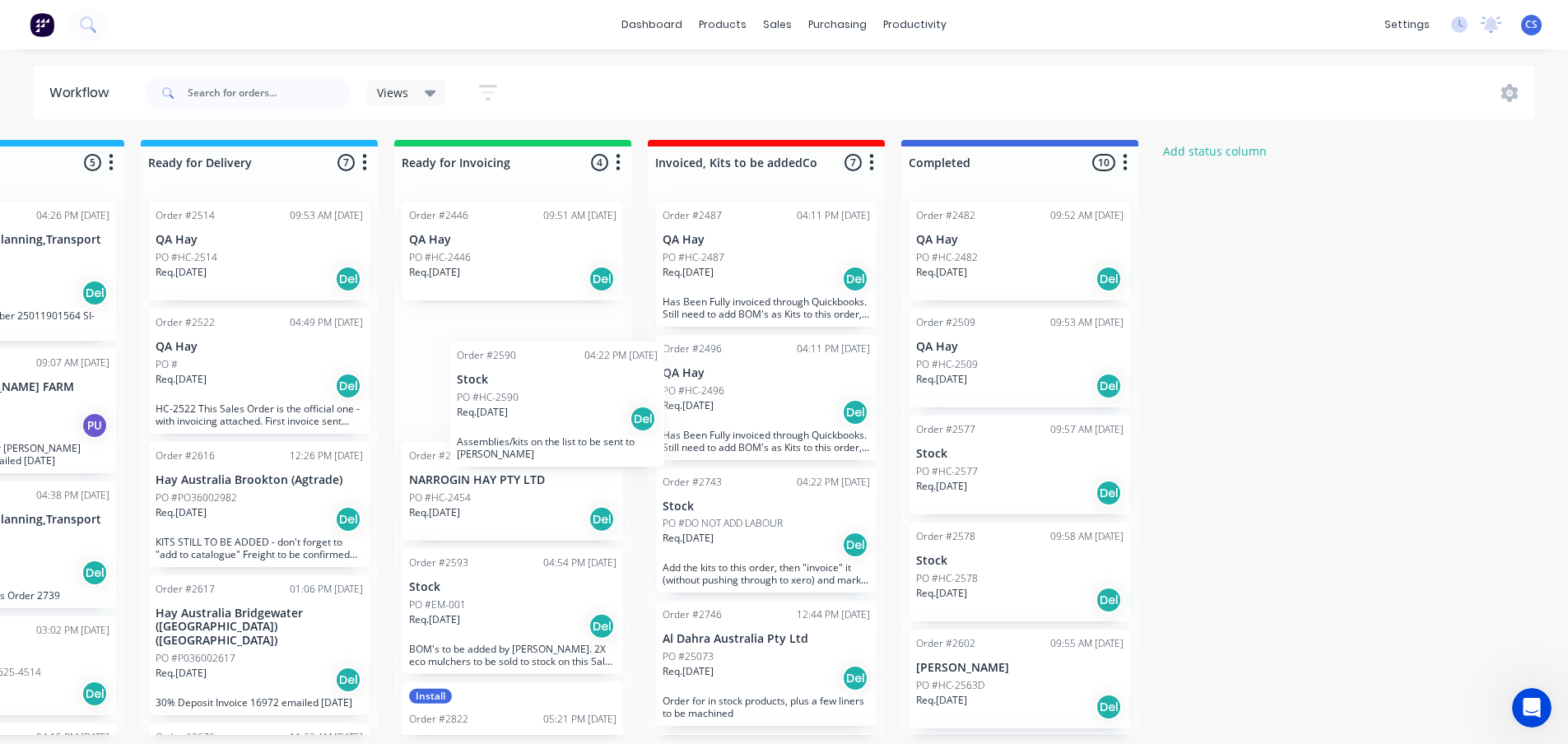
drag, startPoint x: 769, startPoint y: 237, endPoint x: 547, endPoint y: 400, distance: 275.4
click at [547, 400] on div "Submitted 65 Status colour #273444 hex #273444 Save Cancel Summaries Total orde…" at bounding box center [64, 437] width 2985 height 595
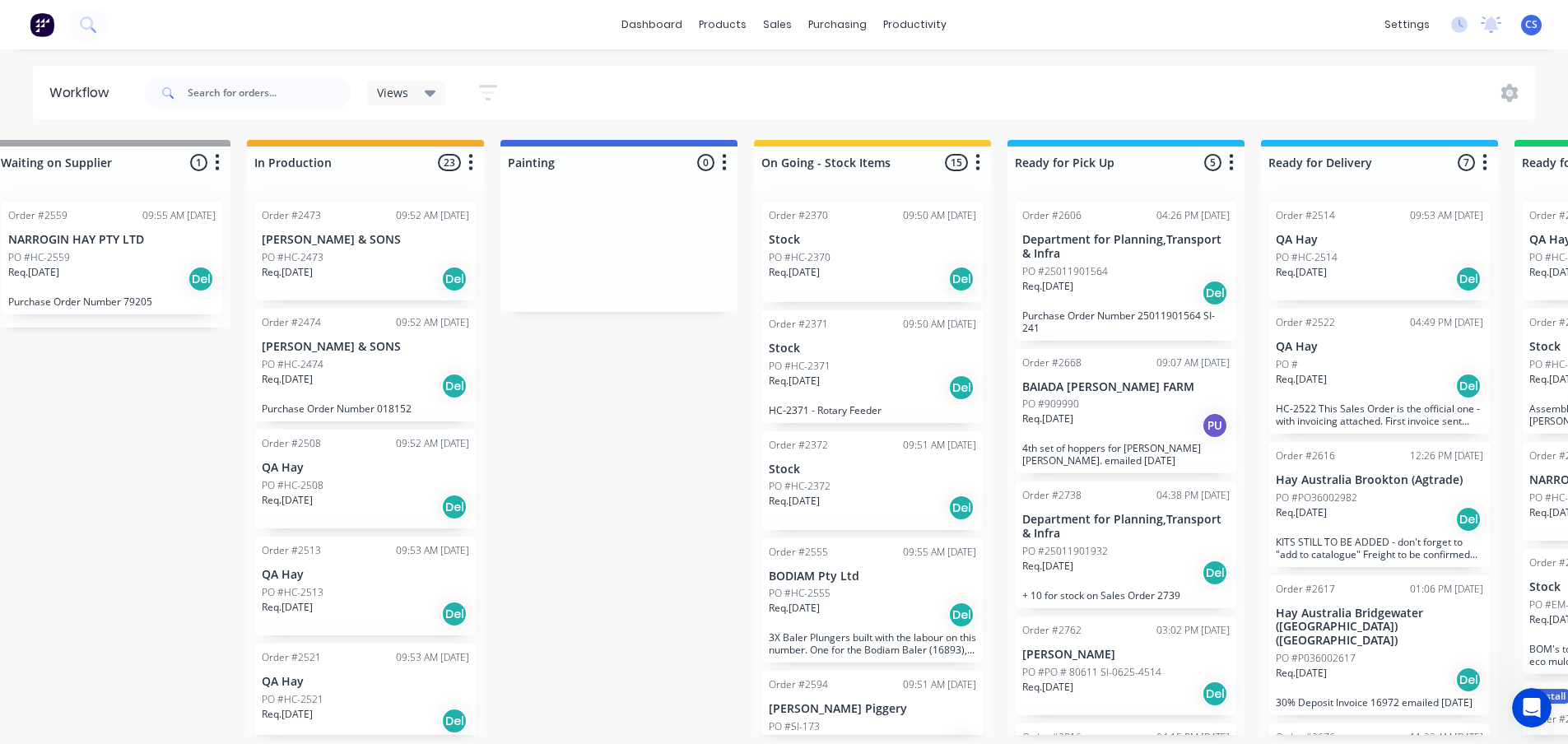
scroll to position [4, 289]
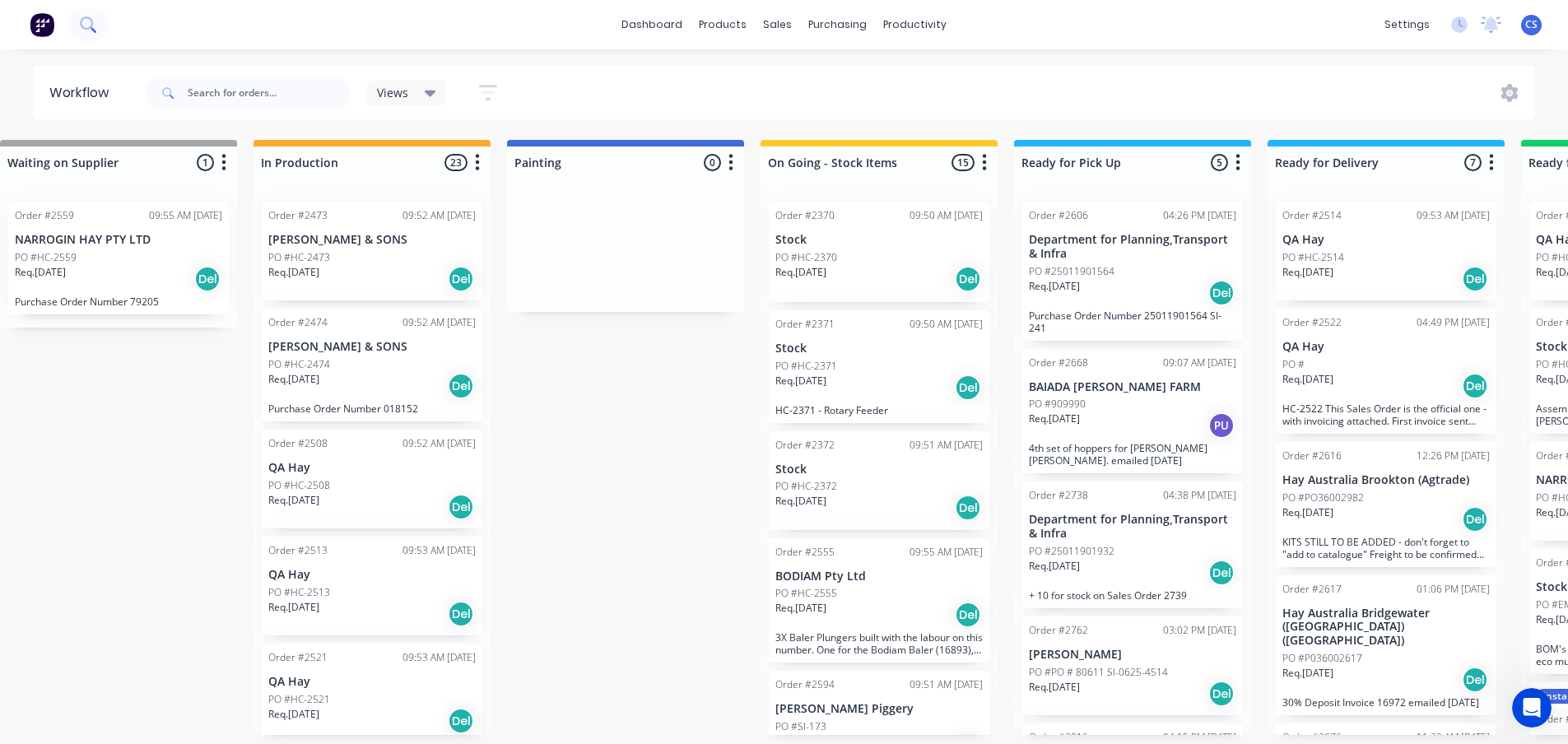
click at [84, 37] on button at bounding box center [88, 24] width 41 height 33
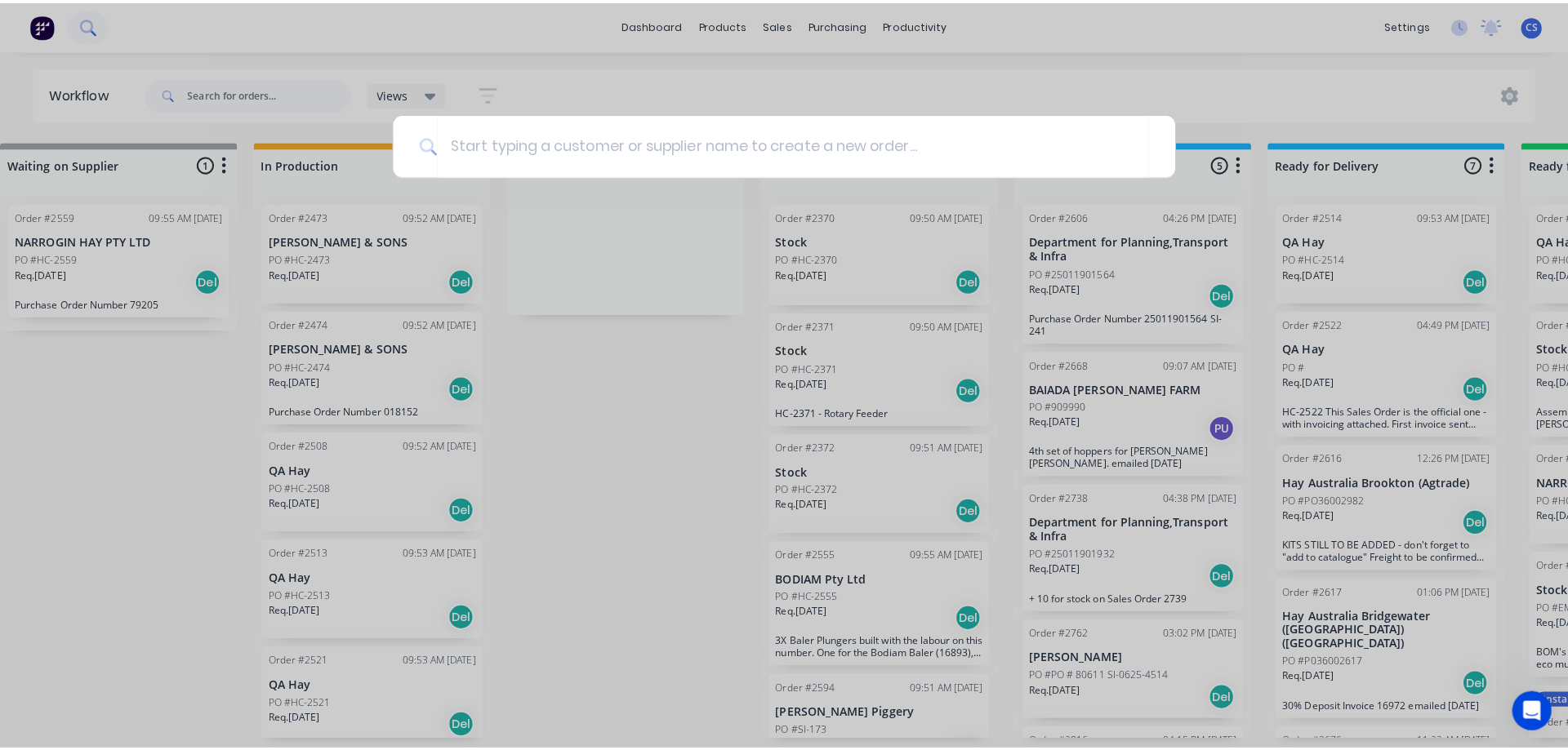
scroll to position [0, 287]
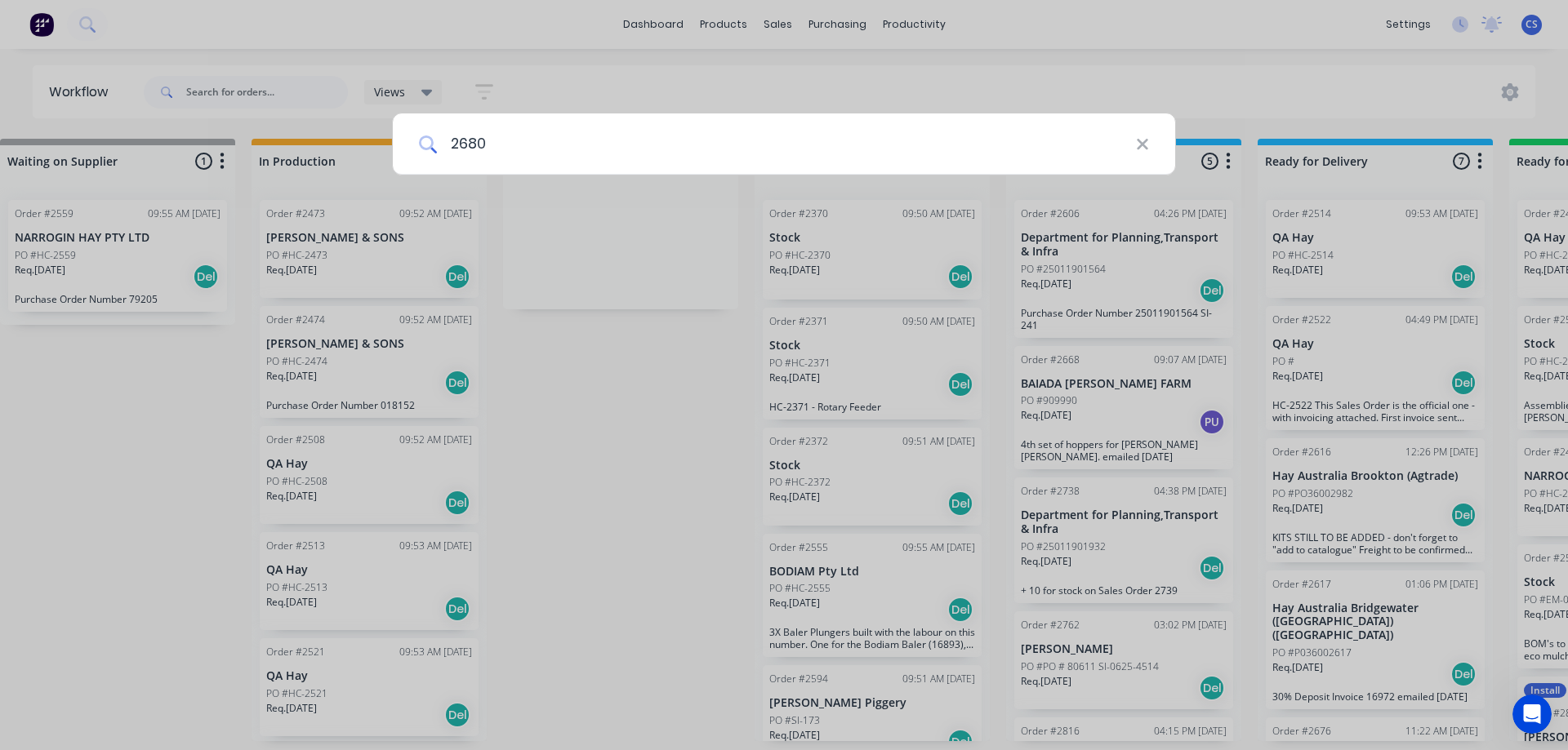
type input "2680"
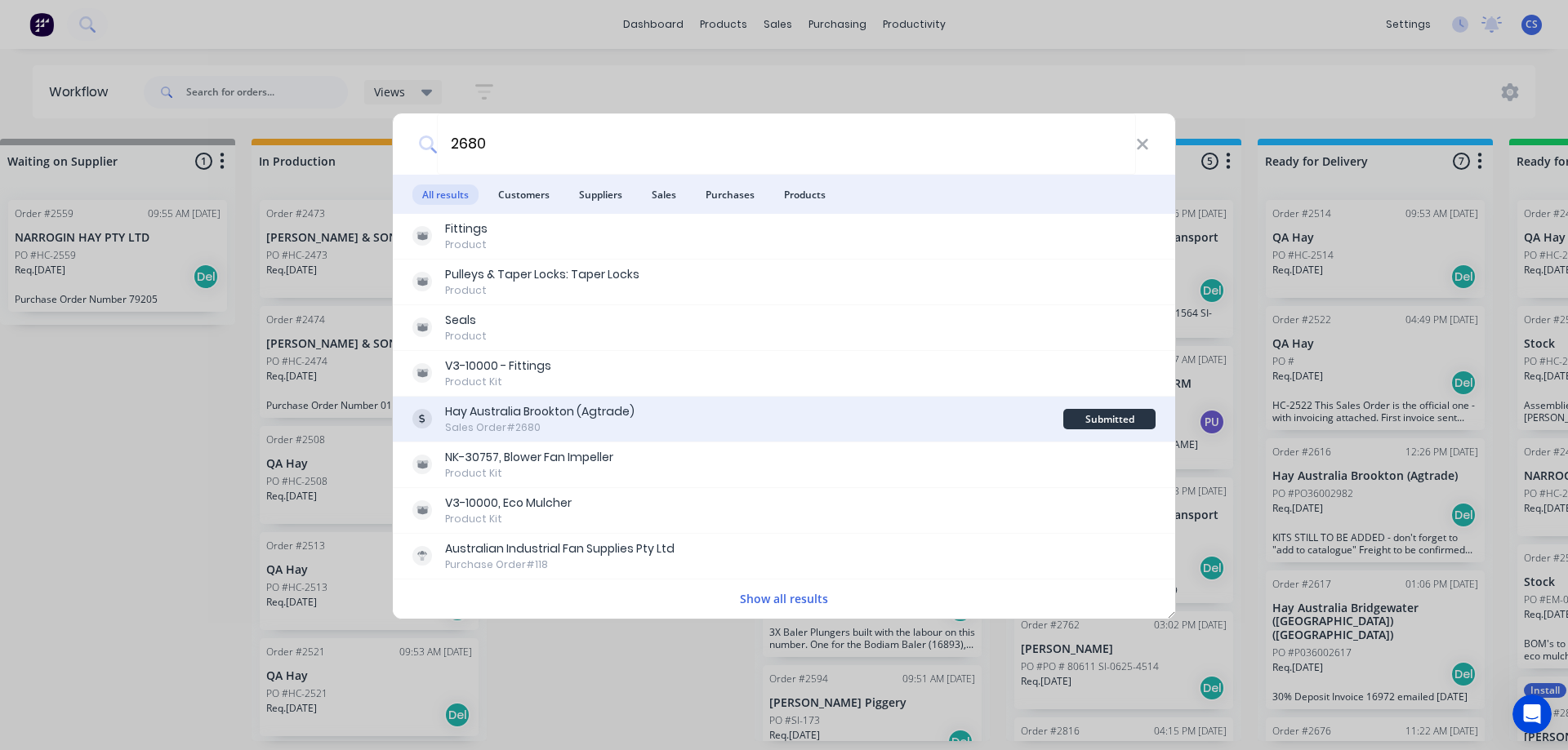
click at [616, 430] on div "Sales Order #2680" at bounding box center [540, 428] width 190 height 15
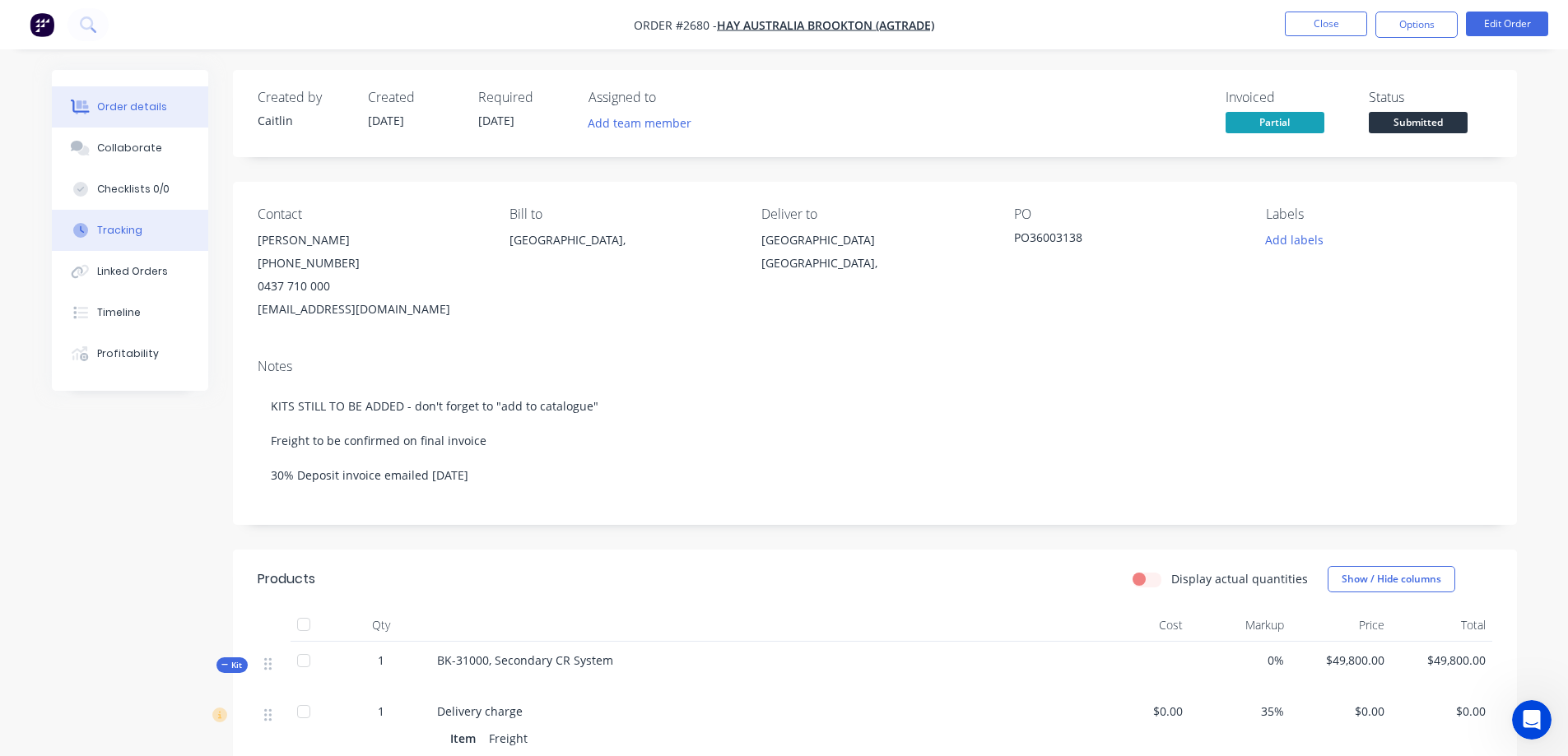
click at [152, 234] on button "Tracking" at bounding box center [129, 231] width 157 height 41
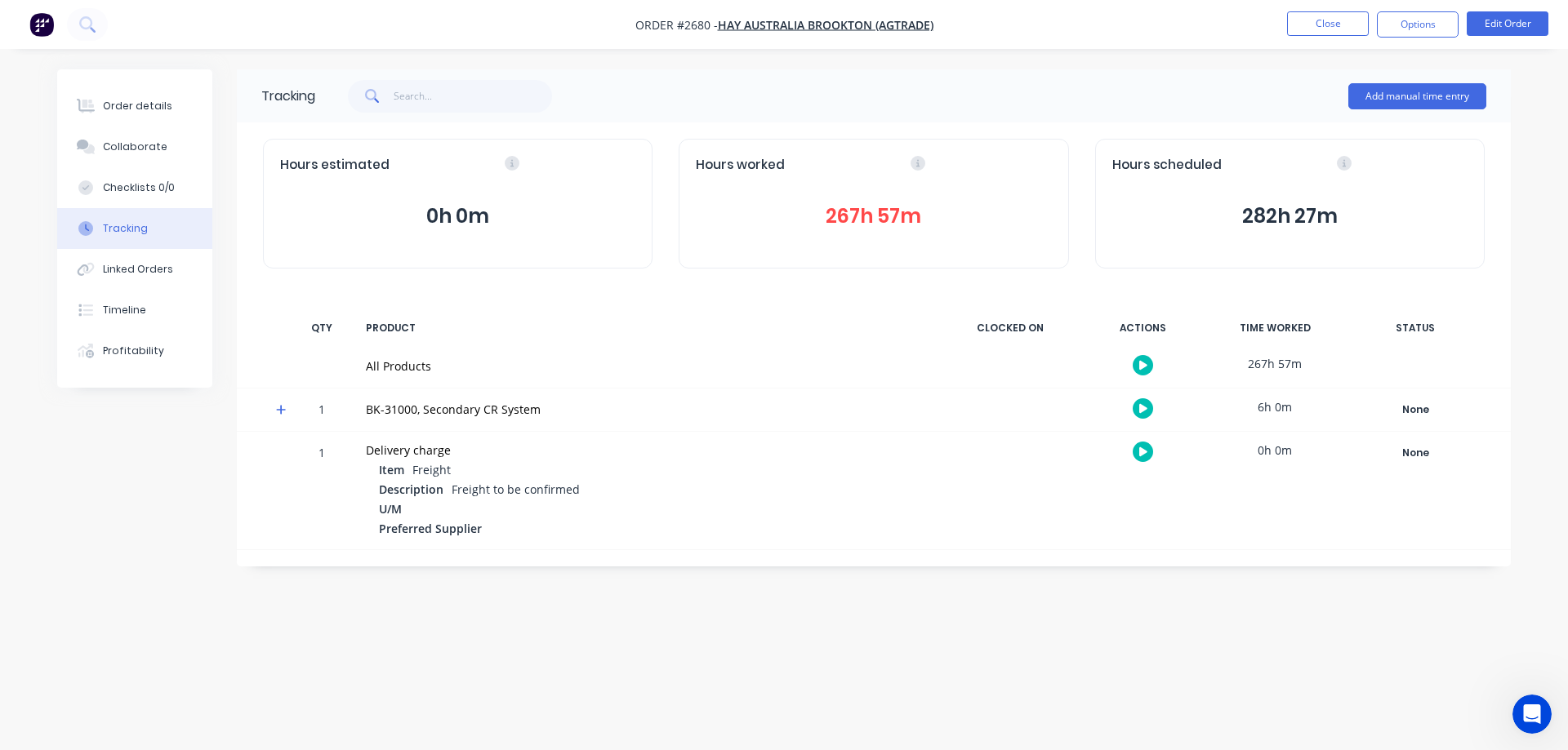
click at [1281, 221] on button "282h 27m" at bounding box center [1290, 216] width 355 height 31
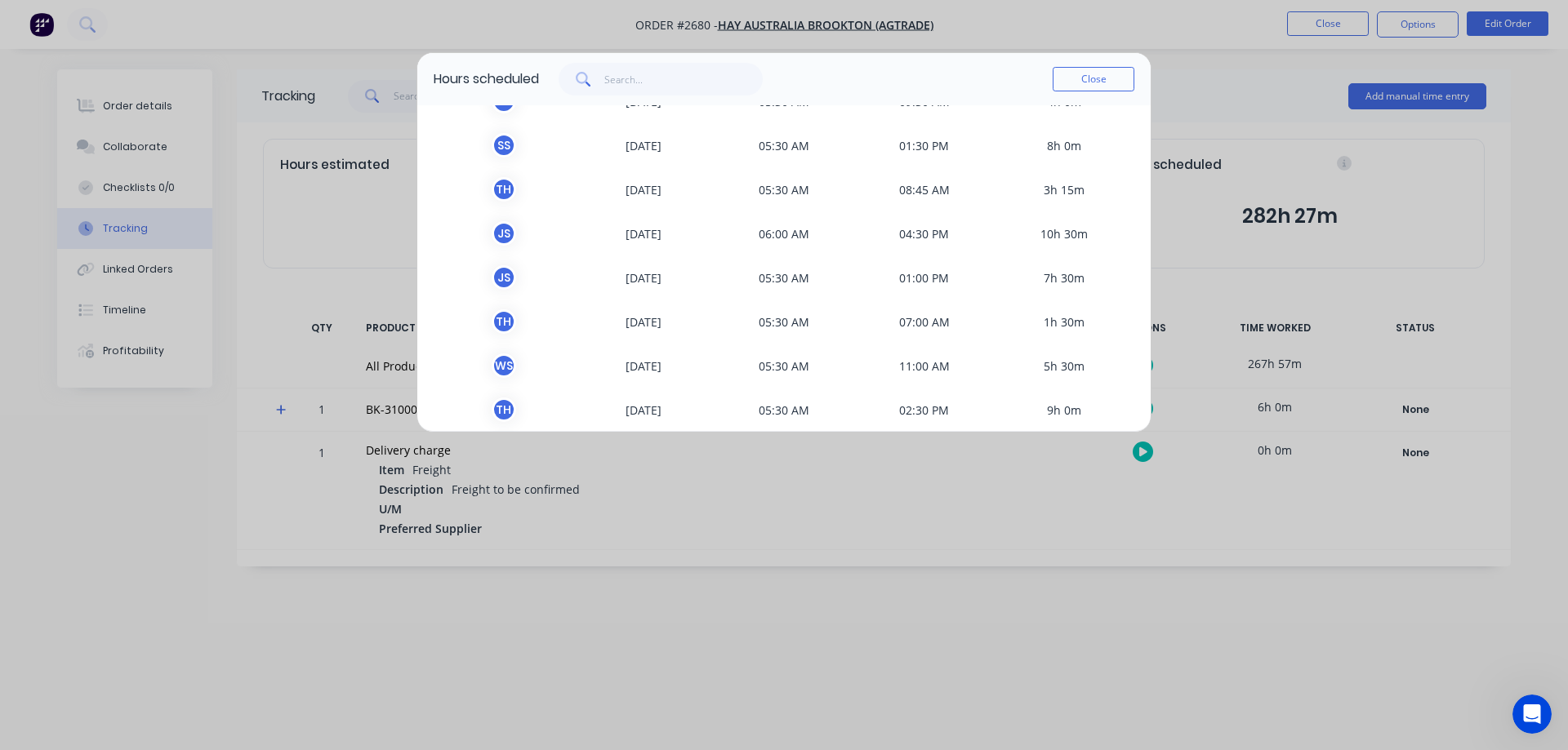
scroll to position [2165, 0]
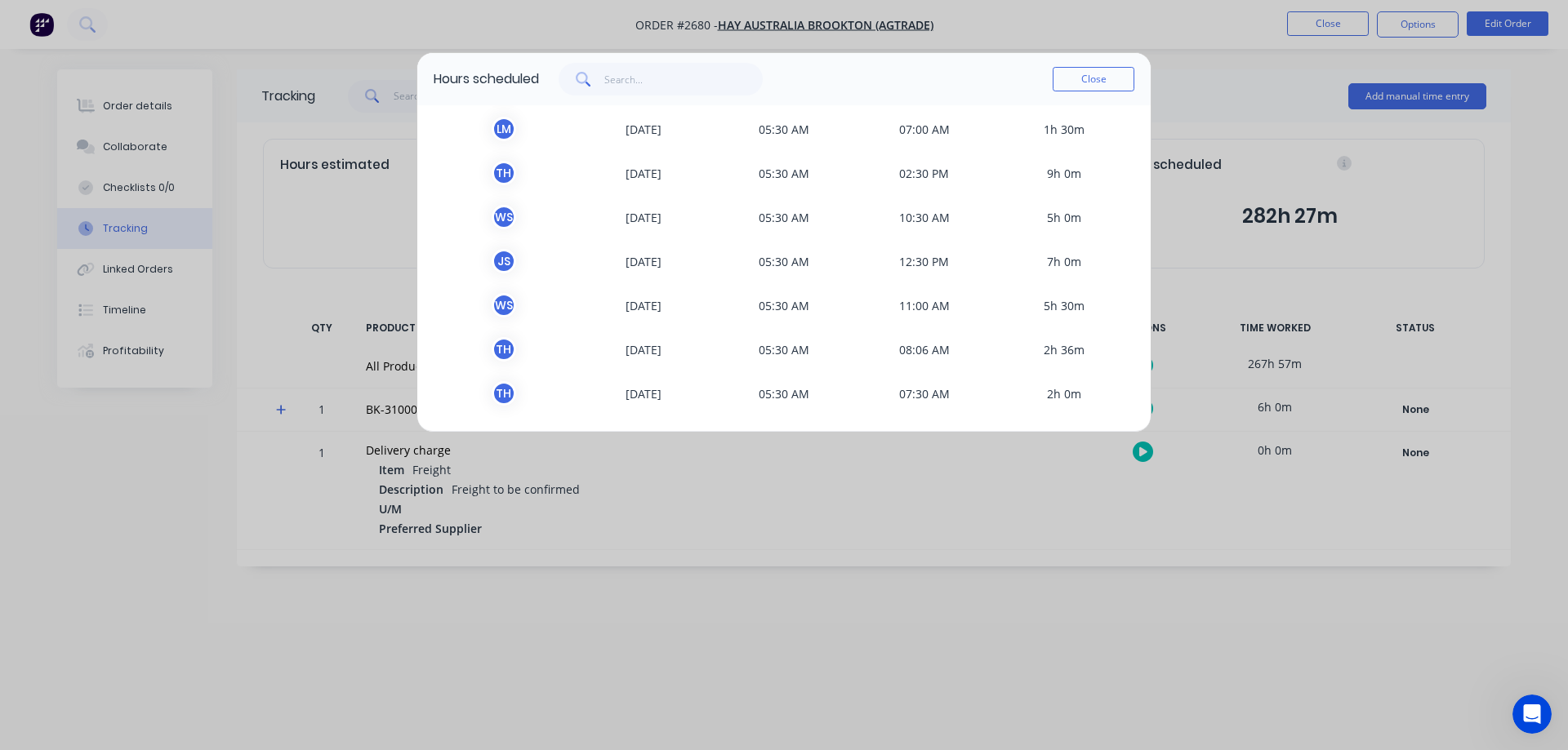
click at [645, 125] on span "[DATE]" at bounding box center [644, 128] width 141 height 24
click at [970, 682] on div "Hours scheduled Close TEAM MEMBER DATE START TIME FINISH TIME TIME SCHEDULED W …" at bounding box center [784, 375] width 1568 height 750
click at [1097, 70] on button "Close" at bounding box center [1093, 79] width 82 height 24
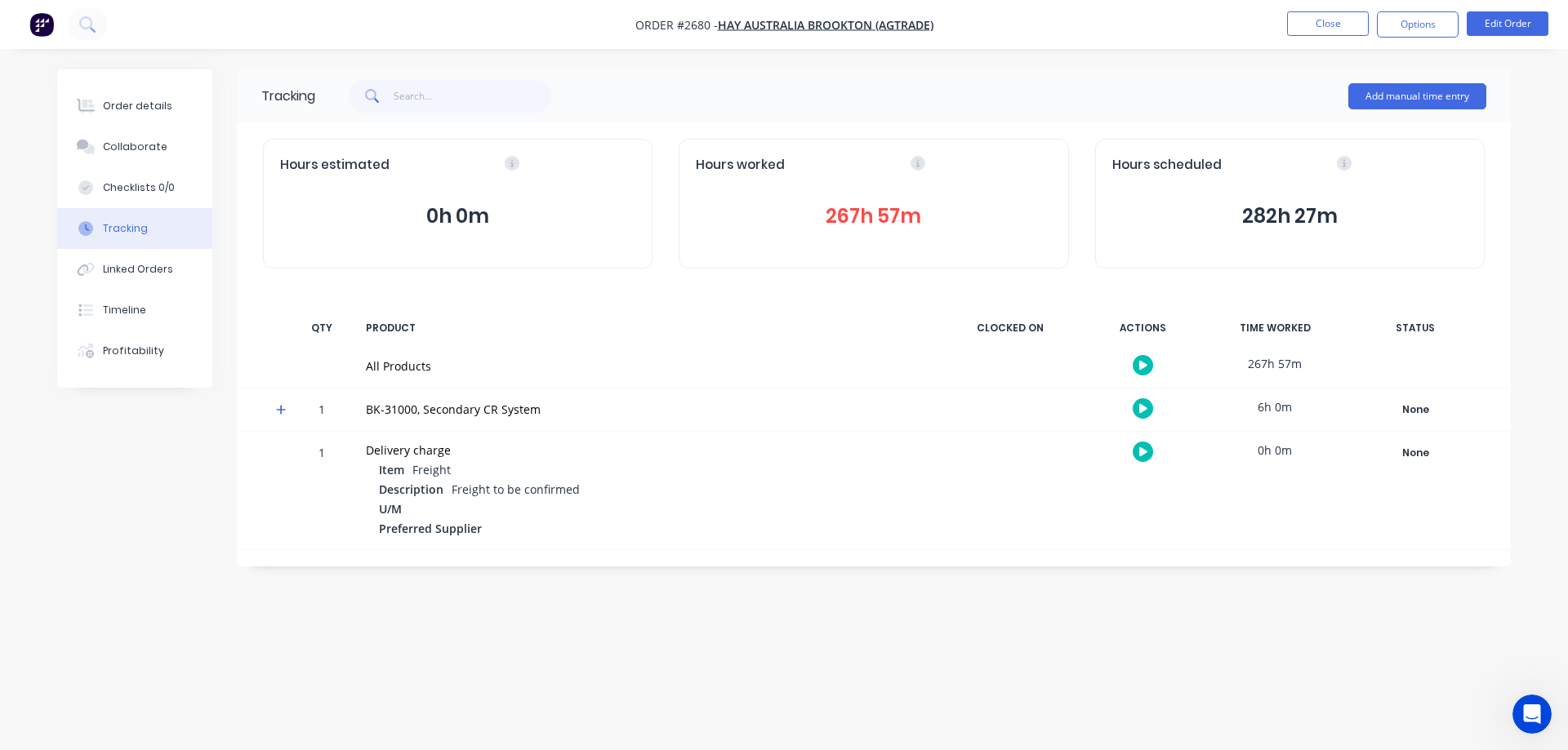
drag, startPoint x: 1265, startPoint y: 408, endPoint x: 1196, endPoint y: 408, distance: 69.0
click at [1265, 408] on div "6h 0m" at bounding box center [1275, 407] width 123 height 36
click at [1150, 409] on button "button" at bounding box center [1143, 408] width 20 height 20
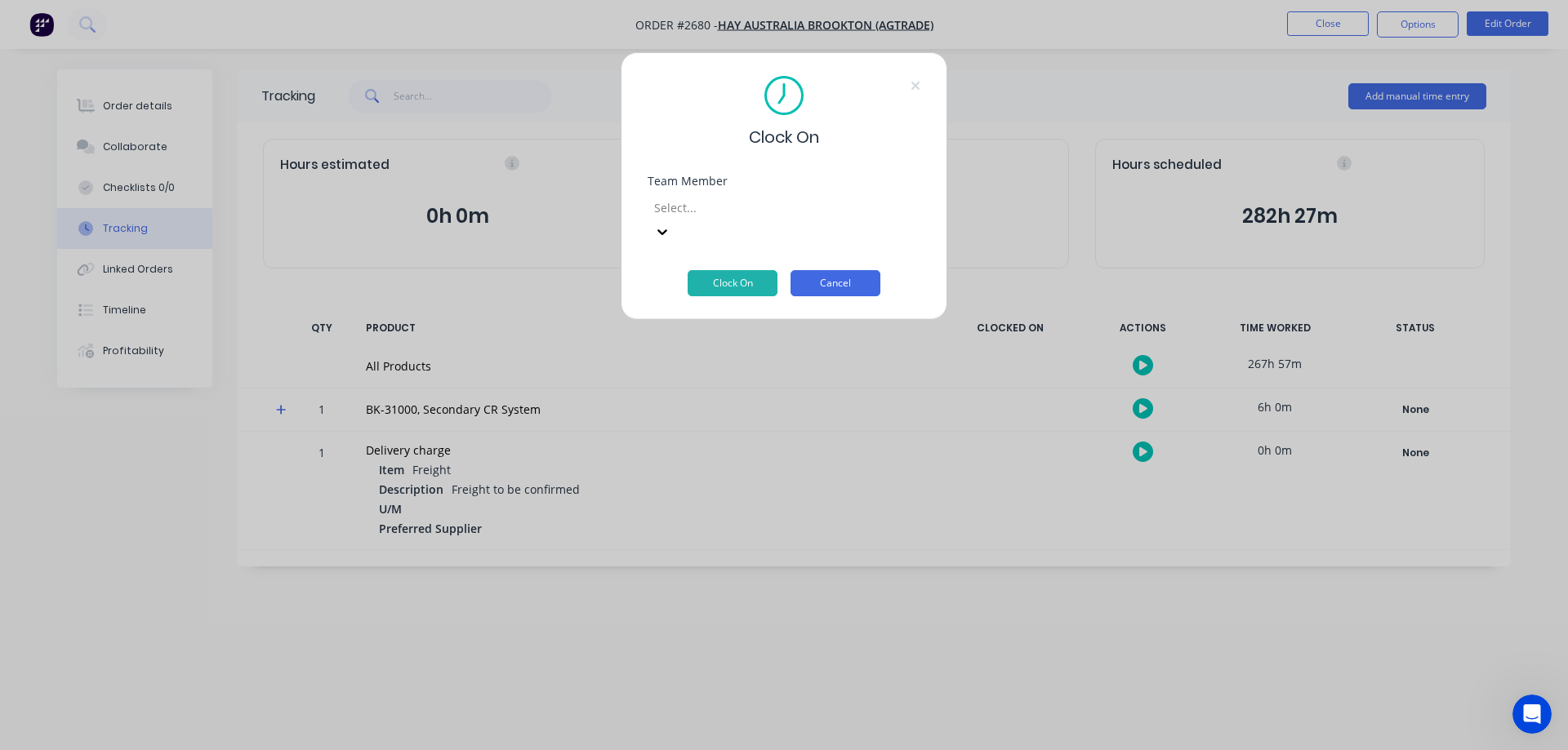
click at [835, 270] on button "Cancel" at bounding box center [835, 283] width 90 height 26
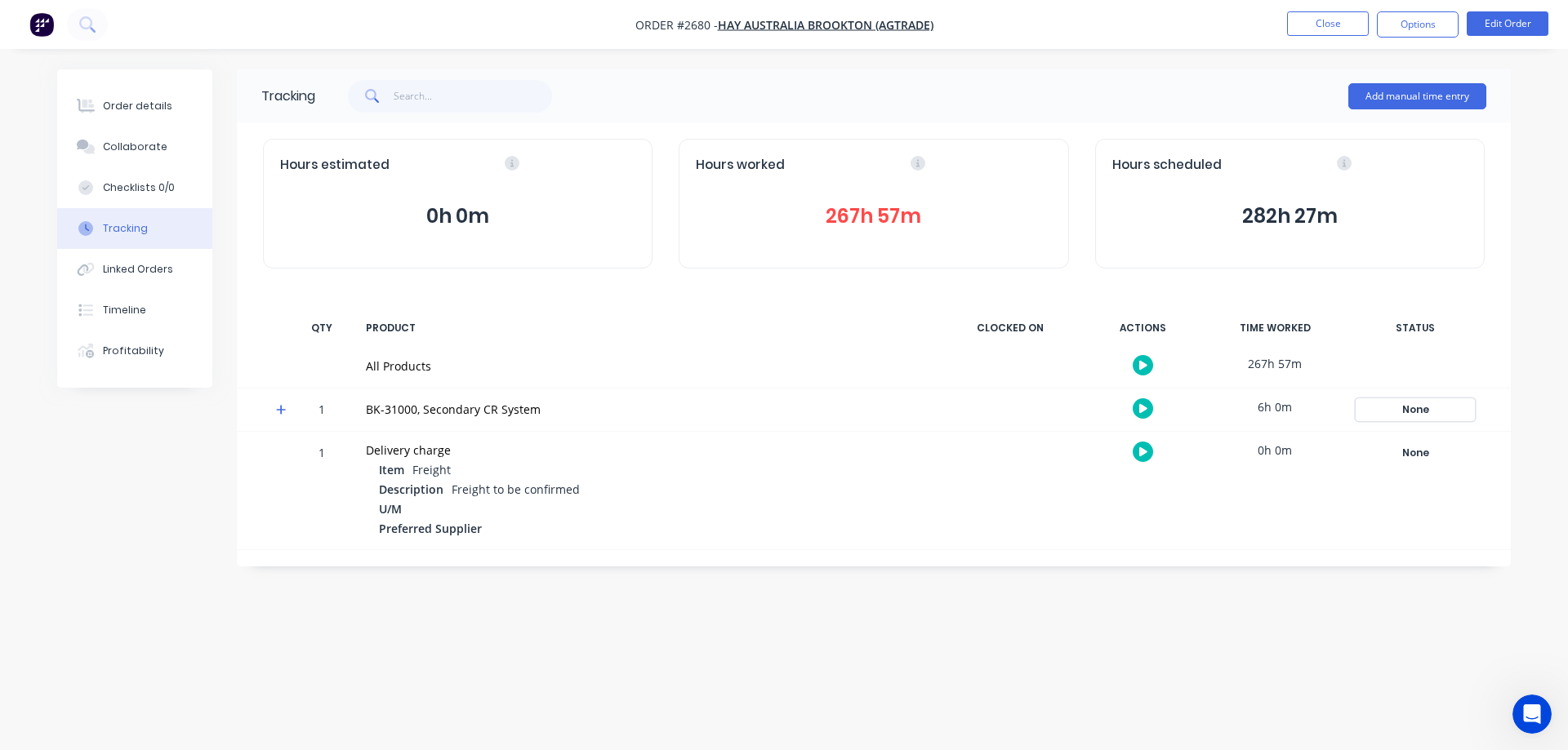
click at [1419, 412] on div "None" at bounding box center [1414, 409] width 117 height 21
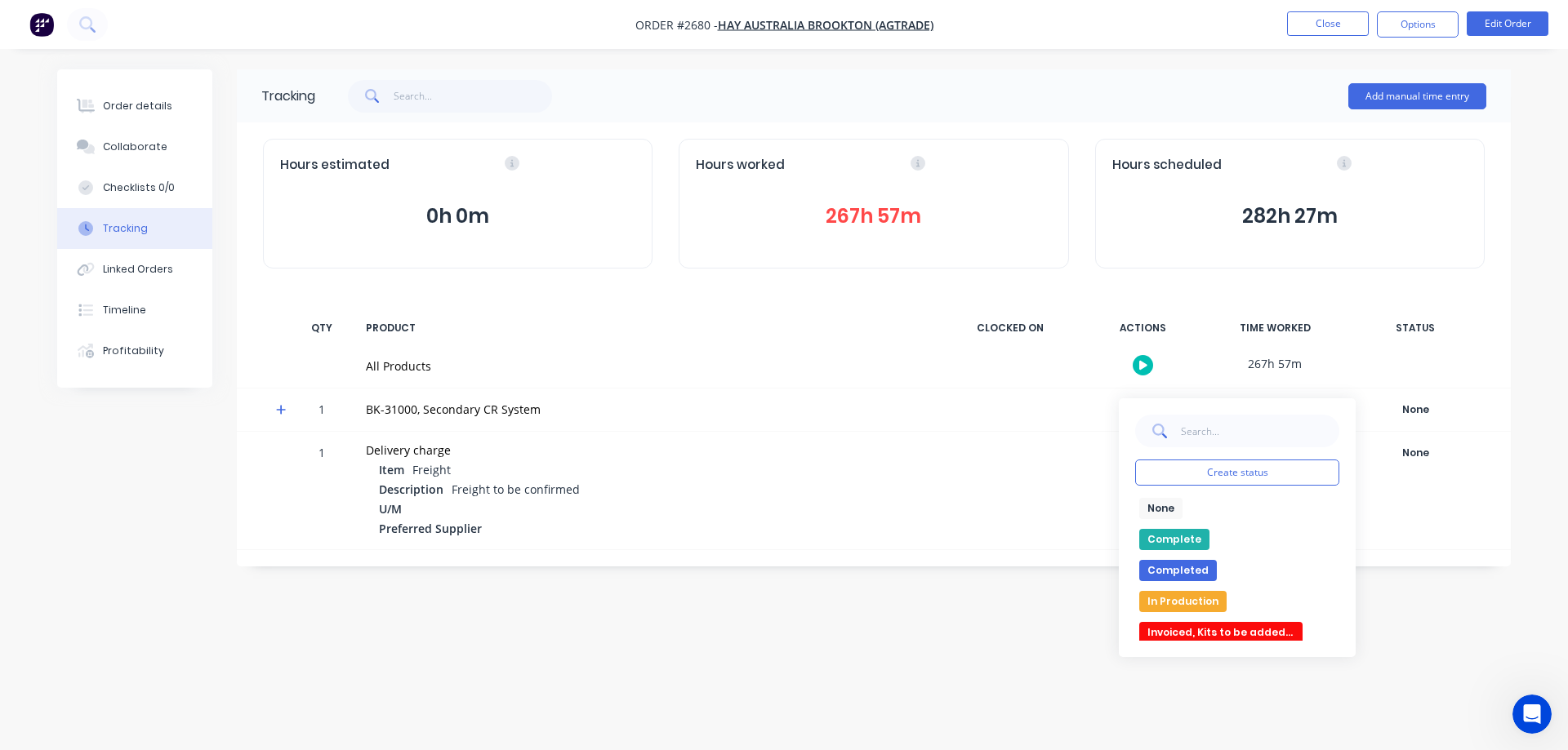
click at [1511, 463] on div "Order details Collaborate Checklists 0/0 Tracking Linked Orders Timeline Profit…" at bounding box center [784, 344] width 1486 height 549
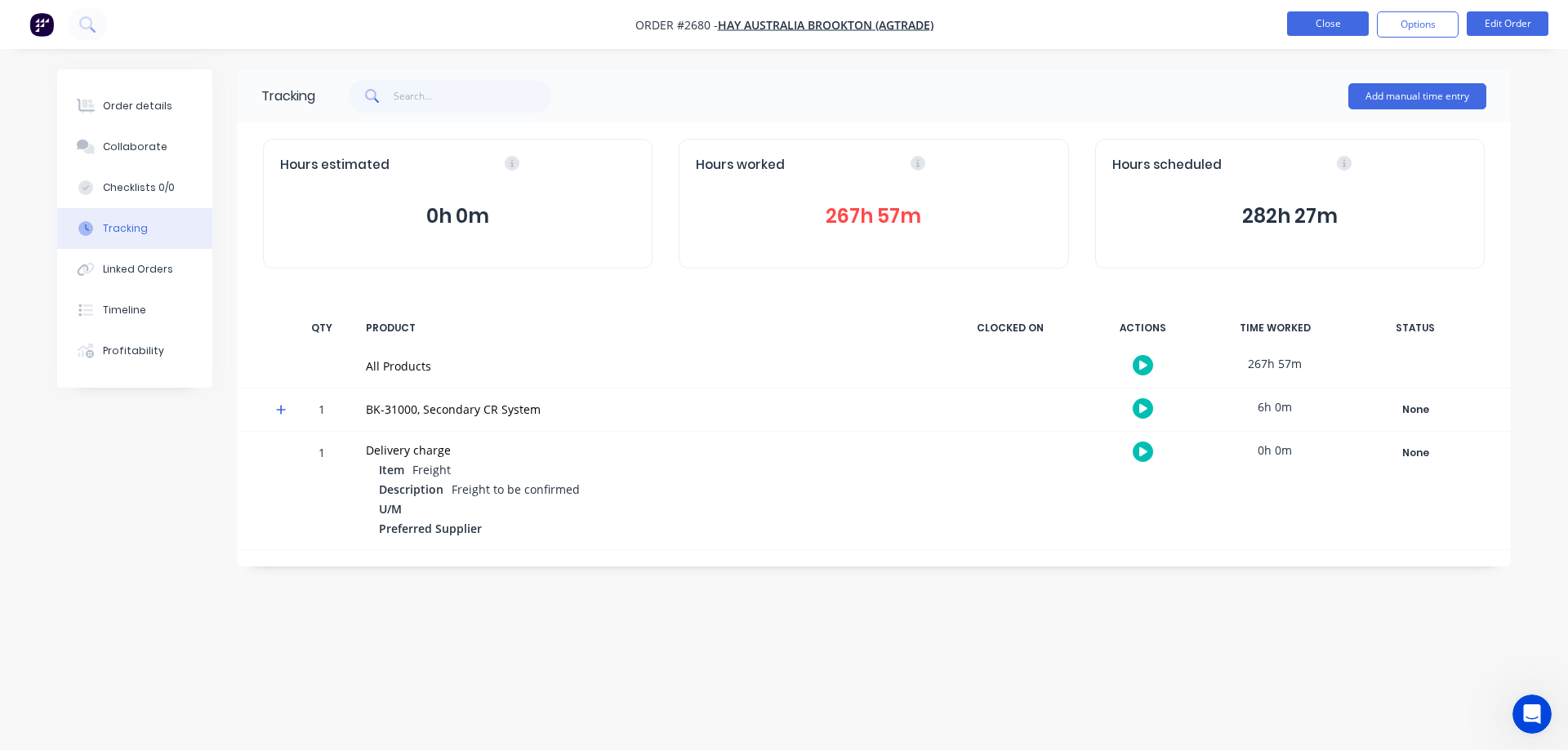
click at [1313, 33] on button "Close" at bounding box center [1328, 23] width 82 height 24
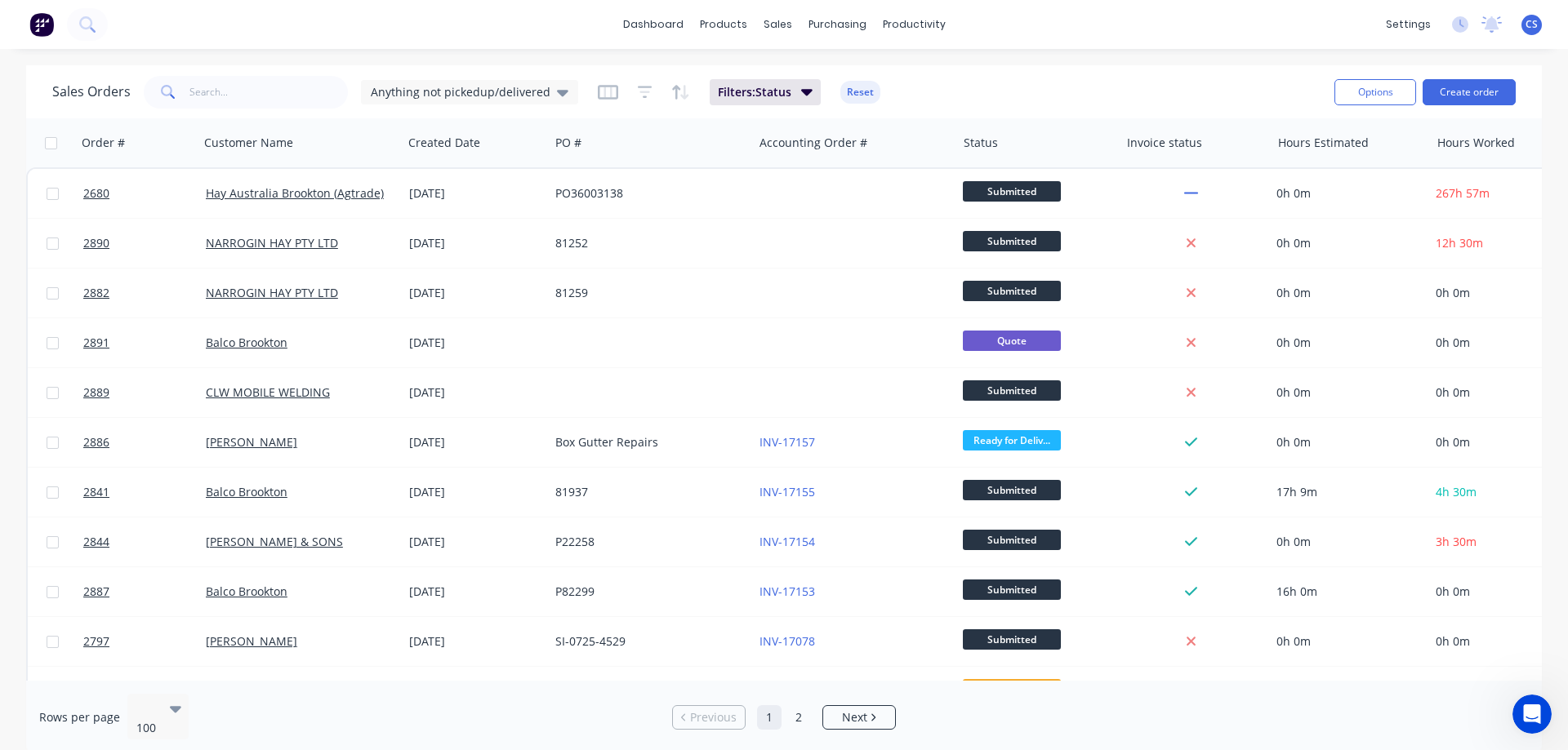
click at [47, 32] on img at bounding box center [42, 24] width 24 height 24
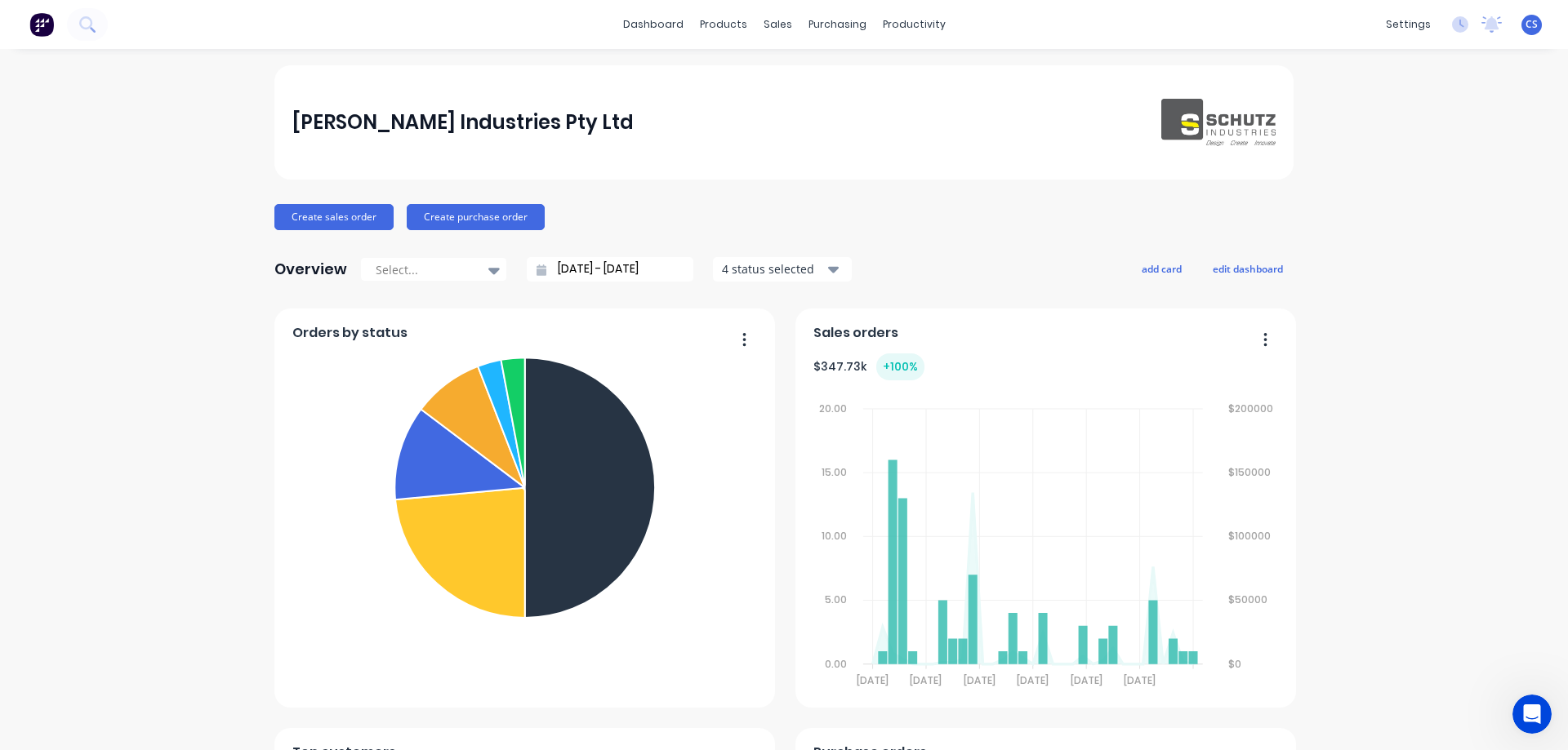
click at [1525, 26] on span "CS" at bounding box center [1531, 24] width 12 height 15
click at [1400, 207] on button "Sign out" at bounding box center [1429, 205] width 217 height 33
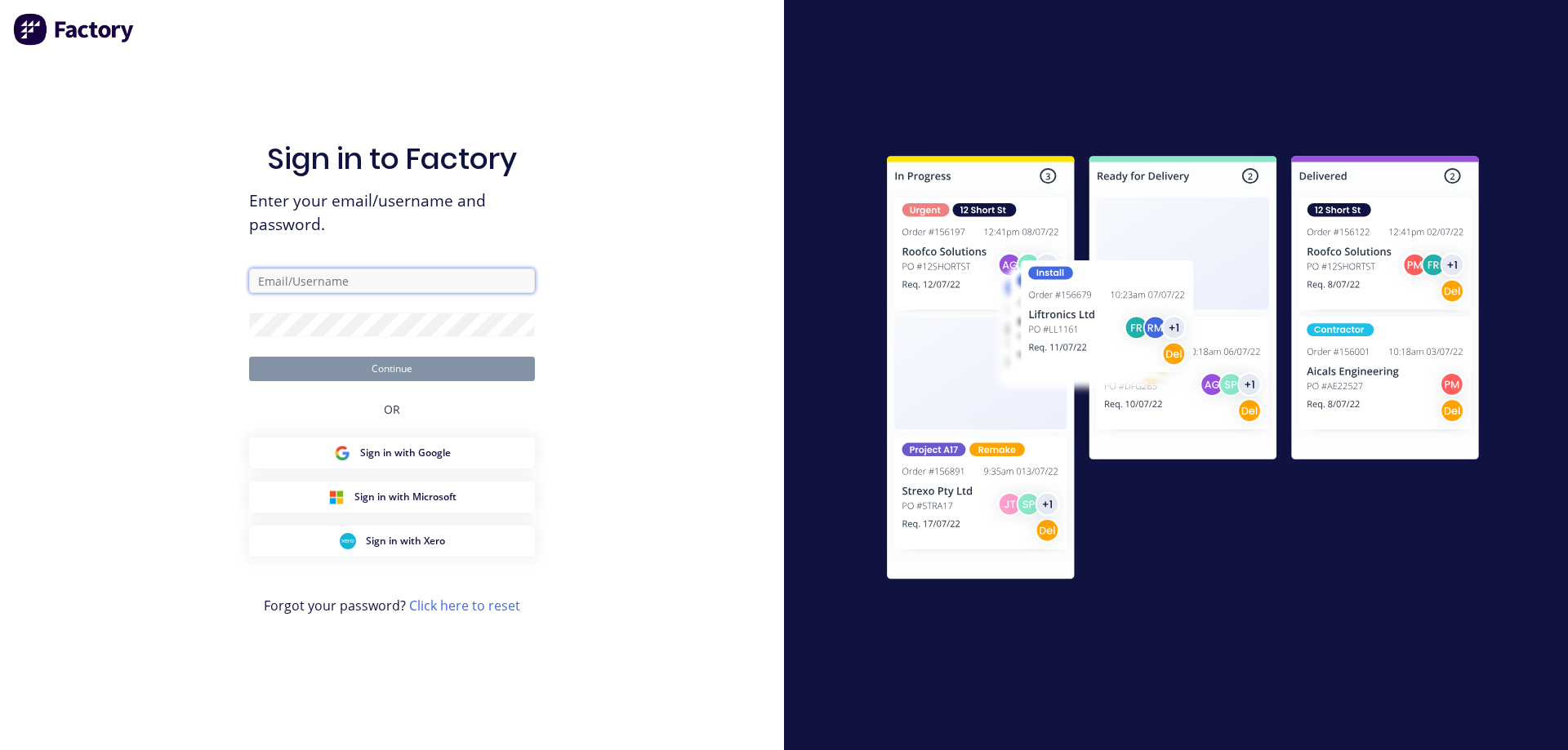
type input "[EMAIL_ADDRESS][DOMAIN_NAME]"
